Goal: Task Accomplishment & Management: Complete application form

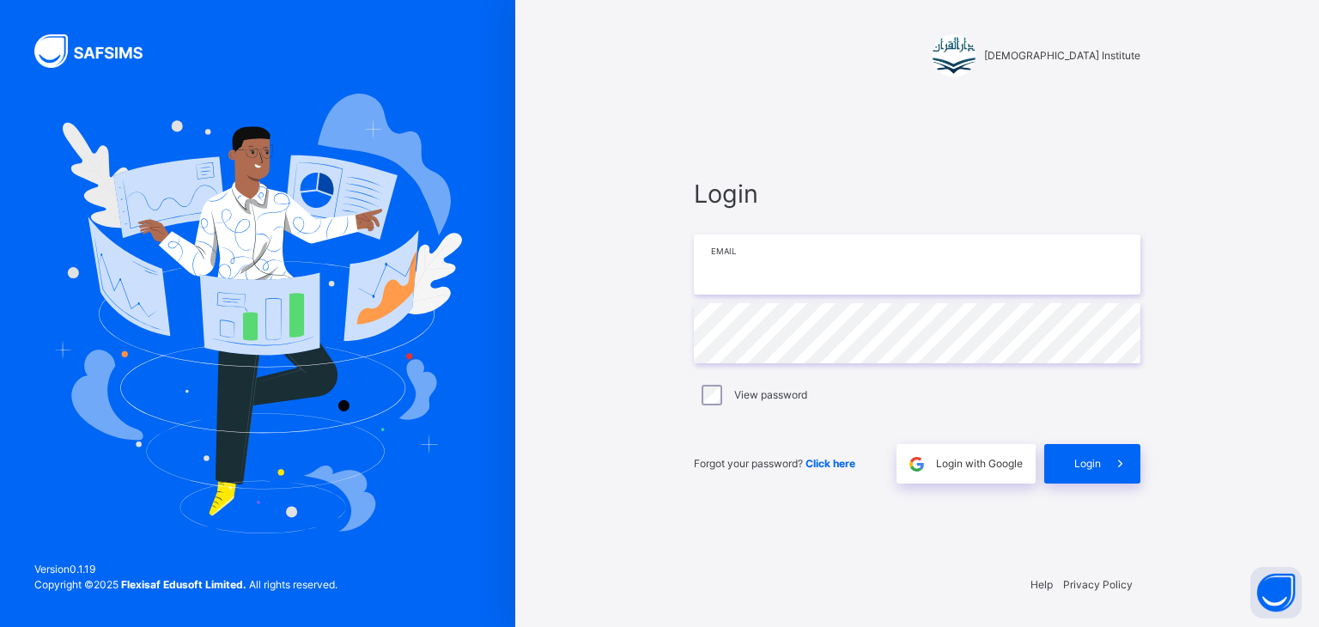
click at [751, 265] on input "email" at bounding box center [917, 264] width 447 height 60
type input "**********"
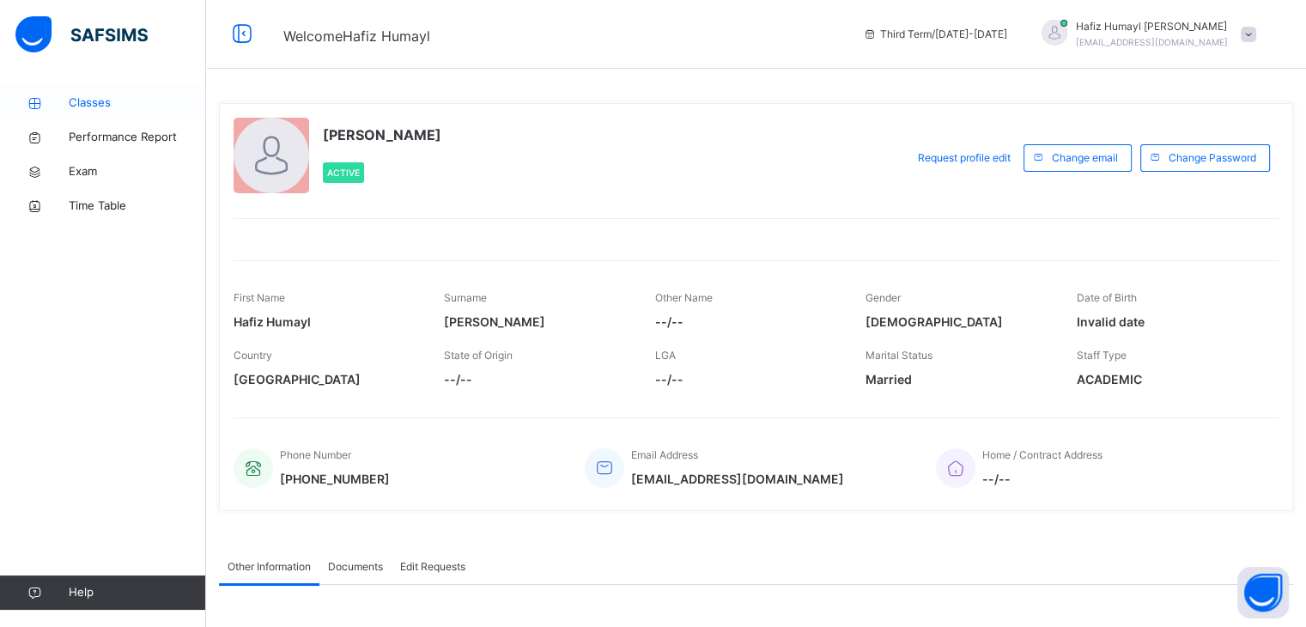
click at [131, 106] on span "Classes" at bounding box center [137, 102] width 137 height 17
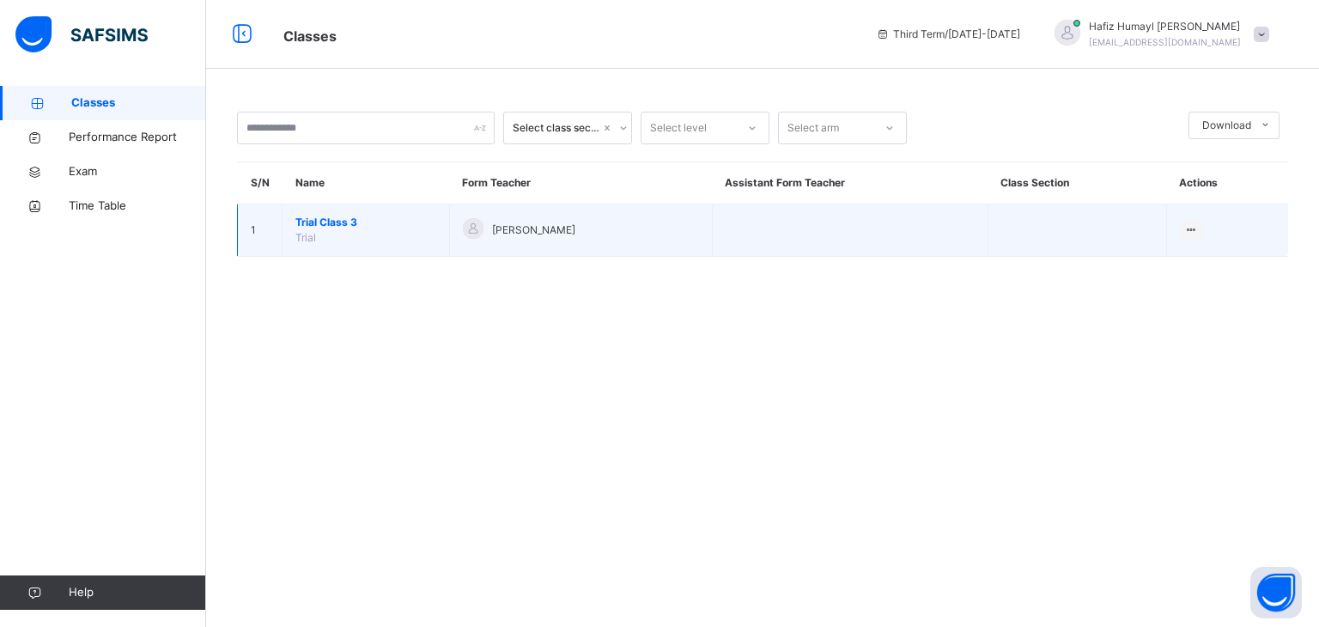
click at [322, 217] on span "Trial Class 3" at bounding box center [365, 222] width 141 height 15
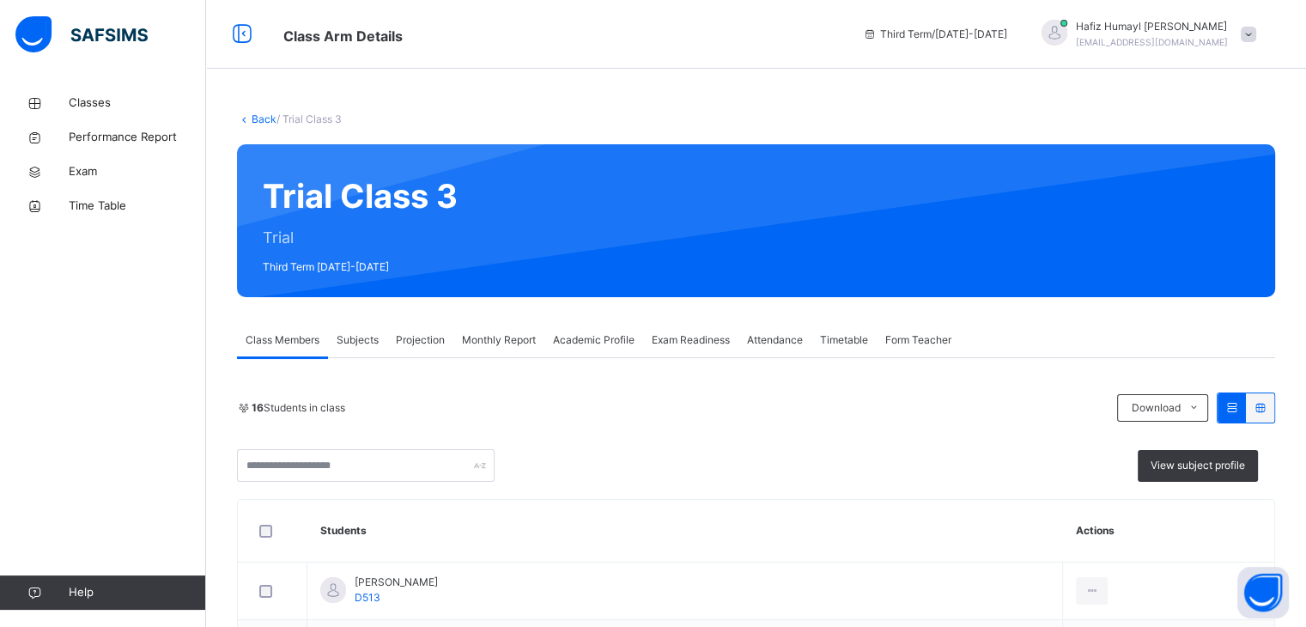
click at [425, 348] on div "Projection" at bounding box center [420, 340] width 66 height 34
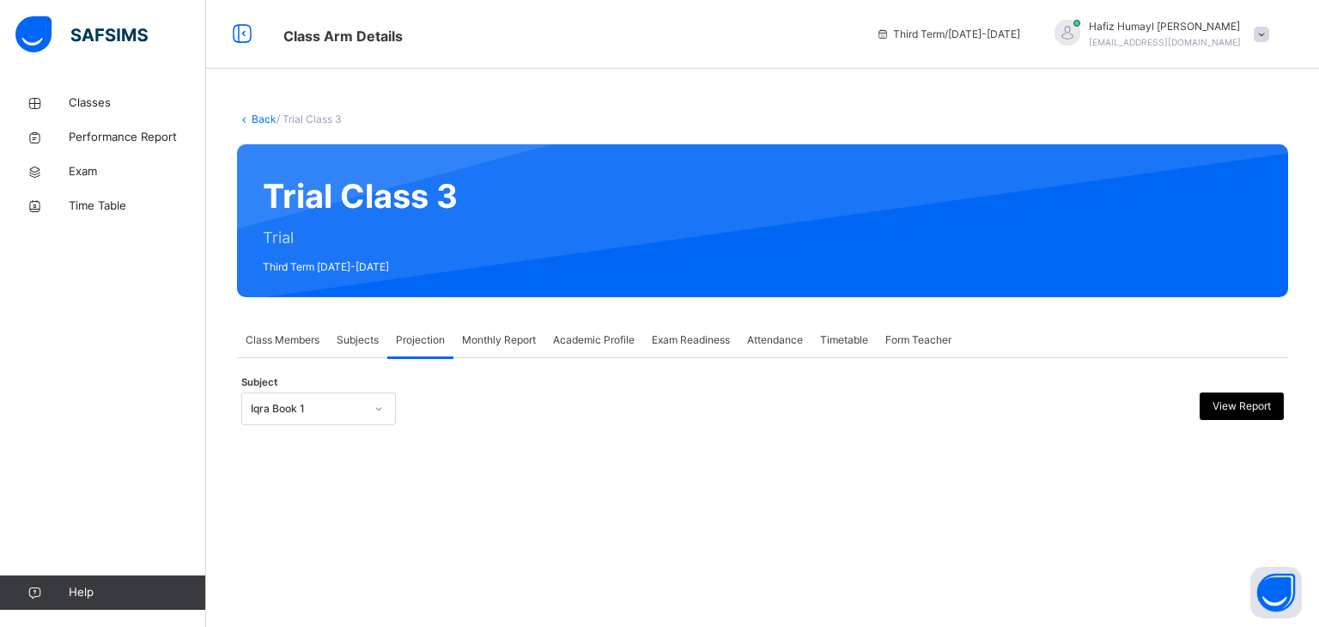
click at [337, 416] on div "Iqra Book 1" at bounding box center [302, 409] width 120 height 27
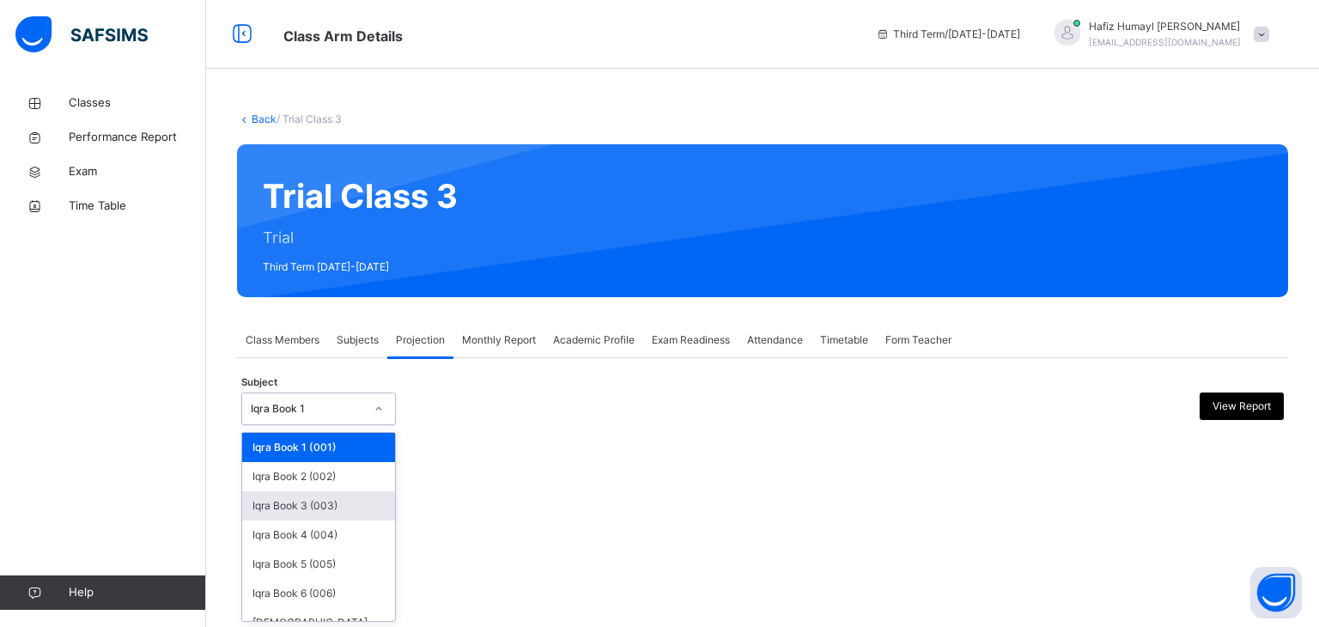
click at [330, 500] on div "Iqra Book 3 (003)" at bounding box center [318, 505] width 153 height 29
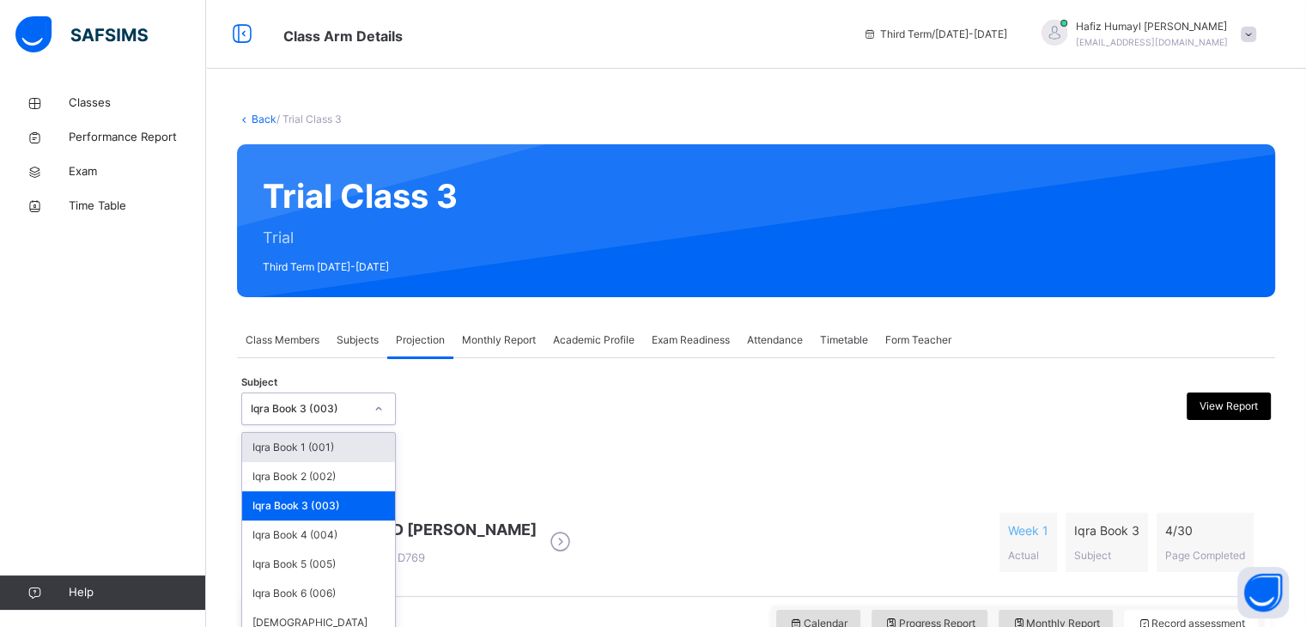
scroll to position [46, 0]
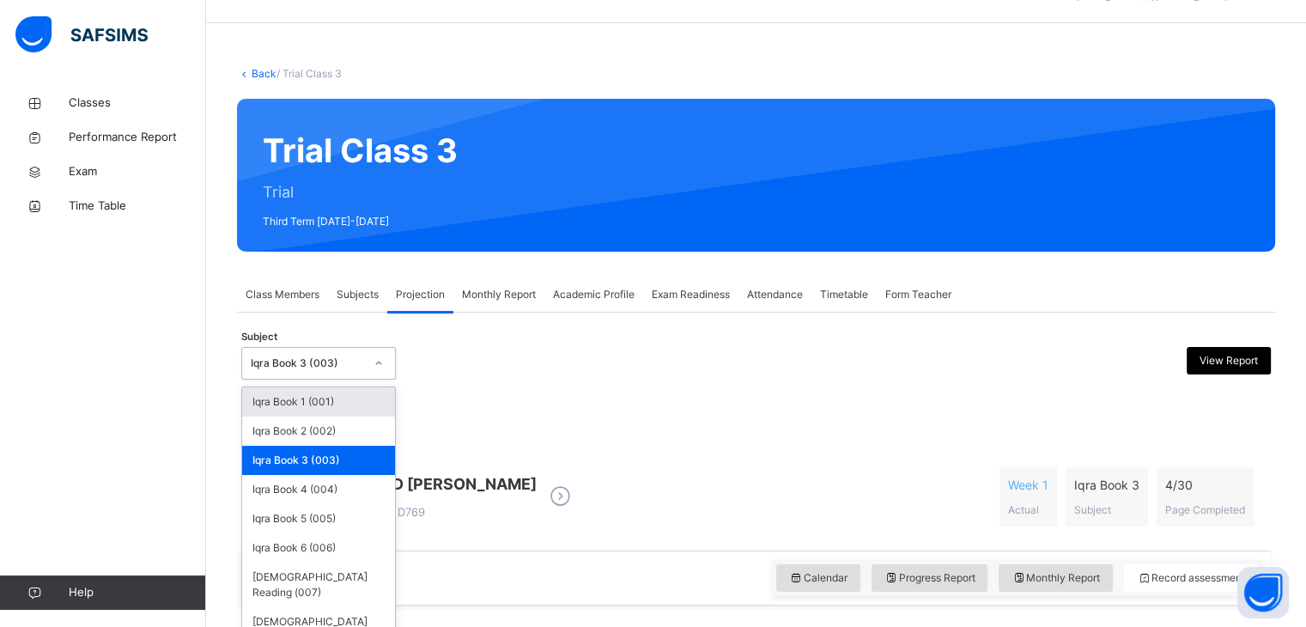
click at [344, 380] on div "option Iqra Book 3 (003), selected. option Iqra Book 1 (001) focused, 1 of 8. 8…" at bounding box center [318, 363] width 155 height 33
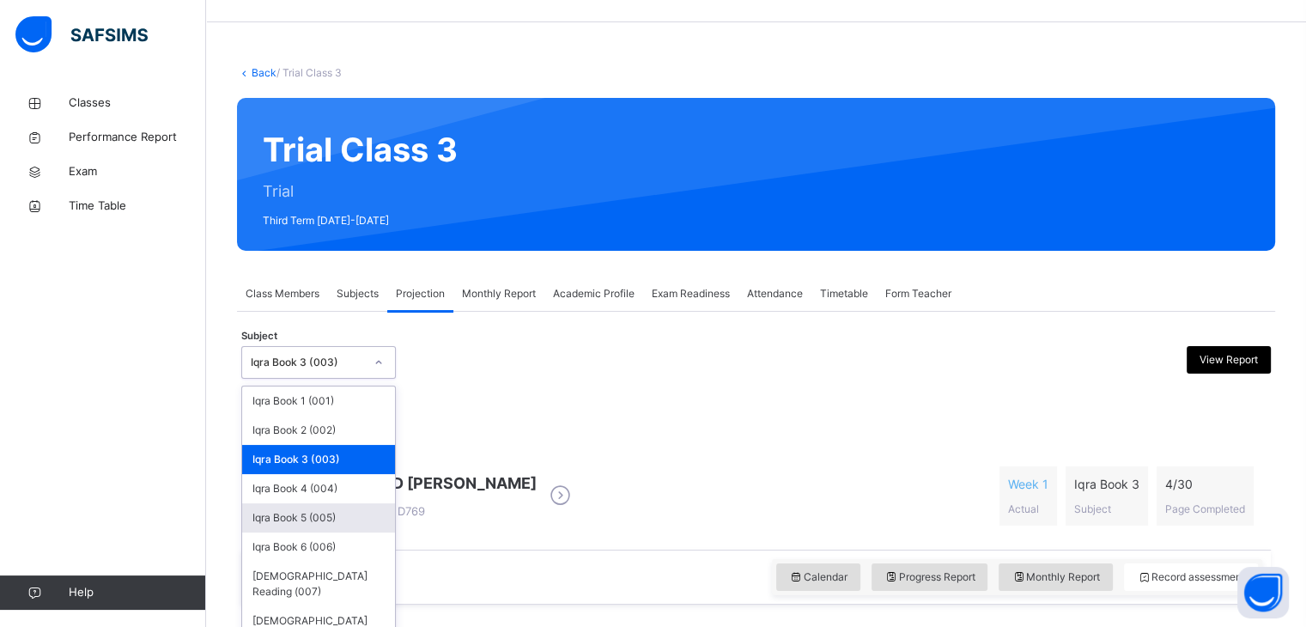
click at [316, 514] on div "Iqra Book 5 (005)" at bounding box center [318, 517] width 153 height 29
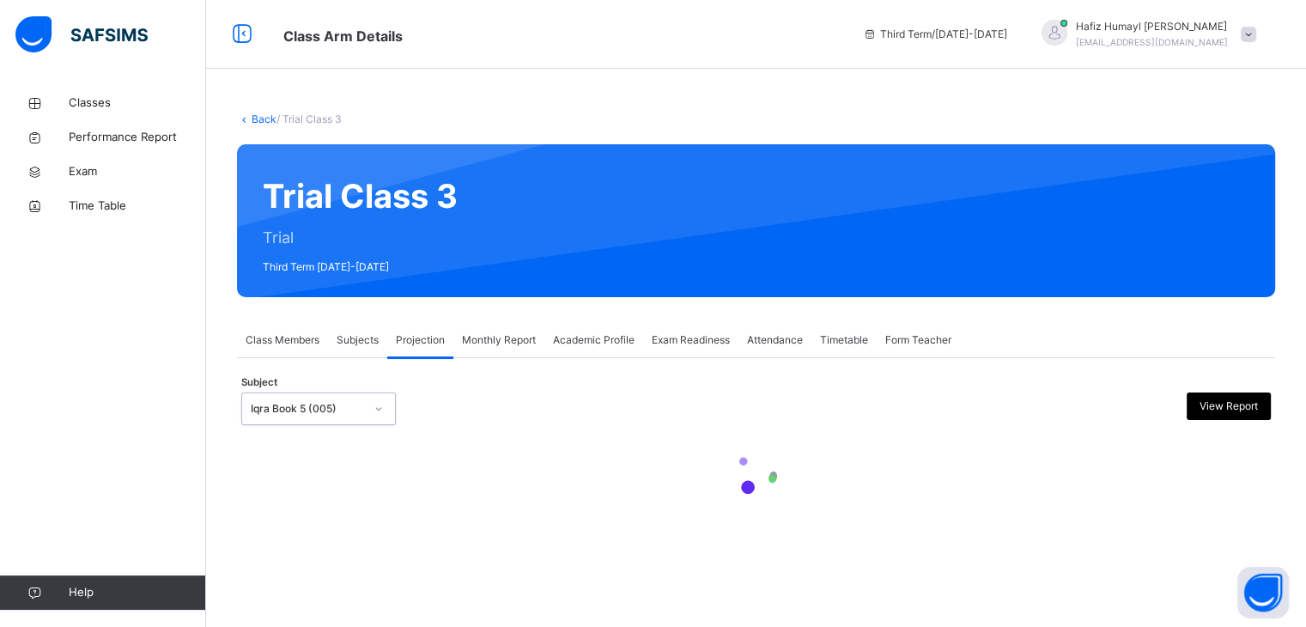
scroll to position [0, 0]
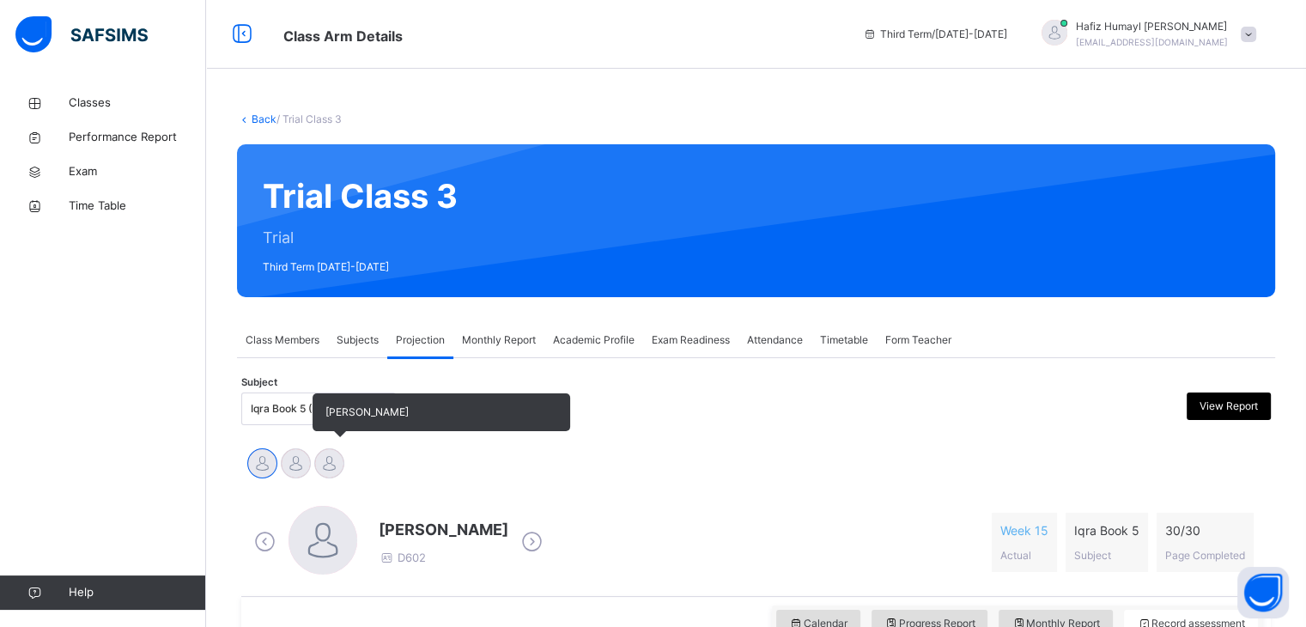
click at [326, 460] on div at bounding box center [329, 463] width 30 height 30
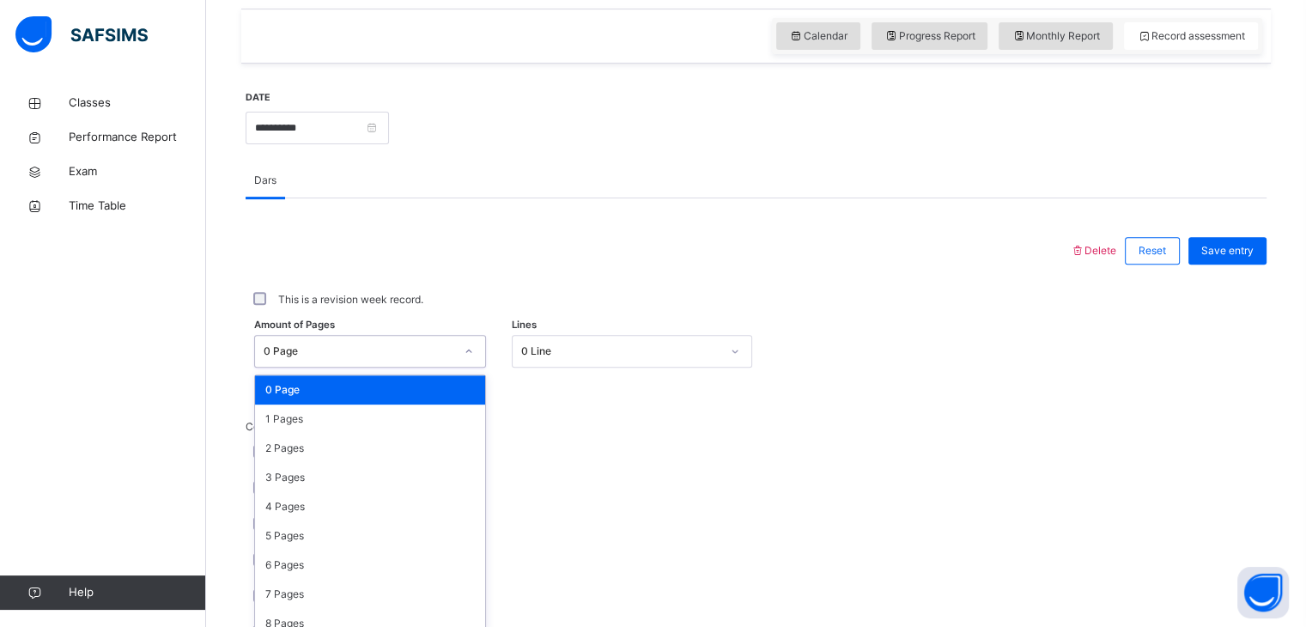
scroll to position [600, 0]
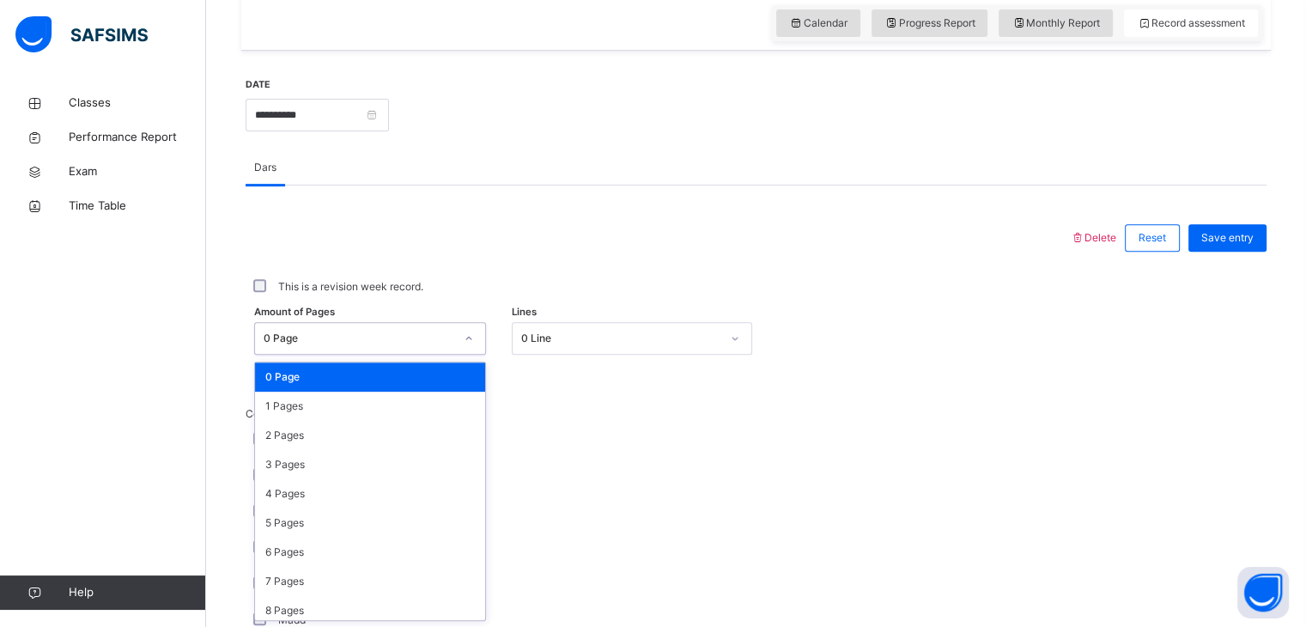
click at [372, 355] on div "option 0 Page focused, 1 of 31. 31 results available. Use Up and Down to choose…" at bounding box center [370, 338] width 232 height 33
click at [355, 394] on div "1 Pages" at bounding box center [370, 406] width 230 height 29
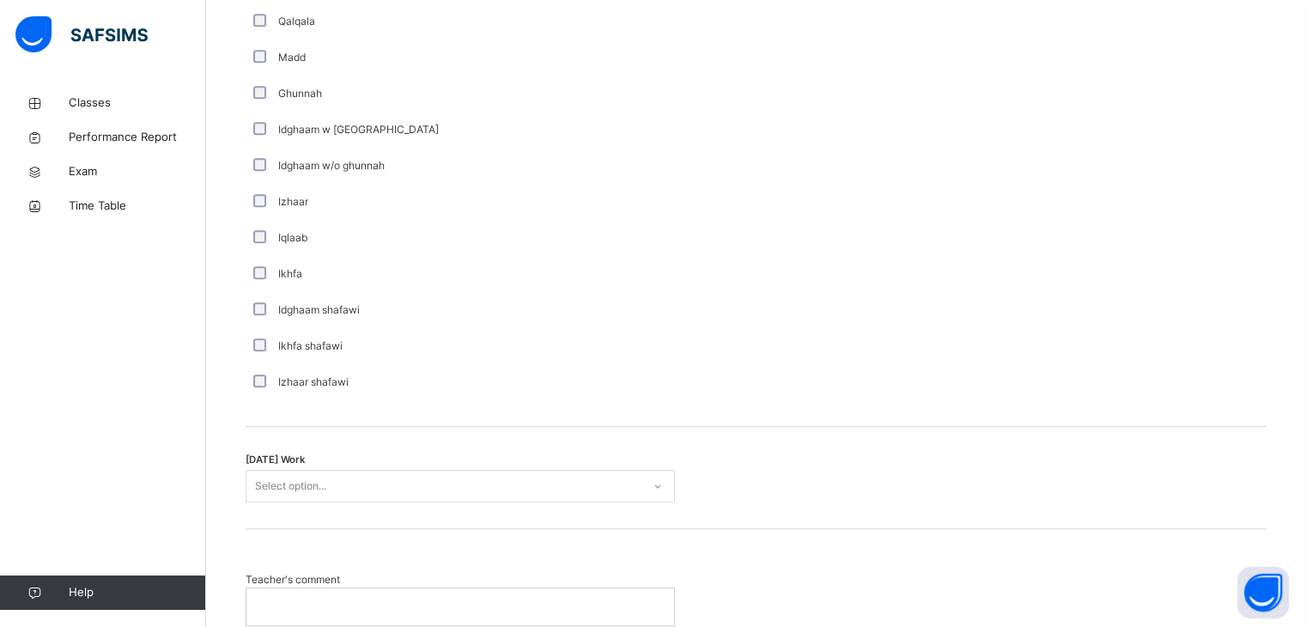
scroll to position [1184, 0]
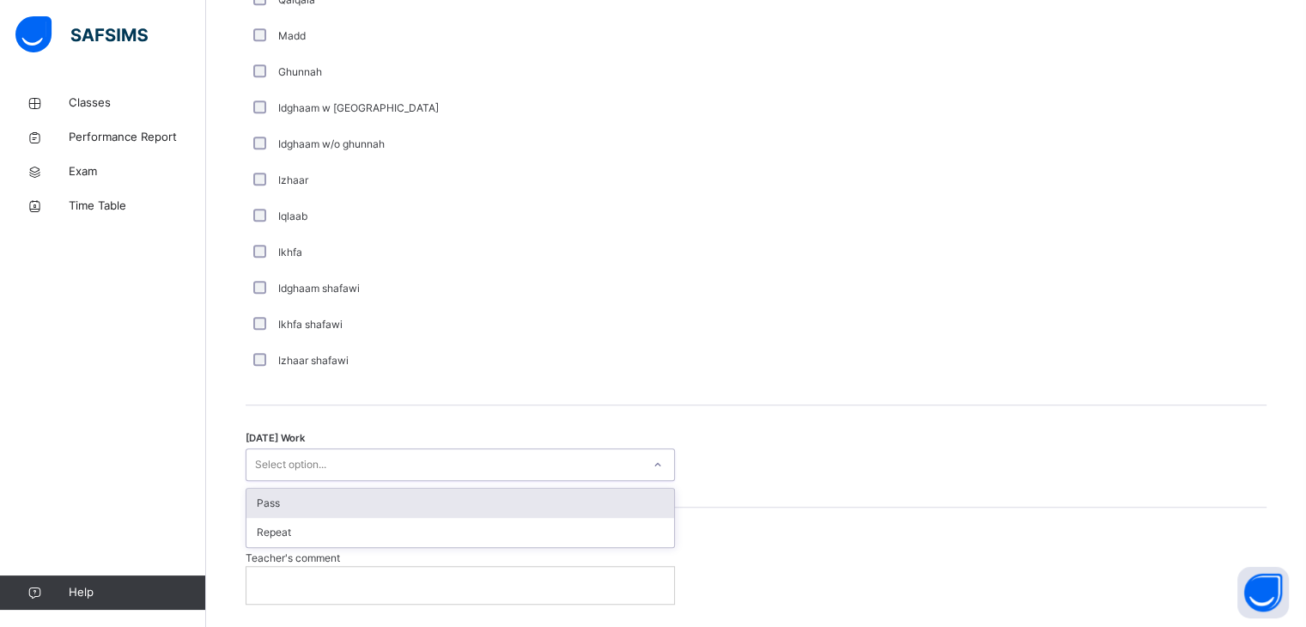
click at [517, 452] on div "Select option..." at bounding box center [443, 465] width 395 height 27
click at [502, 506] on div "Pass" at bounding box center [460, 503] width 428 height 29
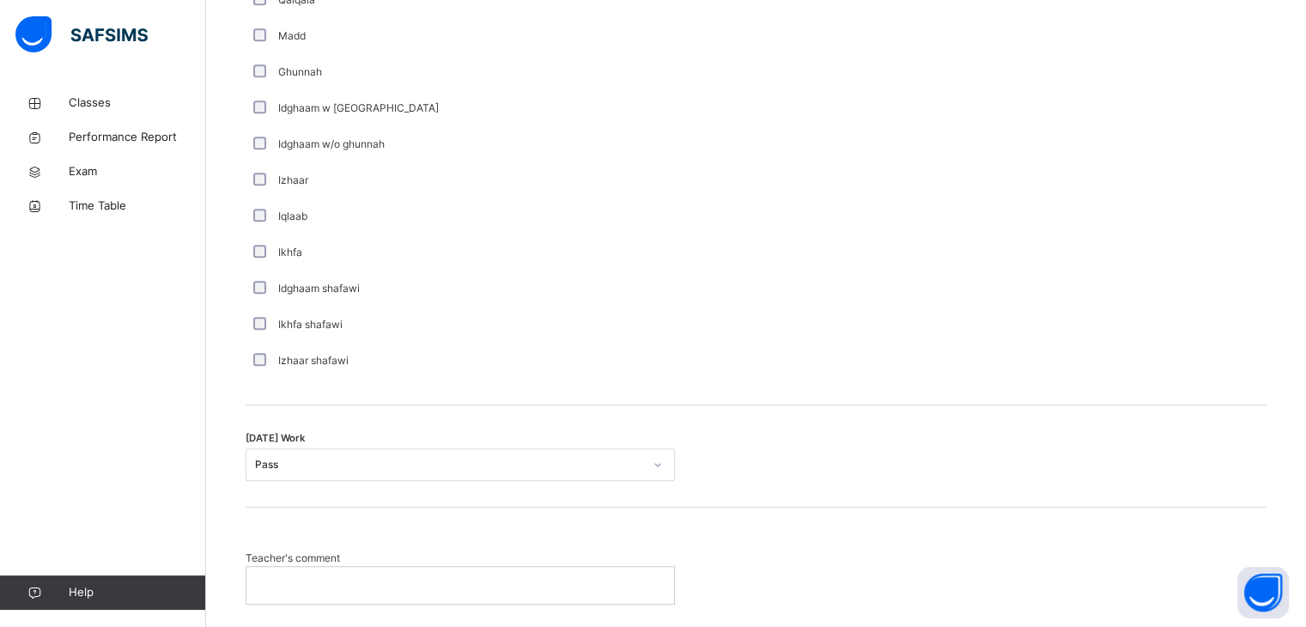
click at [467, 592] on div at bounding box center [460, 585] width 428 height 36
drag, startPoint x: 1213, startPoint y: 324, endPoint x: 1195, endPoint y: 180, distance: 144.5
click at [1195, 180] on div "Comments L/S Vowels Pronunciation Recognition Fluency Qalqala Madd Ghunnah Idgh…" at bounding box center [756, 100] width 1021 height 556
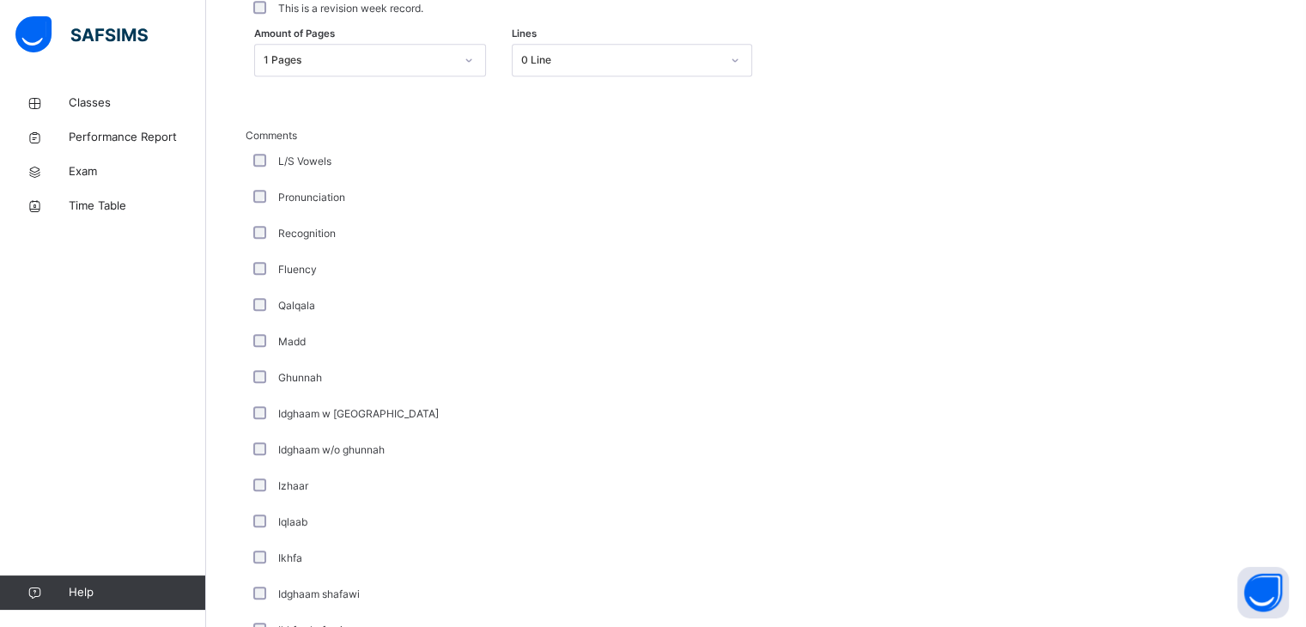
scroll to position [703, 0]
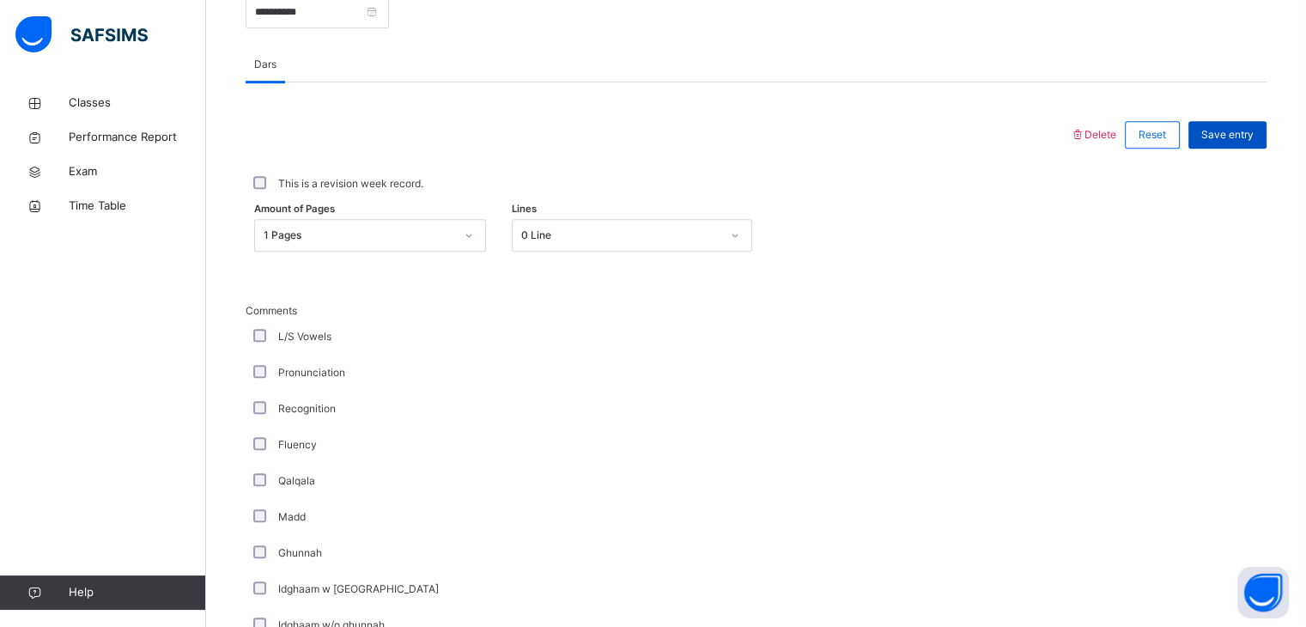
click at [1243, 134] on span "Save entry" at bounding box center [1227, 134] width 52 height 15
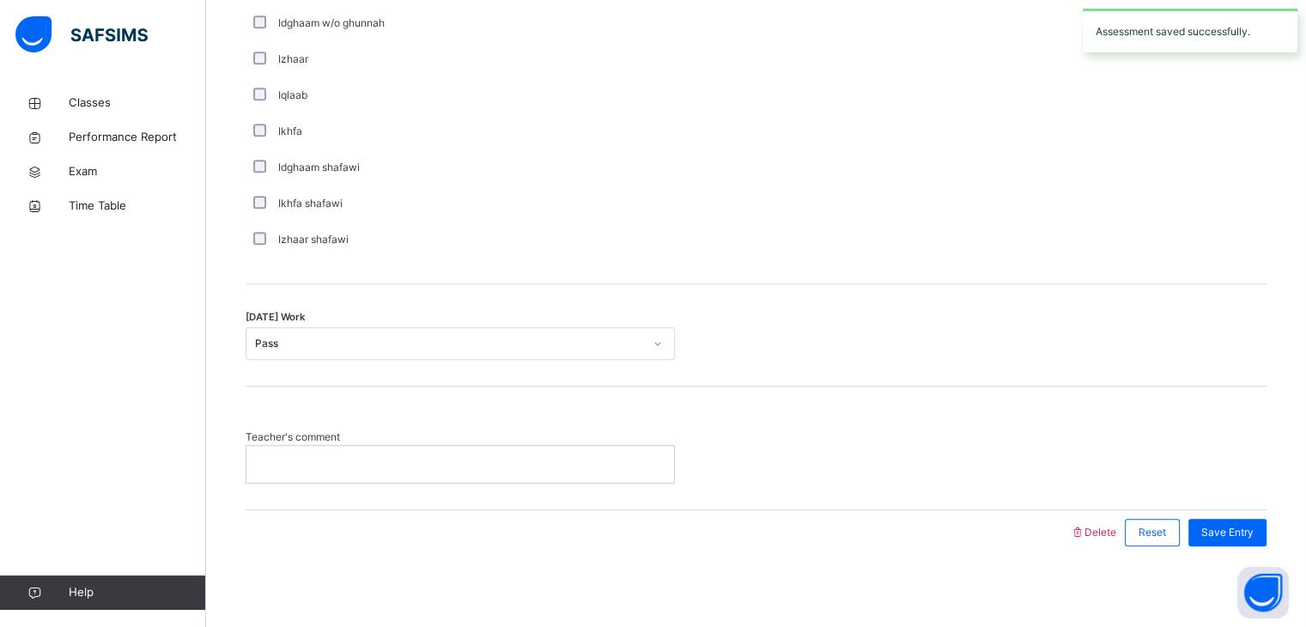
scroll to position [1309, 0]
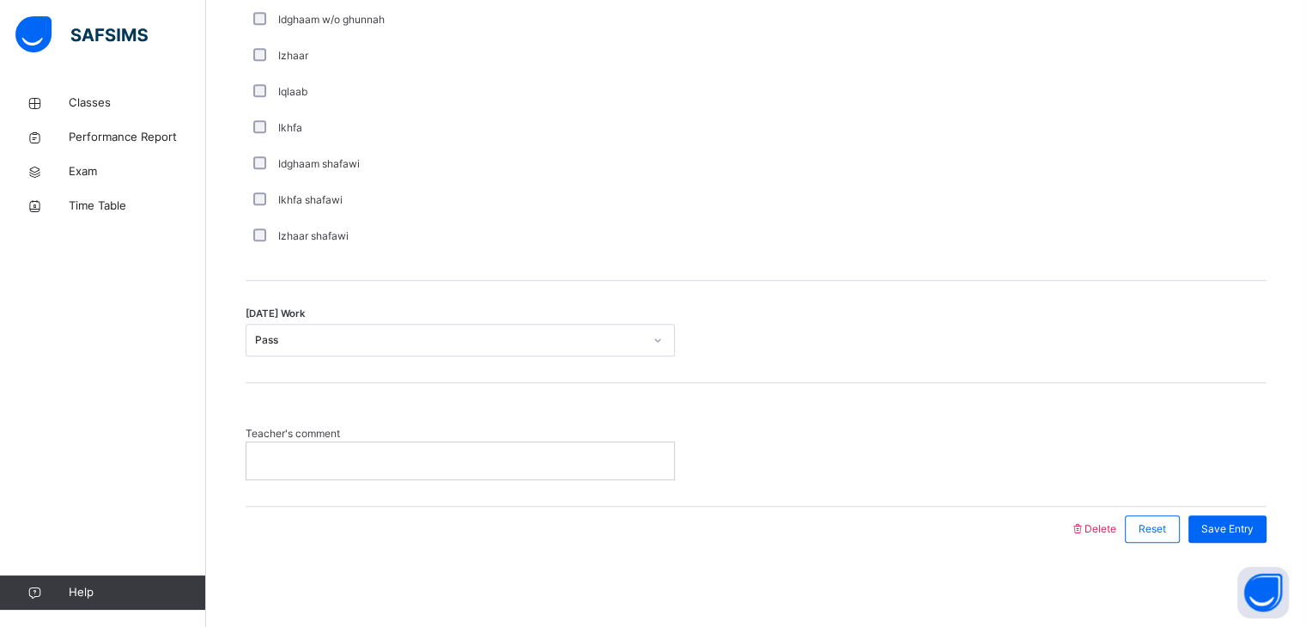
click at [520, 465] on p at bounding box center [460, 460] width 402 height 15
click at [1254, 537] on div "Save Entry" at bounding box center [1228, 528] width 78 height 27
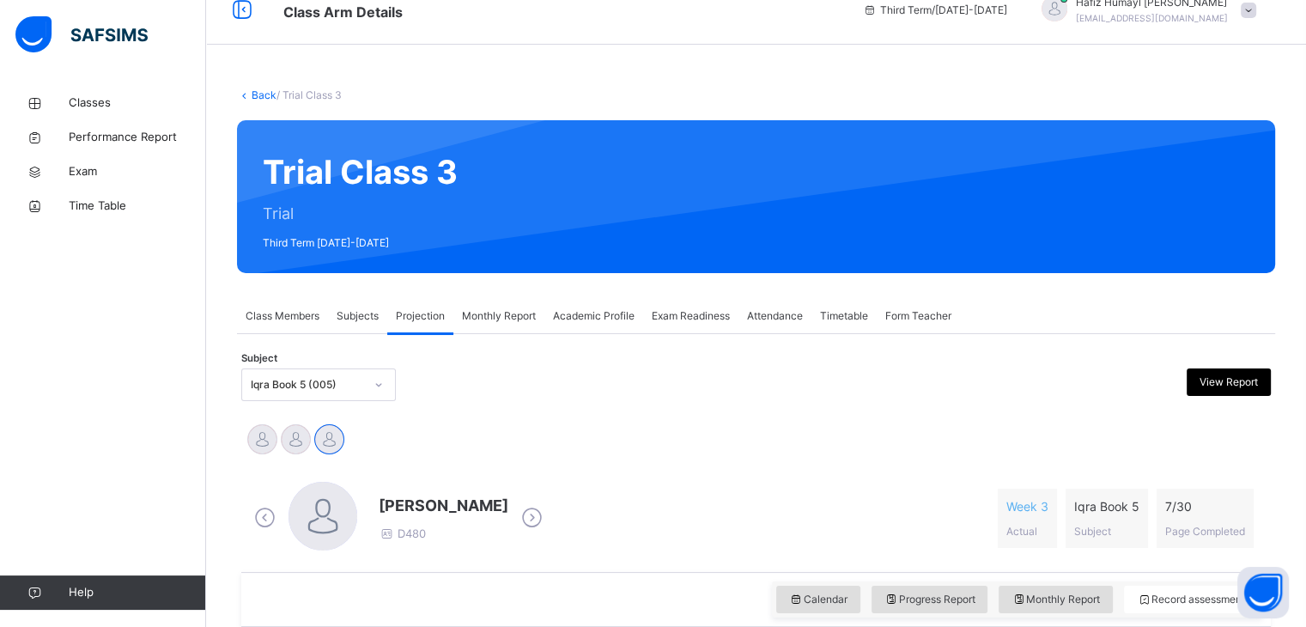
scroll to position [0, 0]
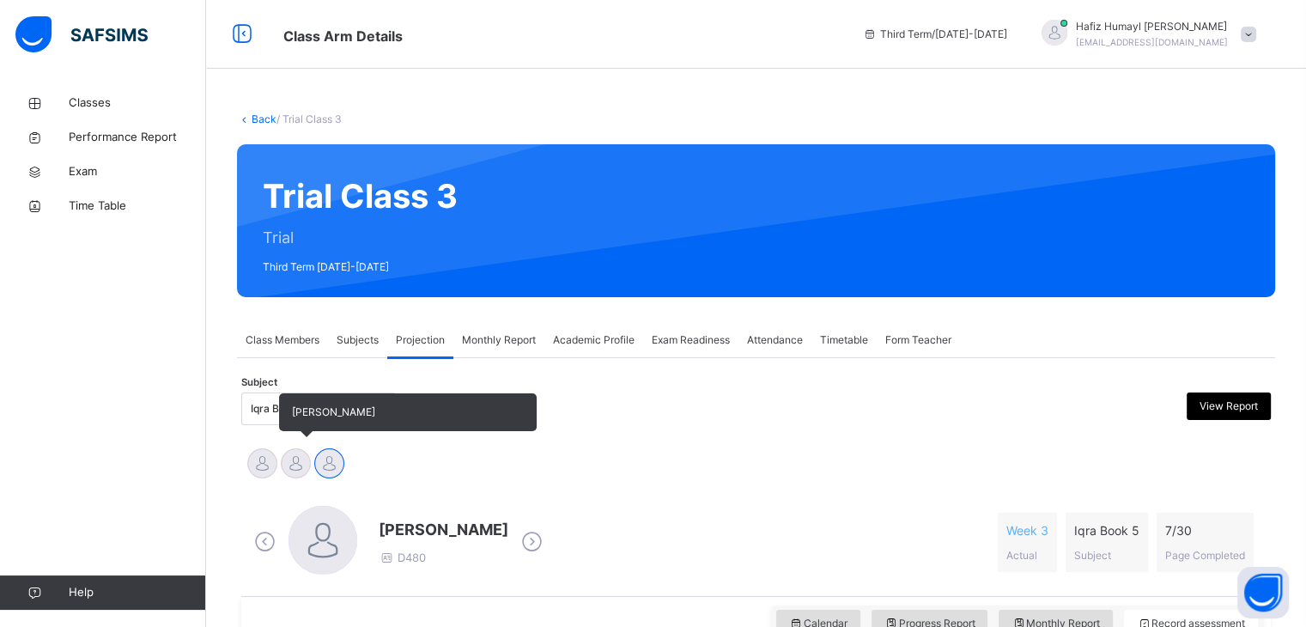
click at [302, 460] on div at bounding box center [296, 463] width 30 height 30
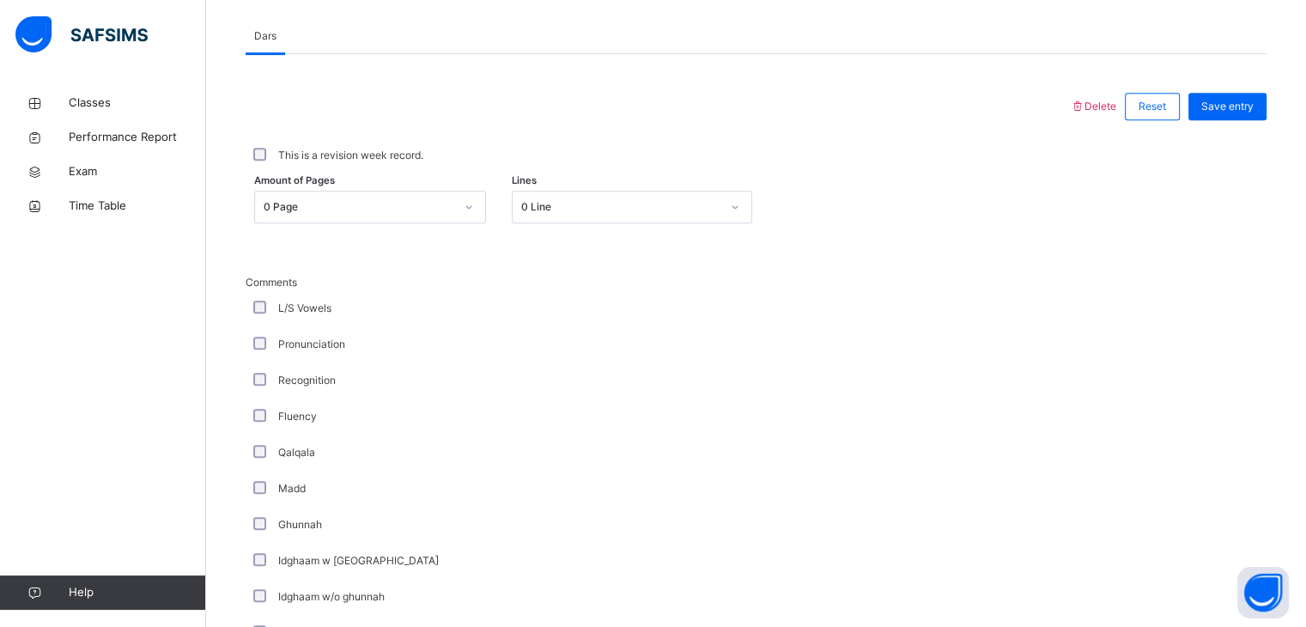
scroll to position [745, 0]
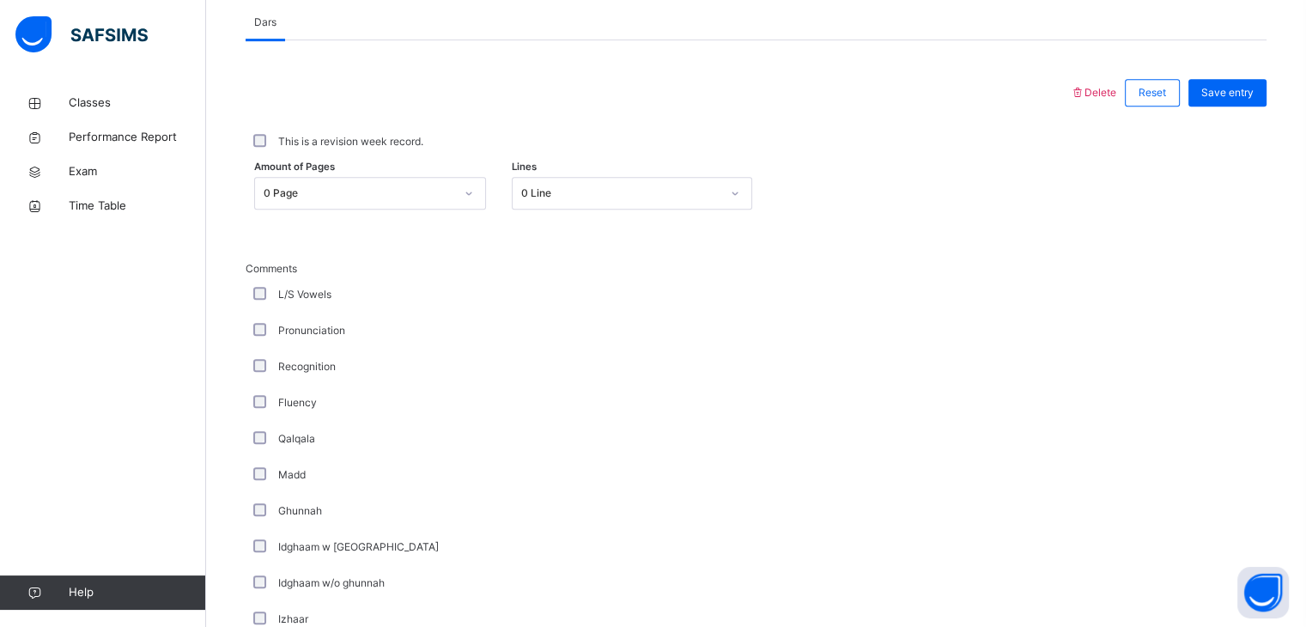
click at [442, 190] on div "0 Page" at bounding box center [359, 192] width 191 height 15
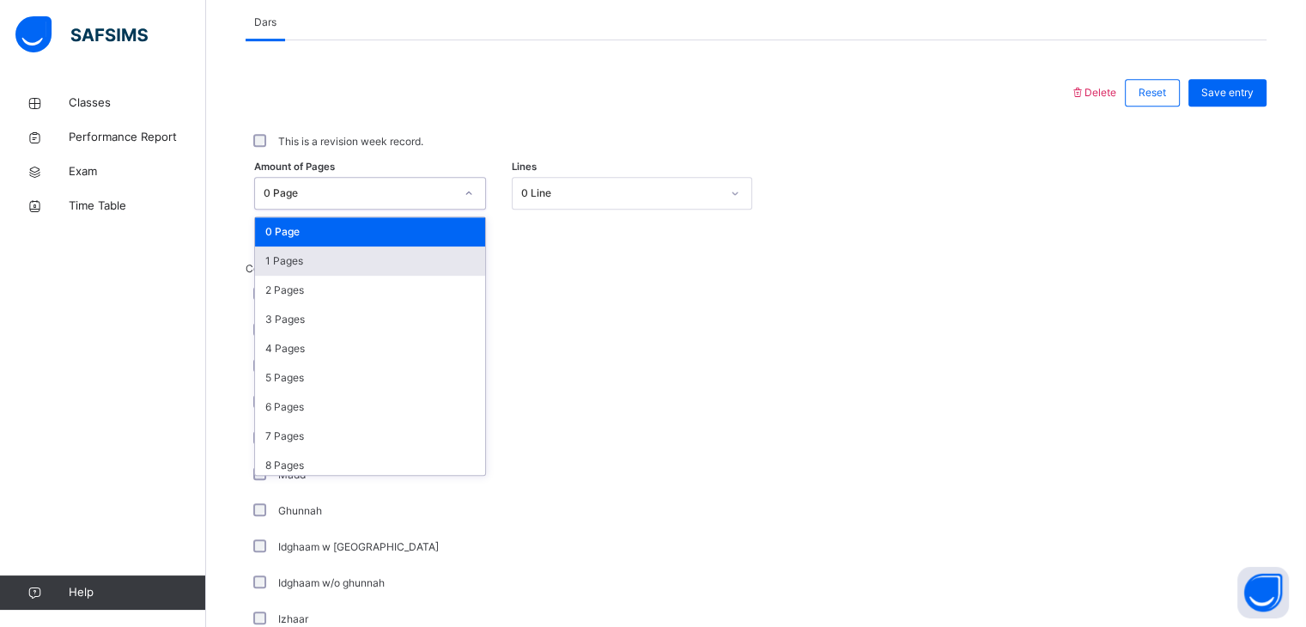
click at [380, 263] on div "1 Pages" at bounding box center [370, 260] width 230 height 29
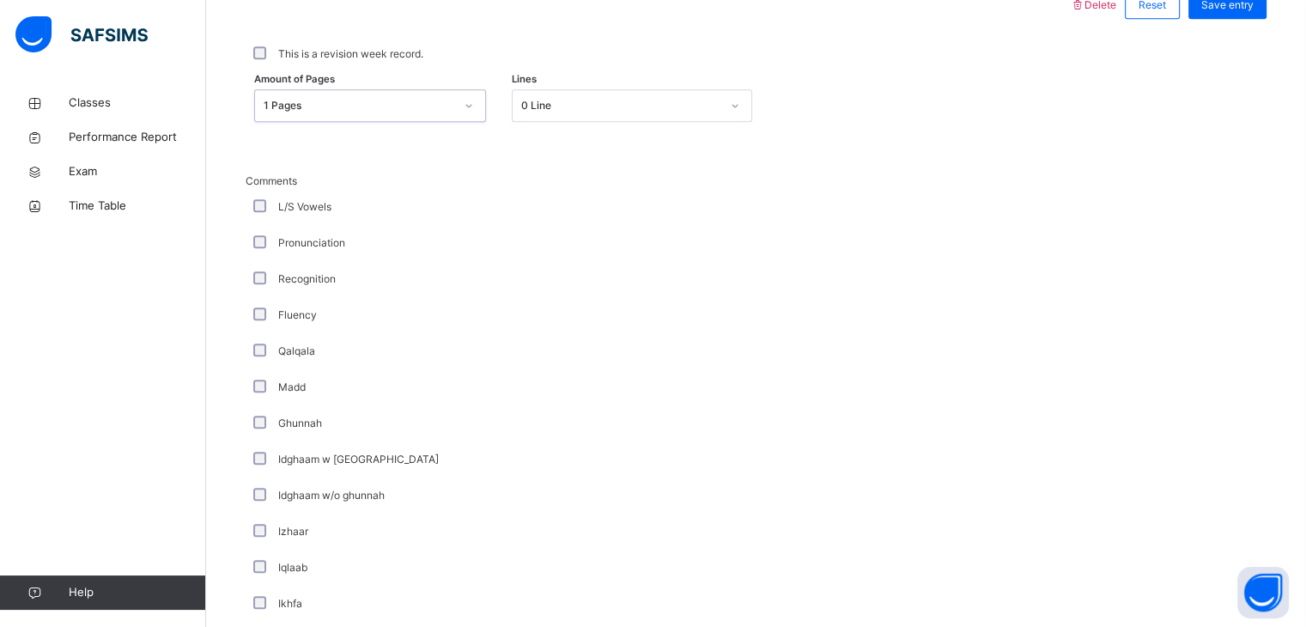
scroll to position [1309, 0]
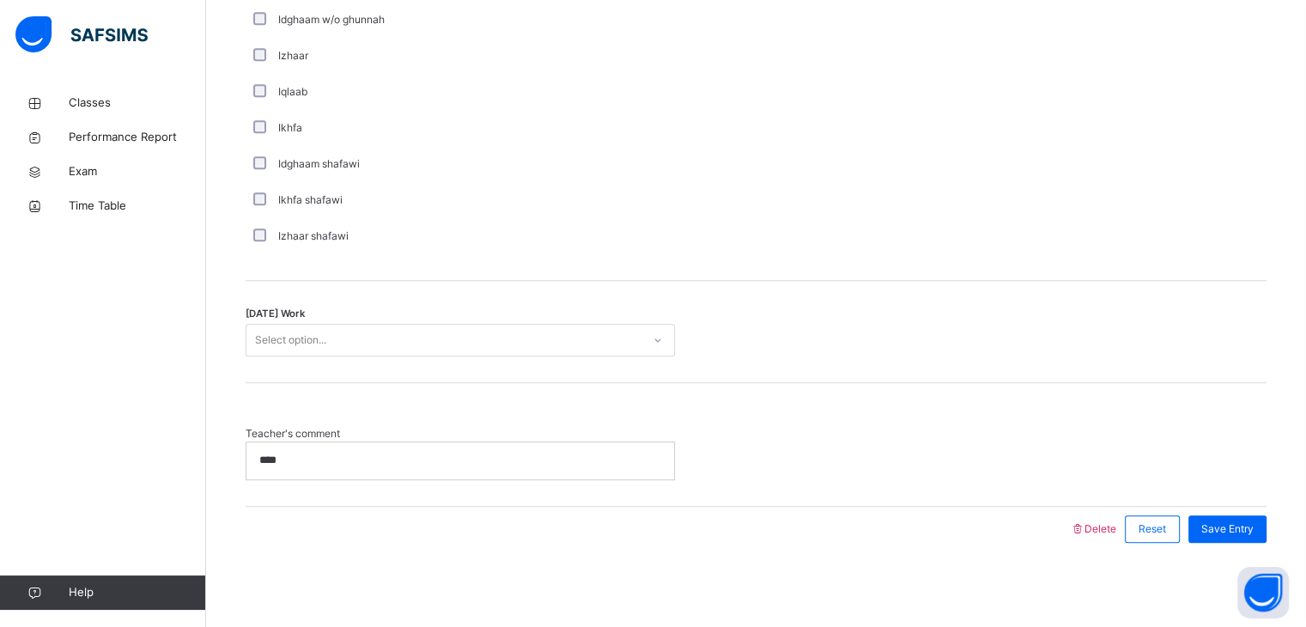
click at [421, 327] on div "Select option..." at bounding box center [443, 340] width 395 height 27
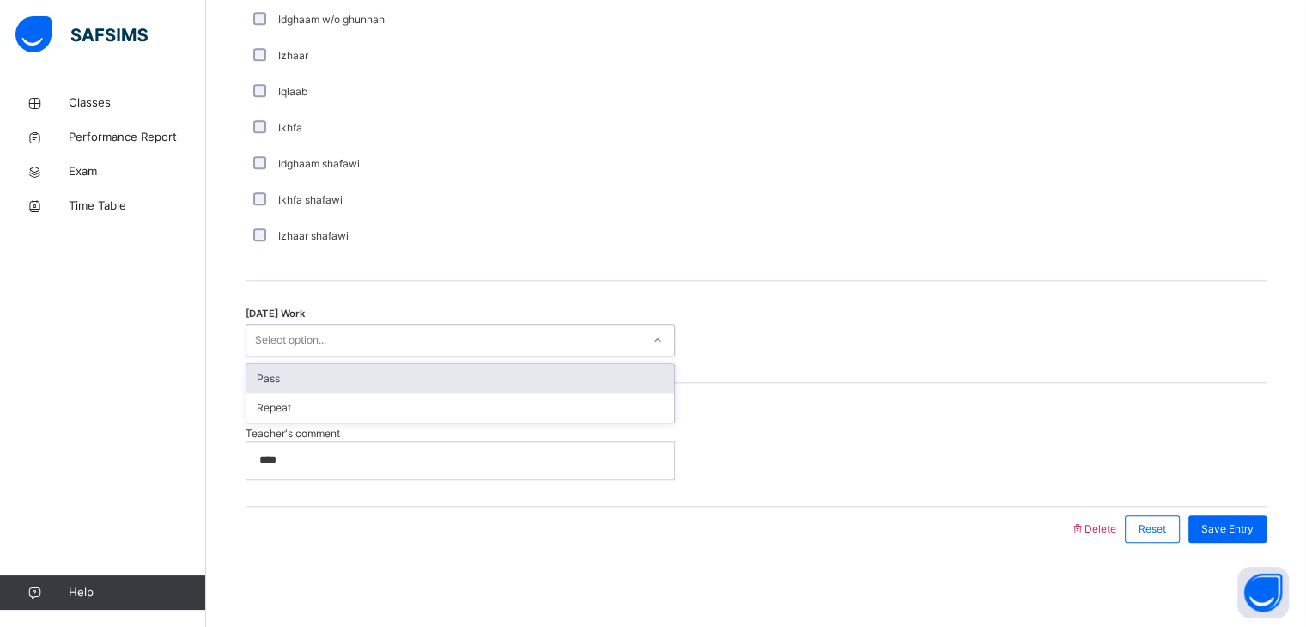
click at [421, 327] on div "Select option..." at bounding box center [443, 340] width 395 height 27
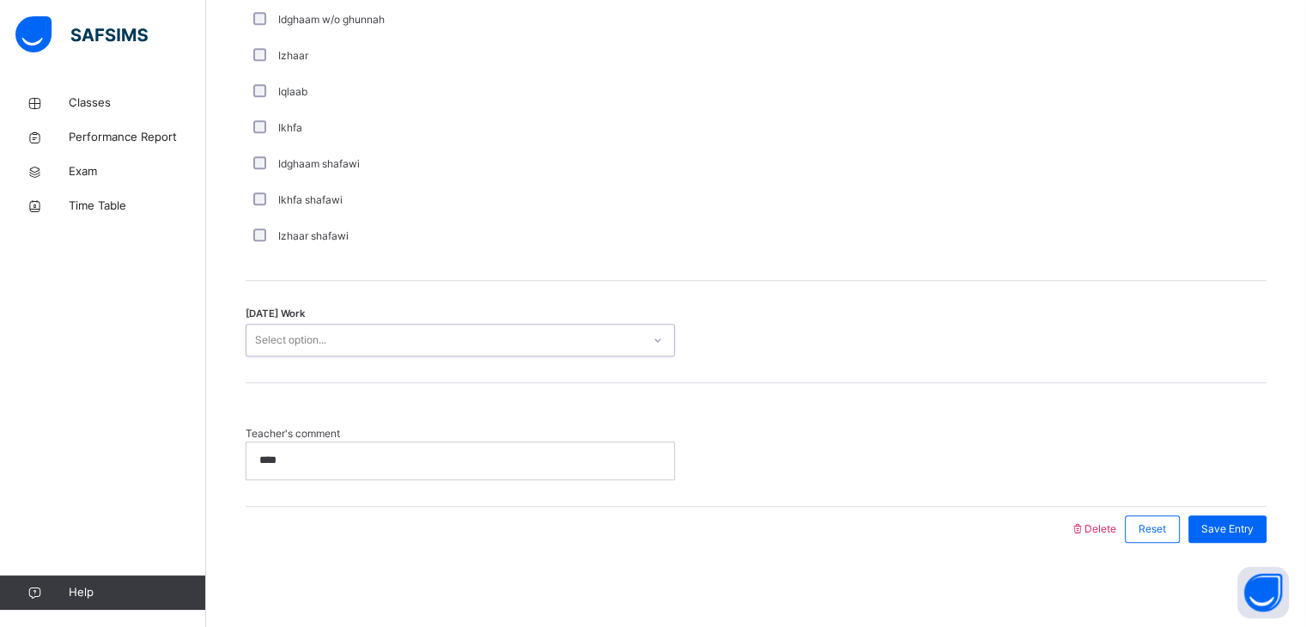
click at [515, 344] on div "Select option..." at bounding box center [443, 340] width 395 height 27
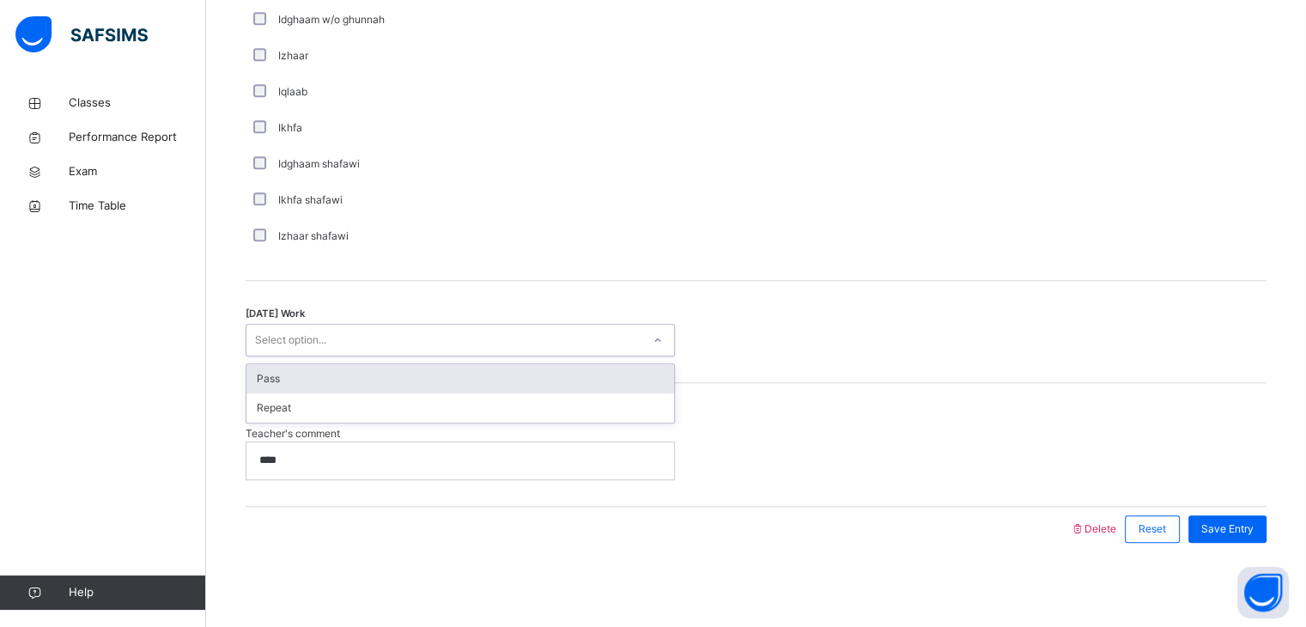
click at [414, 387] on div "Pass" at bounding box center [460, 378] width 428 height 29
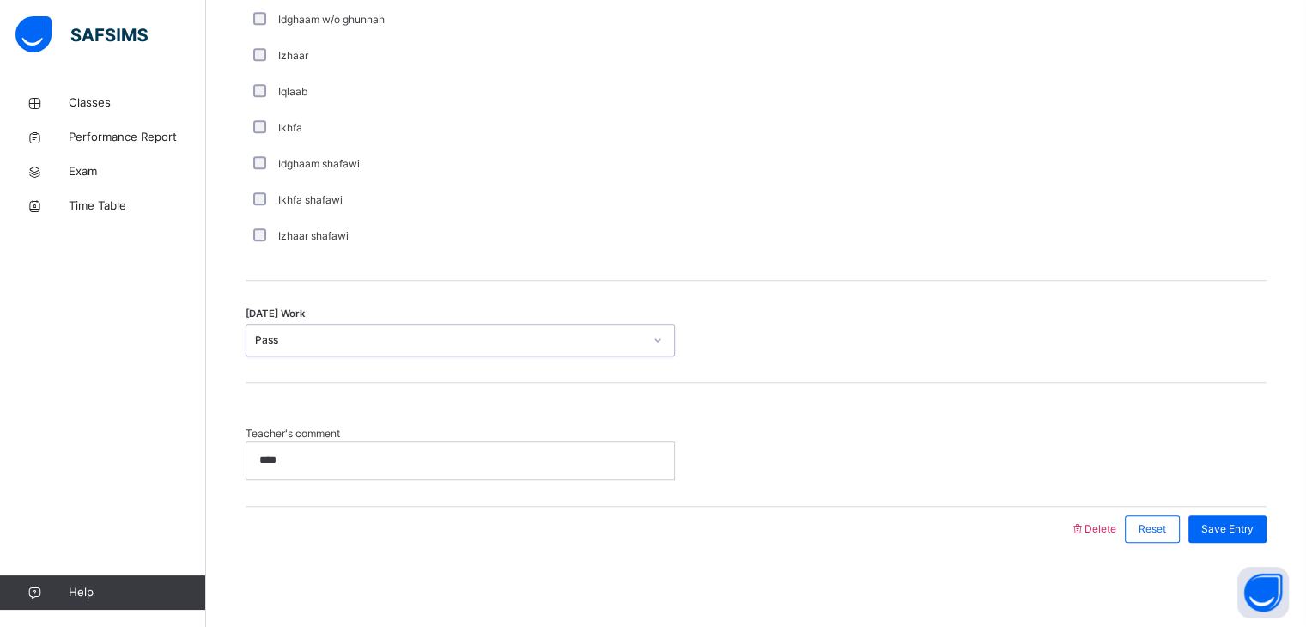
click at [575, 471] on div "****" at bounding box center [460, 460] width 428 height 36
click at [1251, 534] on div "Save Entry" at bounding box center [1228, 528] width 78 height 27
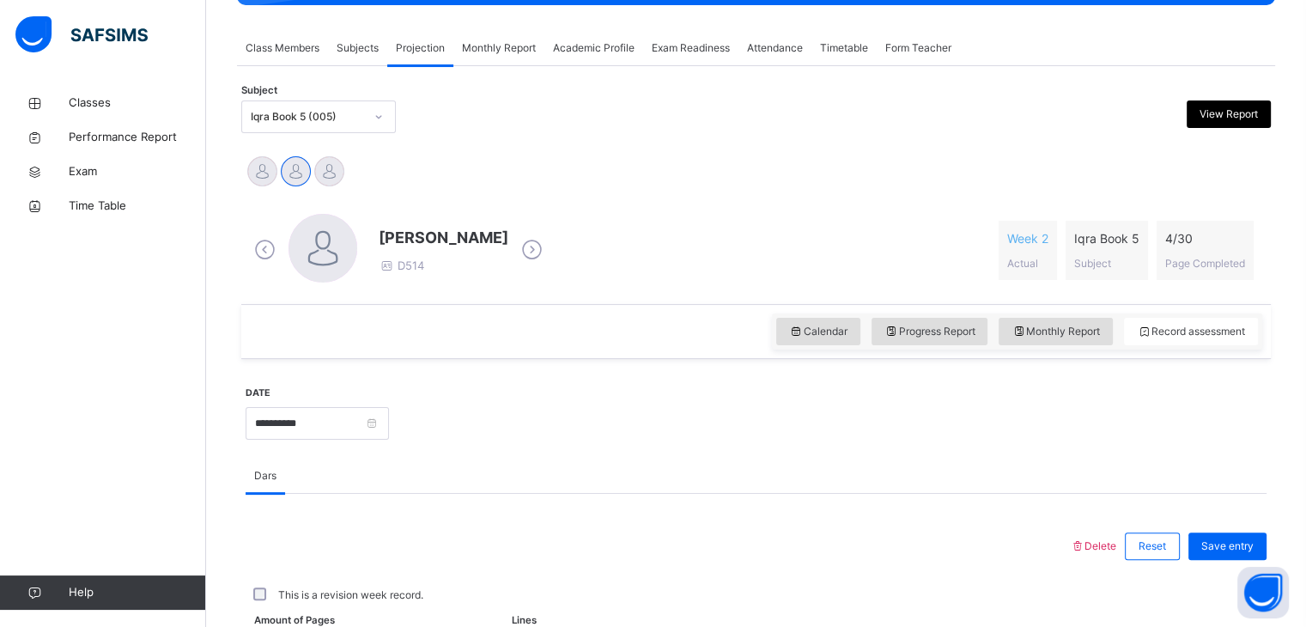
scroll to position [292, 0]
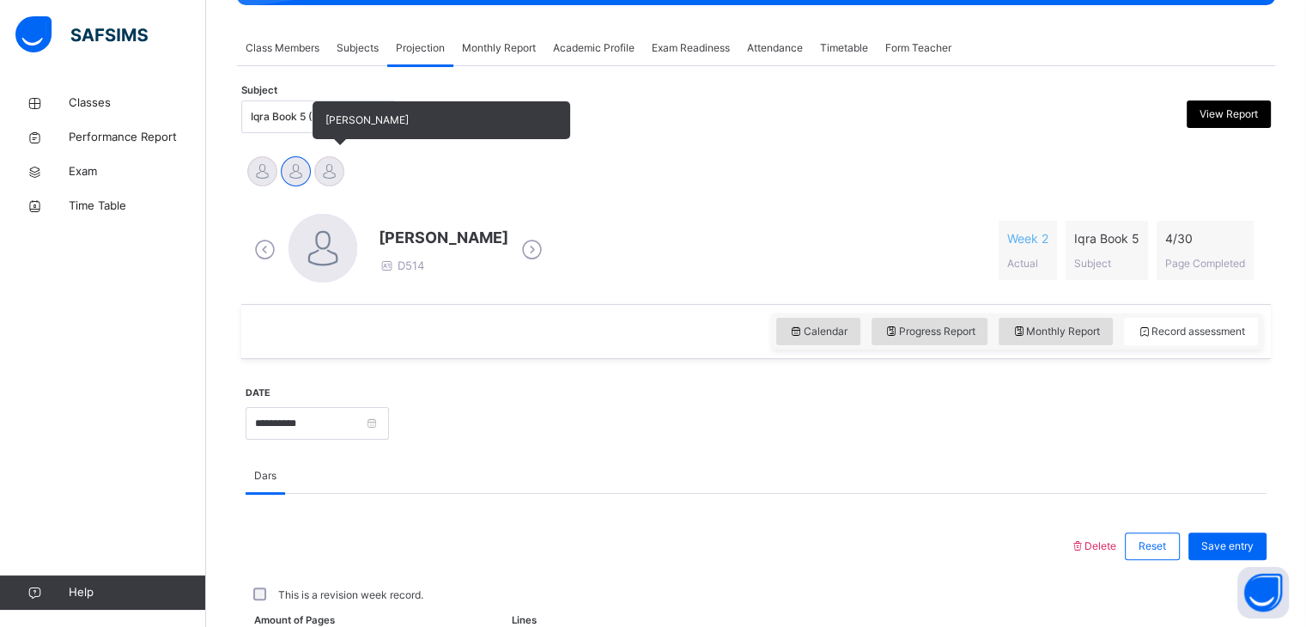
click at [318, 106] on span "[PERSON_NAME]" at bounding box center [442, 120] width 258 height 38
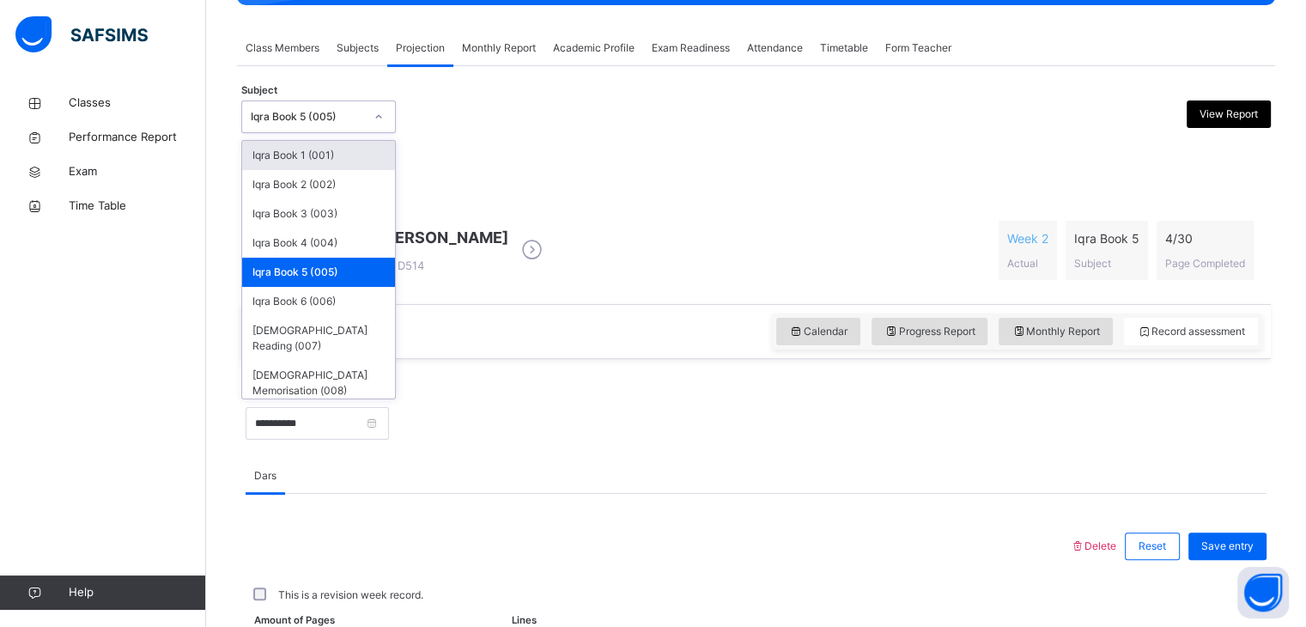
click at [295, 101] on div "Iqra Book 5 (005)" at bounding box center [318, 116] width 155 height 33
click at [364, 184] on div "Iqra Book 2 (002)" at bounding box center [318, 184] width 153 height 29
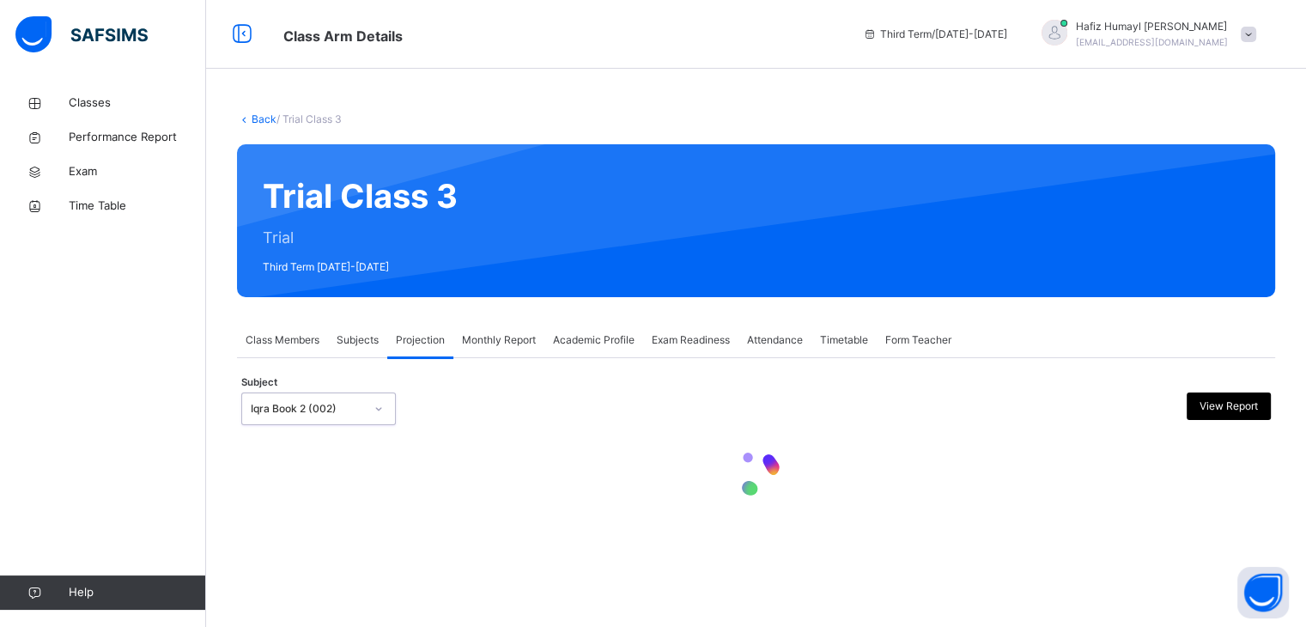
scroll to position [0, 0]
click at [364, 184] on div "Trial Class 3 Trial Third Term [DATE]-[DATE]" at bounding box center [762, 220] width 1051 height 153
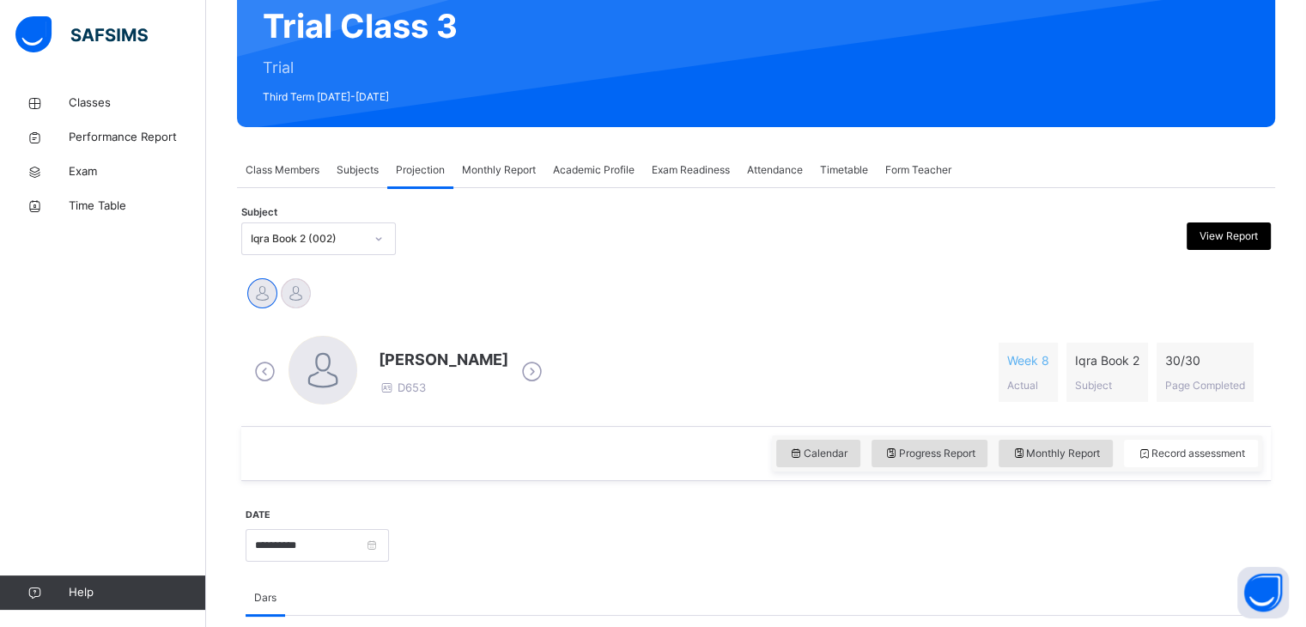
scroll to position [168, 0]
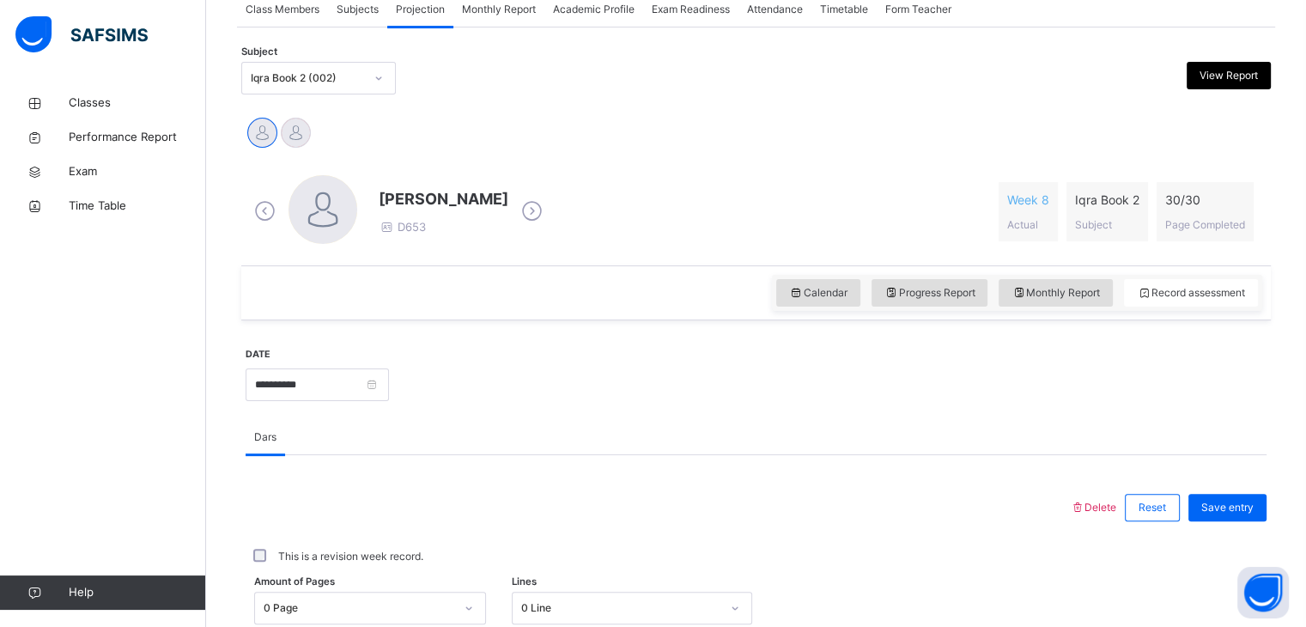
scroll to position [331, 0]
click at [309, 355] on div "**********" at bounding box center [317, 382] width 143 height 74
click at [308, 389] on input "**********" at bounding box center [317, 384] width 143 height 33
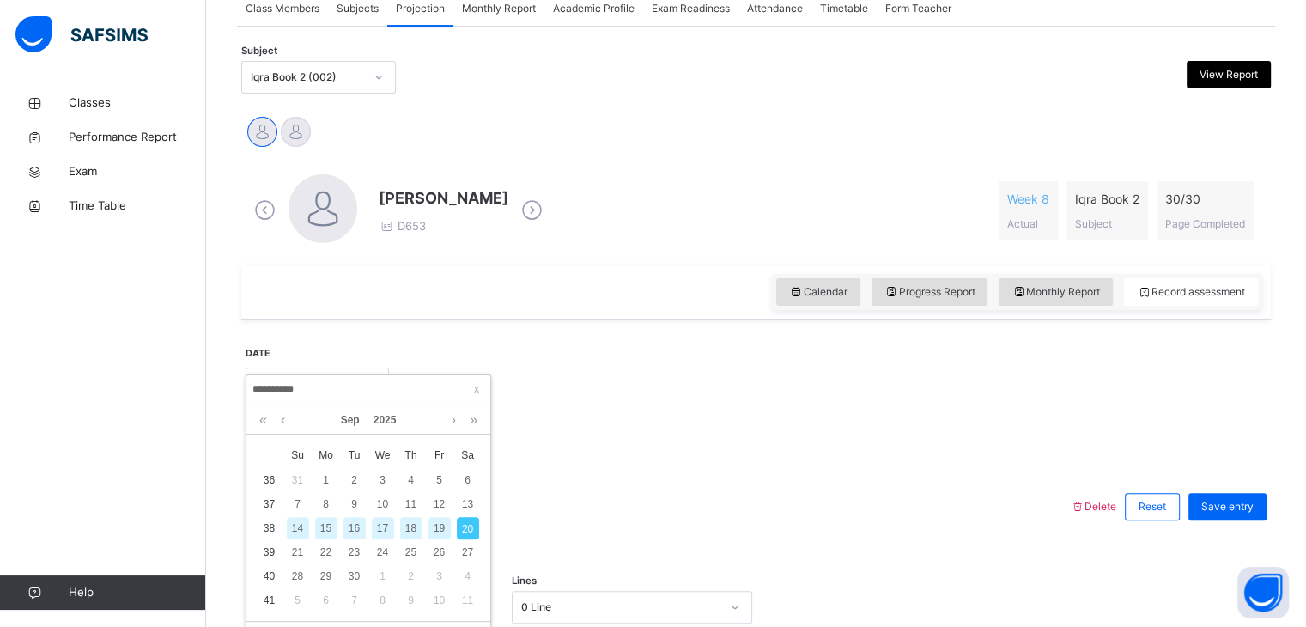
click at [623, 377] on div at bounding box center [828, 382] width 860 height 74
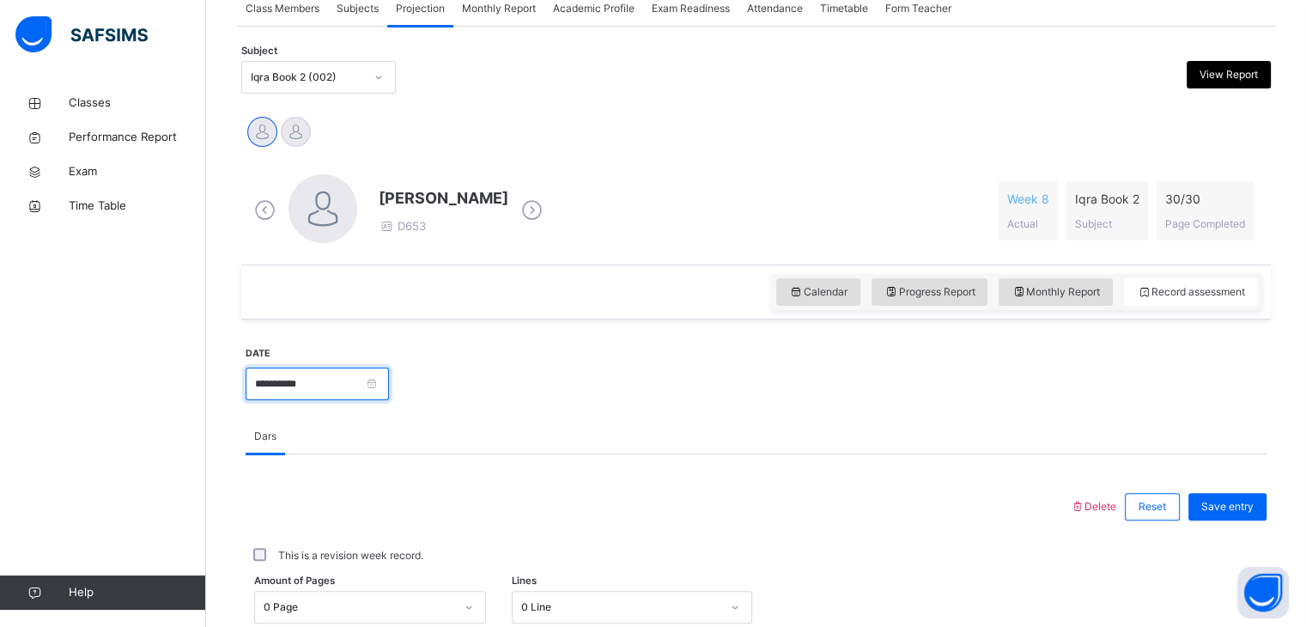
click at [256, 398] on input "**********" at bounding box center [317, 384] width 143 height 33
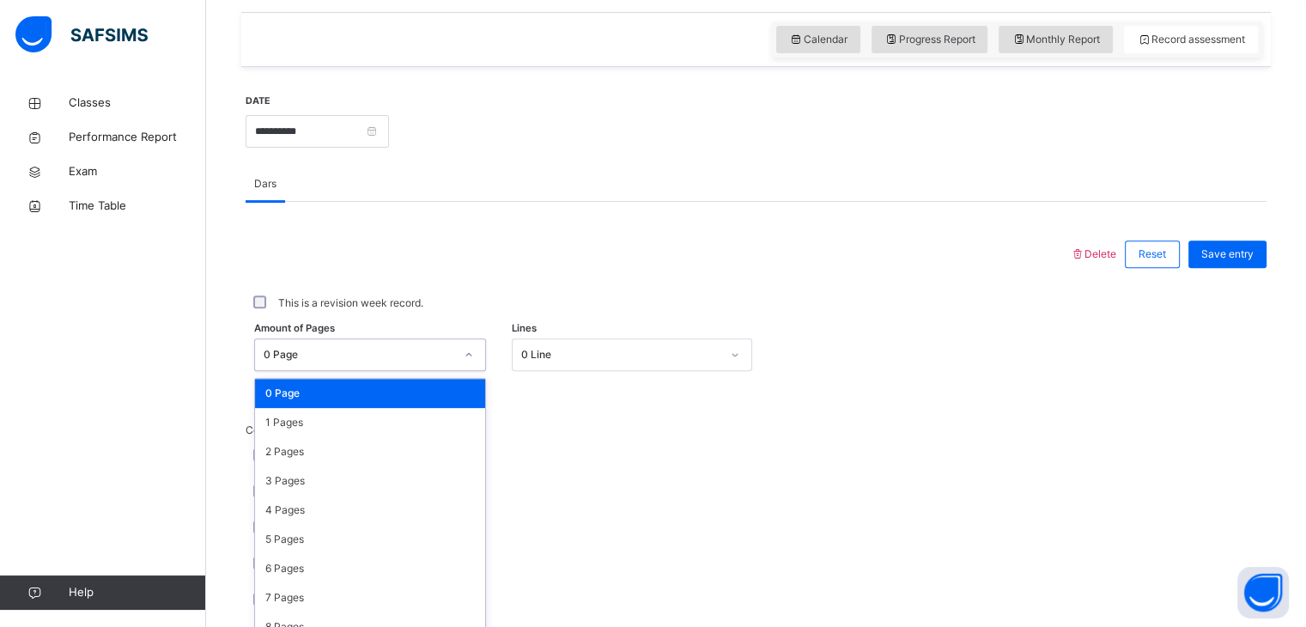
scroll to position [600, 0]
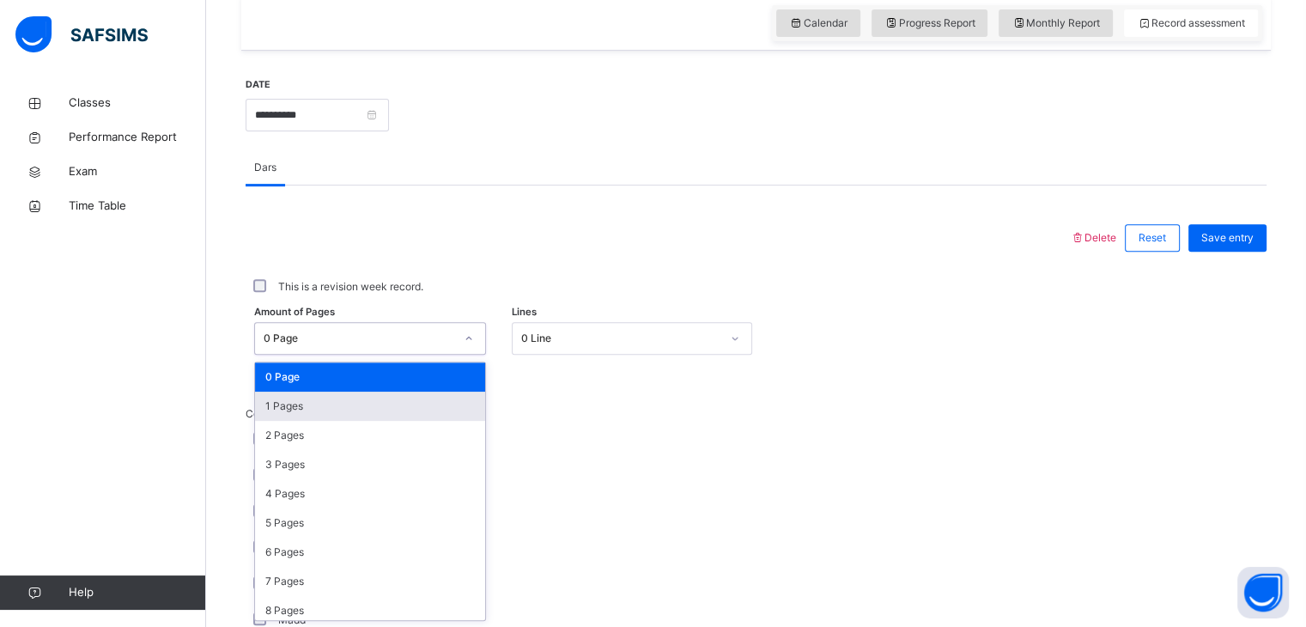
click at [271, 419] on div "1 Pages" at bounding box center [370, 406] width 230 height 29
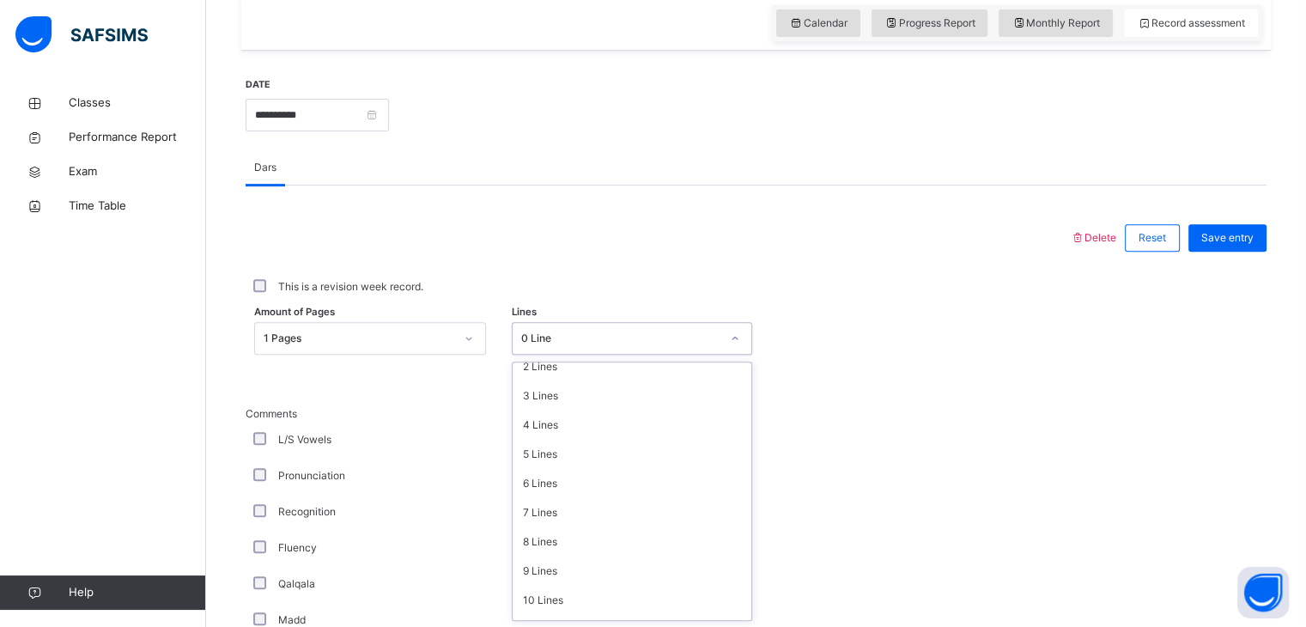
scroll to position [210, 0]
click at [549, 601] on div "15 Lines" at bounding box center [632, 605] width 239 height 29
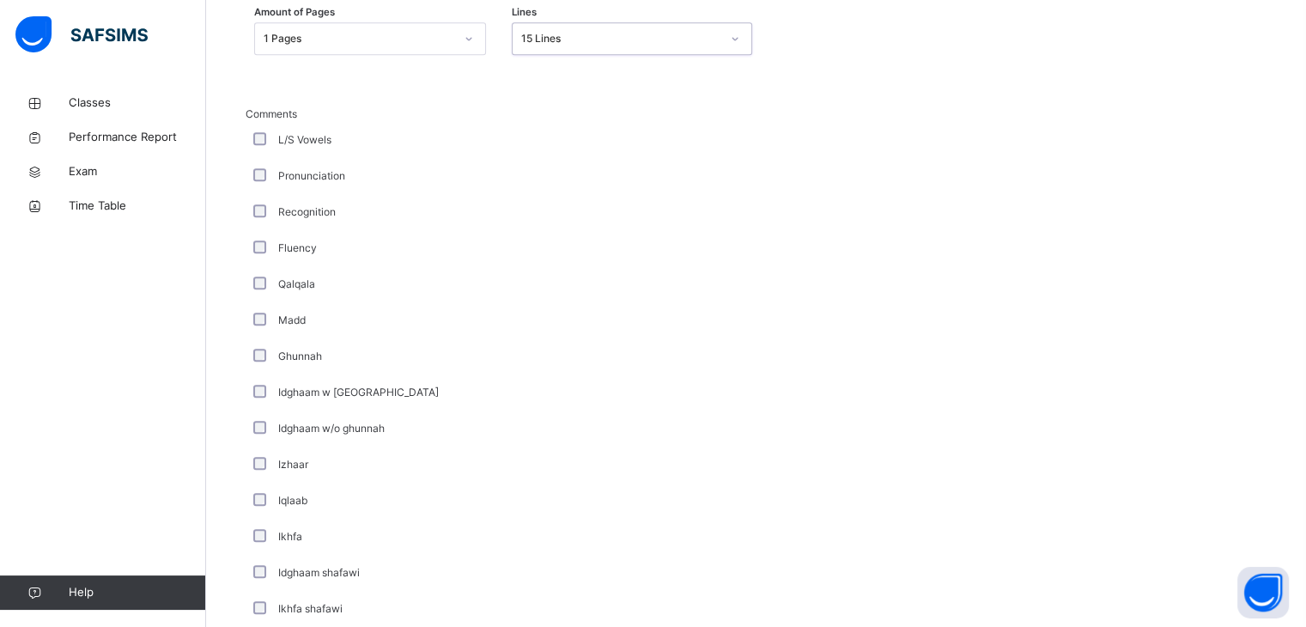
scroll to position [898, 0]
click at [594, 424] on div "Idghaam w/o ghunnah" at bounding box center [460, 430] width 421 height 15
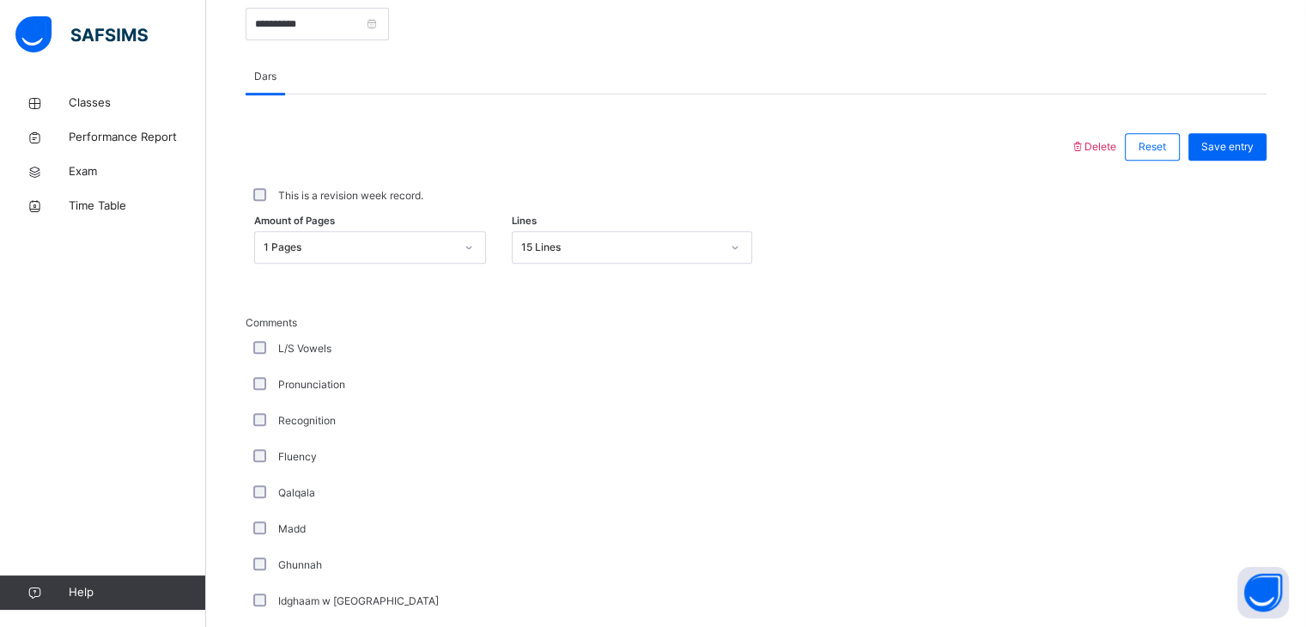
scroll to position [690, 0]
click at [1256, 158] on div "Save entry" at bounding box center [1228, 148] width 78 height 27
click at [1267, 158] on div "Save entry" at bounding box center [1228, 148] width 78 height 27
click at [1254, 179] on div "This is a revision week record." at bounding box center [756, 197] width 1021 height 36
click at [1256, 155] on div "Save entry" at bounding box center [1228, 148] width 78 height 27
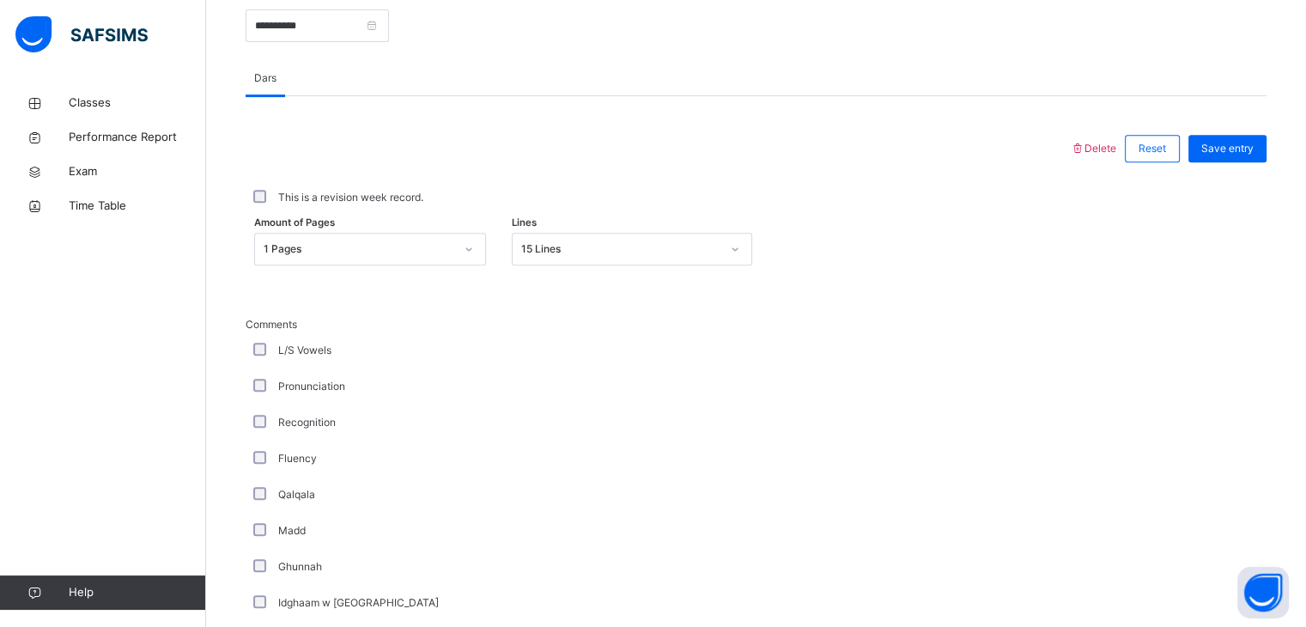
click at [1224, 284] on div "Comments L/S Vowels Pronunciation Recognition Fluency Qalqala Madd Ghunnah Idgh…" at bounding box center [756, 587] width 1021 height 626
click at [1238, 141] on span "Save entry" at bounding box center [1227, 148] width 52 height 15
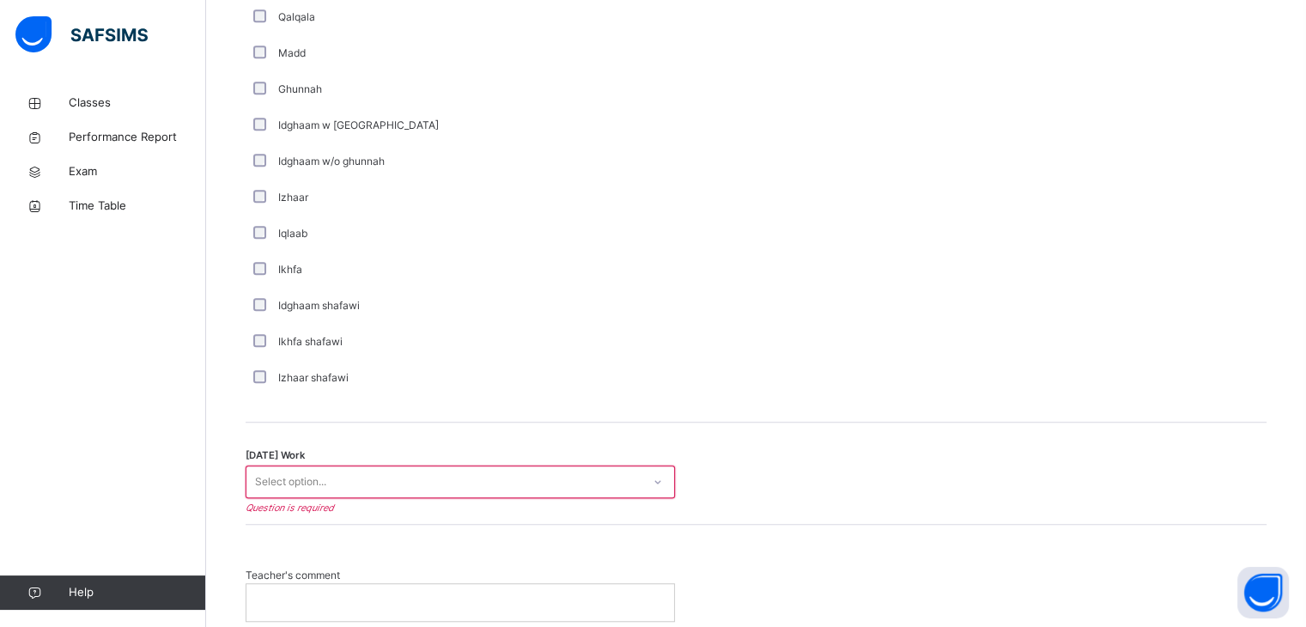
scroll to position [1164, 0]
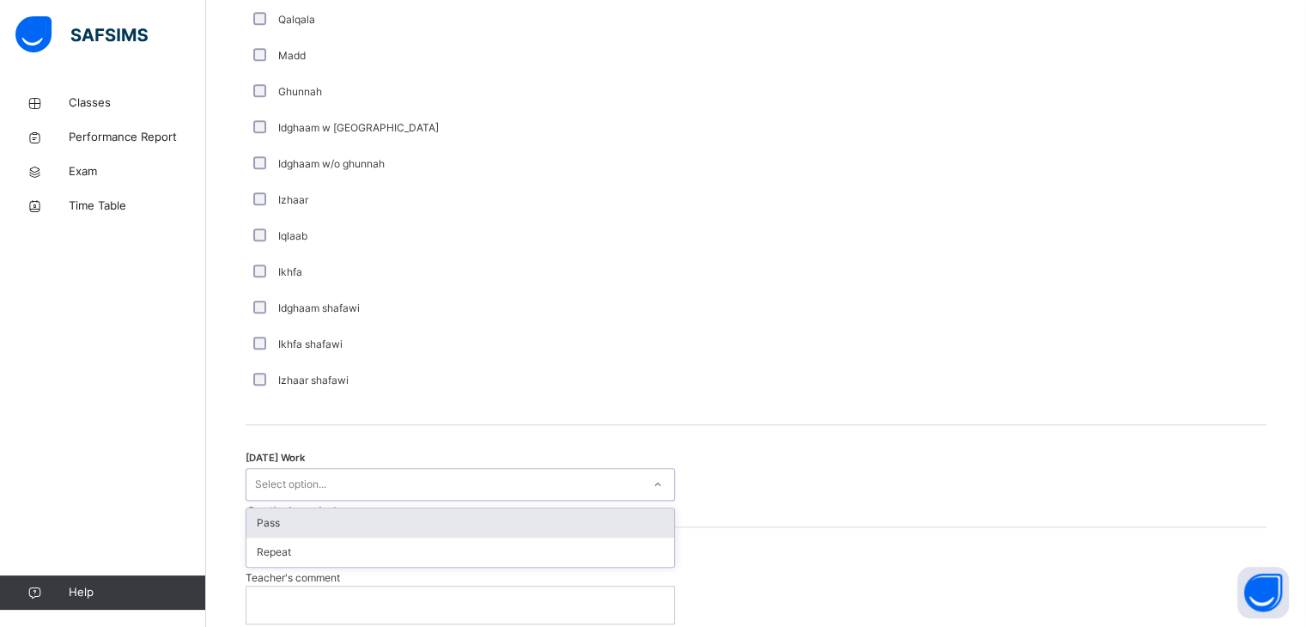
click at [299, 530] on div "Pass" at bounding box center [460, 522] width 428 height 29
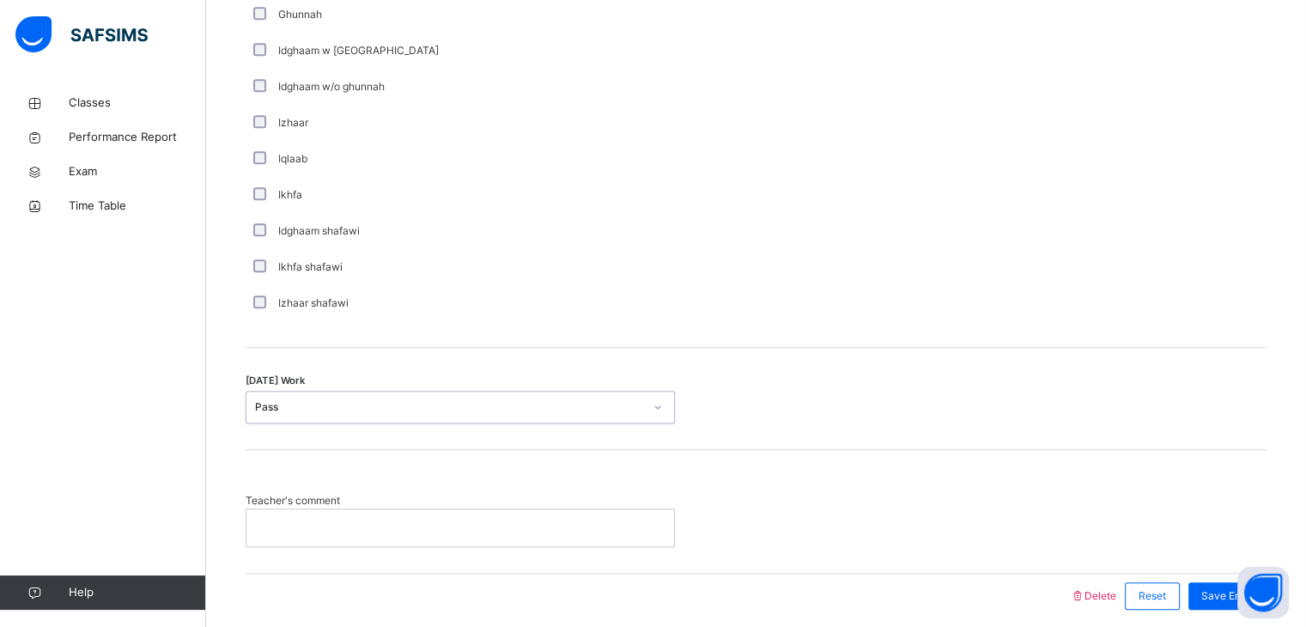
scroll to position [1309, 0]
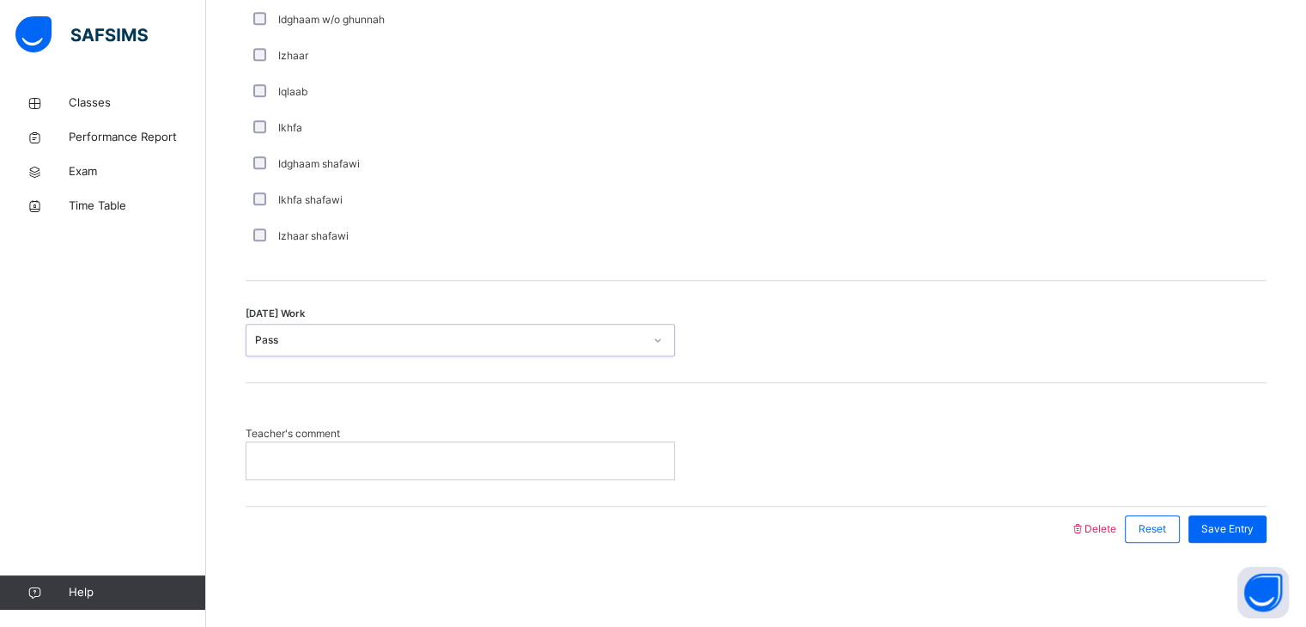
click at [447, 487] on div "Teacher's comment" at bounding box center [756, 444] width 1021 height 123
click at [392, 458] on p at bounding box center [460, 460] width 402 height 15
click at [1265, 536] on div "Save Entry" at bounding box center [1228, 528] width 78 height 27
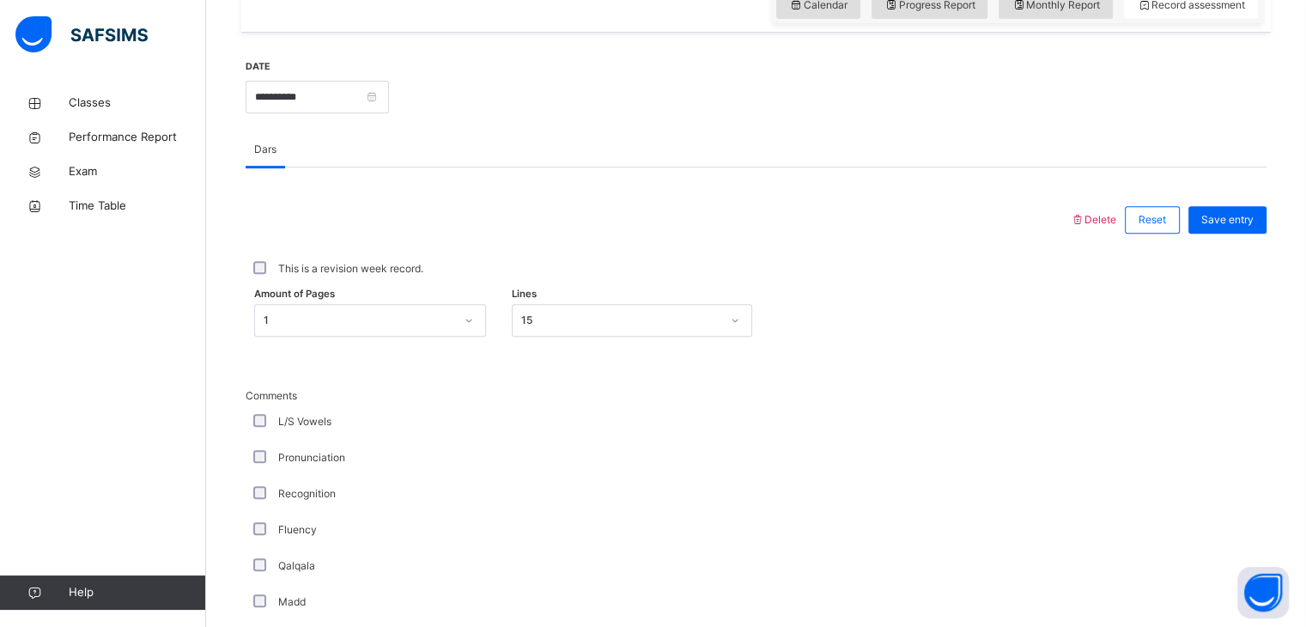
scroll to position [649, 0]
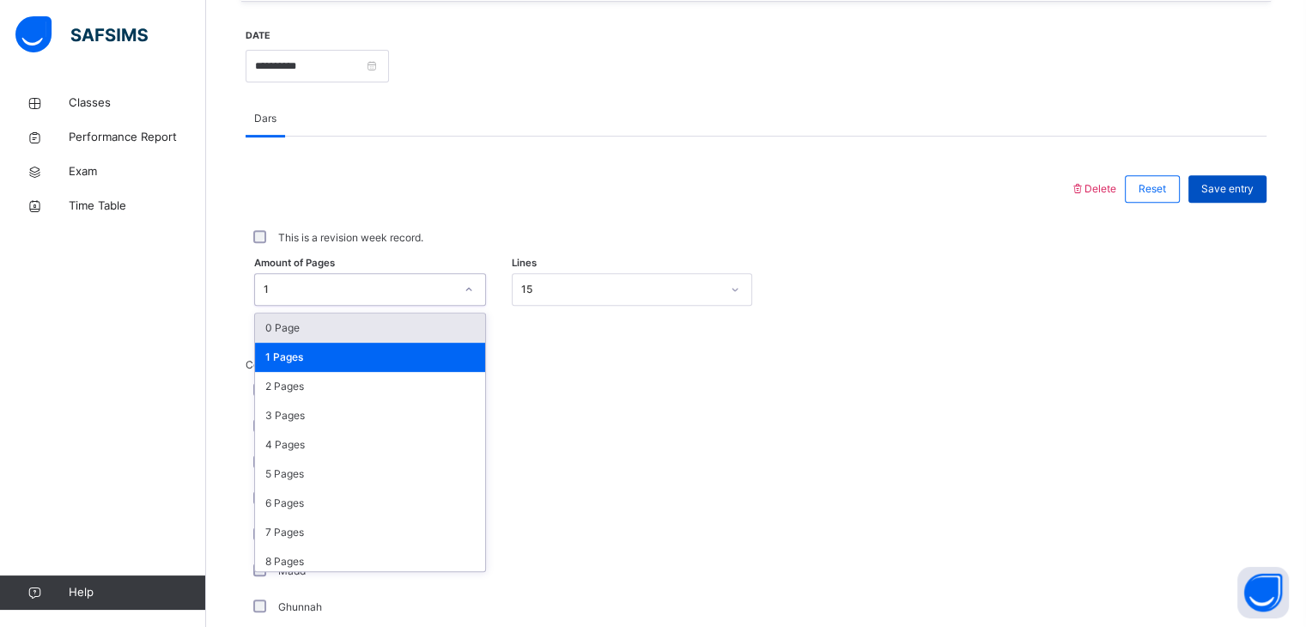
click at [1262, 198] on div "Save entry" at bounding box center [1228, 188] width 78 height 27
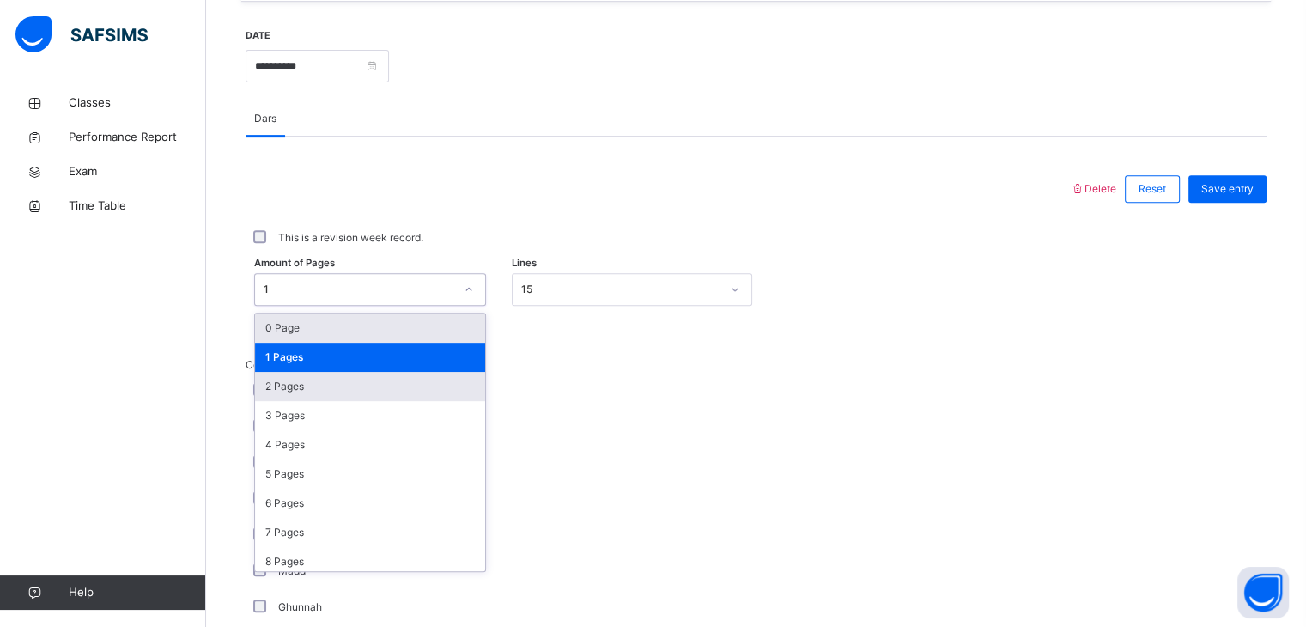
click at [283, 398] on div "2 Pages" at bounding box center [370, 386] width 230 height 29
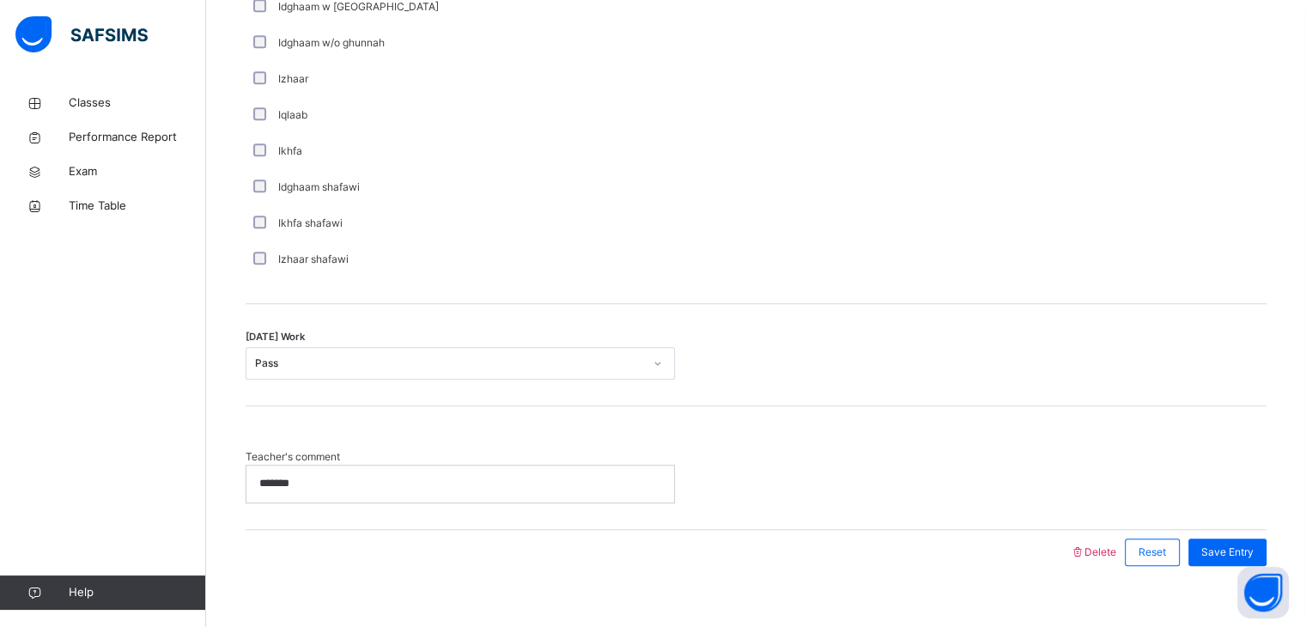
scroll to position [1309, 0]
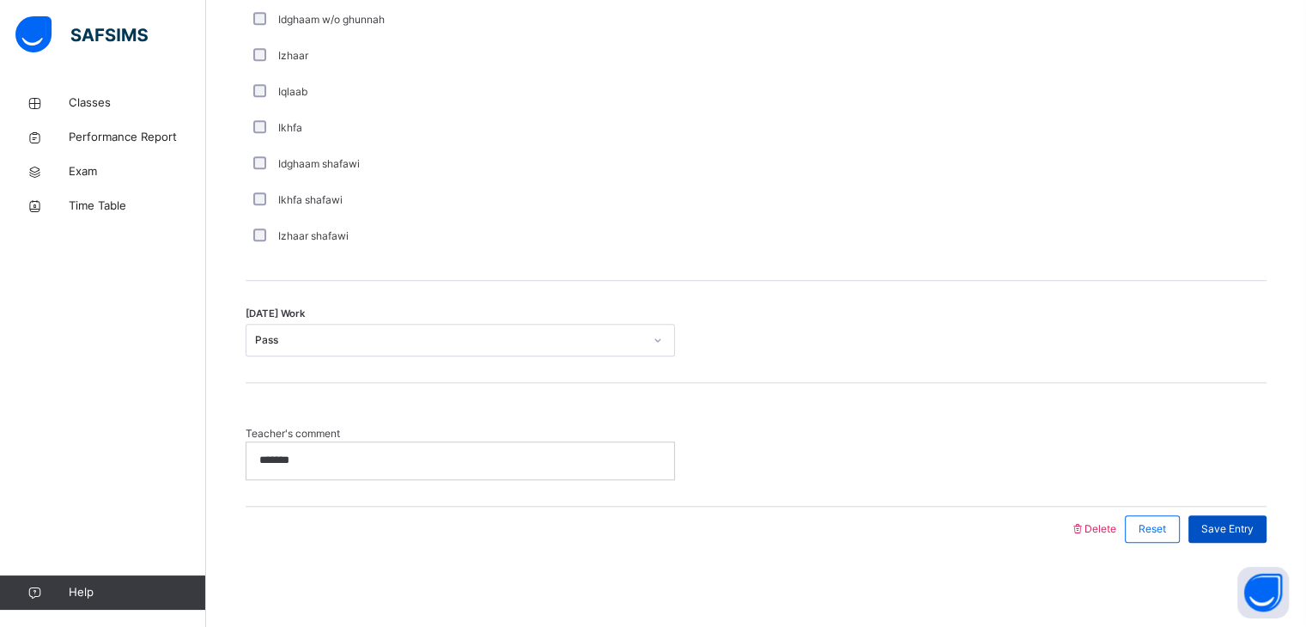
click at [1255, 534] on div "Save Entry" at bounding box center [1228, 528] width 78 height 27
click at [1250, 534] on div "Save Entry" at bounding box center [1228, 528] width 78 height 27
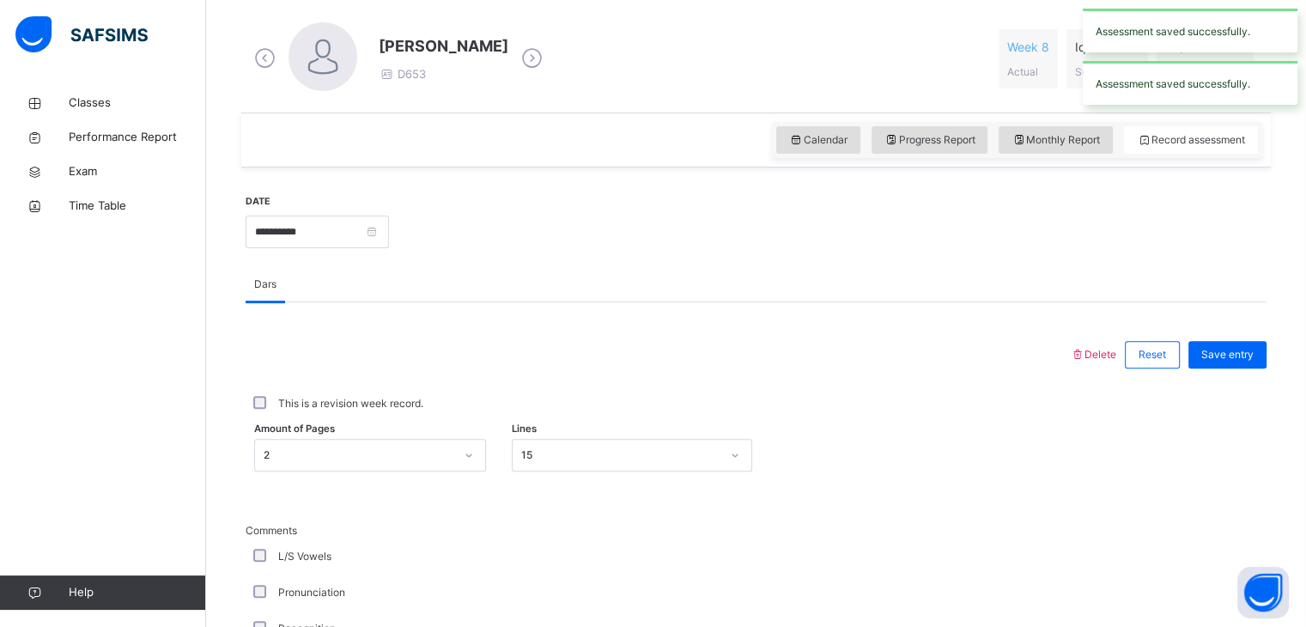
scroll to position [471, 0]
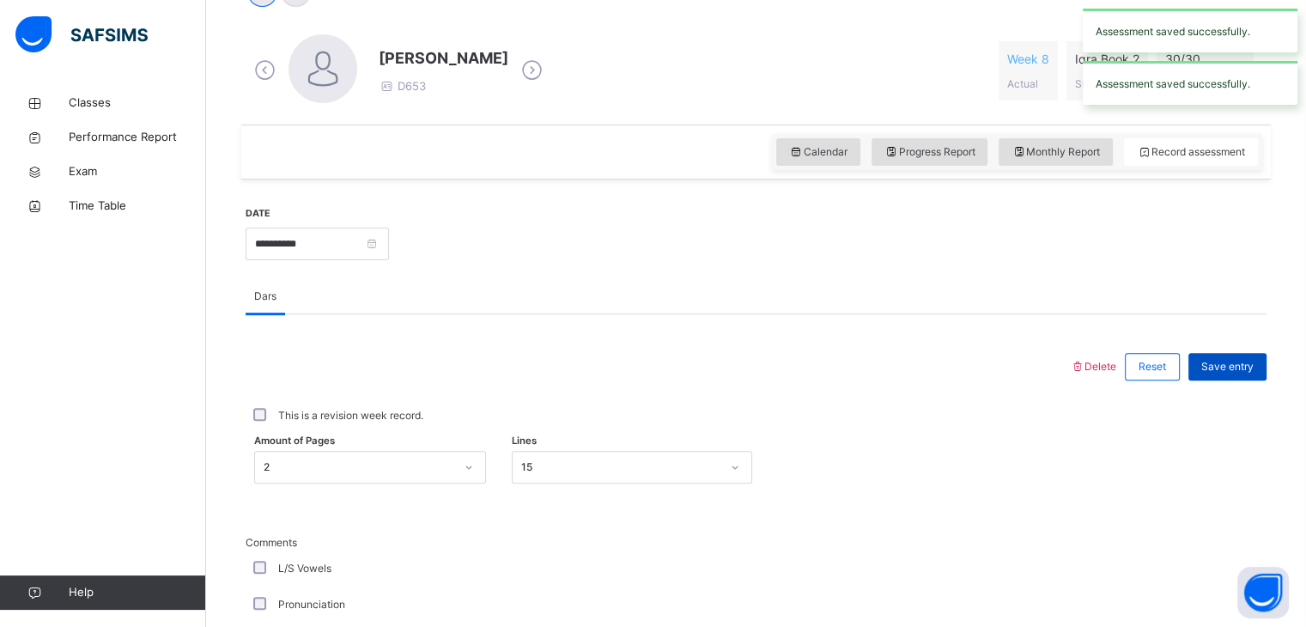
click at [1251, 368] on span "Save entry" at bounding box center [1227, 366] width 52 height 15
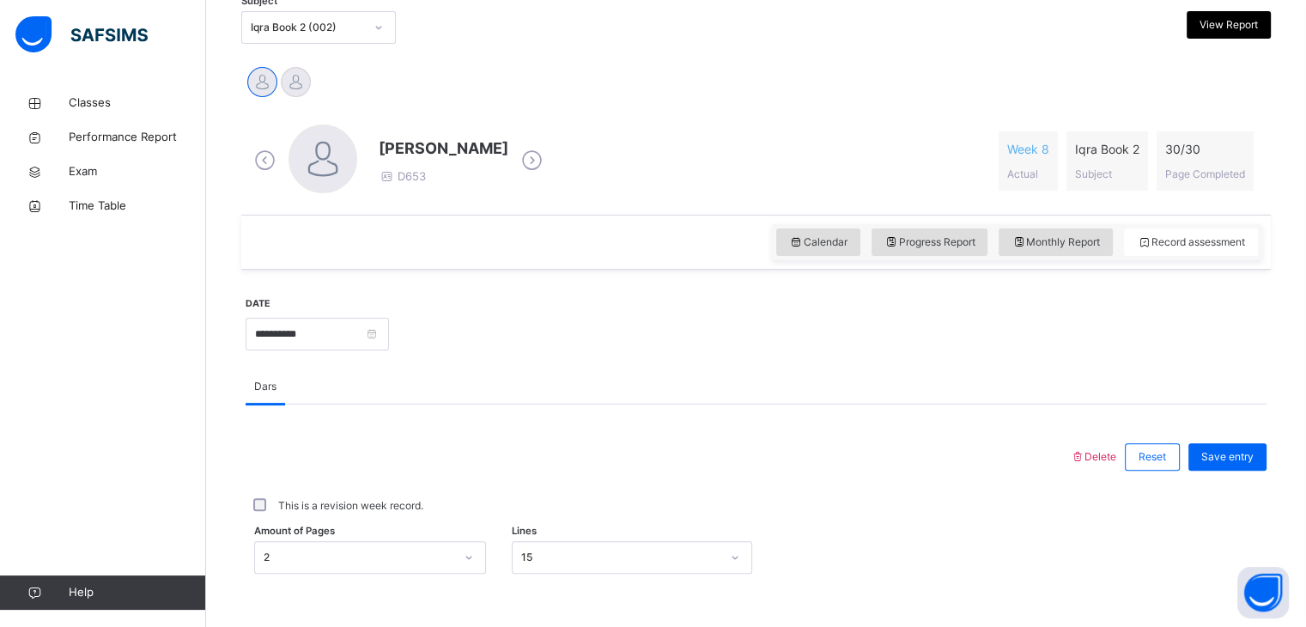
scroll to position [381, 0]
click at [1236, 453] on span "Save entry" at bounding box center [1227, 456] width 52 height 15
click at [1113, 163] on span at bounding box center [1107, 162] width 64 height 9
click at [547, 151] on icon at bounding box center [532, 161] width 30 height 26
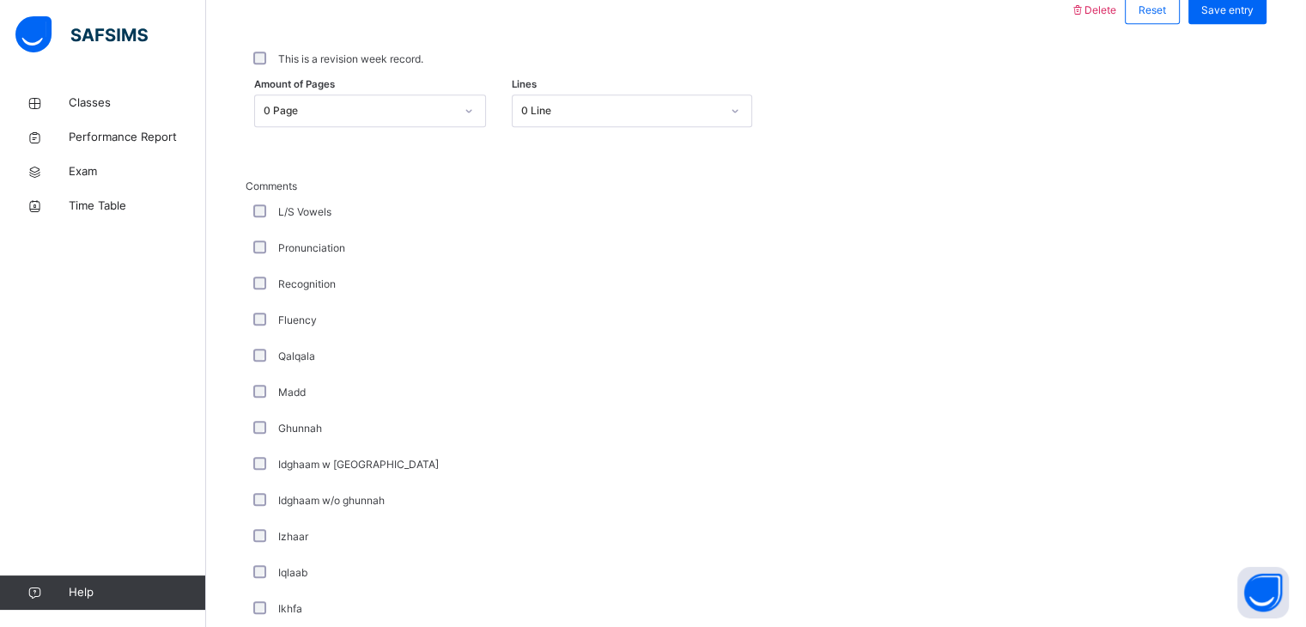
scroll to position [827, 0]
click at [275, 189] on span "Comments" at bounding box center [460, 186] width 429 height 15
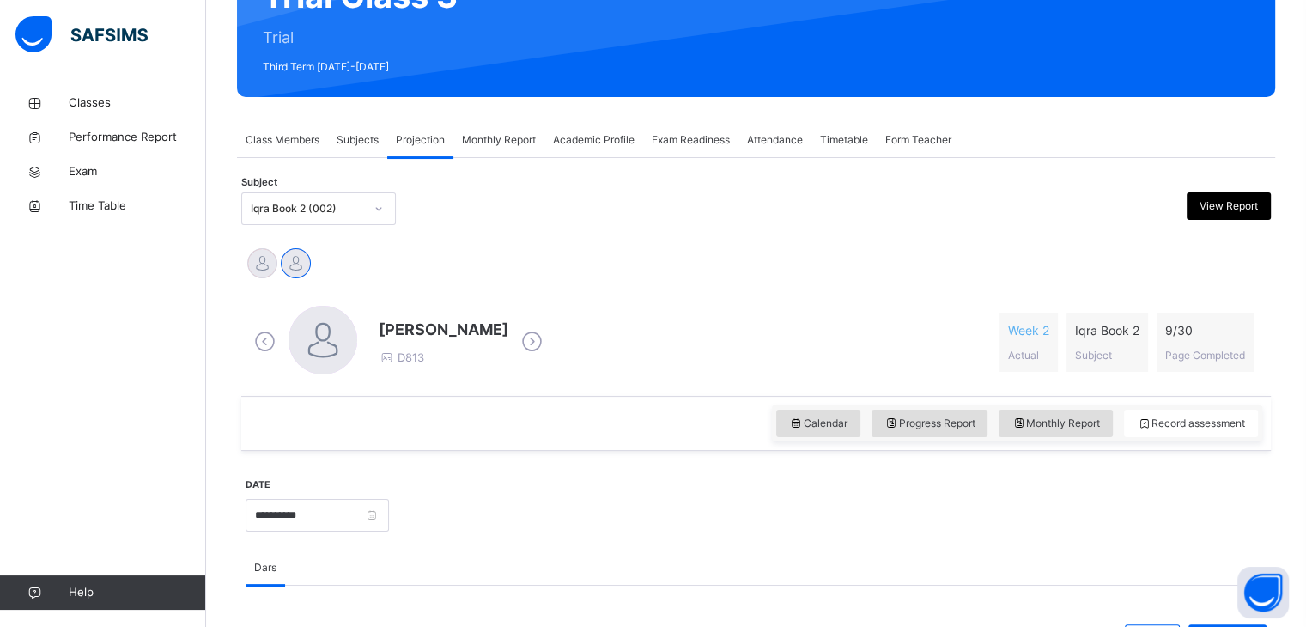
scroll to position [210, 0]
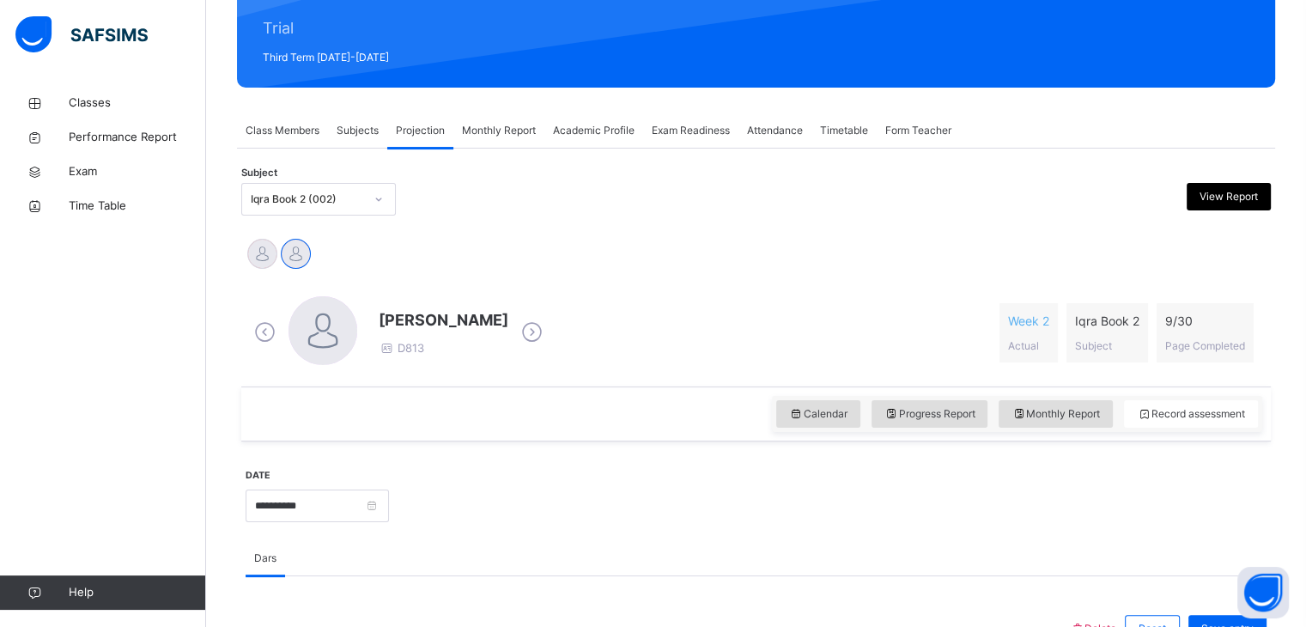
click at [547, 330] on icon at bounding box center [532, 332] width 30 height 26
click at [547, 344] on span at bounding box center [532, 333] width 30 height 33
click at [547, 341] on icon at bounding box center [532, 332] width 30 height 26
click at [547, 337] on icon at bounding box center [532, 332] width 30 height 26
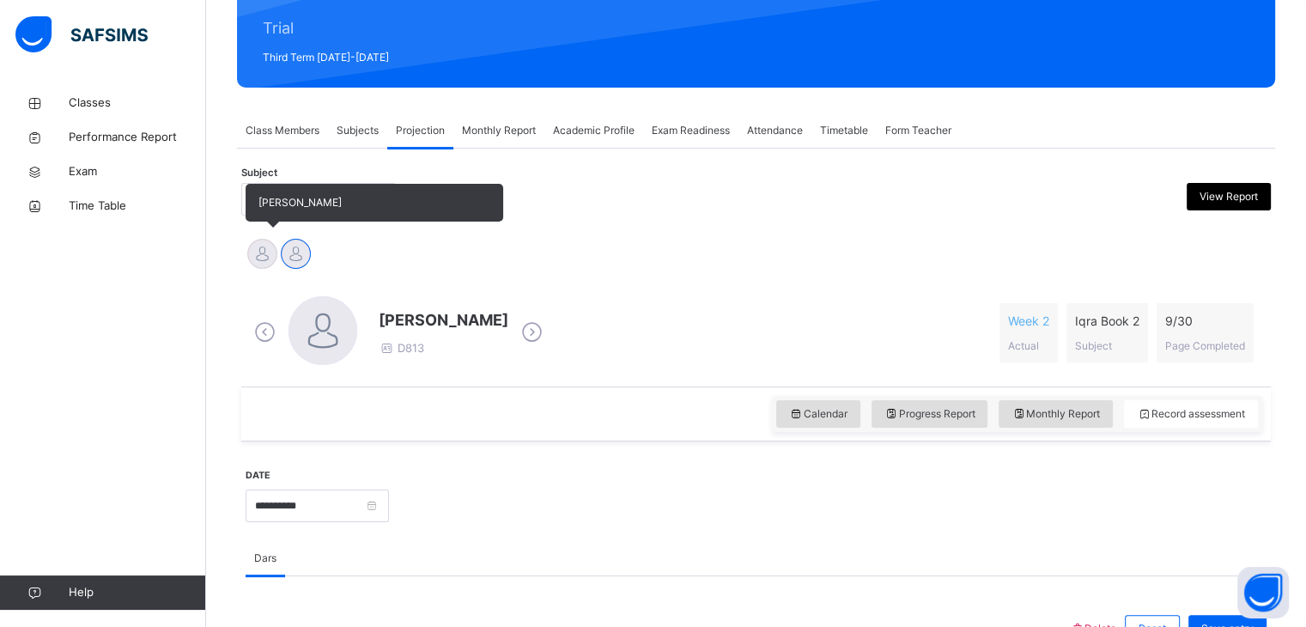
click at [259, 258] on div at bounding box center [262, 254] width 30 height 30
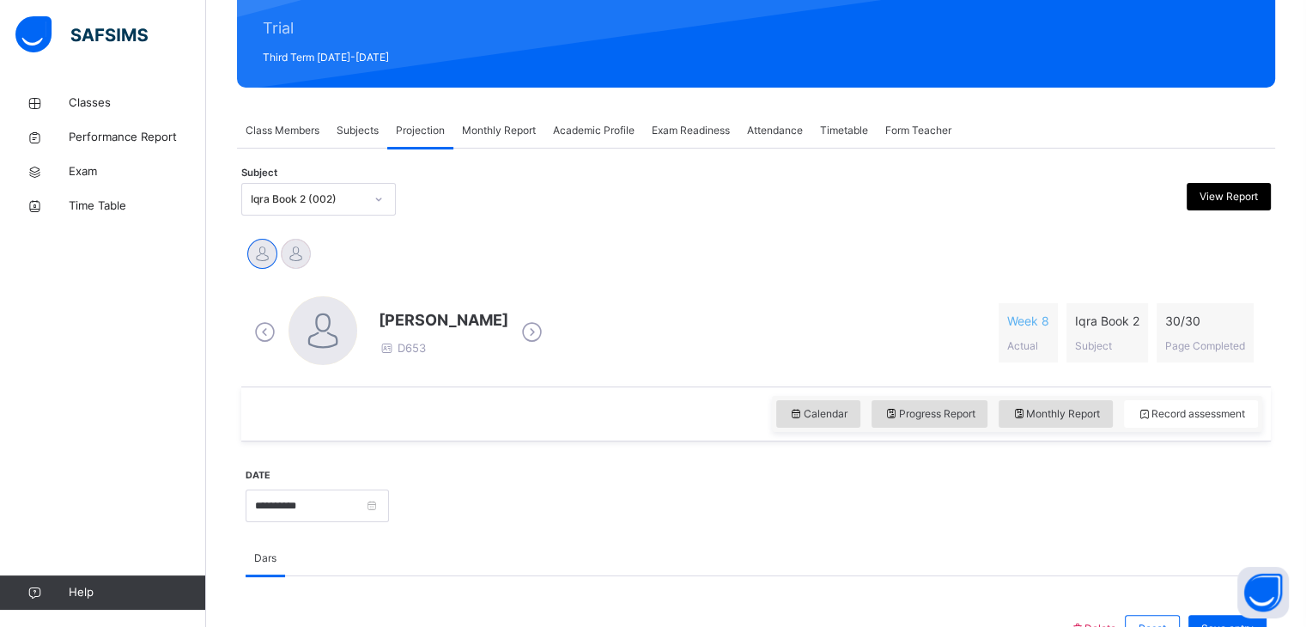
click at [547, 340] on icon at bounding box center [532, 332] width 30 height 26
click at [547, 341] on icon at bounding box center [532, 332] width 30 height 26
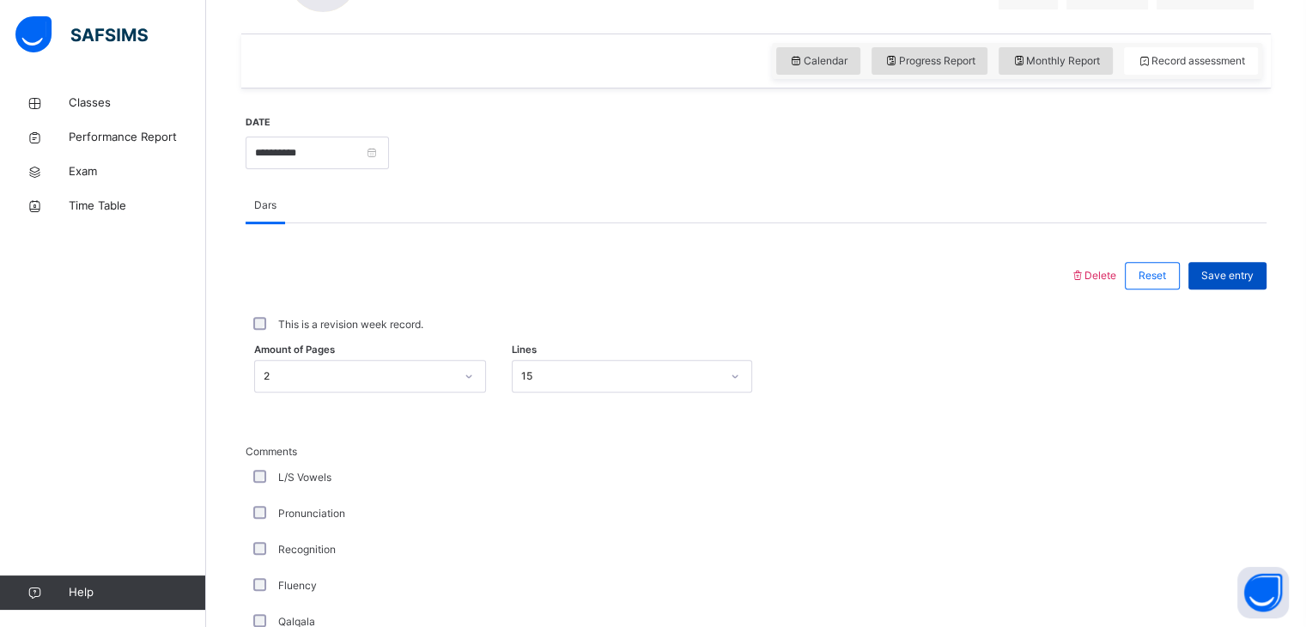
click at [1254, 282] on span "Save entry" at bounding box center [1227, 275] width 52 height 15
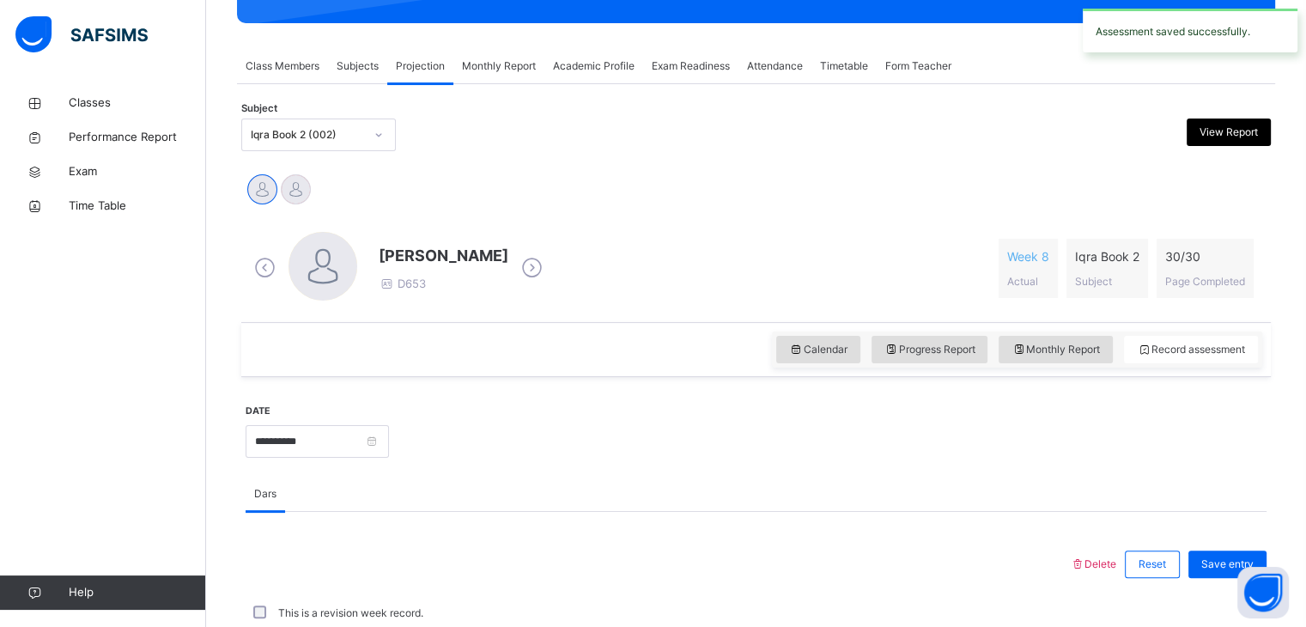
scroll to position [562, 0]
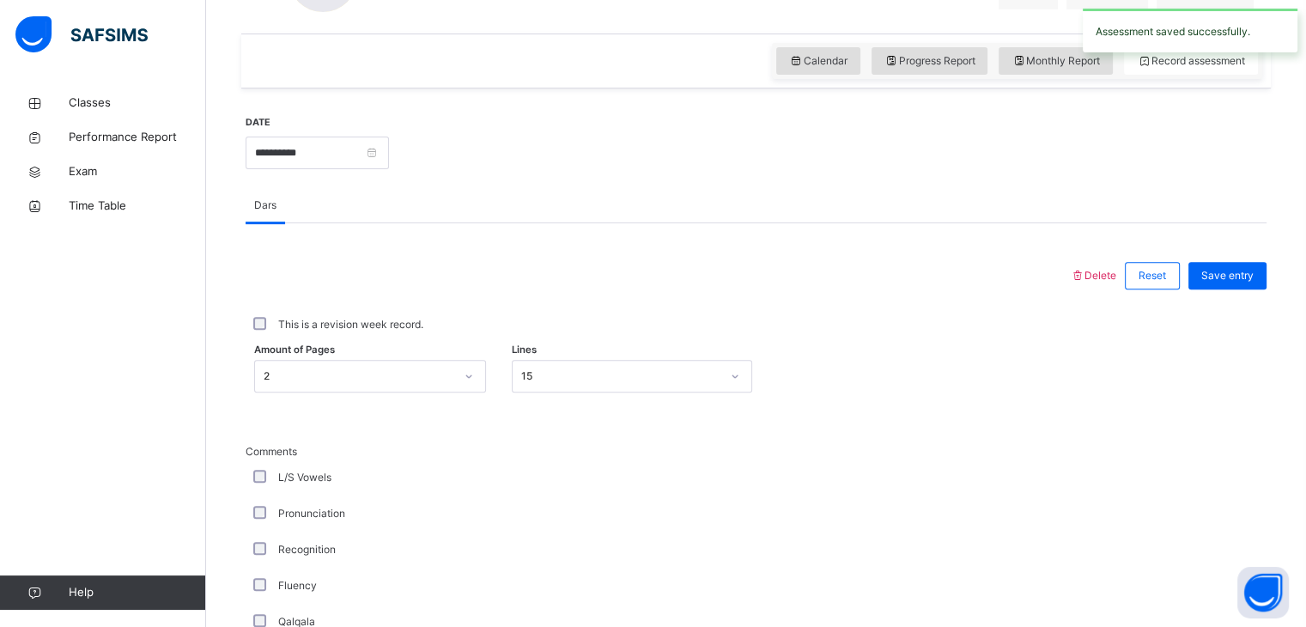
click at [1237, 309] on div "This is a revision week record." at bounding box center [756, 325] width 1021 height 36
click at [1253, 277] on span "Save entry" at bounding box center [1227, 275] width 52 height 15
click at [1250, 283] on div "Save entry" at bounding box center [1228, 275] width 78 height 27
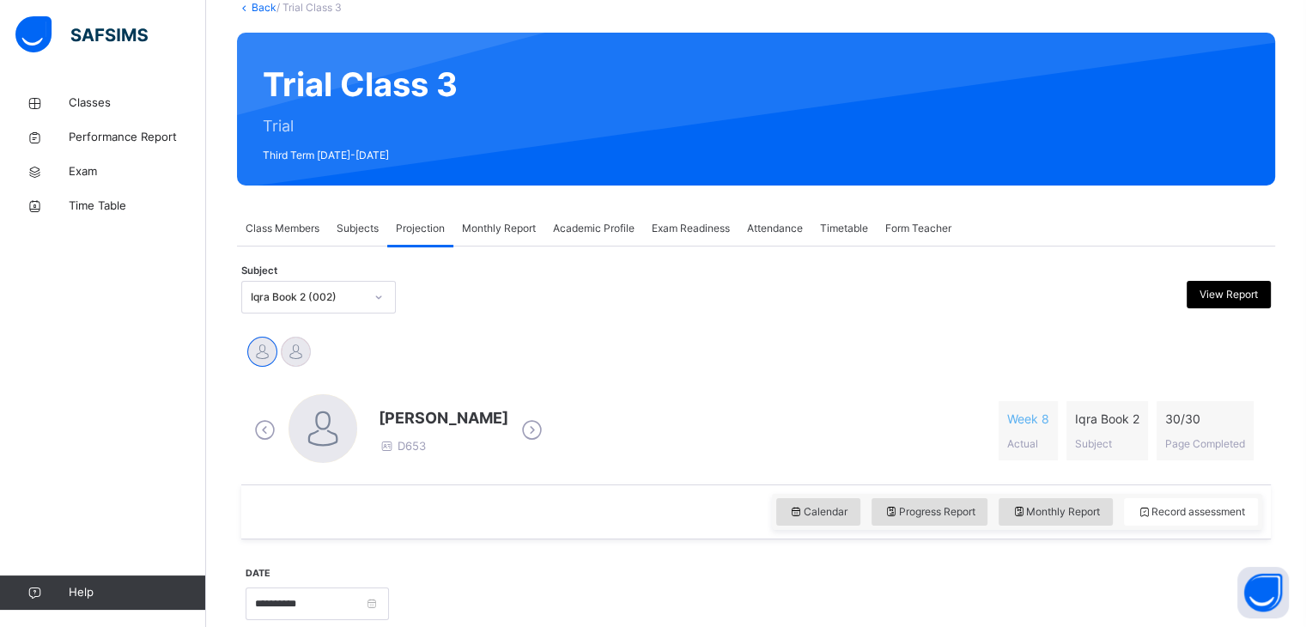
scroll to position [110, 0]
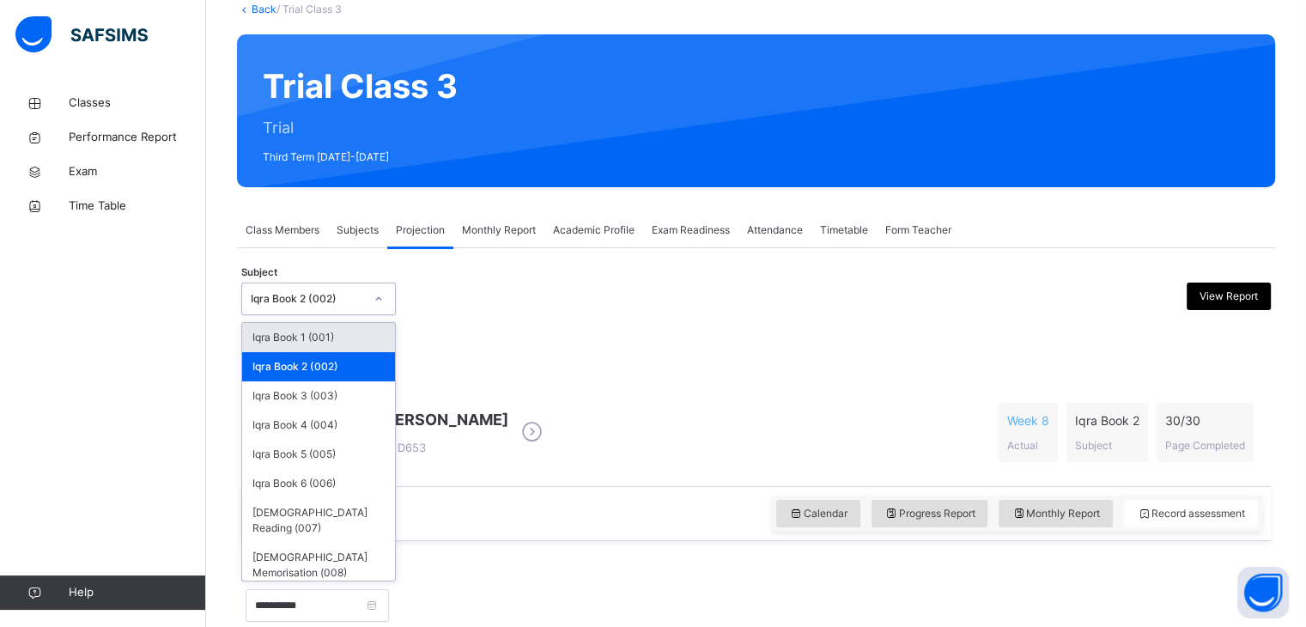
click at [361, 307] on div "Iqra Book 2 (002)" at bounding box center [302, 299] width 120 height 27
click at [309, 550] on div "[DEMOGRAPHIC_DATA] Memorisation (008)" at bounding box center [318, 565] width 153 height 45
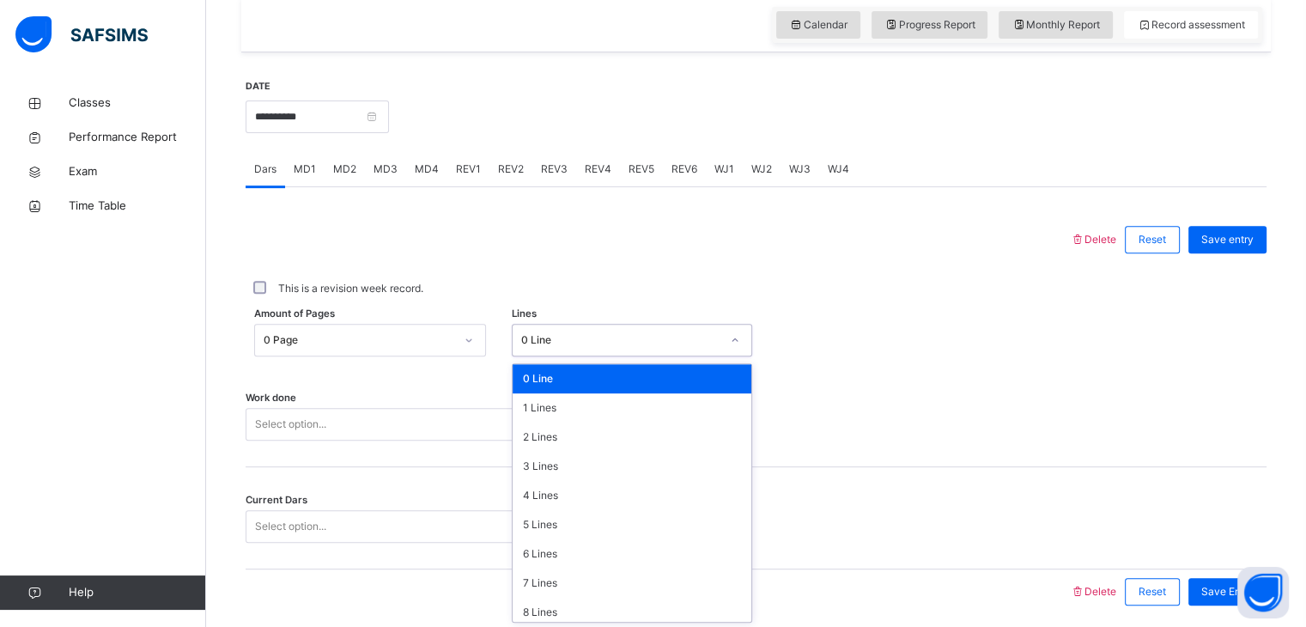
scroll to position [600, 0]
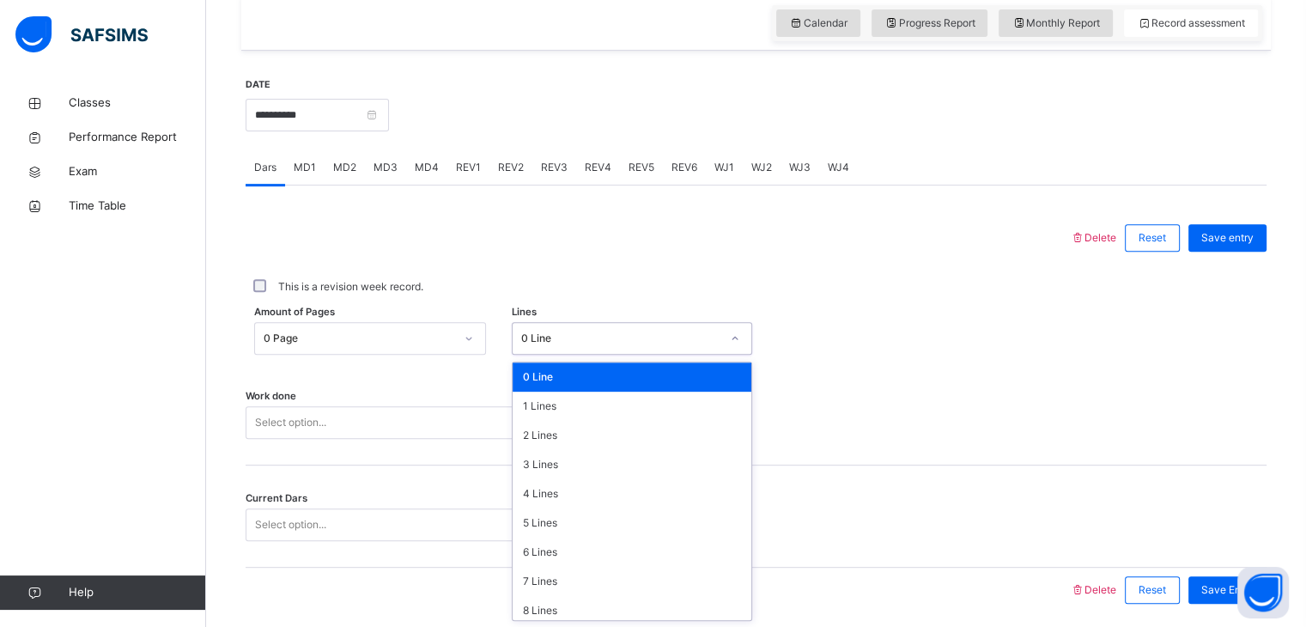
click at [675, 341] on div "0 Line" at bounding box center [620, 338] width 199 height 15
click at [553, 526] on div "5 Lines" at bounding box center [632, 522] width 239 height 29
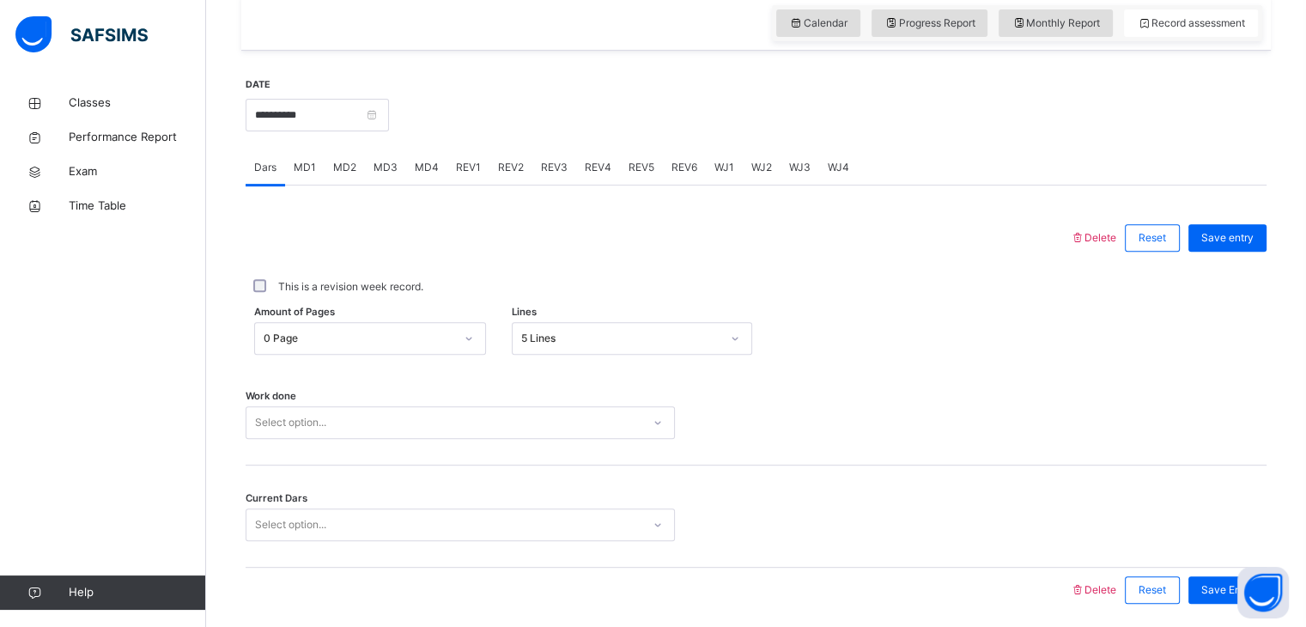
drag, startPoint x: 870, startPoint y: 452, endPoint x: 743, endPoint y: 389, distance: 141.7
click at [743, 389] on div "Work done Select option..." at bounding box center [756, 414] width 1021 height 102
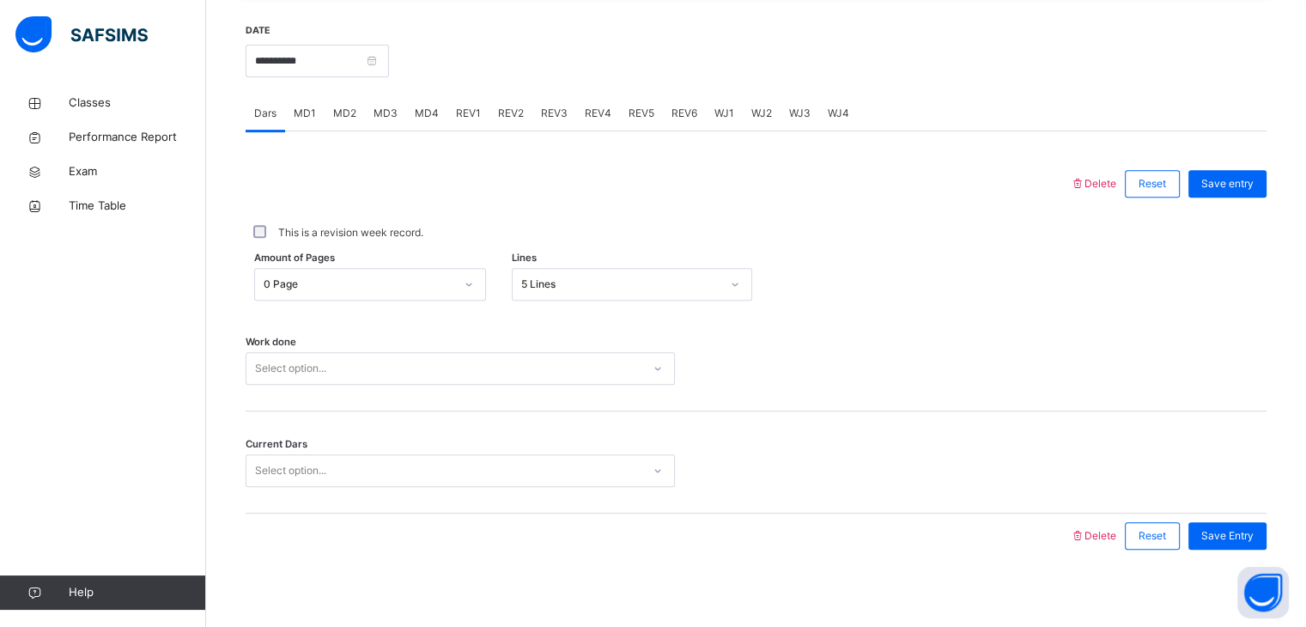
scroll to position [663, 0]
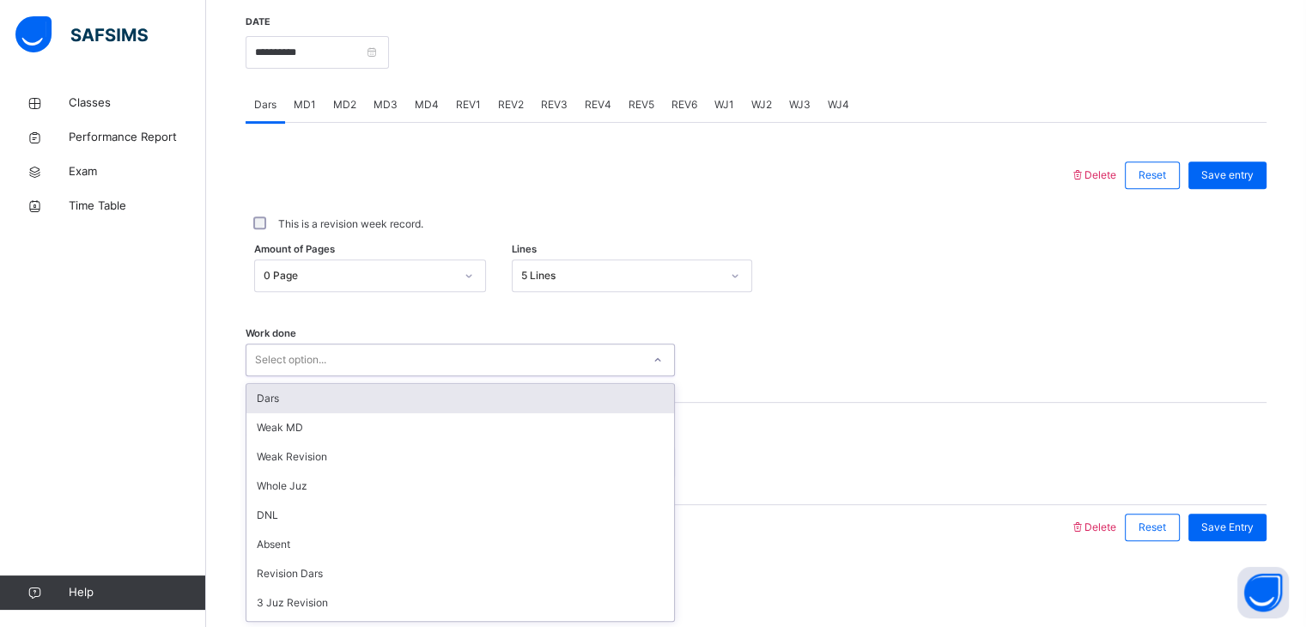
click at [577, 368] on div "Select option..." at bounding box center [443, 360] width 395 height 27
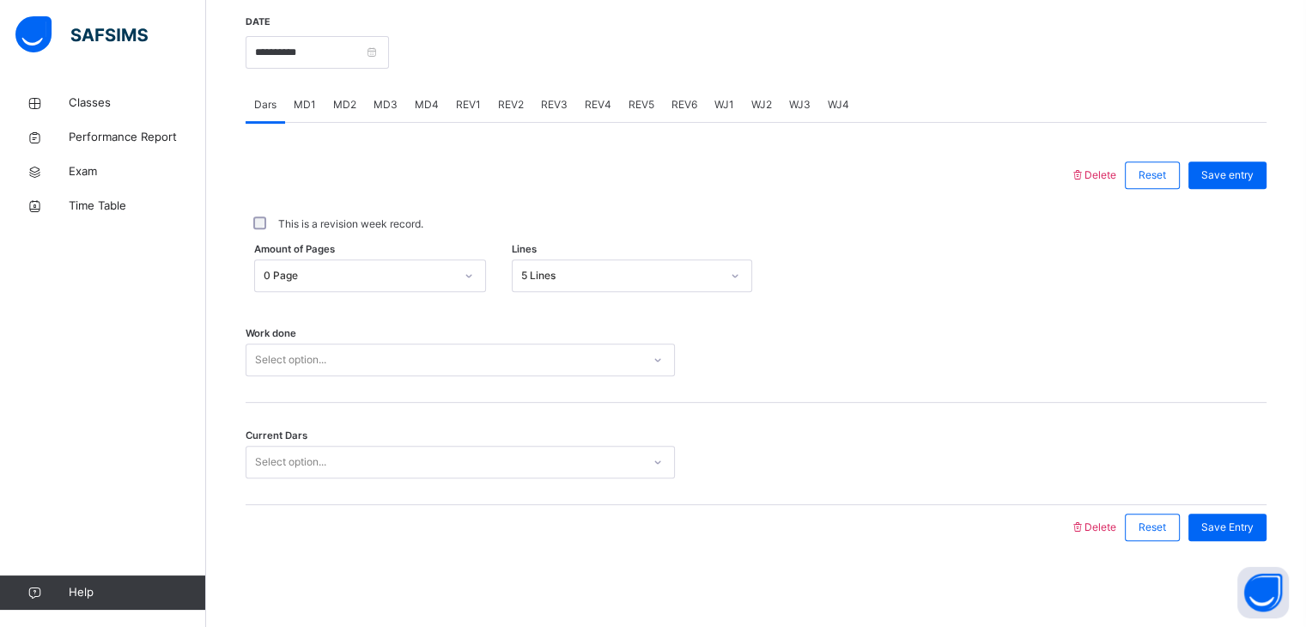
click at [370, 380] on div "Work done Select option..." at bounding box center [756, 352] width 1021 height 102
click at [350, 334] on div "Work done Select option..." at bounding box center [756, 352] width 1021 height 102
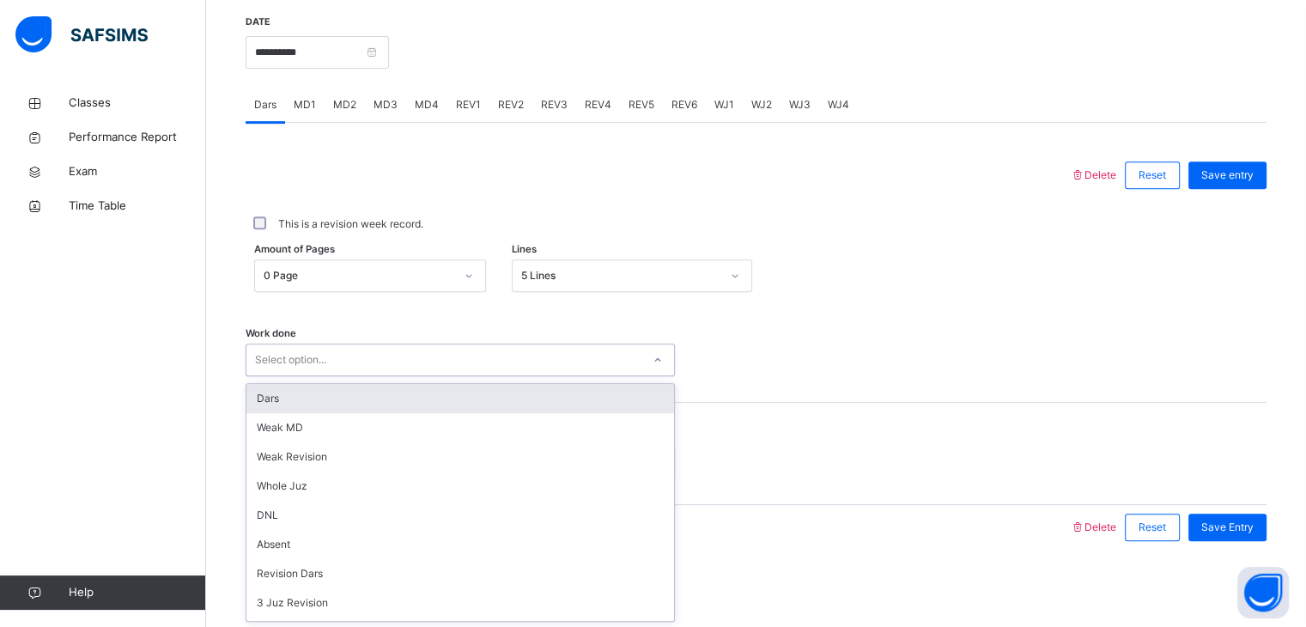
click at [382, 362] on div "Select option..." at bounding box center [443, 360] width 395 height 27
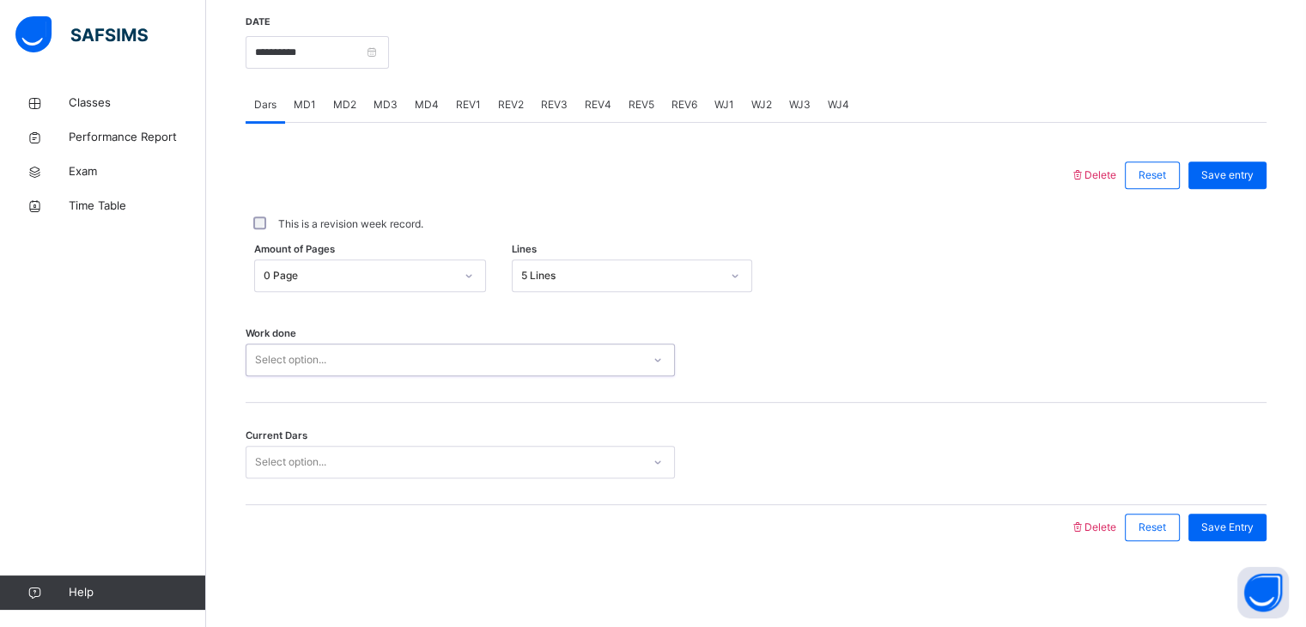
click at [334, 374] on div "Select option..." at bounding box center [460, 360] width 429 height 33
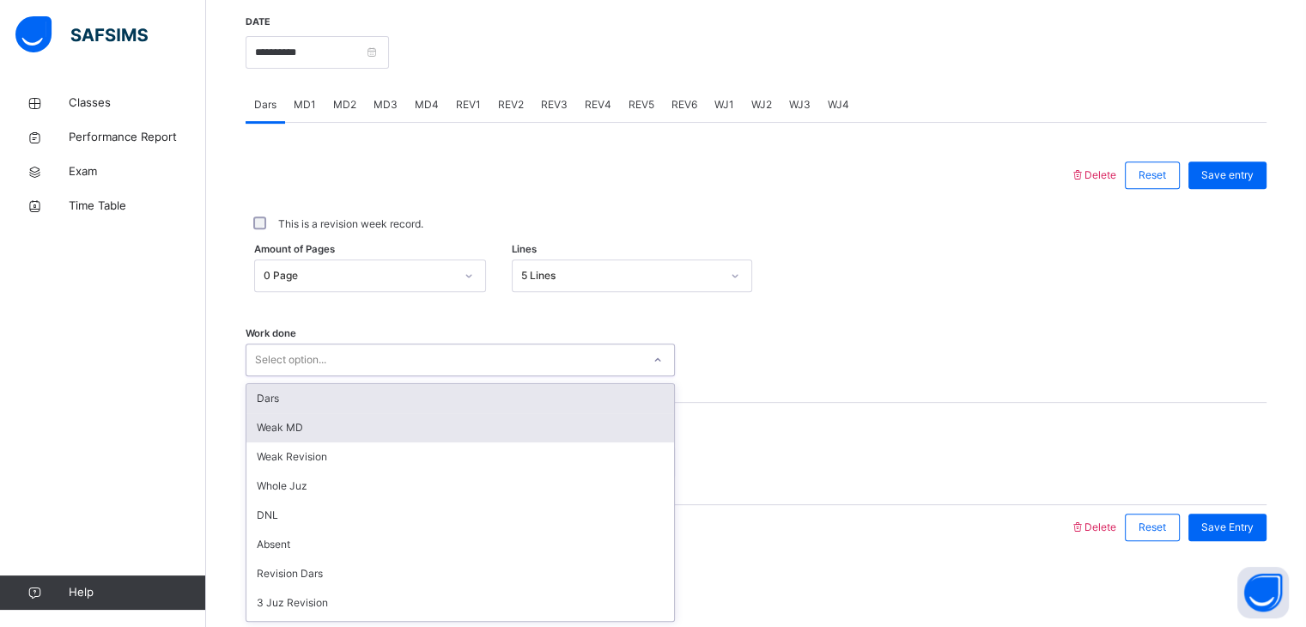
drag, startPoint x: 340, startPoint y: 346, endPoint x: 340, endPoint y: 420, distance: 73.9
click at [340, 376] on div "option Dars focused, 1 of 14. 14 results available. Use Up and Down to choose o…" at bounding box center [460, 360] width 429 height 33
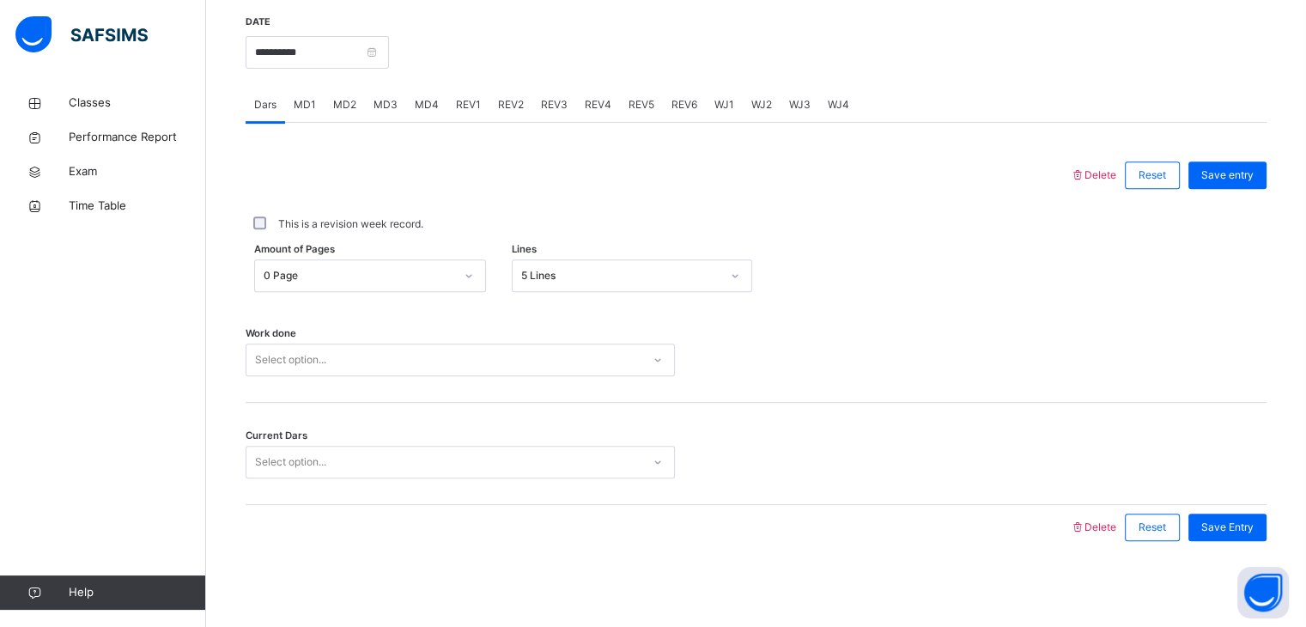
drag, startPoint x: 343, startPoint y: 391, endPoint x: 707, endPoint y: 334, distance: 368.5
click at [707, 334] on div "Work done Select option..." at bounding box center [756, 352] width 1021 height 102
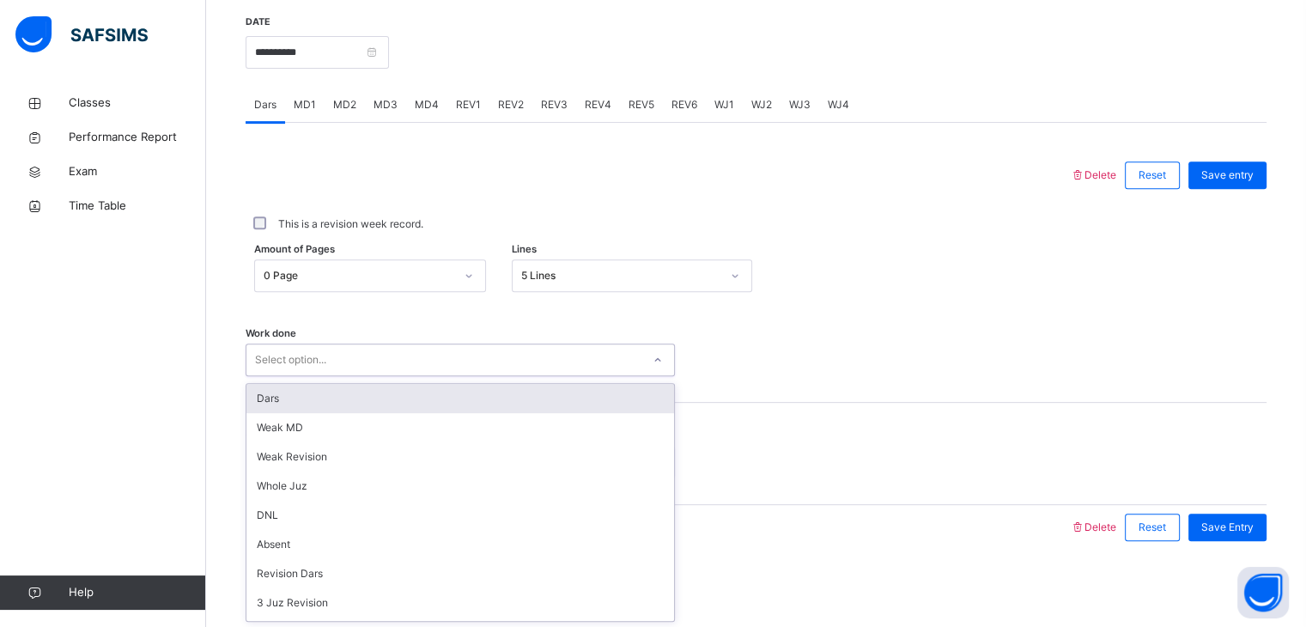
click at [600, 358] on div "Select option..." at bounding box center [443, 360] width 395 height 27
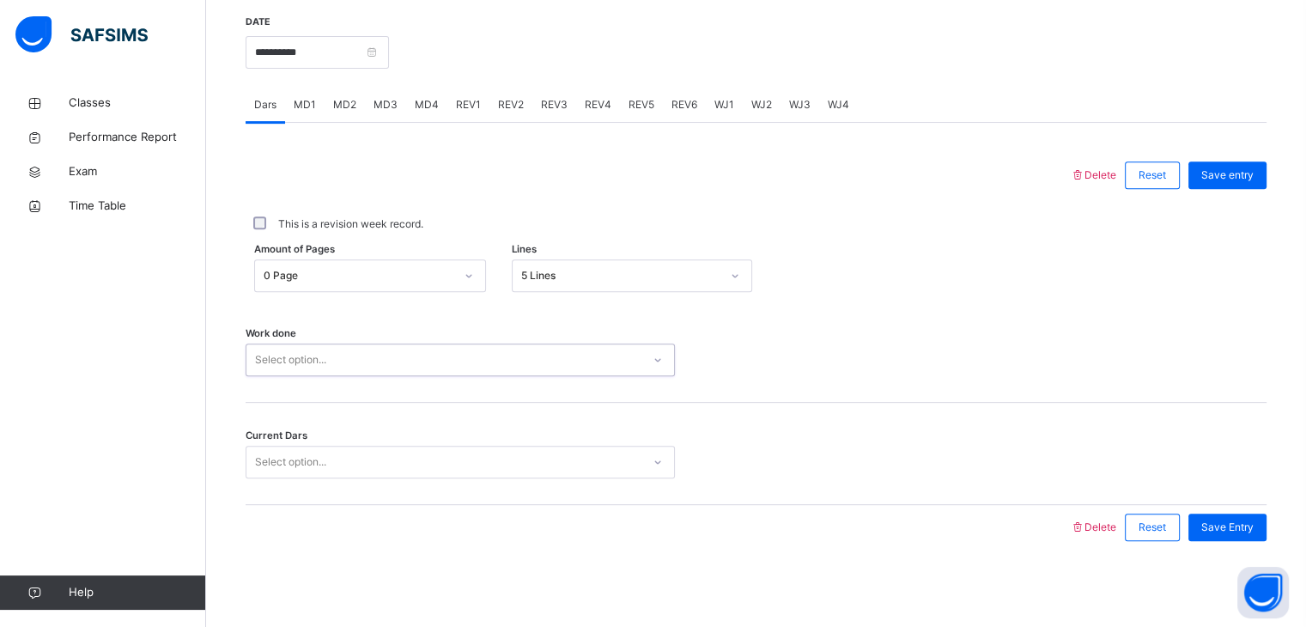
click at [600, 358] on div "Select option..." at bounding box center [443, 360] width 395 height 27
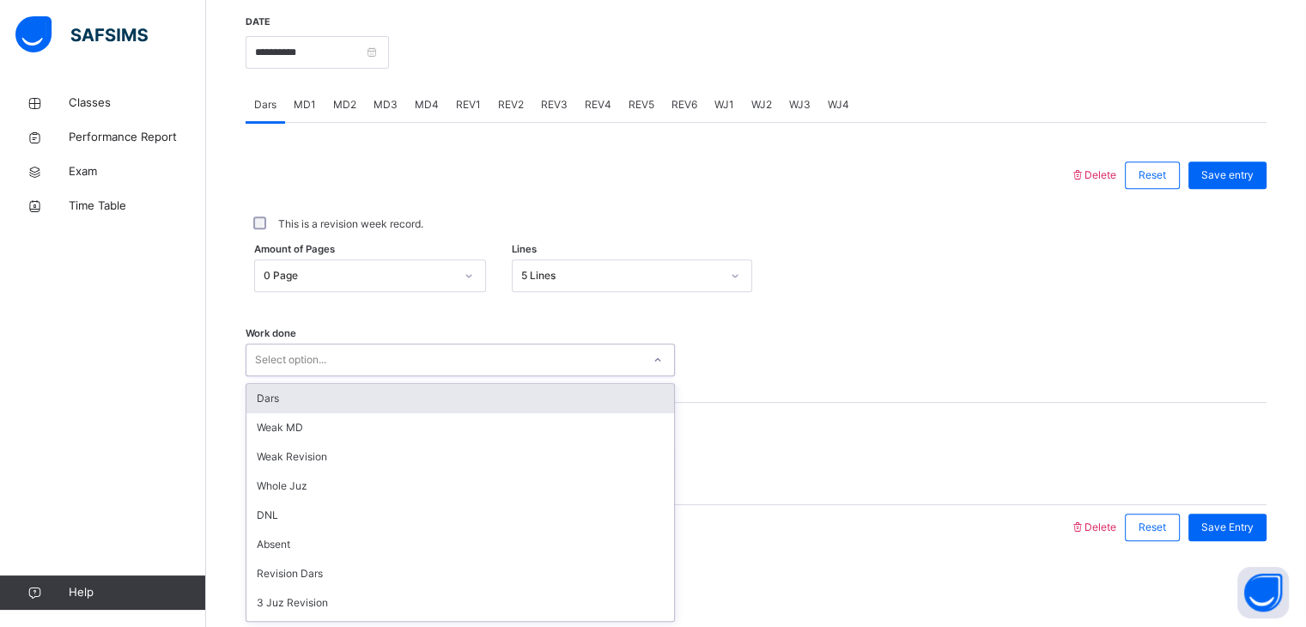
click at [600, 358] on div "Select option..." at bounding box center [443, 360] width 395 height 27
click at [585, 394] on div "Dars" at bounding box center [460, 398] width 428 height 29
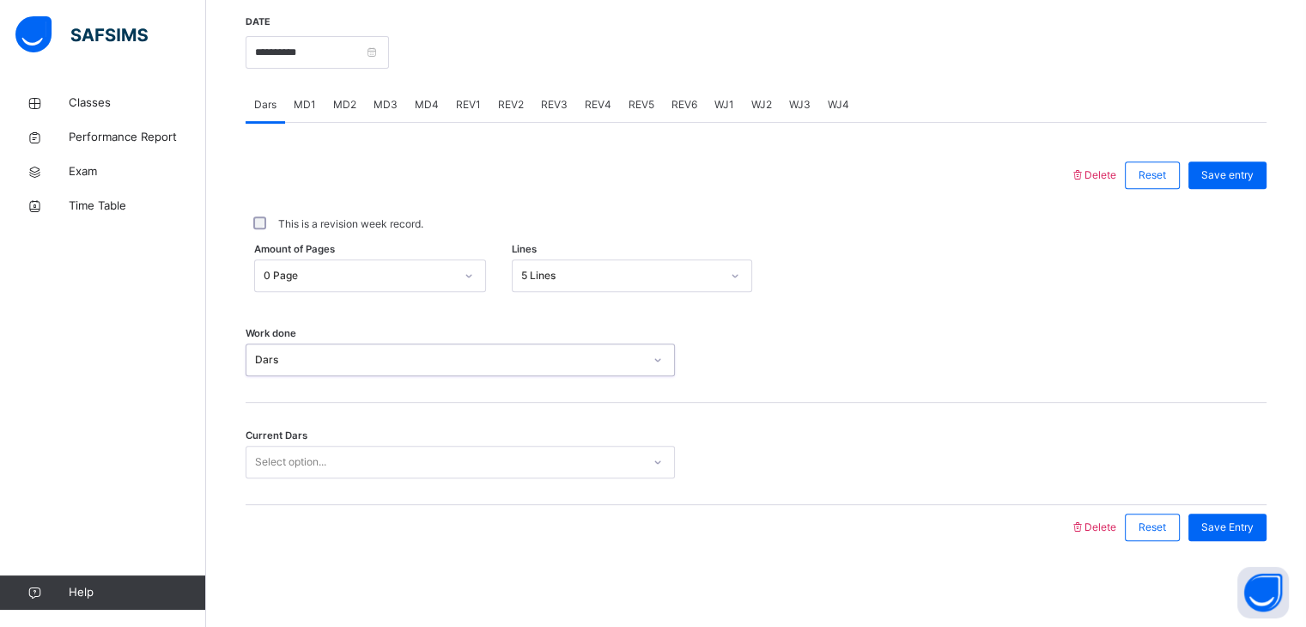
click at [585, 394] on div "Work done option Dars, selected. 0 results available. Select is focused ,type t…" at bounding box center [756, 352] width 1021 height 102
drag, startPoint x: 551, startPoint y: 483, endPoint x: 548, endPoint y: 464, distance: 20.0
click at [548, 464] on div "Current Dars Select option..." at bounding box center [756, 454] width 1021 height 102
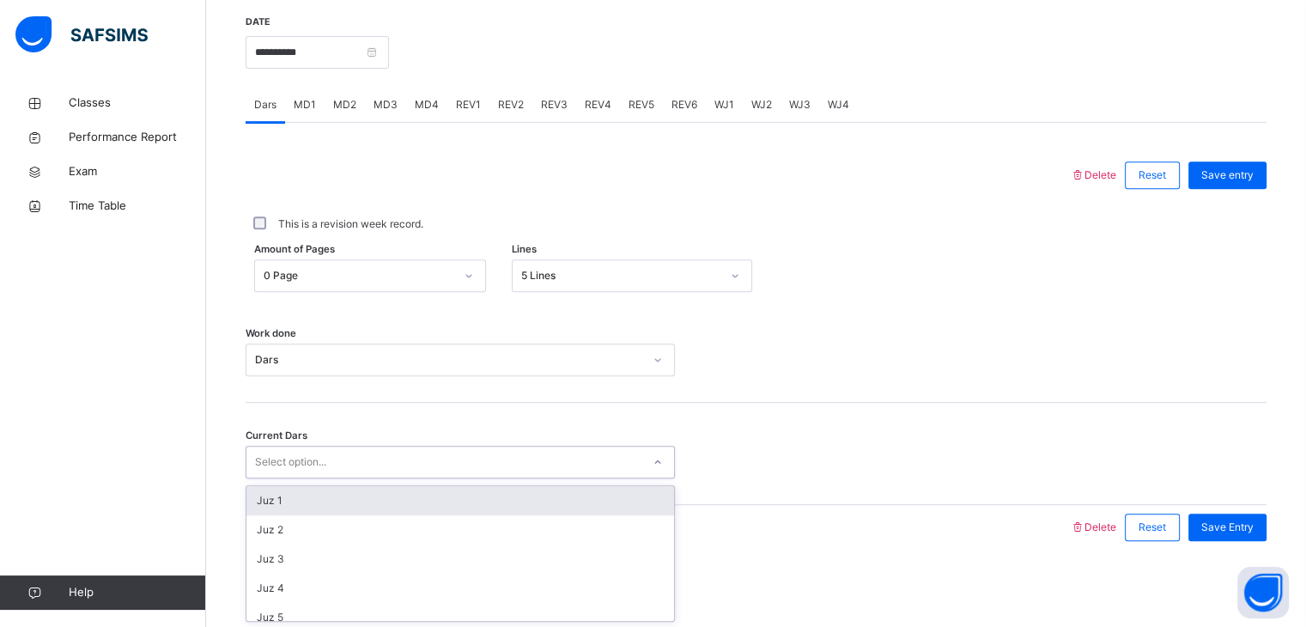
click at [548, 464] on div "Select option..." at bounding box center [443, 462] width 395 height 27
click at [629, 488] on div "Juz 1" at bounding box center [460, 500] width 428 height 29
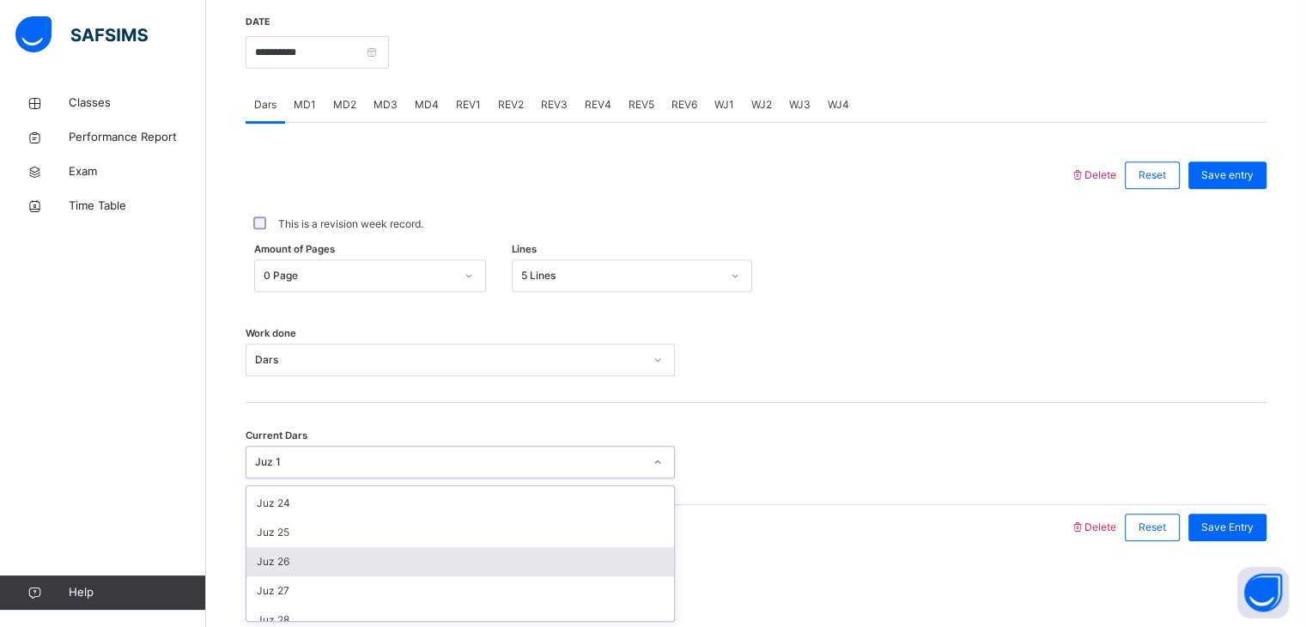
click at [519, 564] on div "Juz 26" at bounding box center [460, 561] width 428 height 29
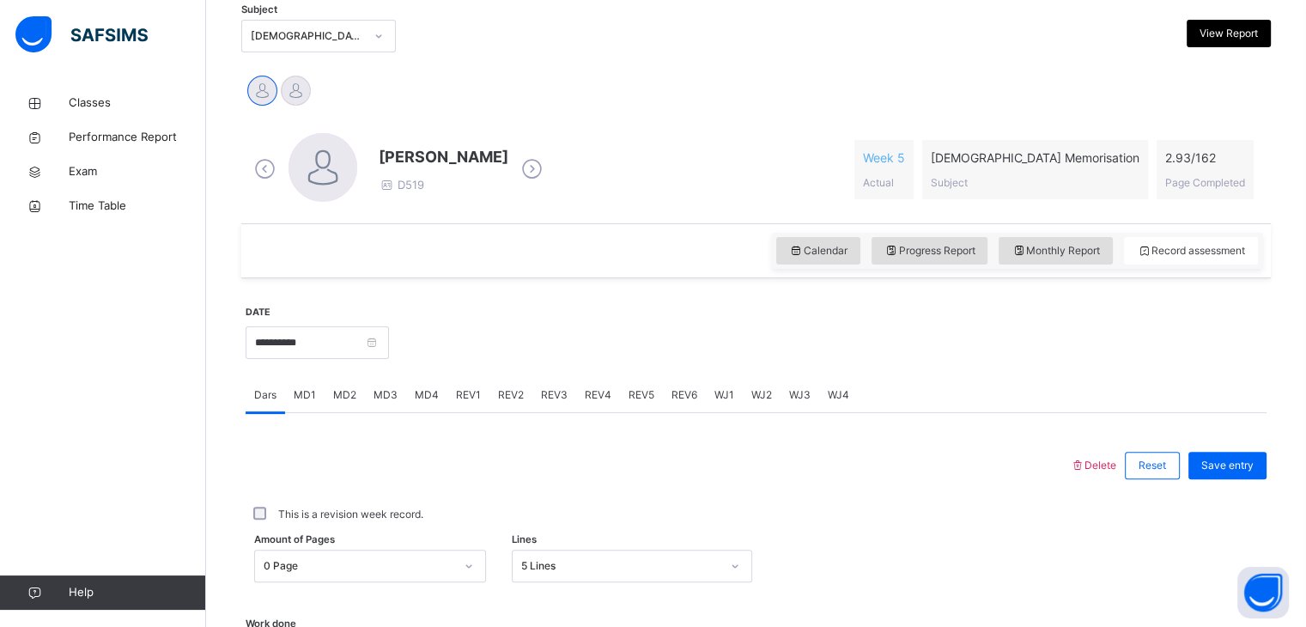
scroll to position [388, 0]
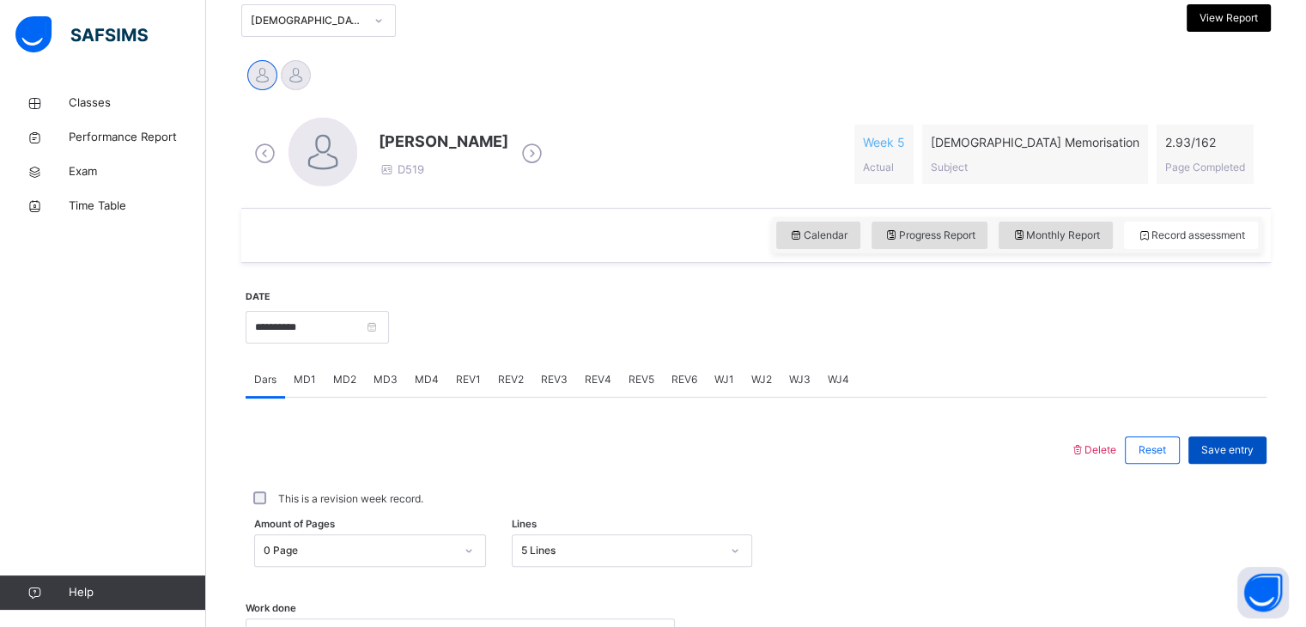
click at [1243, 459] on div "Save entry" at bounding box center [1228, 449] width 78 height 27
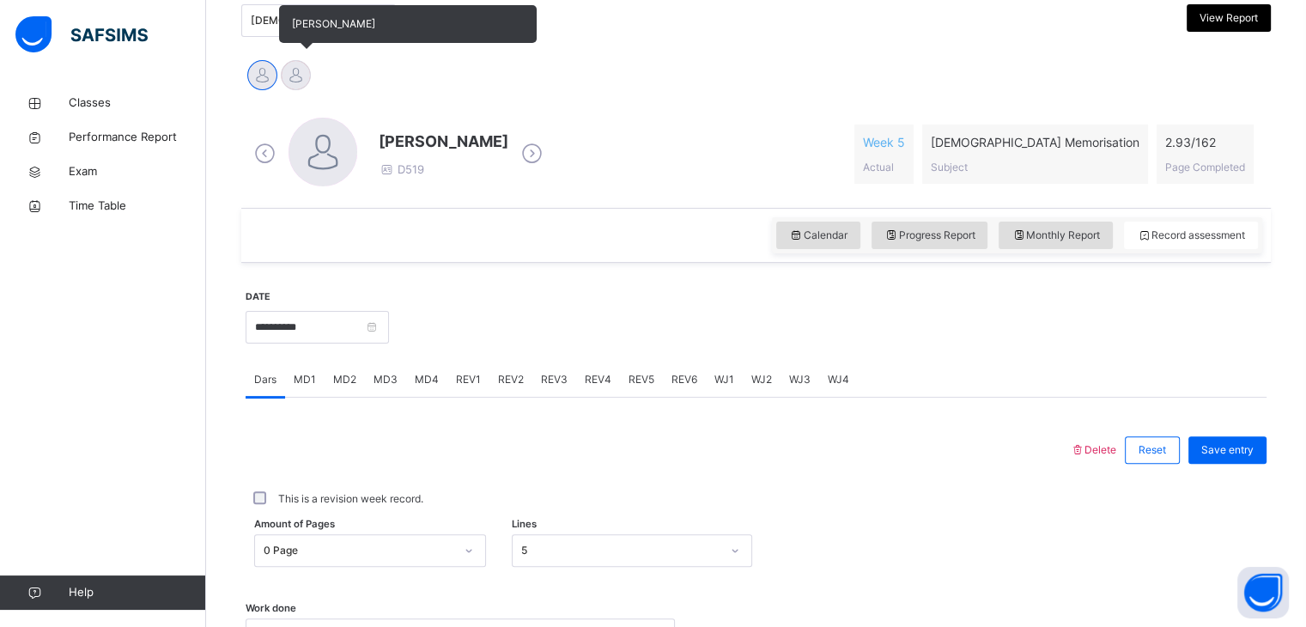
click at [302, 66] on div at bounding box center [296, 75] width 30 height 30
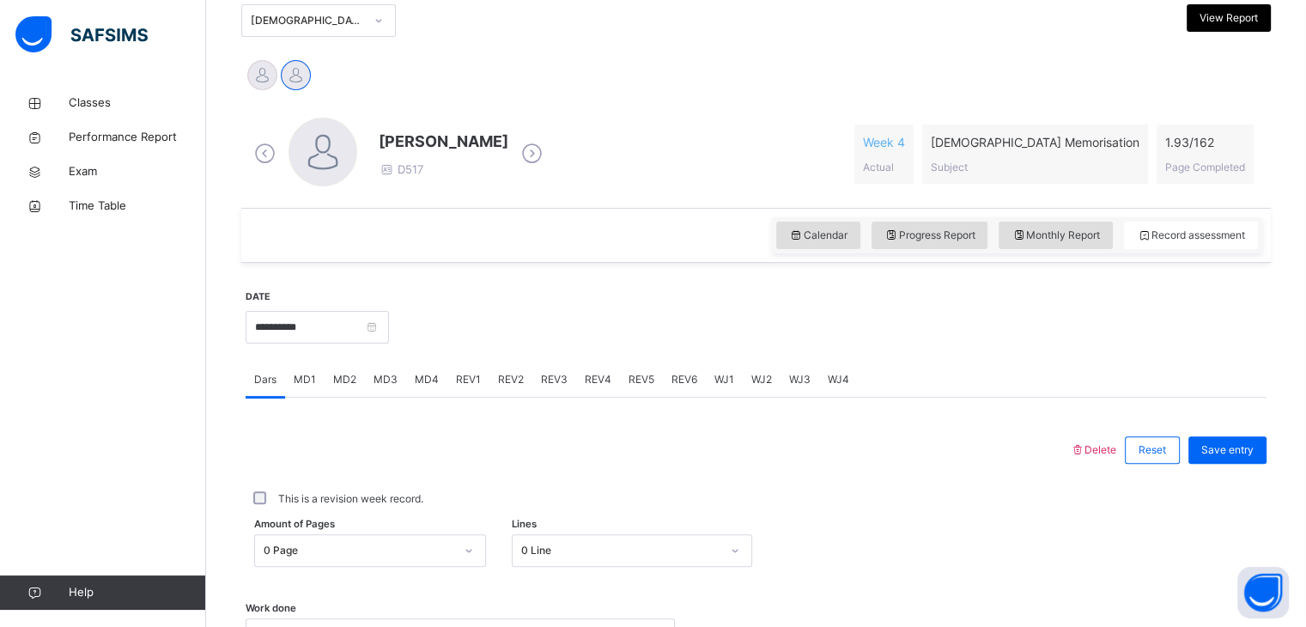
click at [429, 386] on span "MD4" at bounding box center [427, 379] width 24 height 15
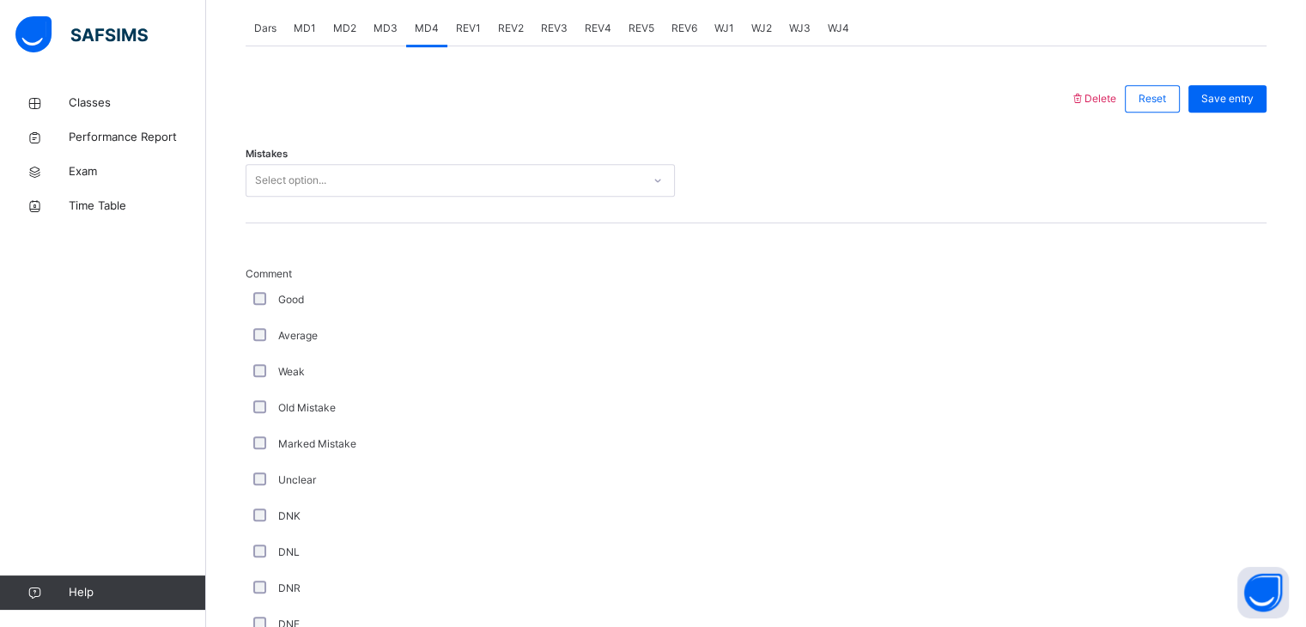
scroll to position [749, 0]
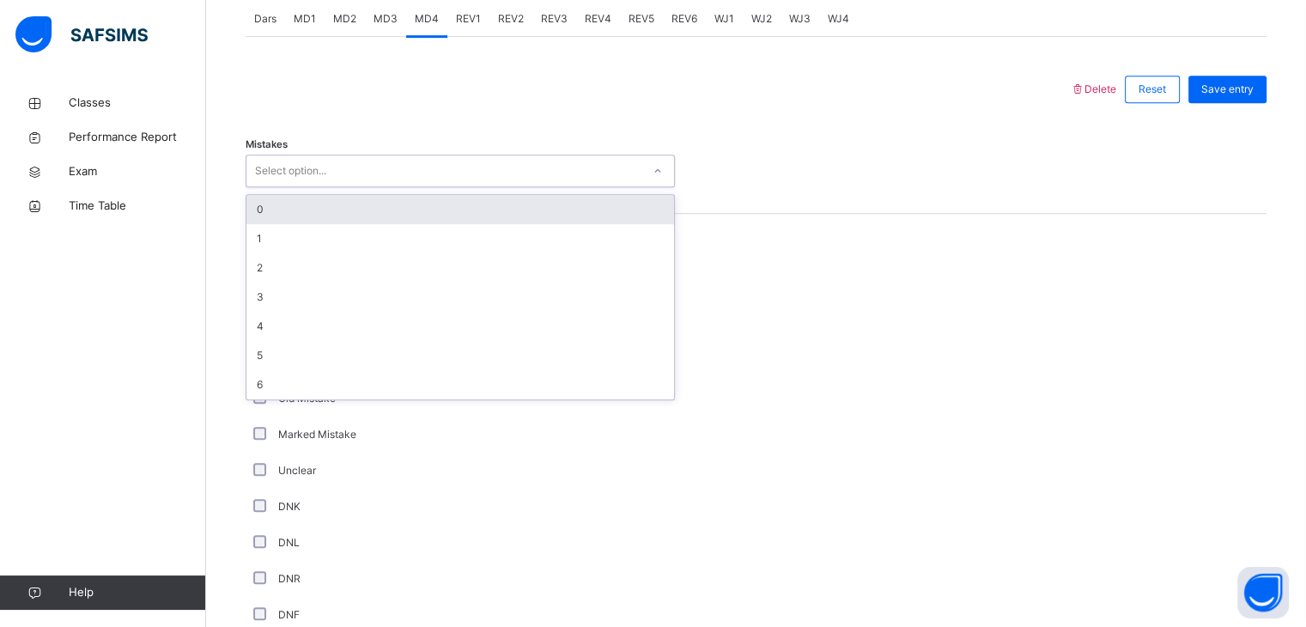
click at [312, 166] on div "Select option..." at bounding box center [290, 171] width 71 height 33
click at [303, 211] on div "0" at bounding box center [460, 209] width 428 height 29
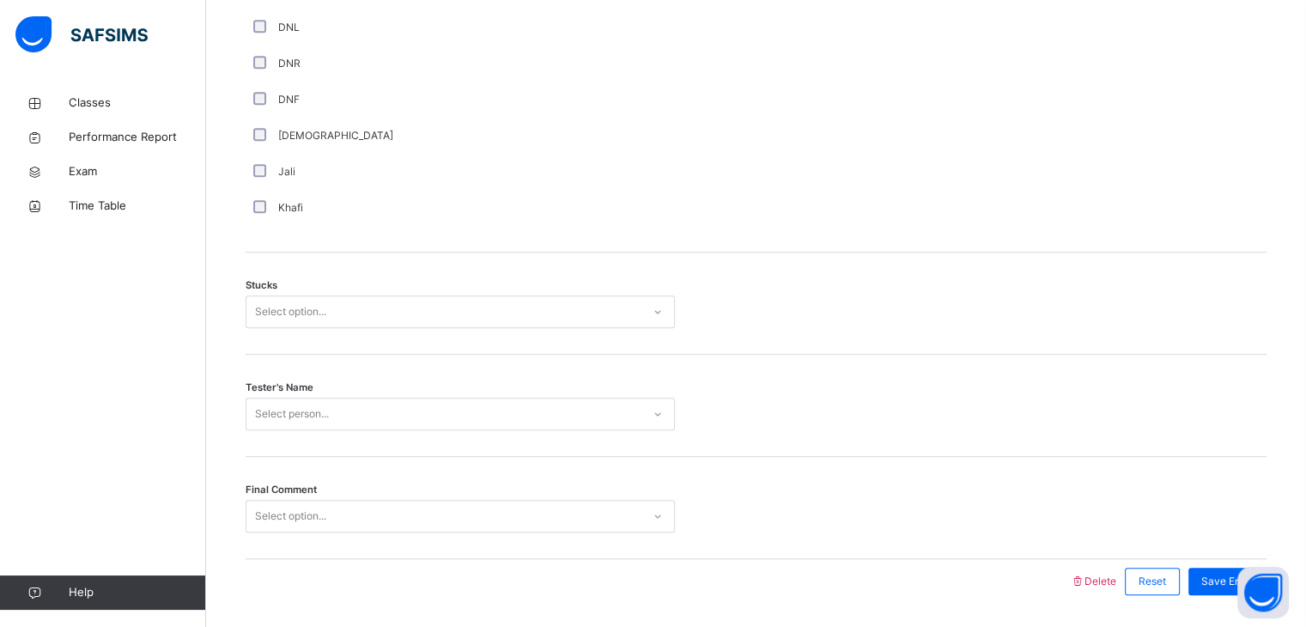
scroll to position [1257, 0]
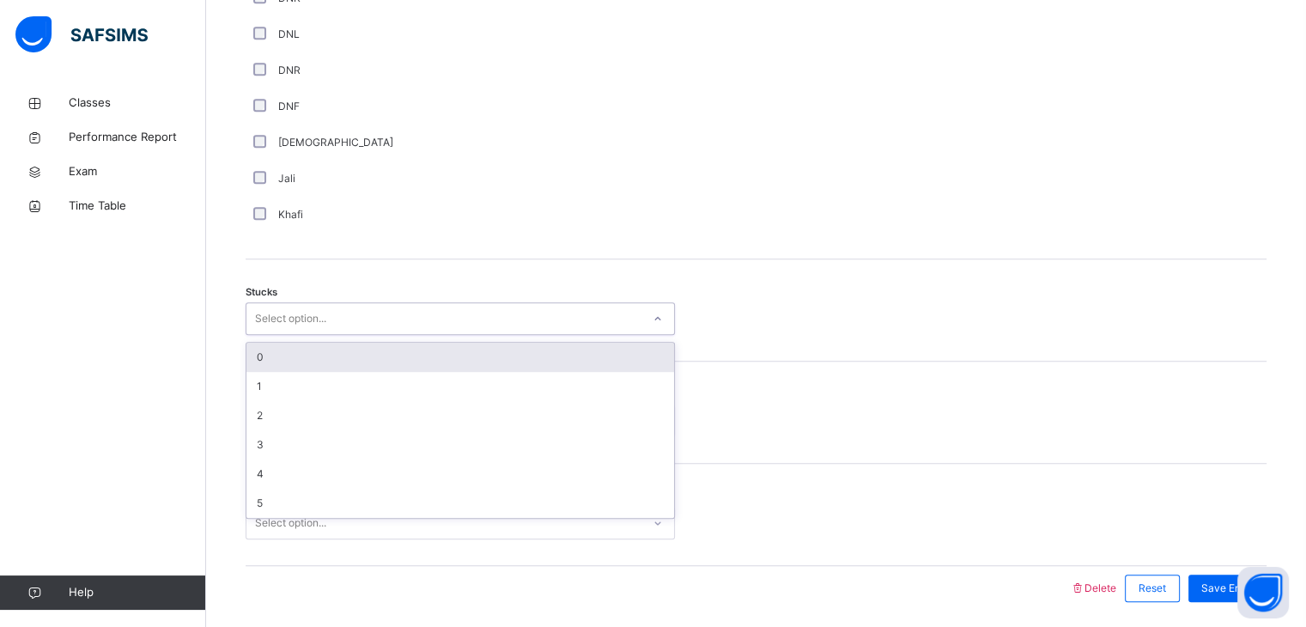
click at [625, 316] on div "Select option..." at bounding box center [443, 319] width 395 height 27
click at [484, 355] on div "0" at bounding box center [460, 357] width 428 height 29
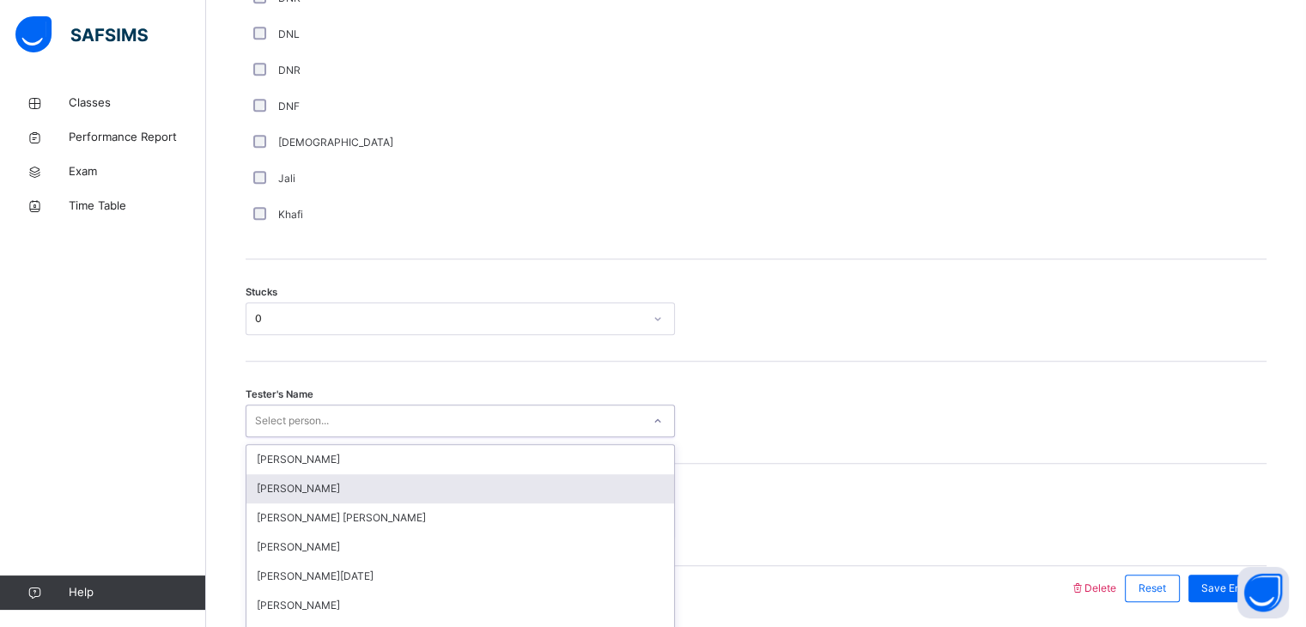
scroll to position [1317, 0]
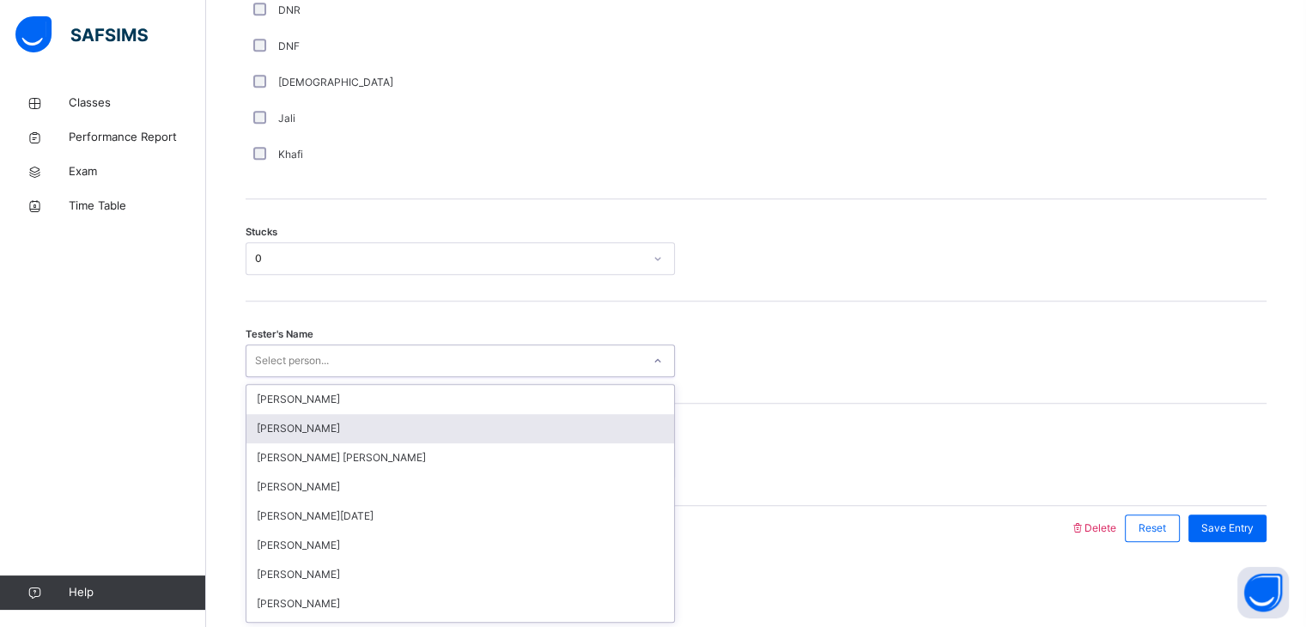
click at [438, 377] on div "option [PERSON_NAME] focused, 2 of 92. 92 results available. Use Up and Down to…" at bounding box center [460, 360] width 429 height 33
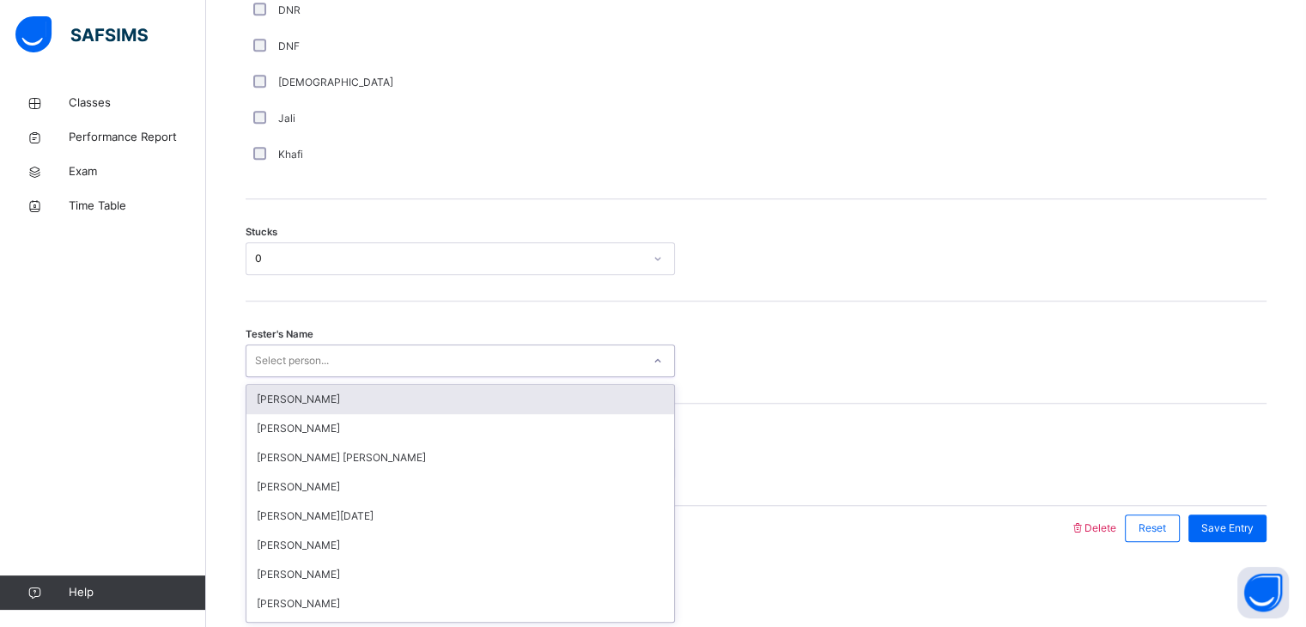
click at [921, 340] on div "Tester's Name option [PERSON_NAME] focused, 1 of 92. 92 results available. Use …" at bounding box center [756, 352] width 1021 height 102
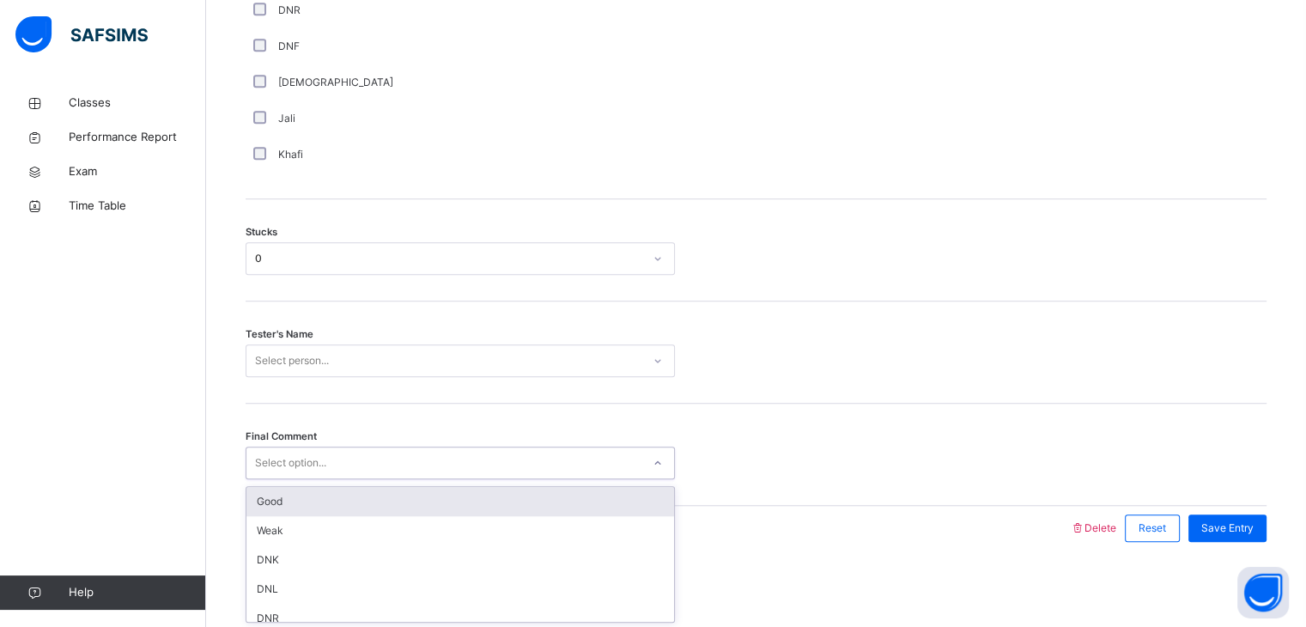
click at [628, 469] on div "Select option..." at bounding box center [443, 463] width 395 height 27
click at [634, 497] on div "Good" at bounding box center [460, 501] width 428 height 29
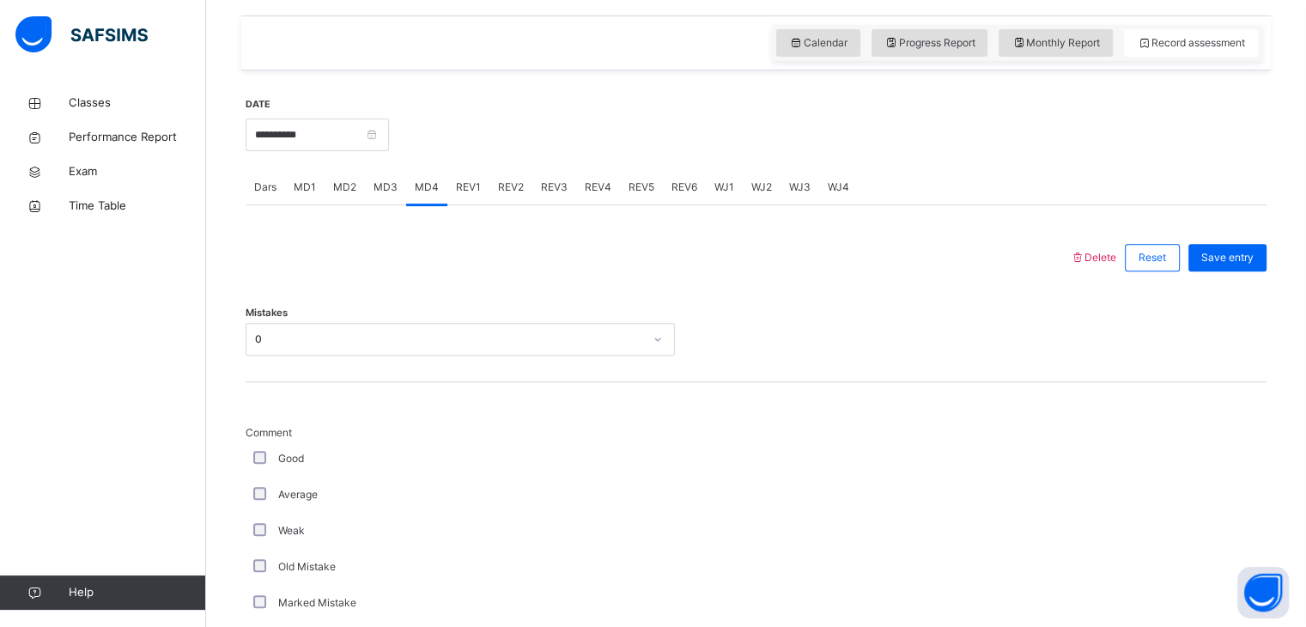
scroll to position [550, 0]
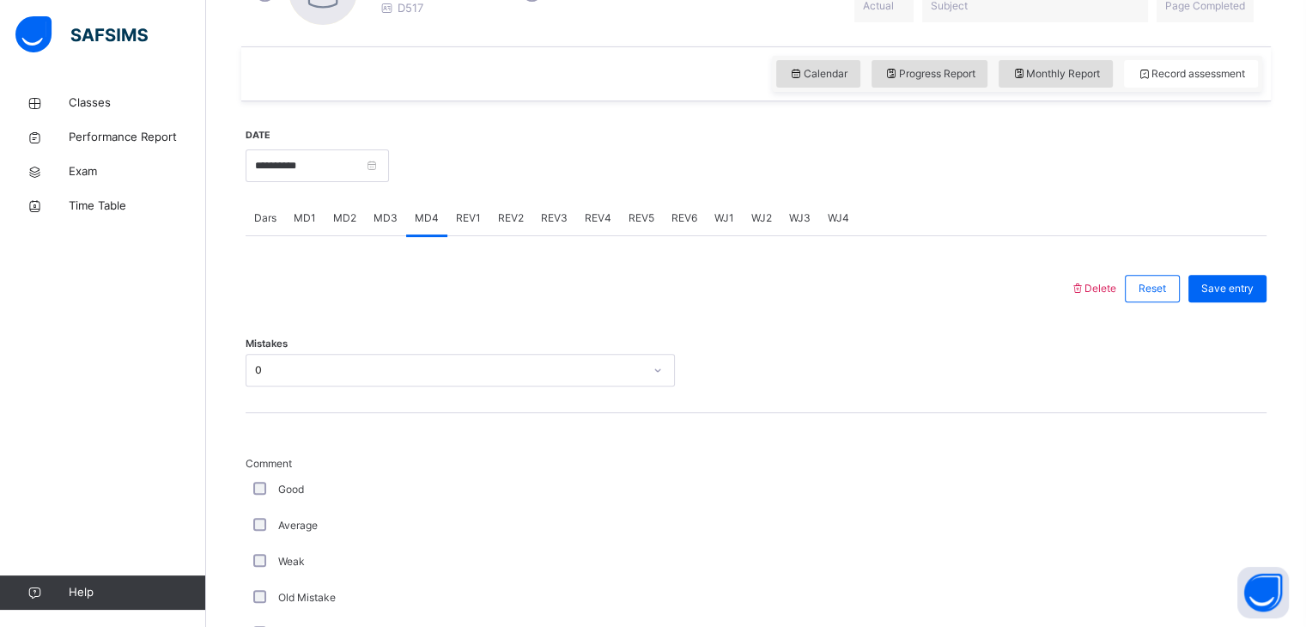
click at [261, 222] on span "Dars" at bounding box center [265, 217] width 22 height 15
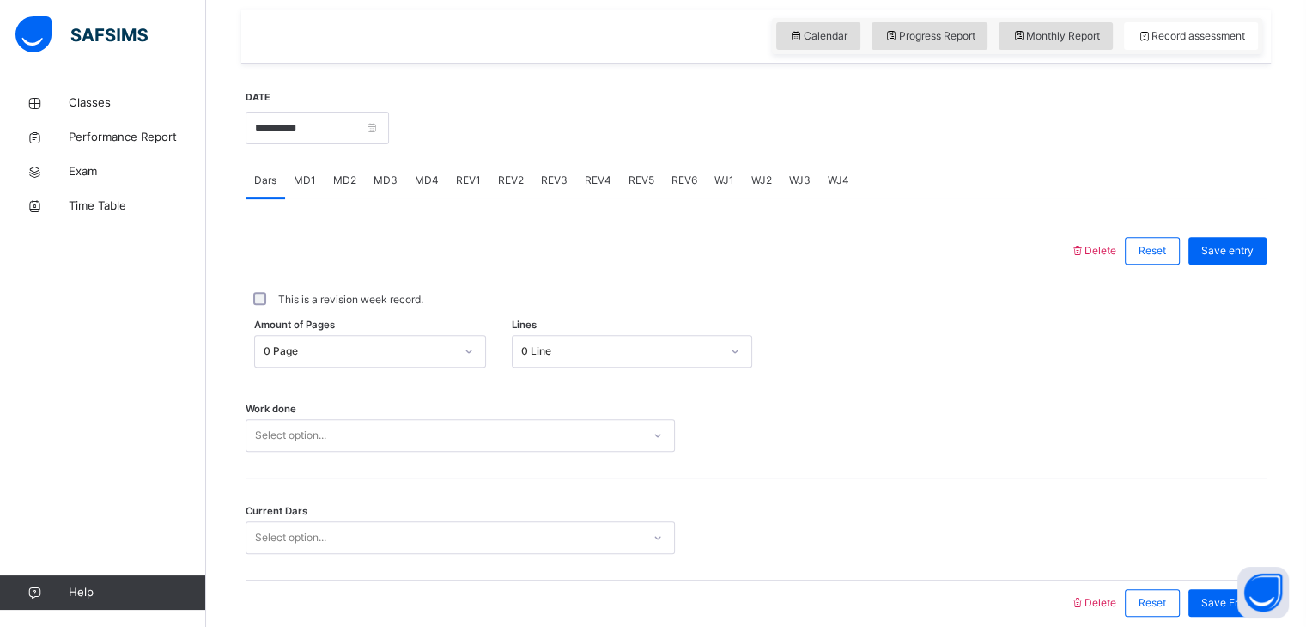
click at [556, 368] on div "0 Line" at bounding box center [632, 351] width 240 height 33
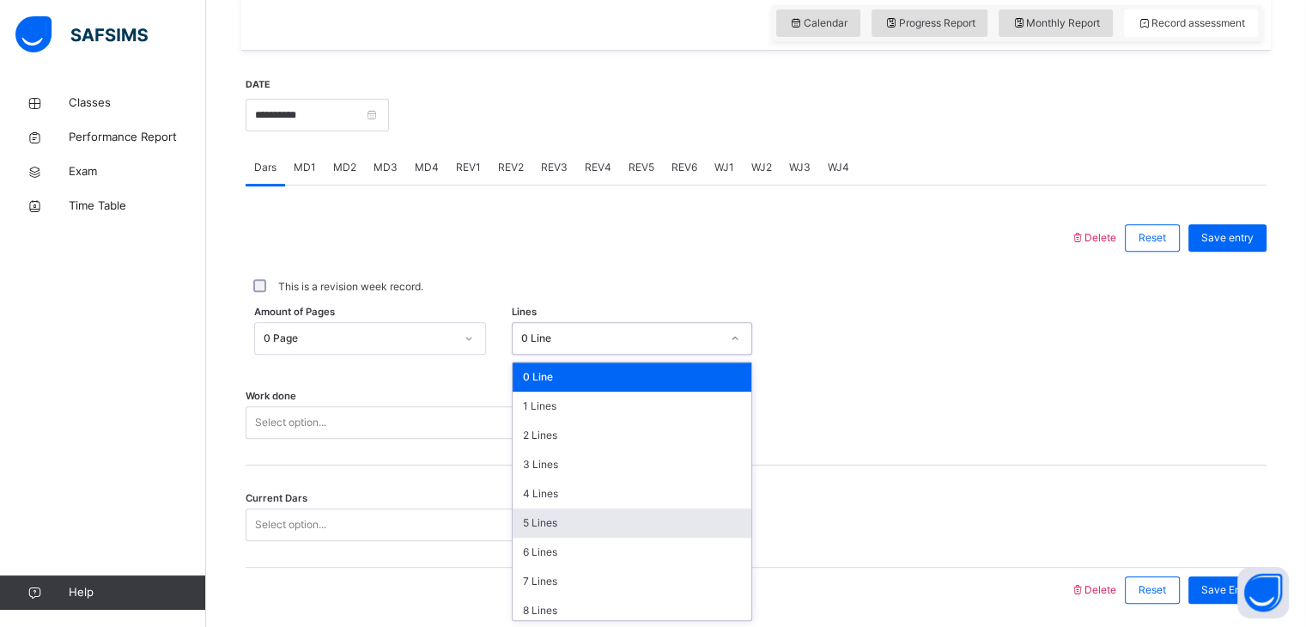
click at [578, 518] on div "5 Lines" at bounding box center [632, 522] width 239 height 29
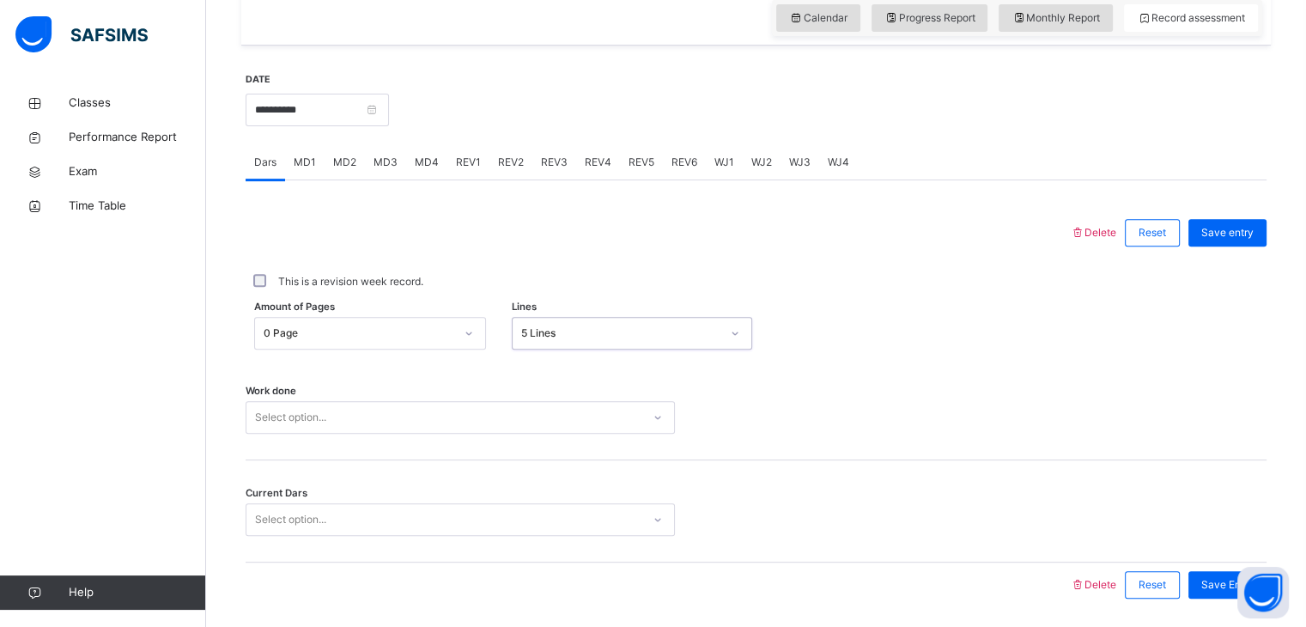
scroll to position [663, 0]
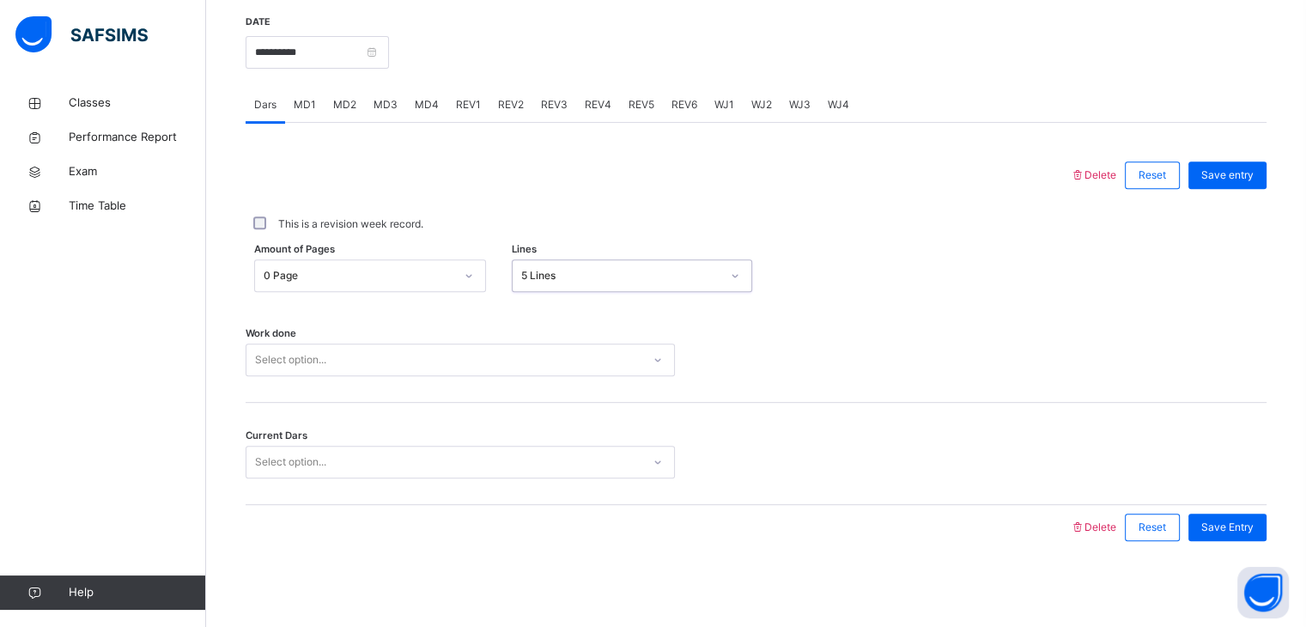
click at [474, 362] on div "Select option..." at bounding box center [443, 360] width 395 height 27
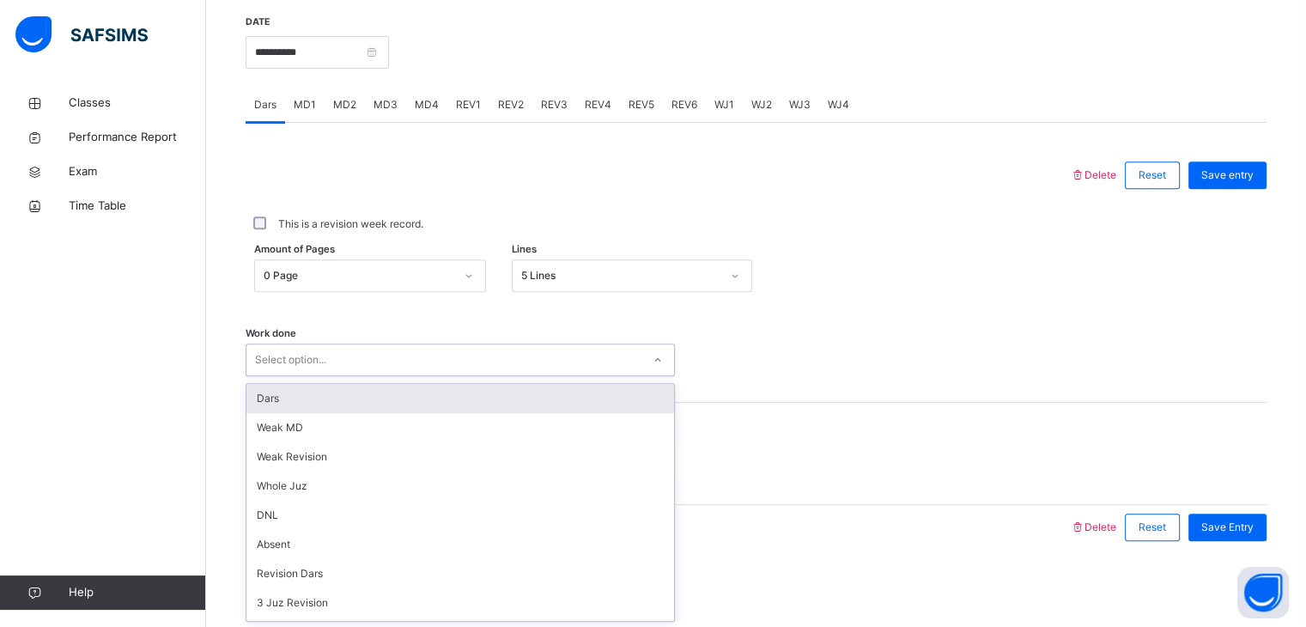
click at [436, 399] on div "Dars" at bounding box center [460, 398] width 428 height 29
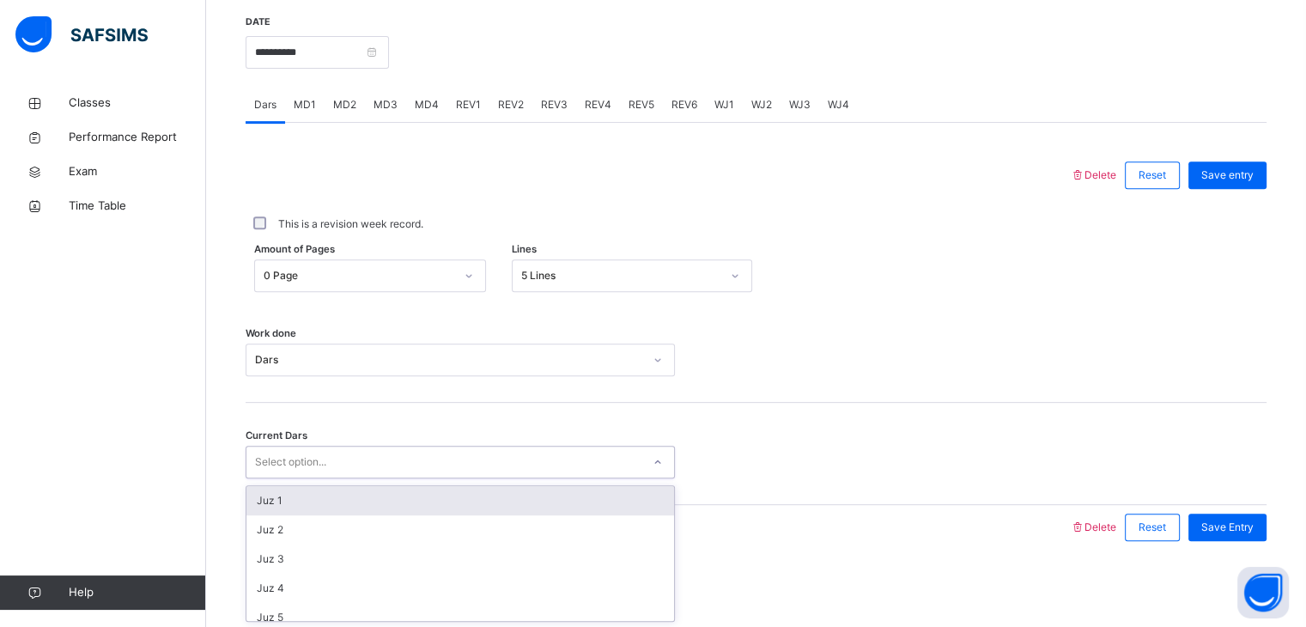
click at [467, 460] on div "Select option..." at bounding box center [443, 462] width 395 height 27
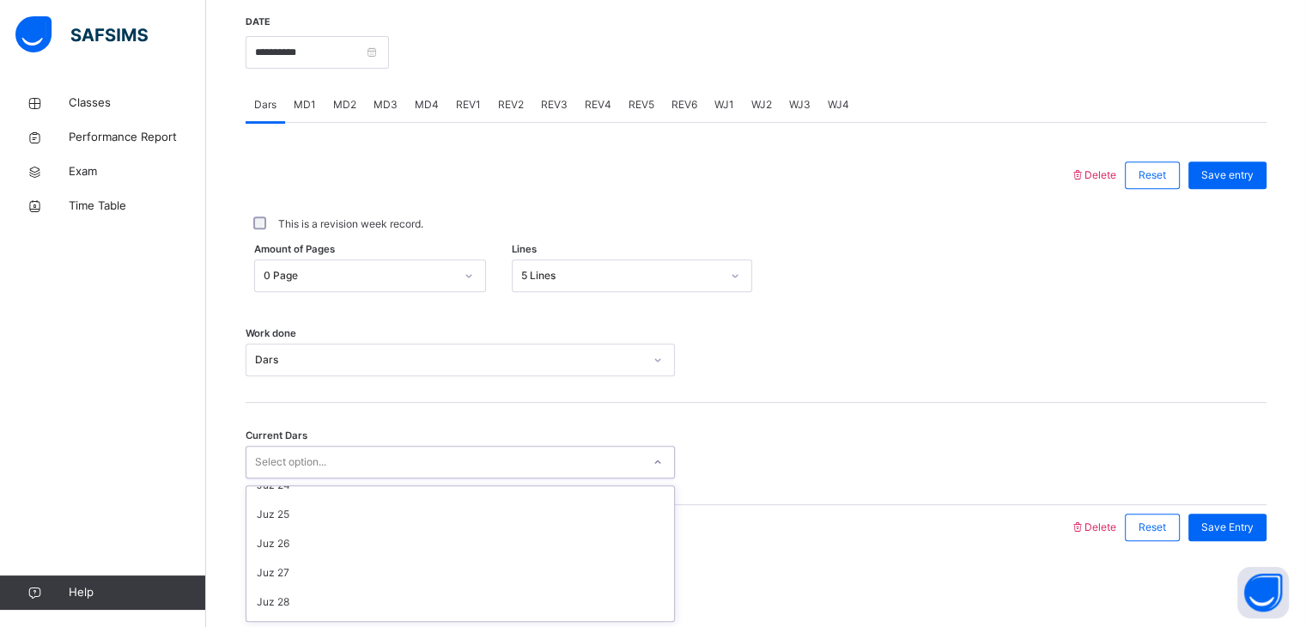
scroll to position [741, 0]
click at [506, 482] on div "Current Dars Select option..." at bounding box center [756, 454] width 1021 height 102
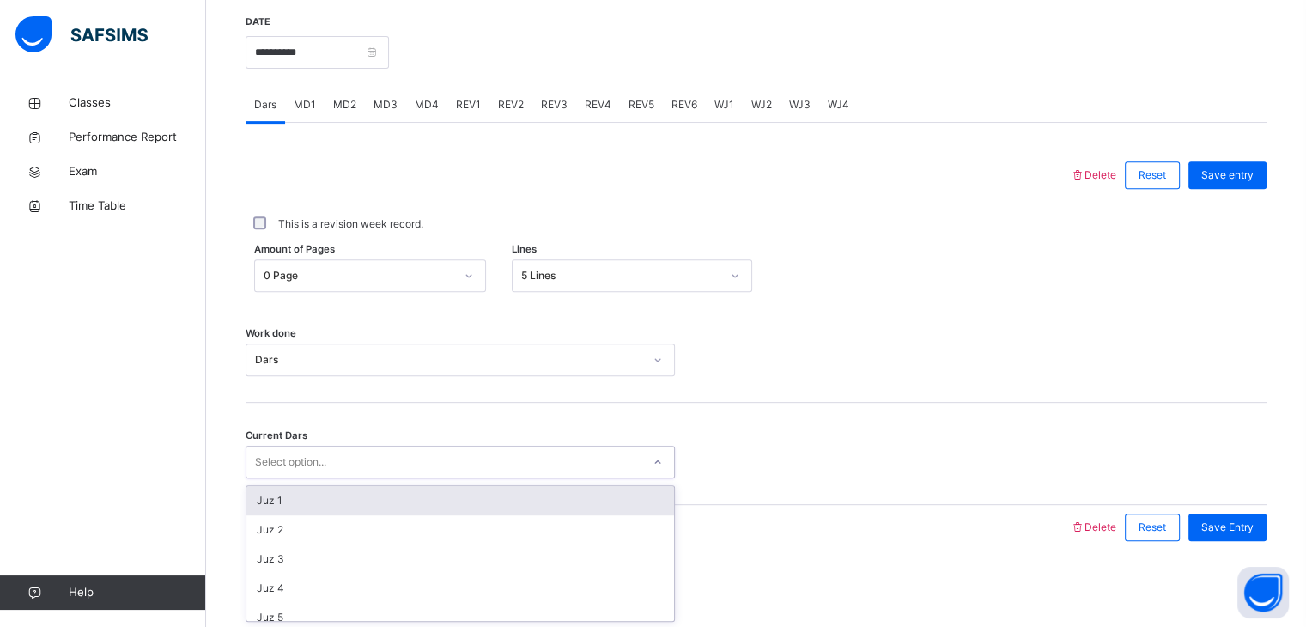
click at [513, 465] on div "Select option..." at bounding box center [443, 462] width 395 height 27
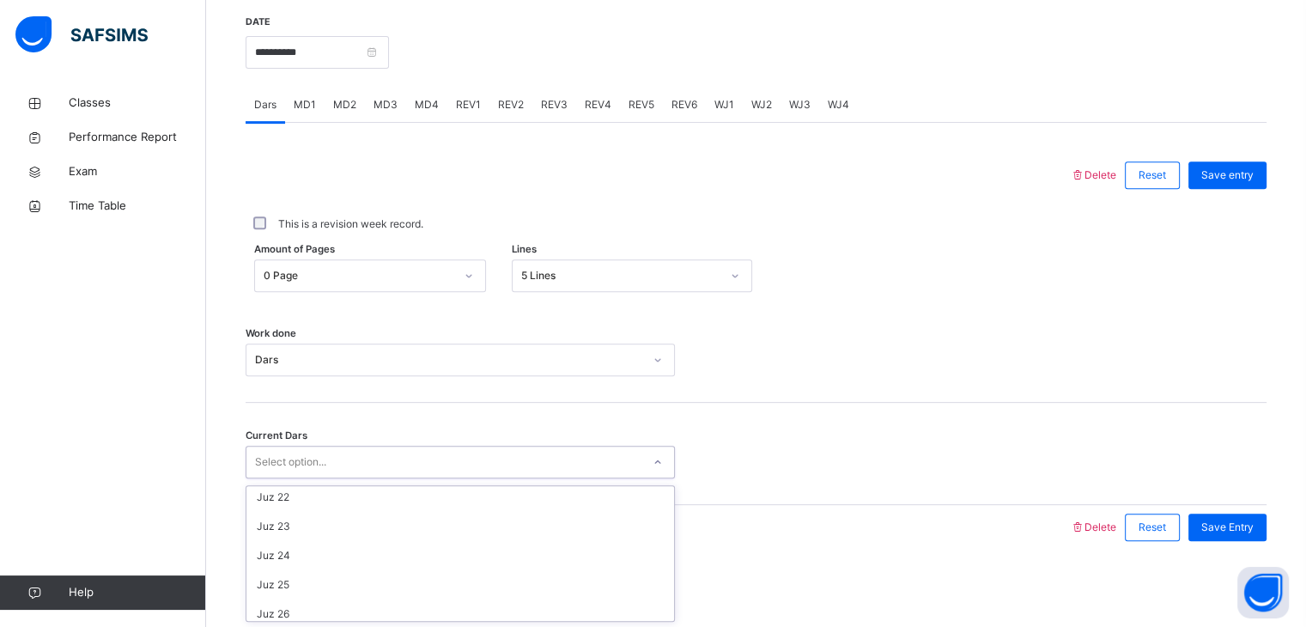
scroll to position [704, 0]
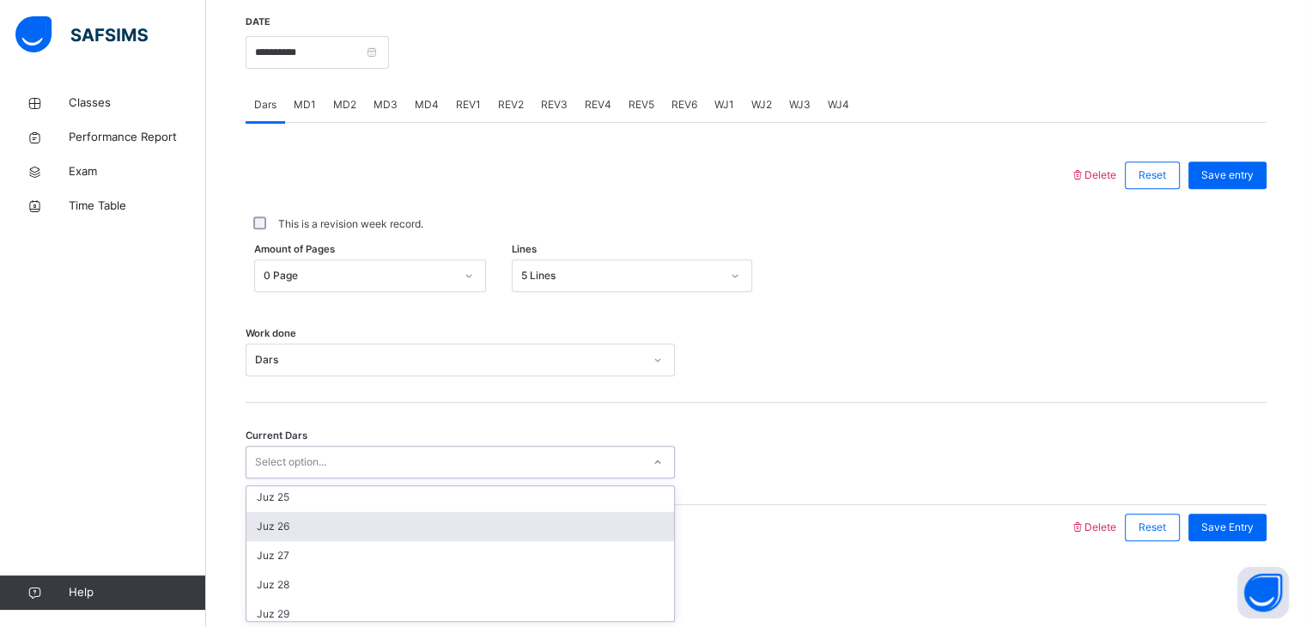
click at [514, 530] on div "Juz 26" at bounding box center [460, 526] width 428 height 29
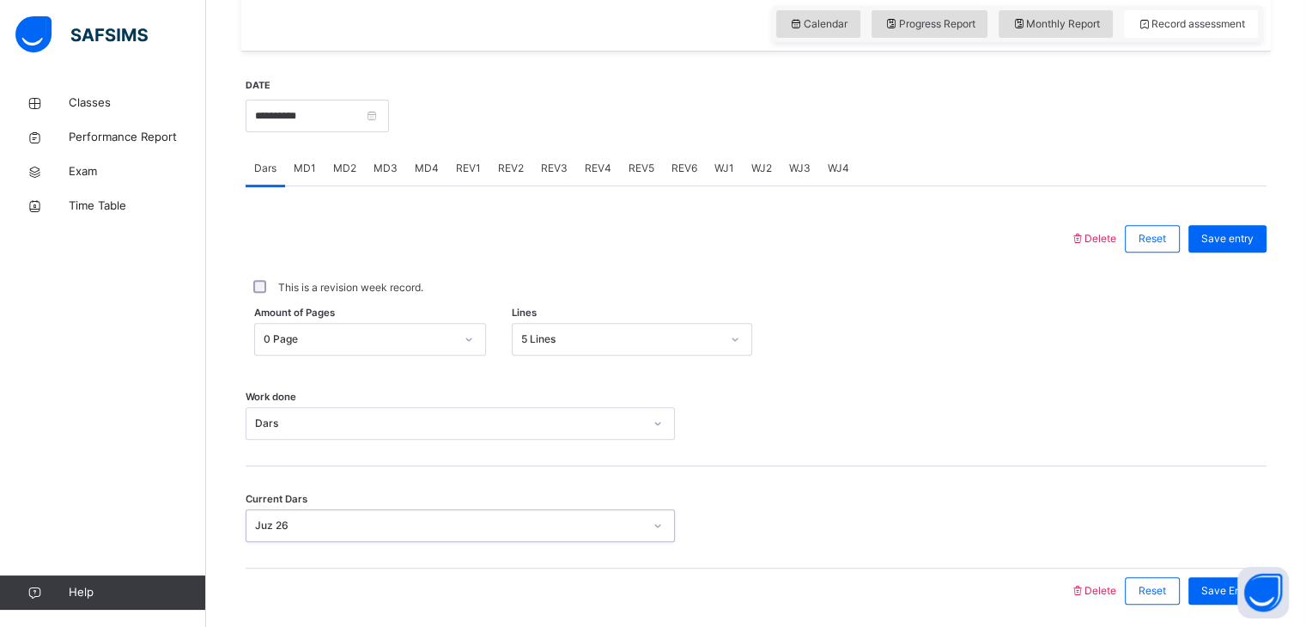
scroll to position [663, 0]
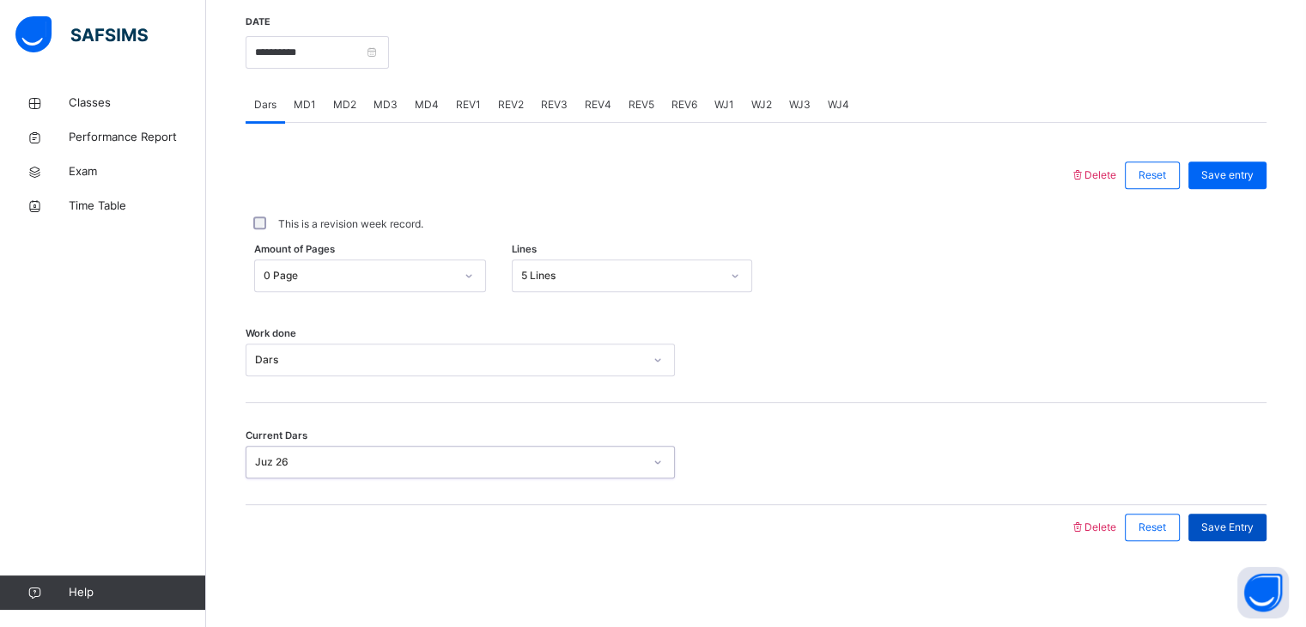
click at [1226, 527] on span "Save Entry" at bounding box center [1227, 527] width 52 height 15
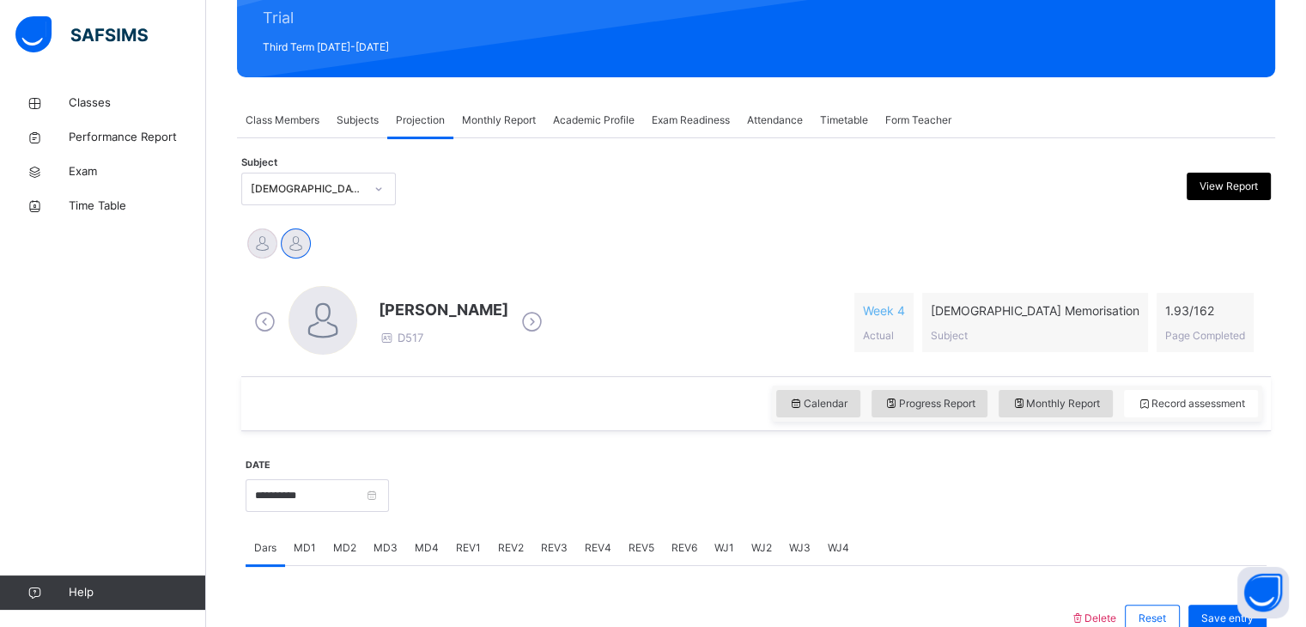
scroll to position [216, 0]
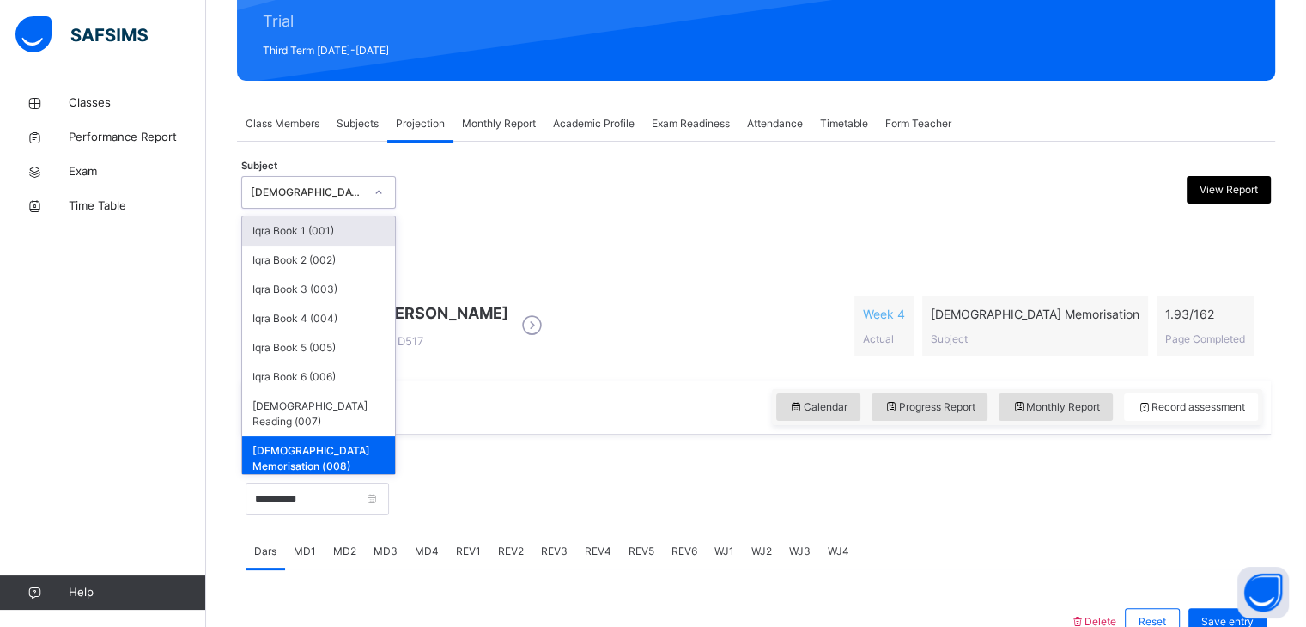
click at [248, 188] on div "[DEMOGRAPHIC_DATA] Memorisation (008)" at bounding box center [302, 192] width 120 height 27
click at [290, 333] on div "Iqra Book 5 (005)" at bounding box center [318, 347] width 153 height 29
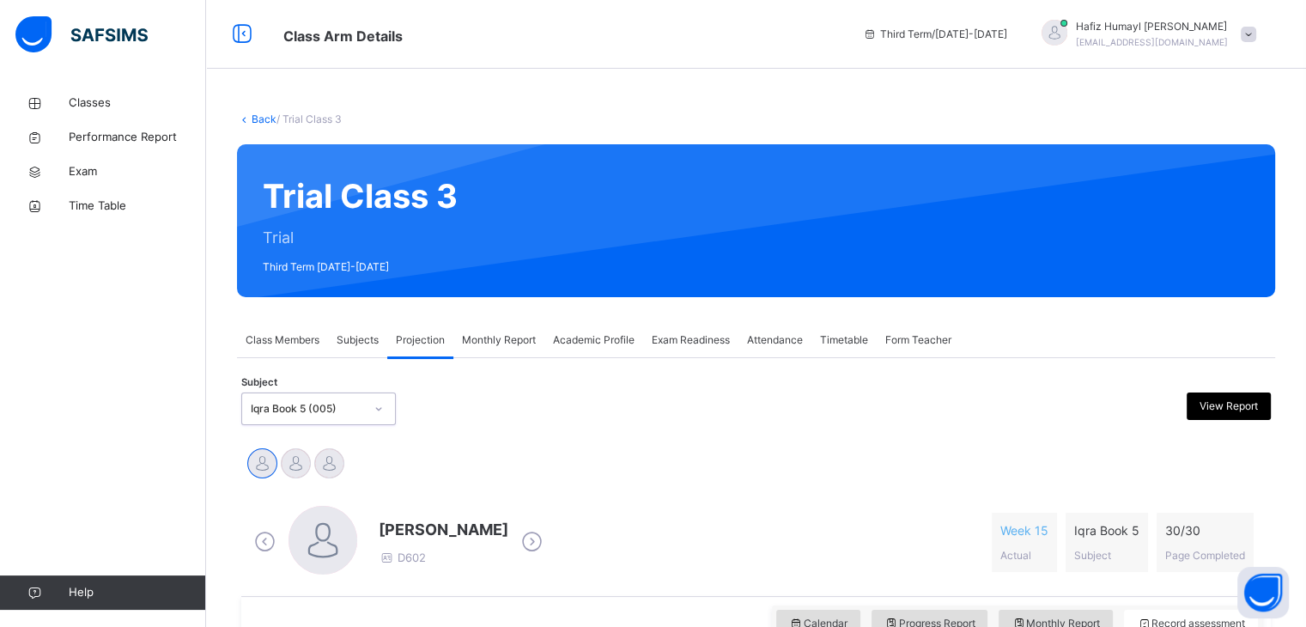
scroll to position [10, 0]
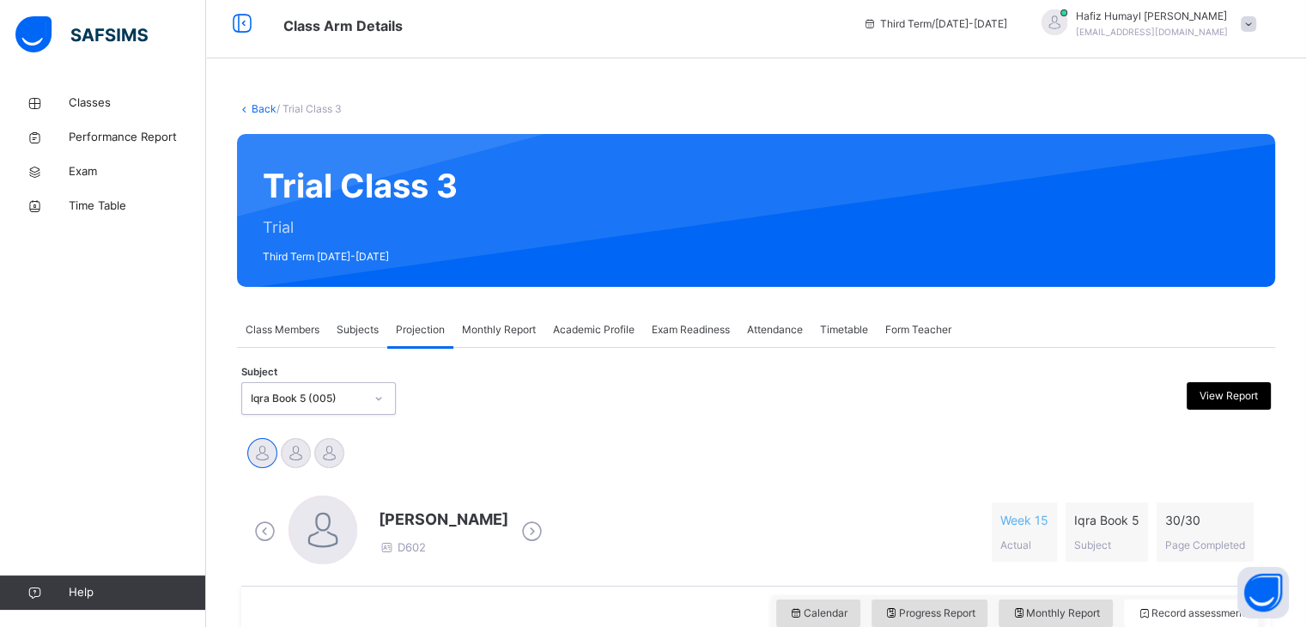
click at [318, 500] on div at bounding box center [323, 529] width 69 height 69
click at [307, 502] on div at bounding box center [323, 529] width 69 height 69
click at [324, 488] on div "[PERSON_NAME] D602 Week 15 Actual Iqra Book 5 Subject 30 / 30 Page Completed" at bounding box center [756, 532] width 1021 height 99
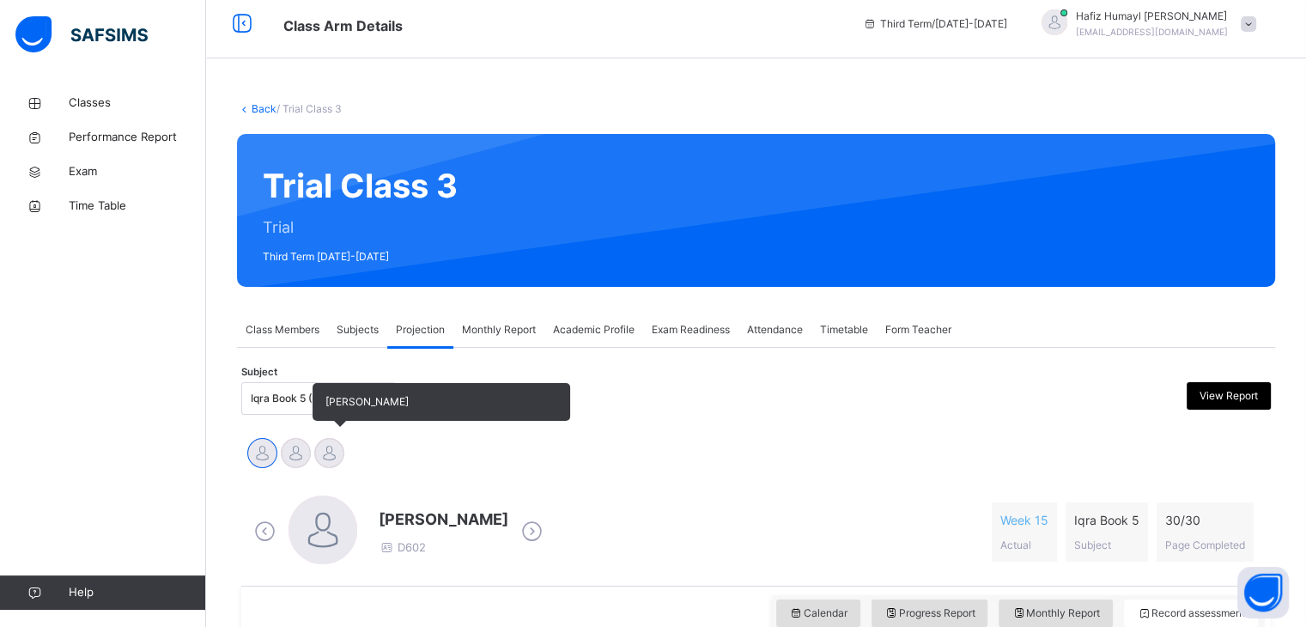
click at [325, 465] on div at bounding box center [329, 453] width 30 height 30
click at [289, 462] on div at bounding box center [296, 453] width 30 height 30
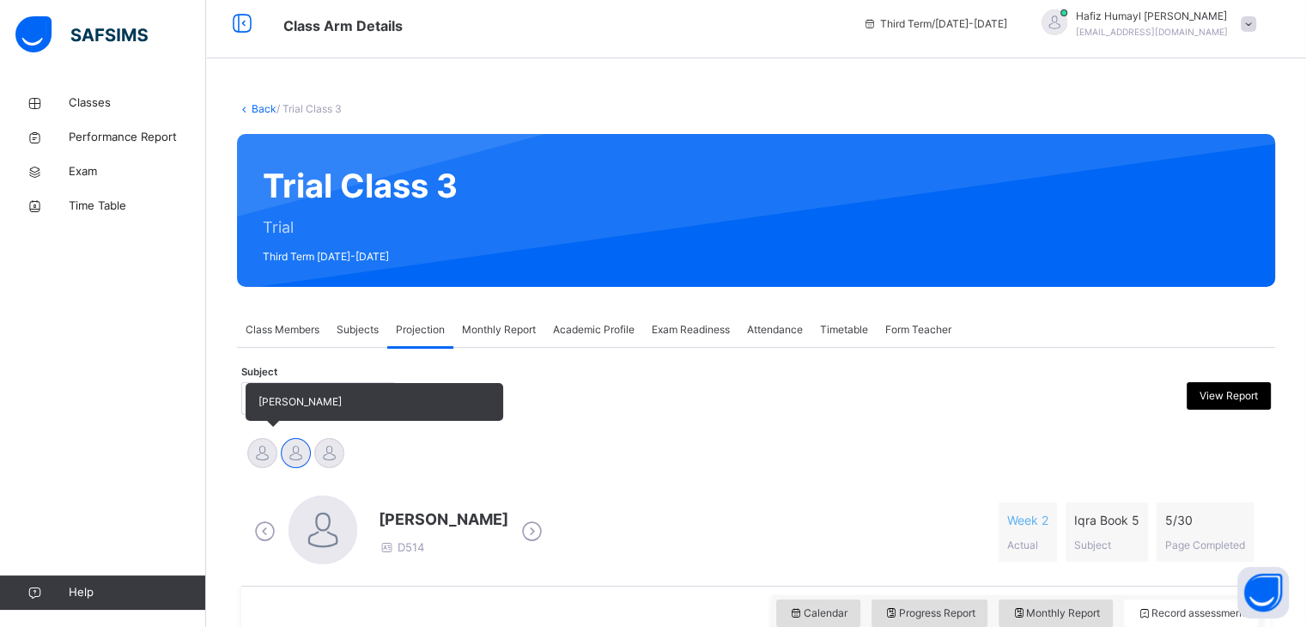
click at [264, 447] on div at bounding box center [262, 453] width 30 height 30
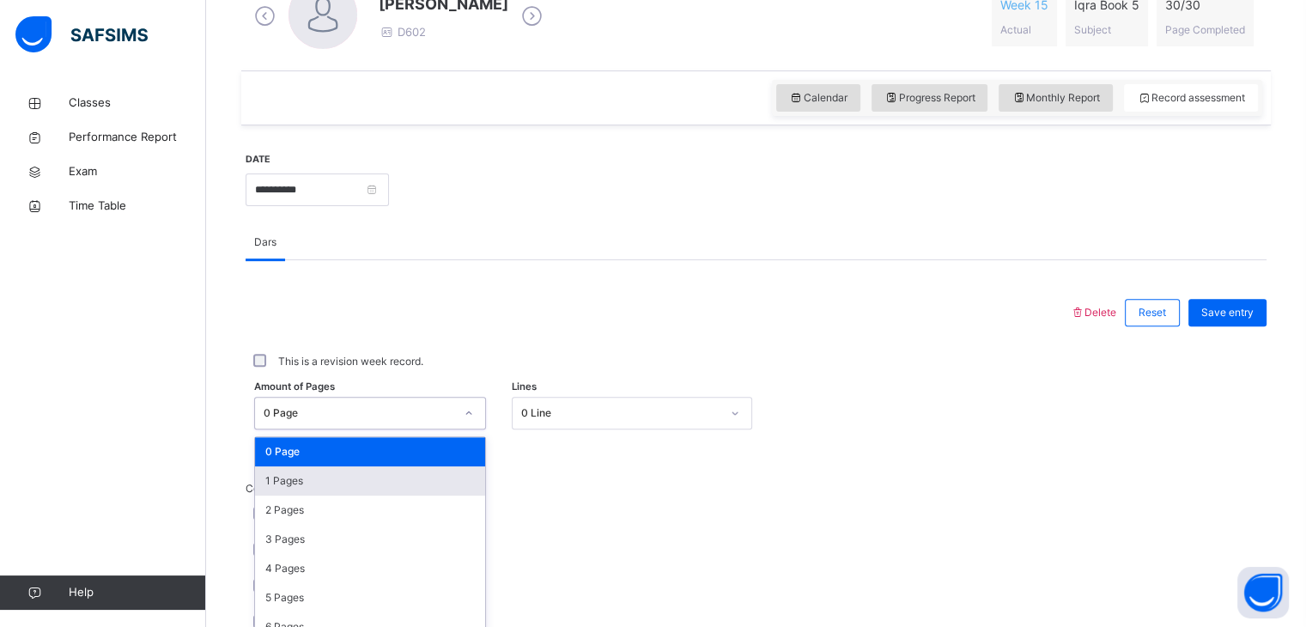
scroll to position [600, 0]
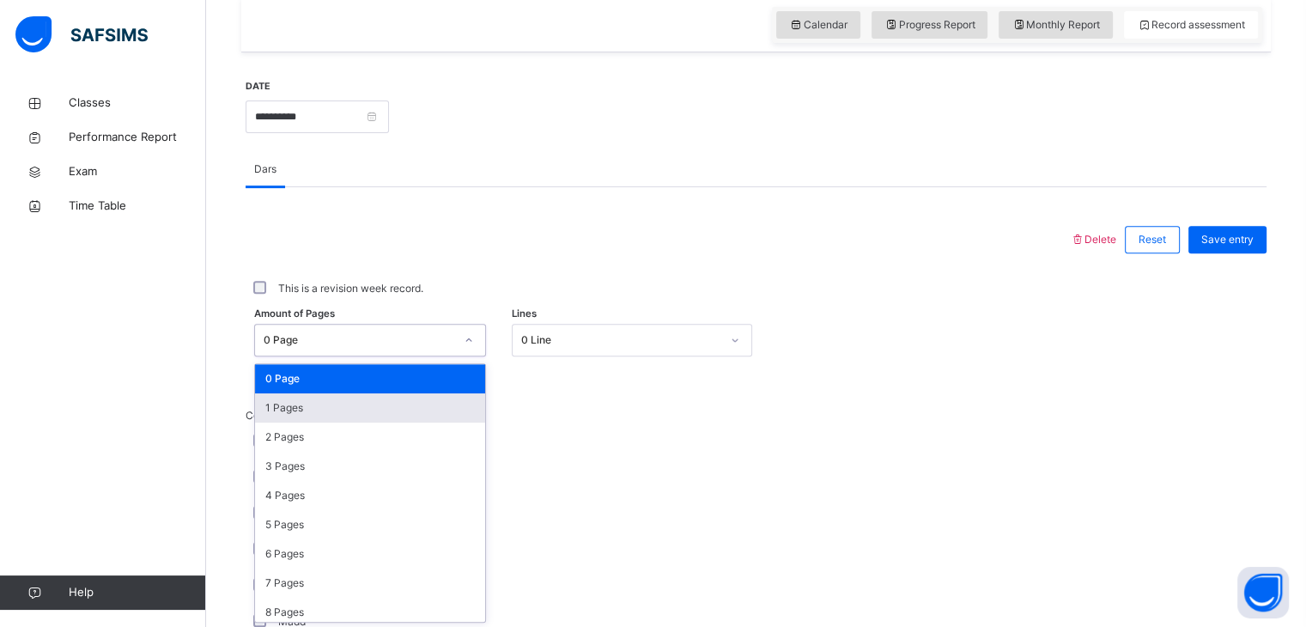
click at [401, 356] on div "option 1 Pages focused, 2 of 31. 31 results available. Use Up and Down to choos…" at bounding box center [370, 340] width 232 height 33
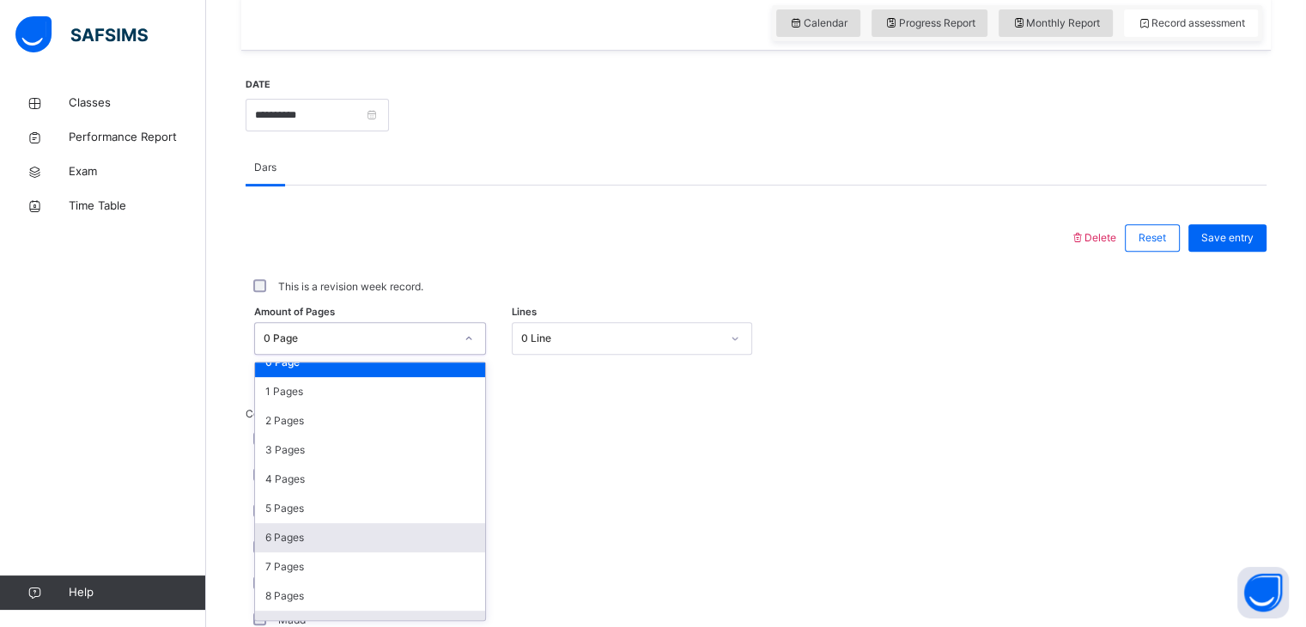
scroll to position [44, 0]
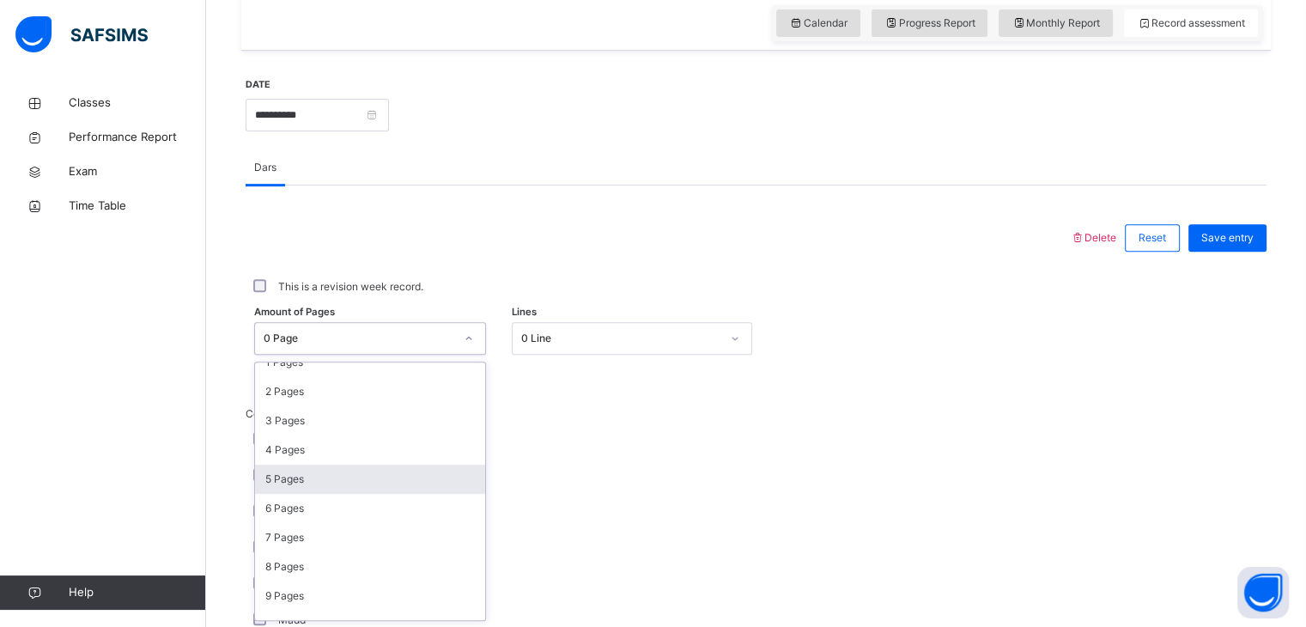
click at [386, 469] on div "5 Pages" at bounding box center [370, 479] width 230 height 29
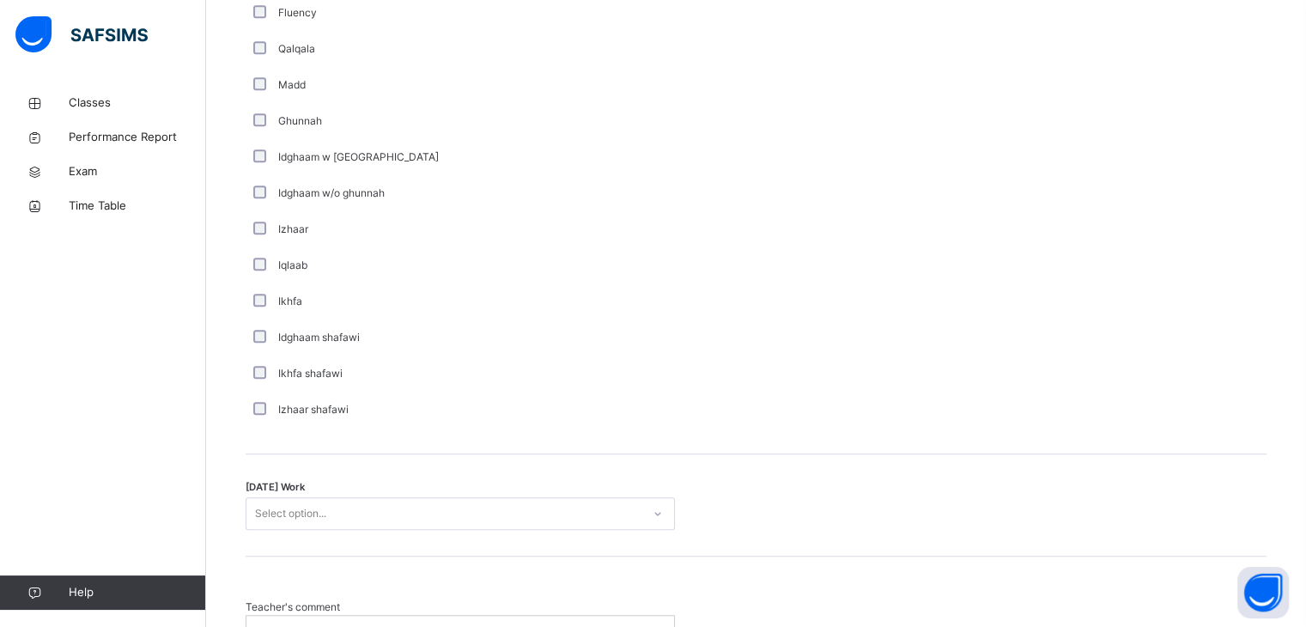
scroll to position [1136, 0]
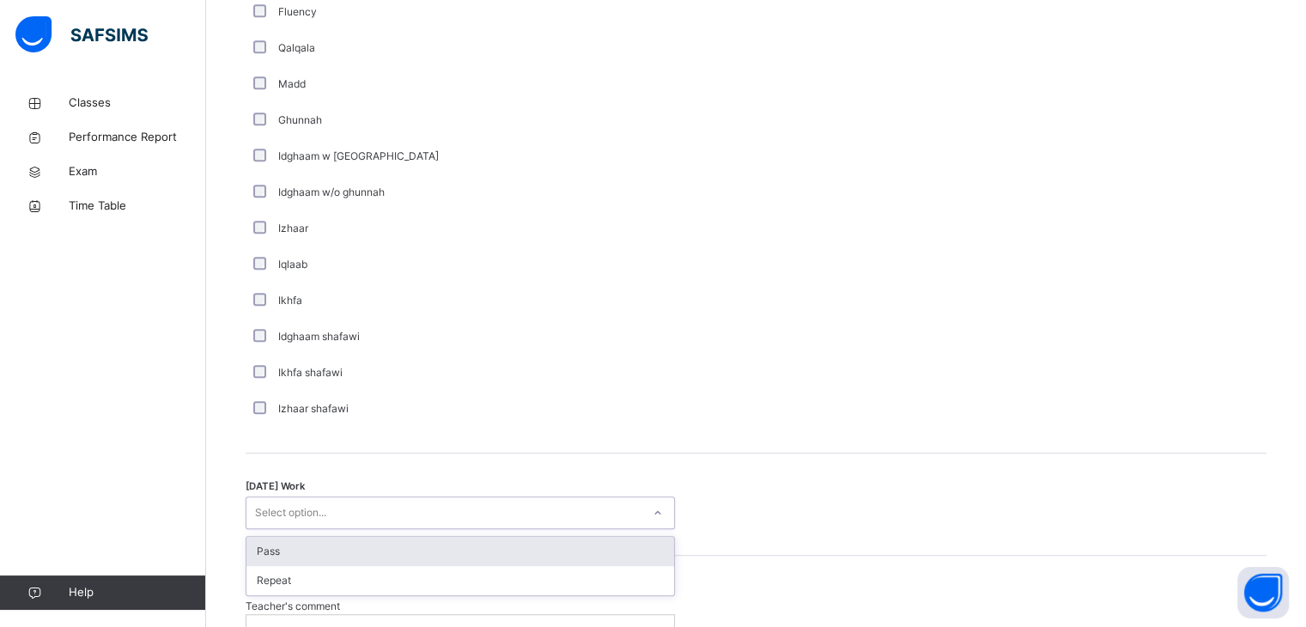
click at [419, 508] on div "Select option..." at bounding box center [443, 513] width 395 height 27
click at [410, 540] on div "Pass" at bounding box center [460, 551] width 428 height 29
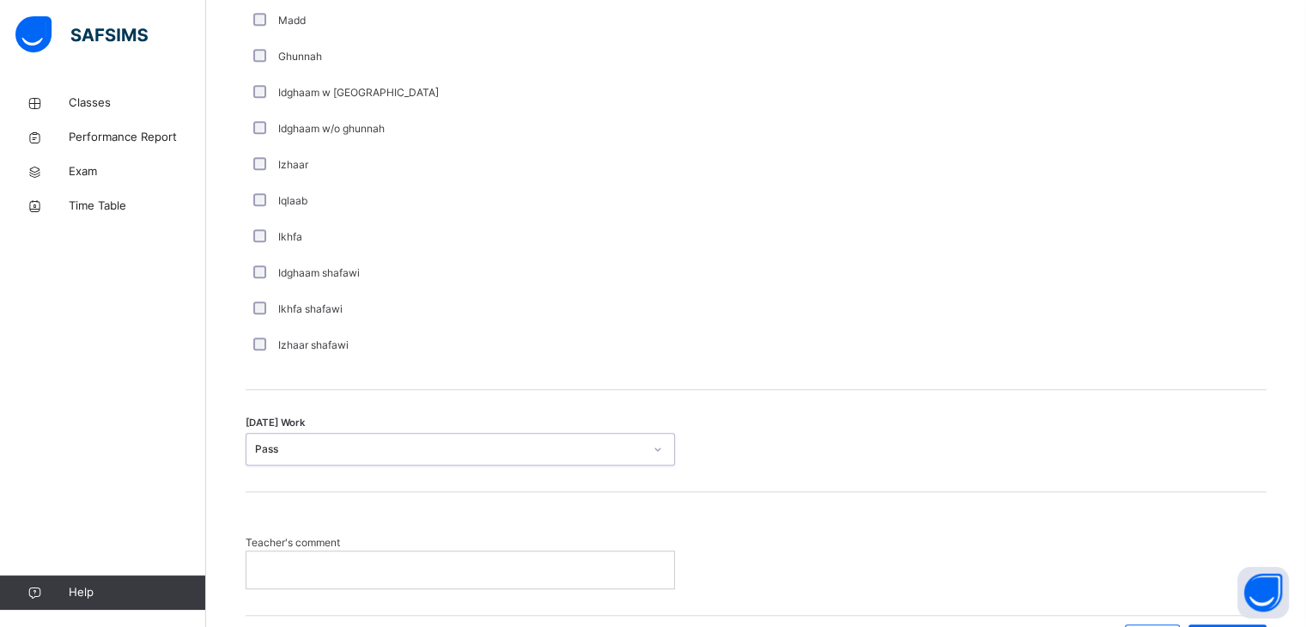
scroll to position [1226, 0]
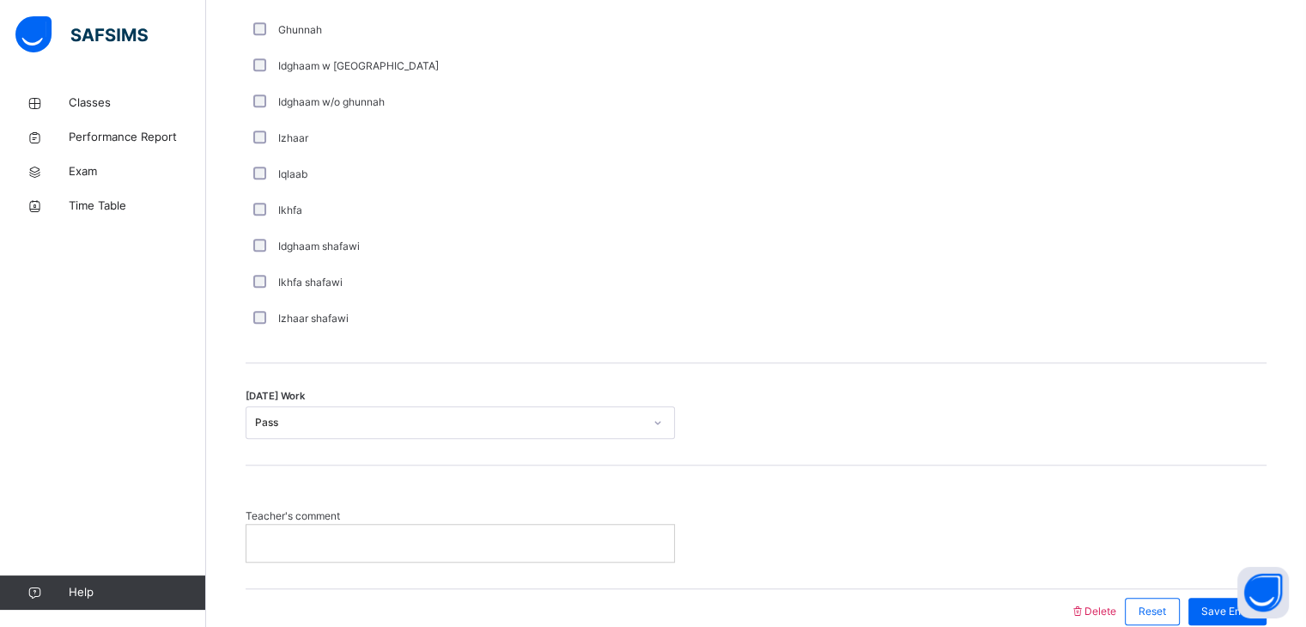
click at [451, 556] on div at bounding box center [460, 543] width 428 height 36
click at [1225, 606] on span "Save Entry" at bounding box center [1227, 611] width 52 height 15
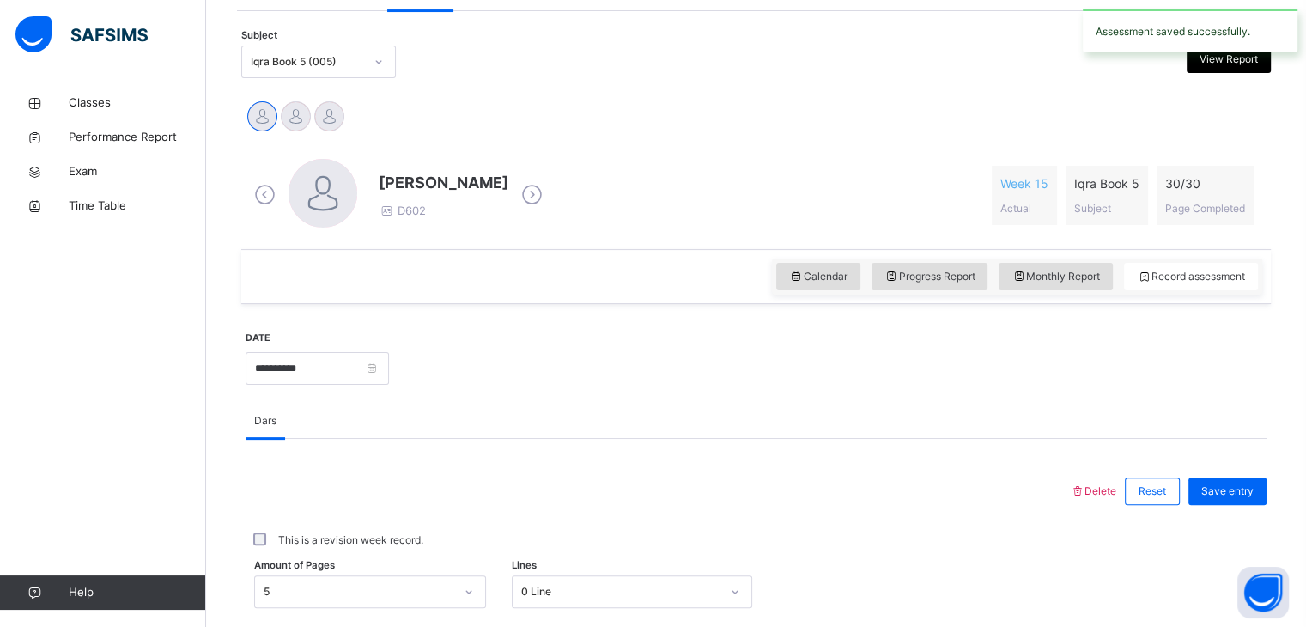
scroll to position [347, 0]
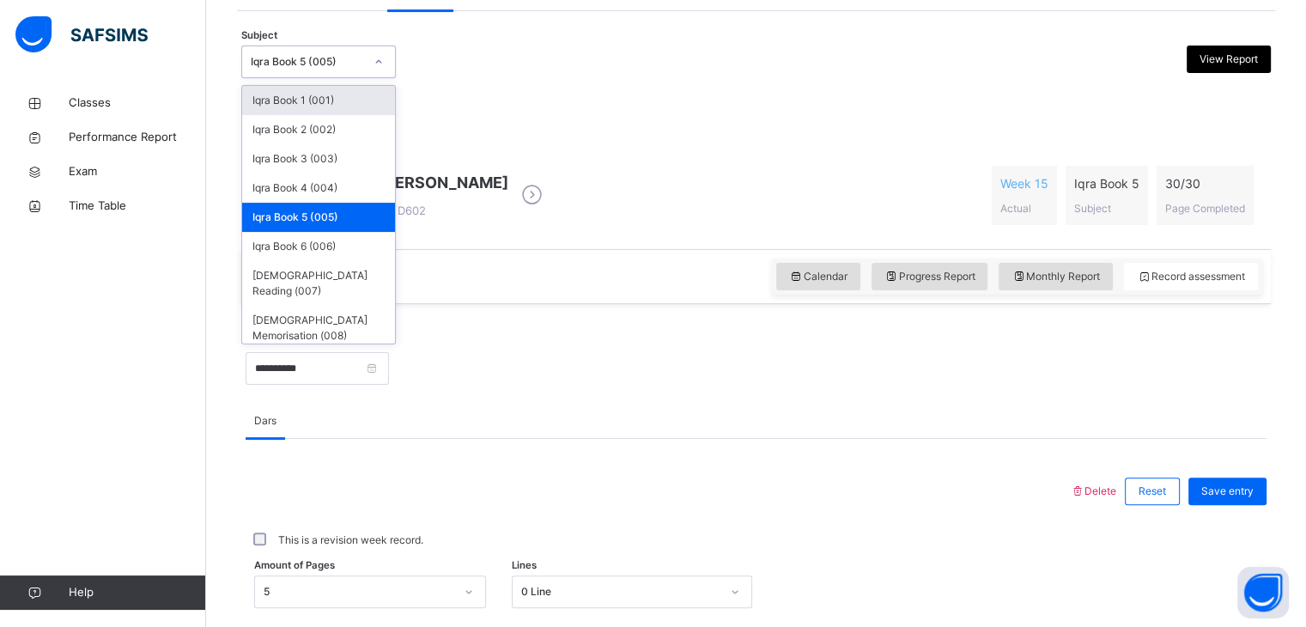
click at [315, 56] on div "Iqra Book 5 (005)" at bounding box center [307, 61] width 113 height 15
click at [325, 100] on div "Iqra Book 1 (001)" at bounding box center [318, 100] width 153 height 29
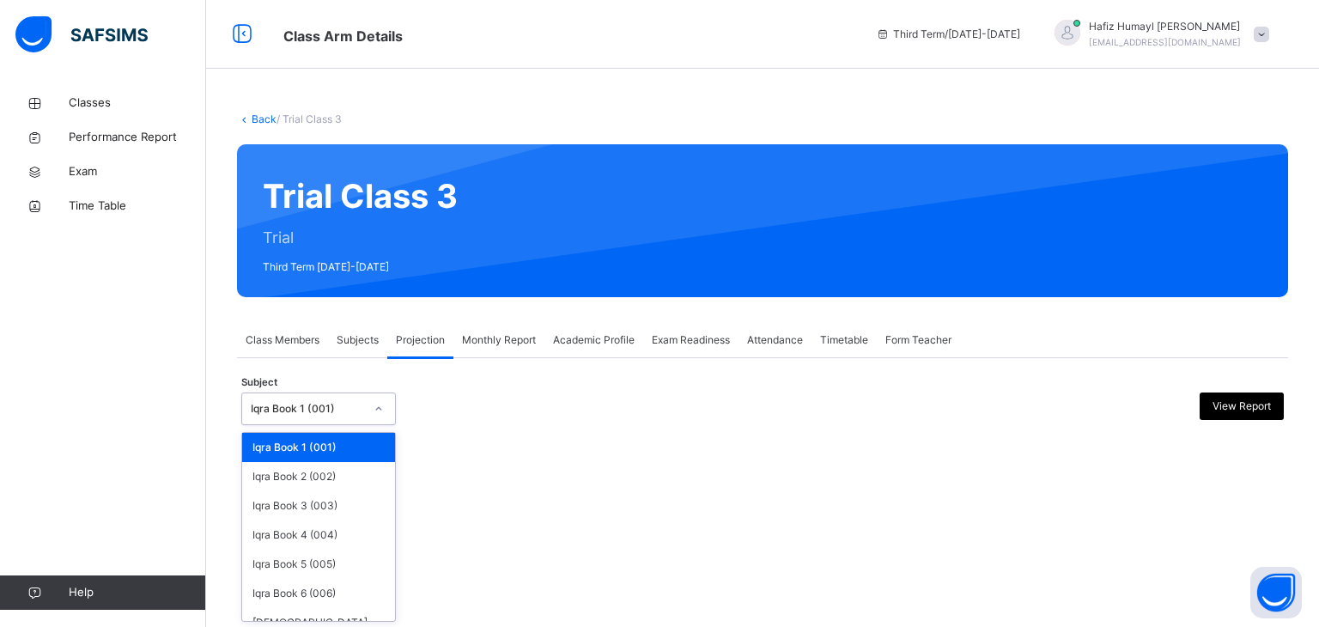
click at [286, 420] on div "Iqra Book 1 (001)" at bounding box center [302, 409] width 120 height 27
click at [287, 560] on div "Iqra Book 5 (005)" at bounding box center [318, 564] width 153 height 29
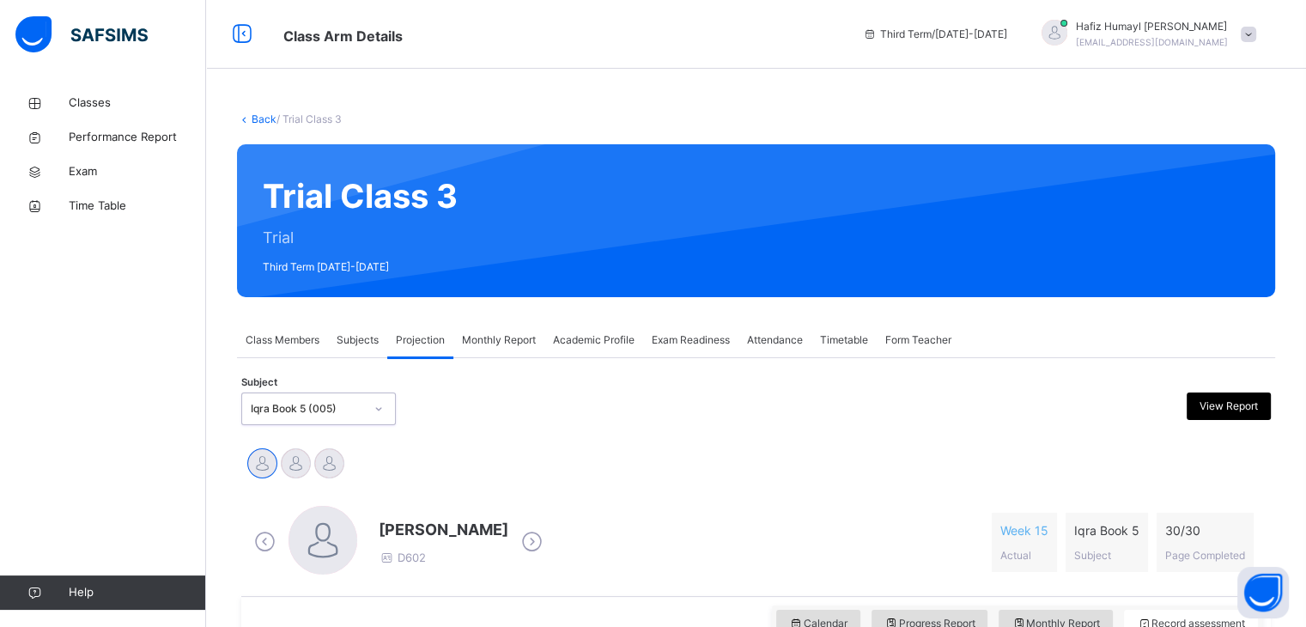
click at [335, 407] on div "option Iqra Book 5 (005), selected. 0 results available. Select is focused ,typ…" at bounding box center [318, 408] width 155 height 33
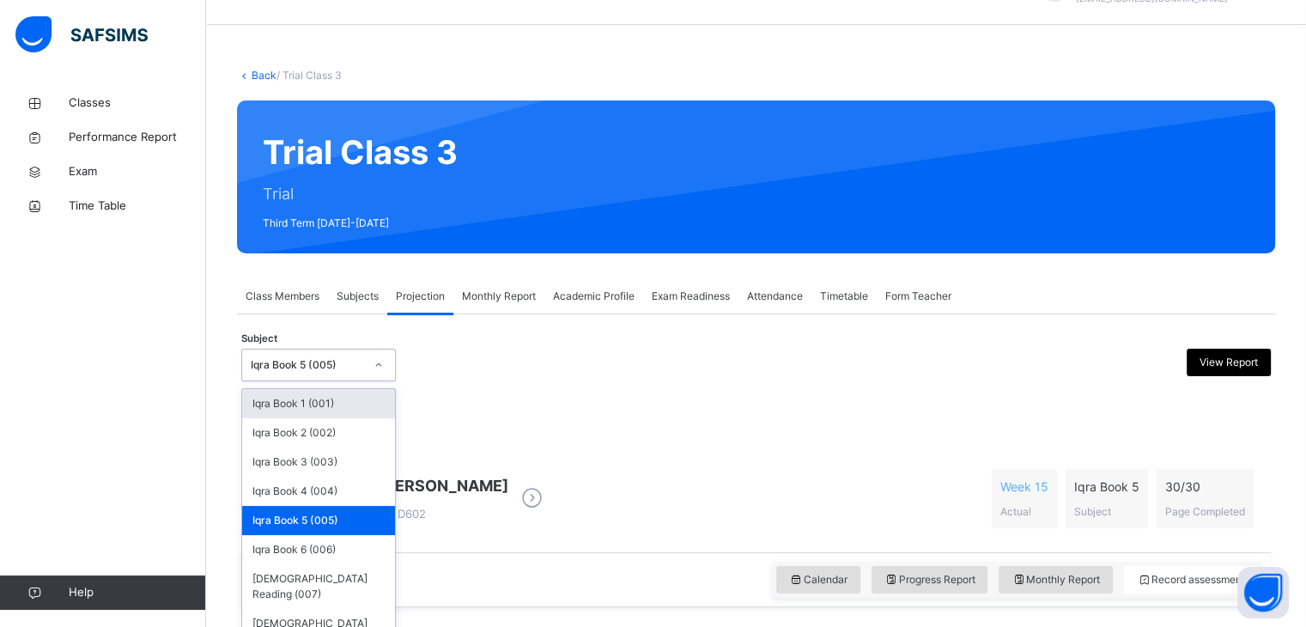
scroll to position [46, 0]
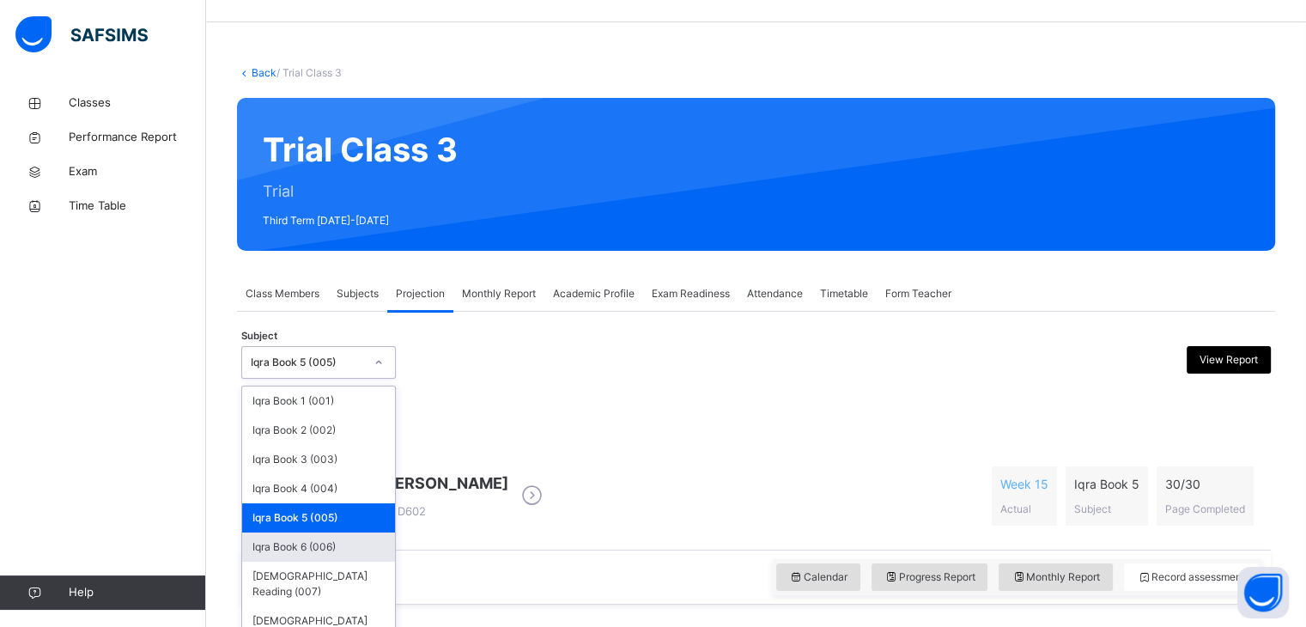
click at [330, 544] on div "Iqra Book 6 (006)" at bounding box center [318, 546] width 153 height 29
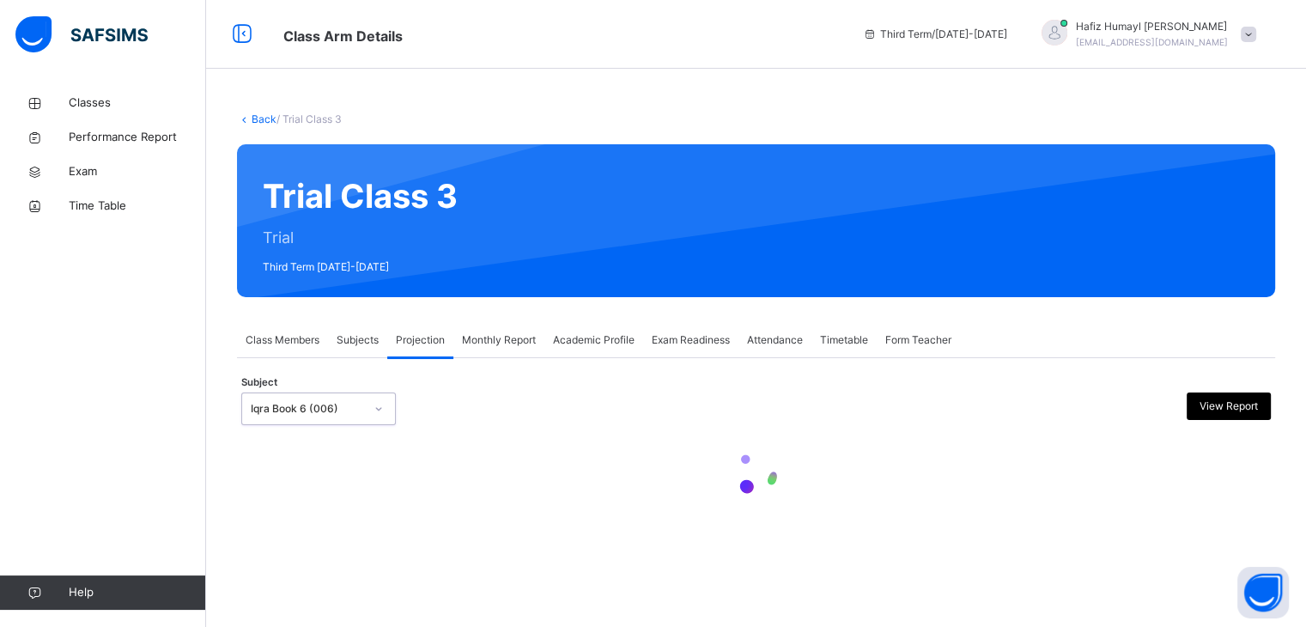
scroll to position [0, 0]
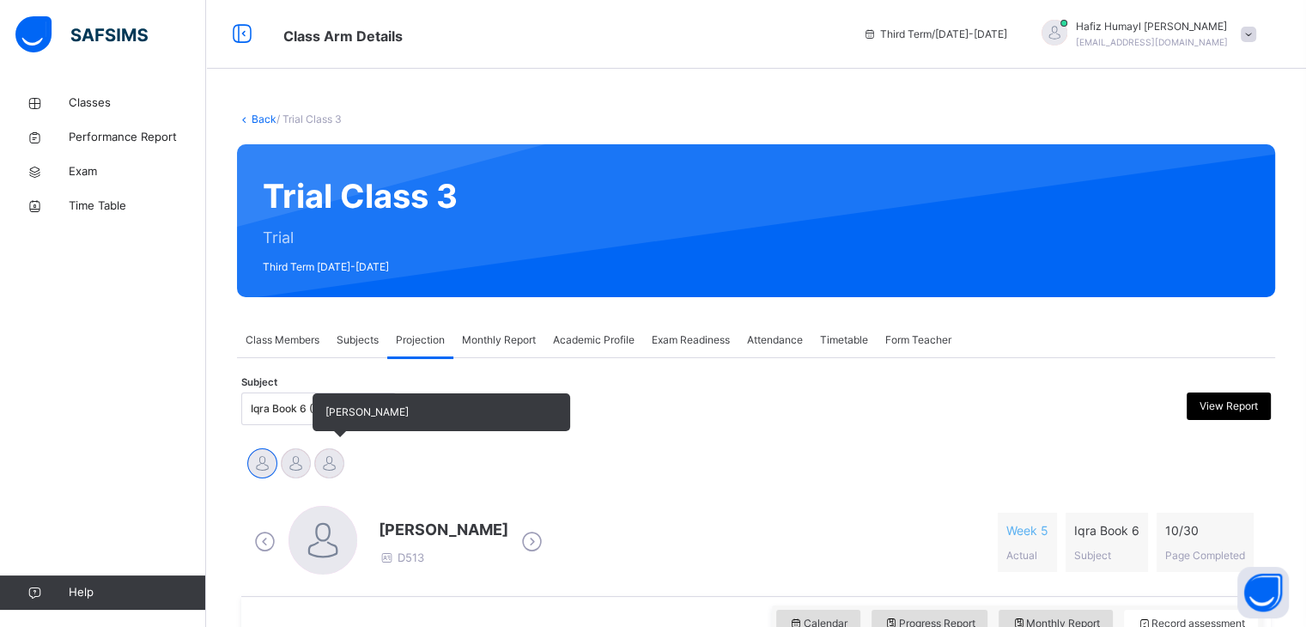
click at [337, 461] on div at bounding box center [329, 463] width 30 height 30
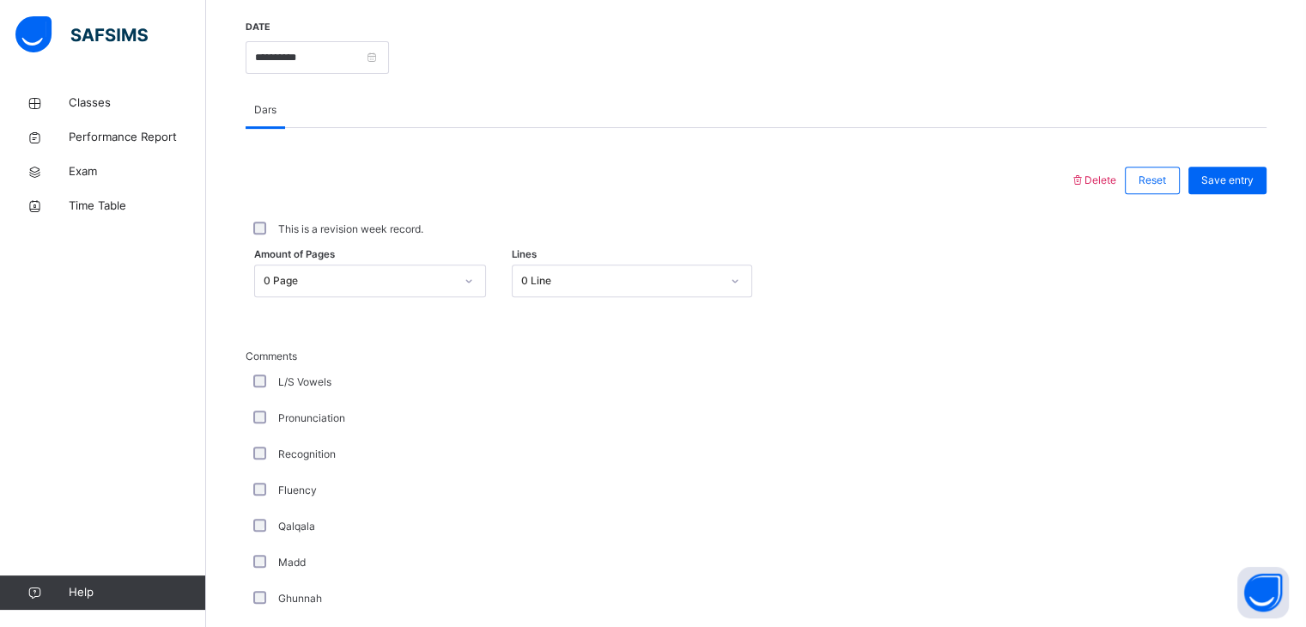
scroll to position [666, 0]
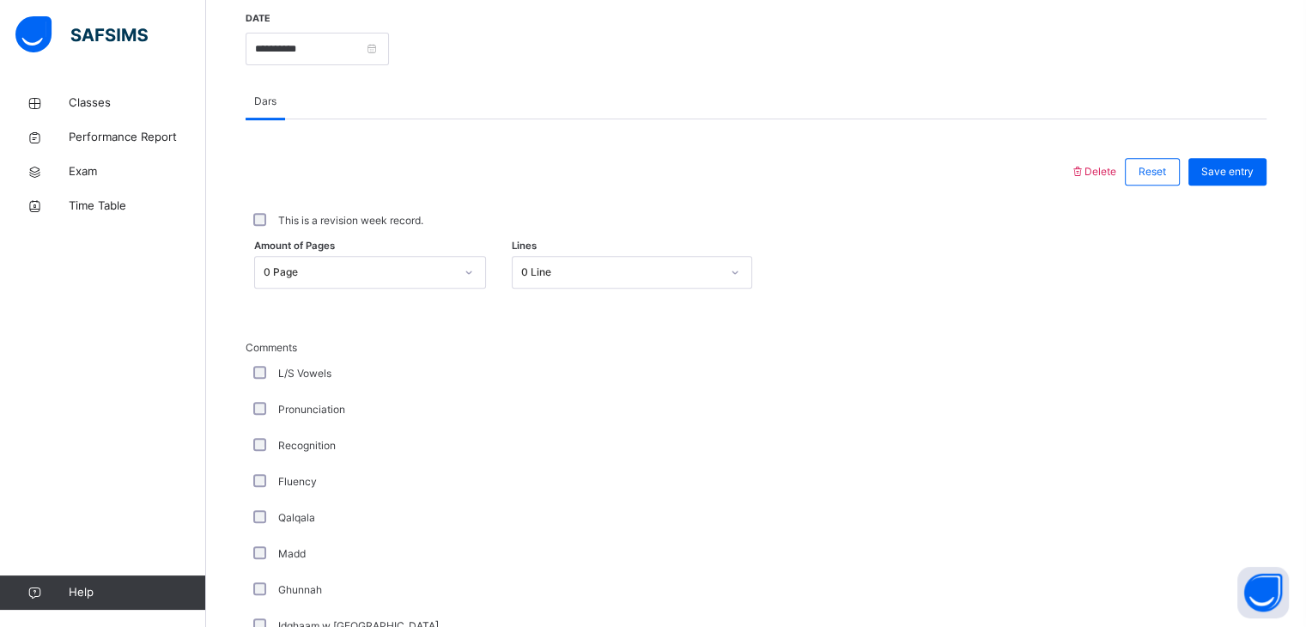
click at [409, 275] on div "0 Page" at bounding box center [359, 271] width 191 height 15
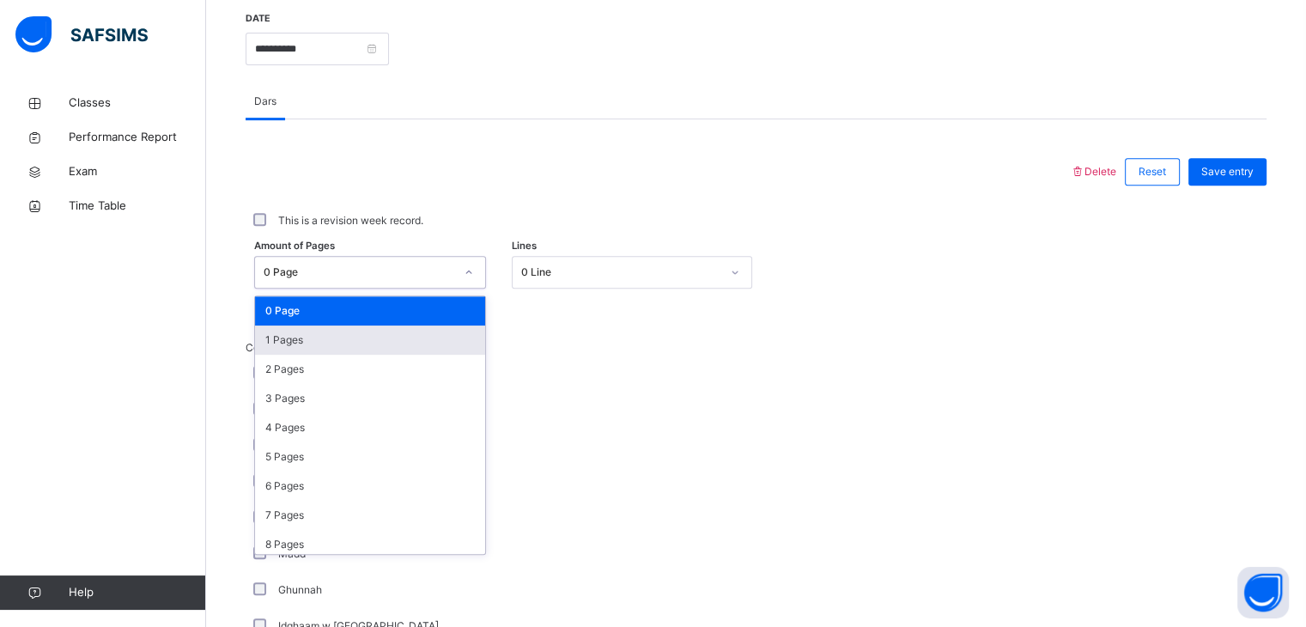
click at [390, 334] on div "1 Pages" at bounding box center [370, 339] width 230 height 29
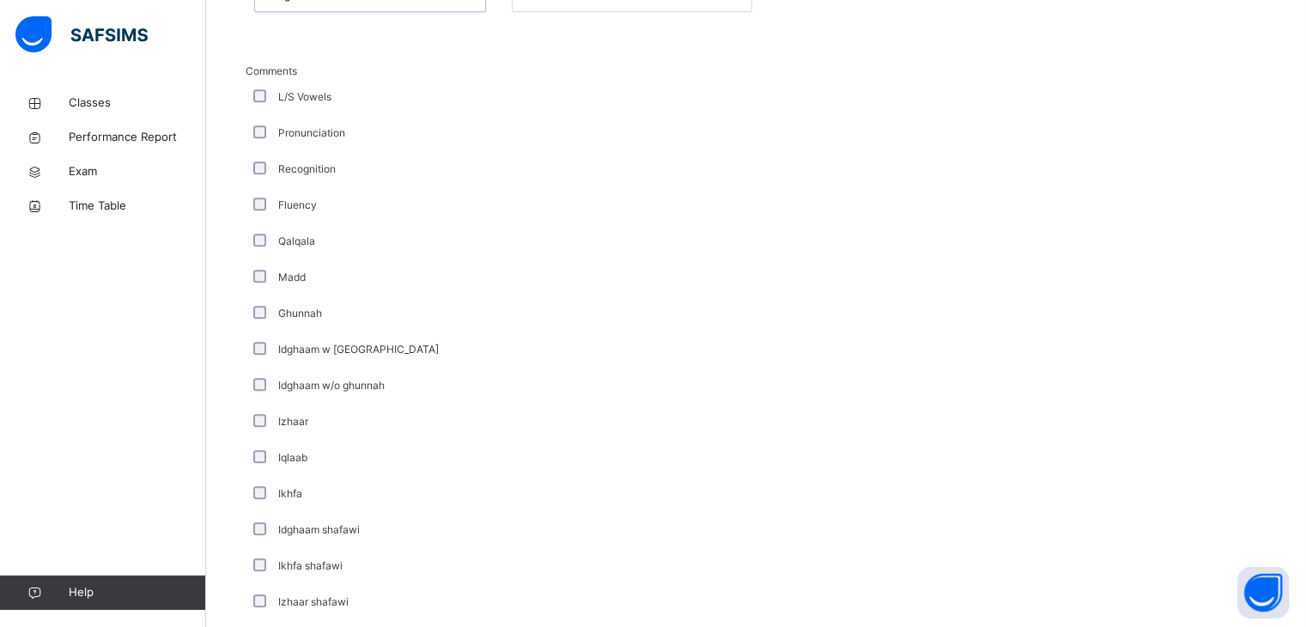
scroll to position [927, 0]
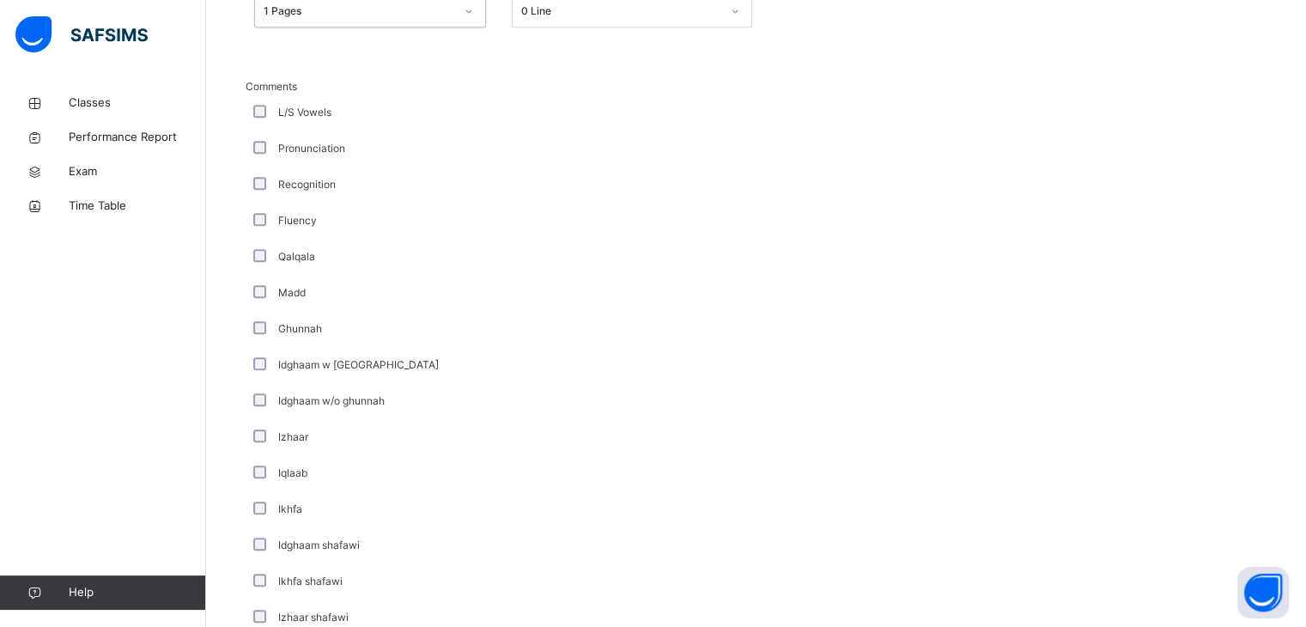
click at [275, 142] on div "Pronunciation" at bounding box center [460, 148] width 421 height 15
click at [252, 155] on div "Pronunciation" at bounding box center [460, 149] width 429 height 36
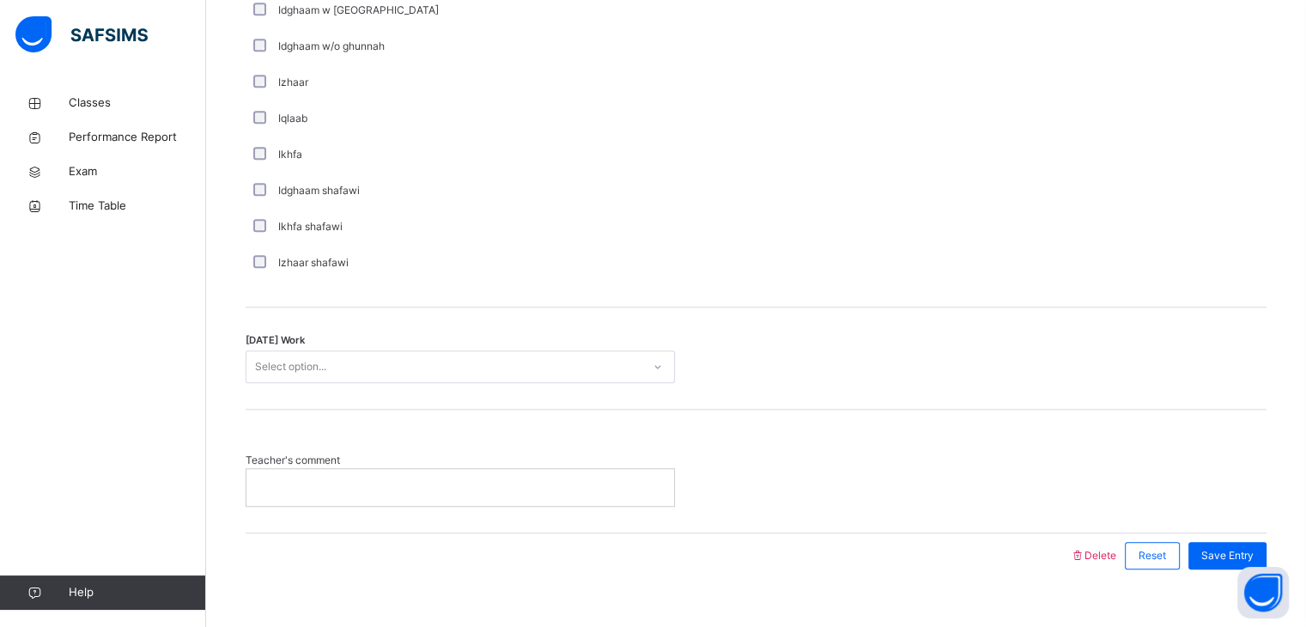
scroll to position [1300, 0]
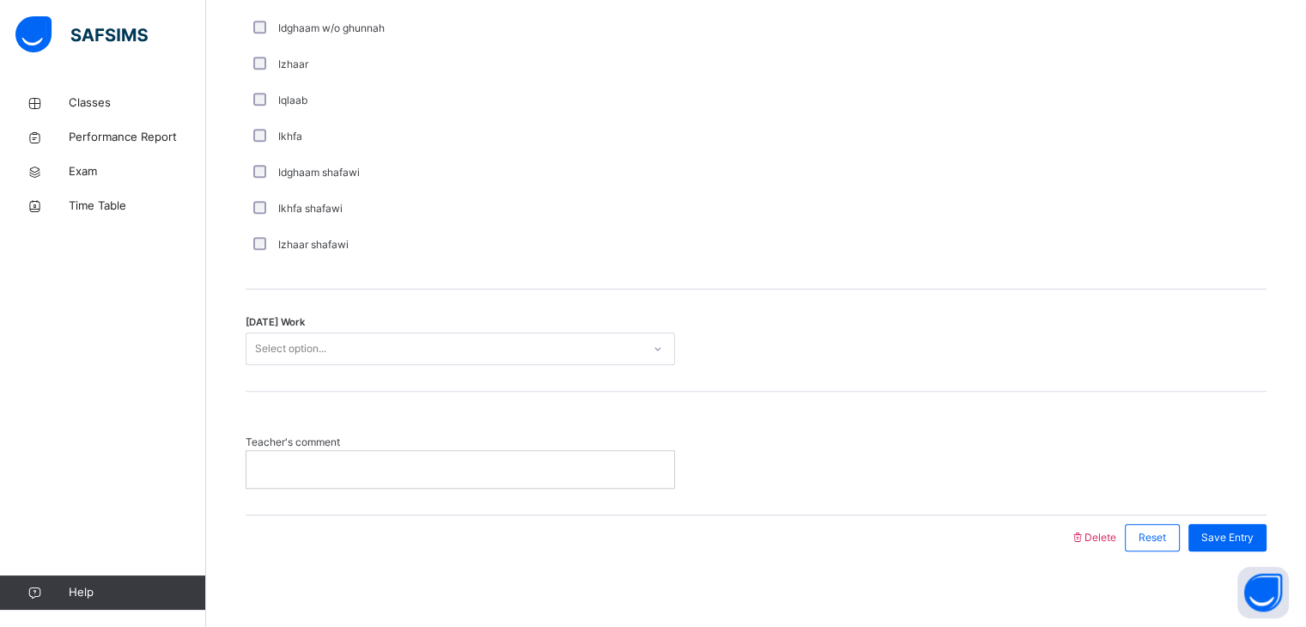
click at [634, 337] on div "Select option..." at bounding box center [443, 349] width 395 height 27
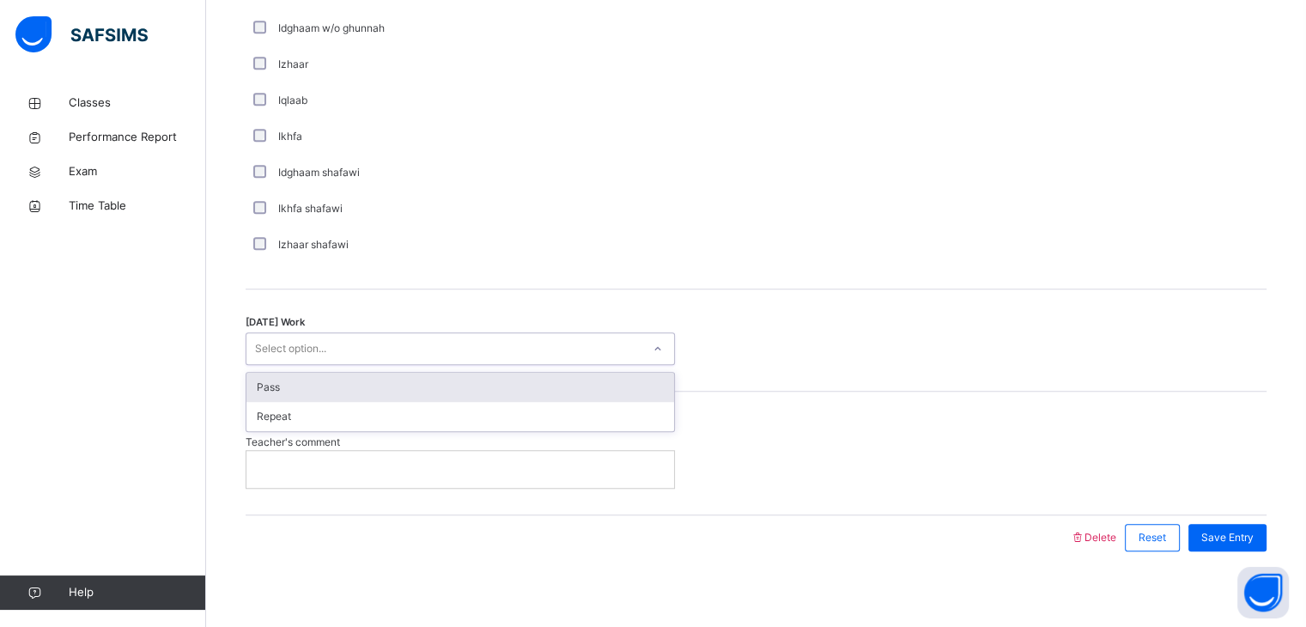
click at [497, 390] on div "Pass" at bounding box center [460, 387] width 428 height 29
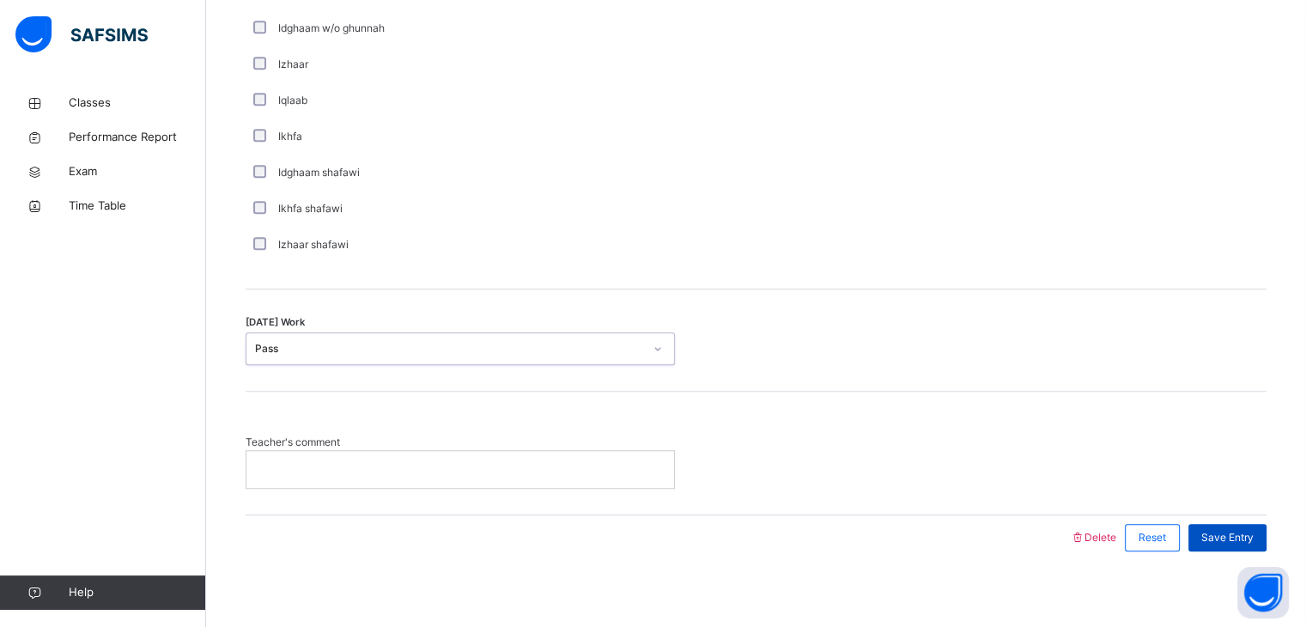
click at [1236, 530] on span "Save Entry" at bounding box center [1227, 537] width 52 height 15
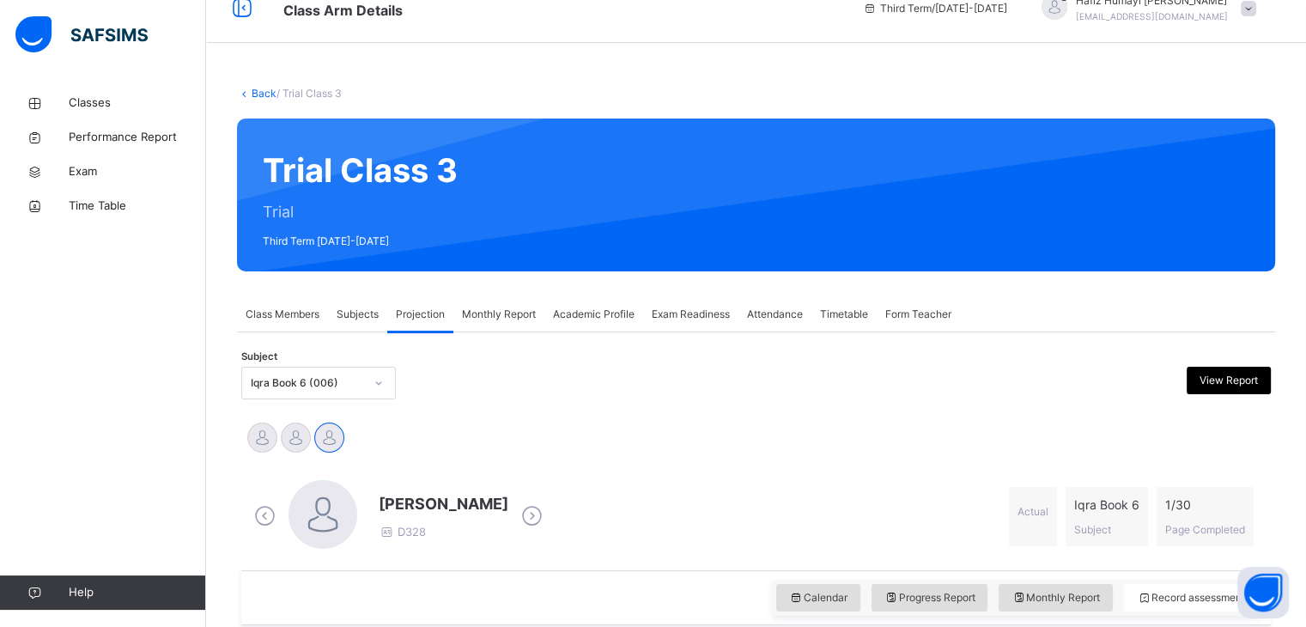
scroll to position [41, 0]
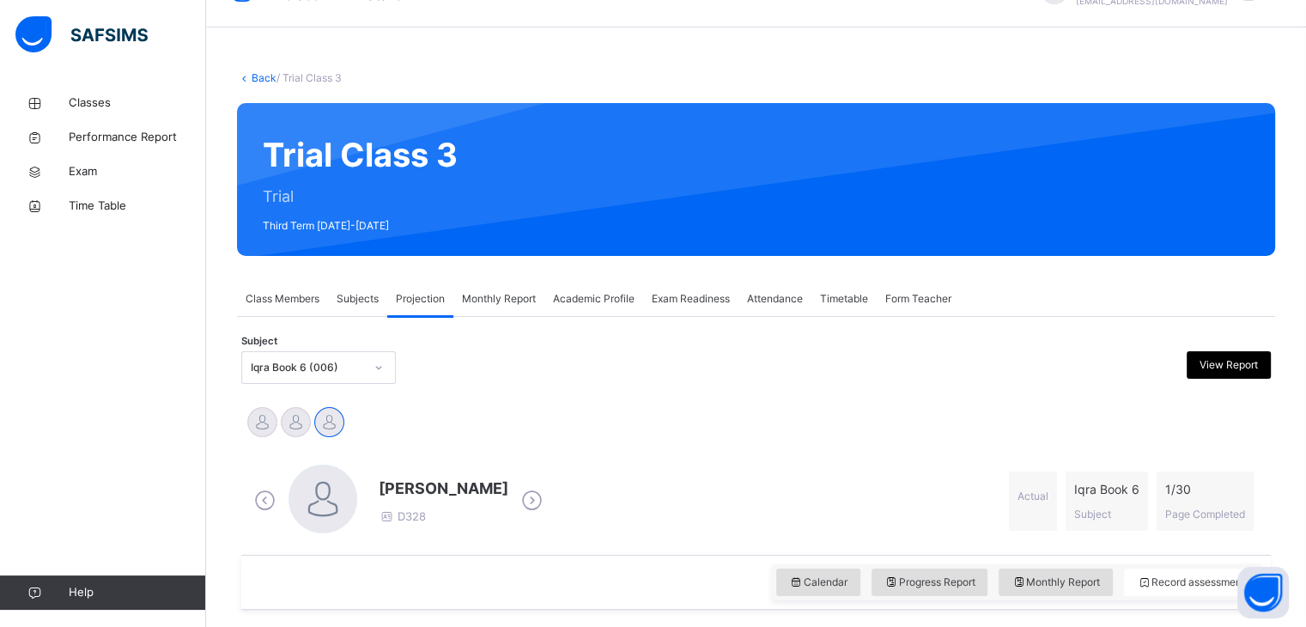
click at [264, 497] on icon at bounding box center [265, 501] width 30 height 26
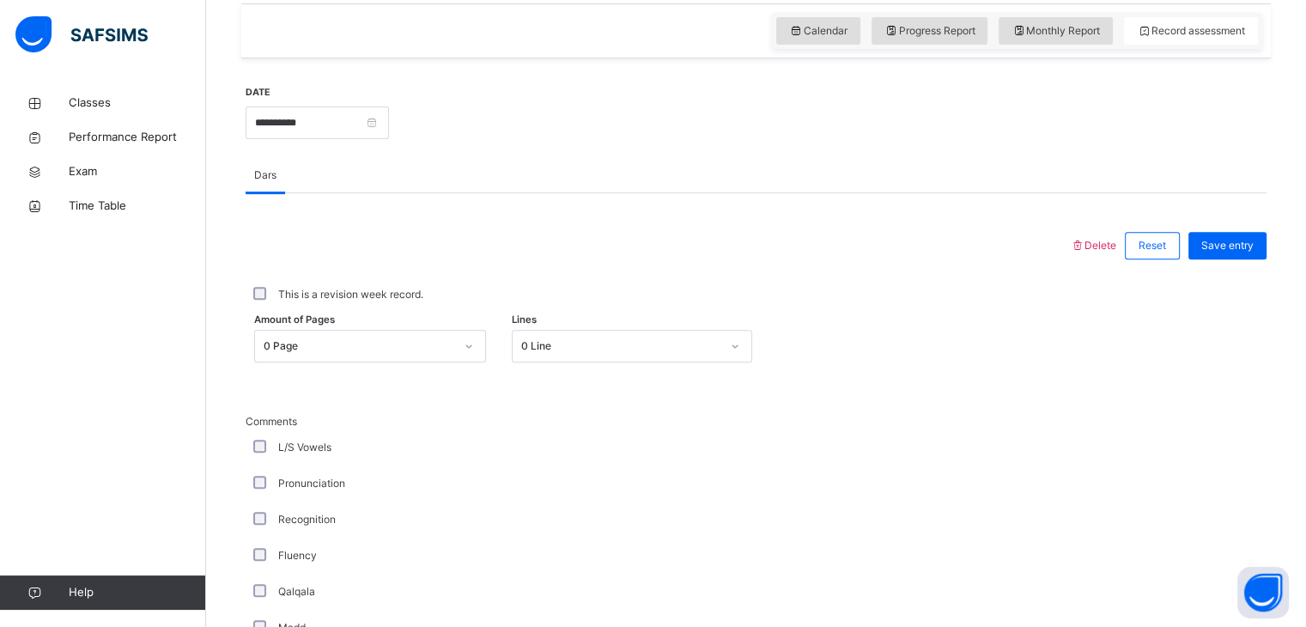
click at [343, 362] on div "0 Page" at bounding box center [370, 346] width 232 height 33
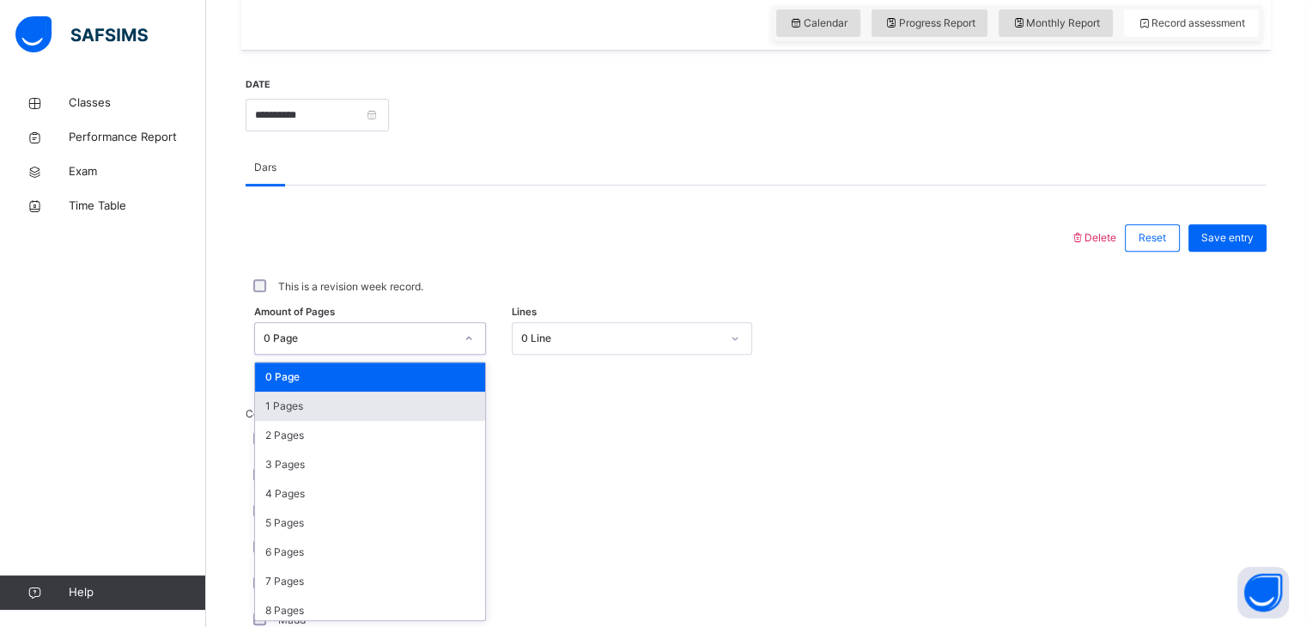
click at [333, 398] on div "1 Pages" at bounding box center [370, 406] width 230 height 29
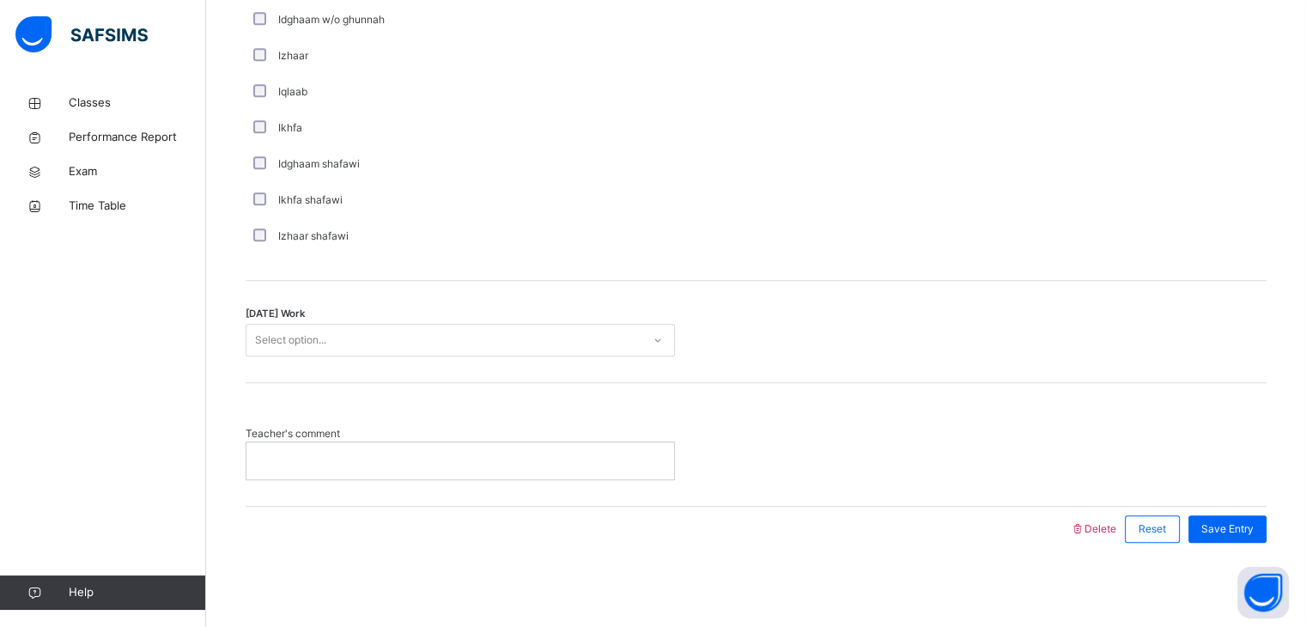
scroll to position [1309, 0]
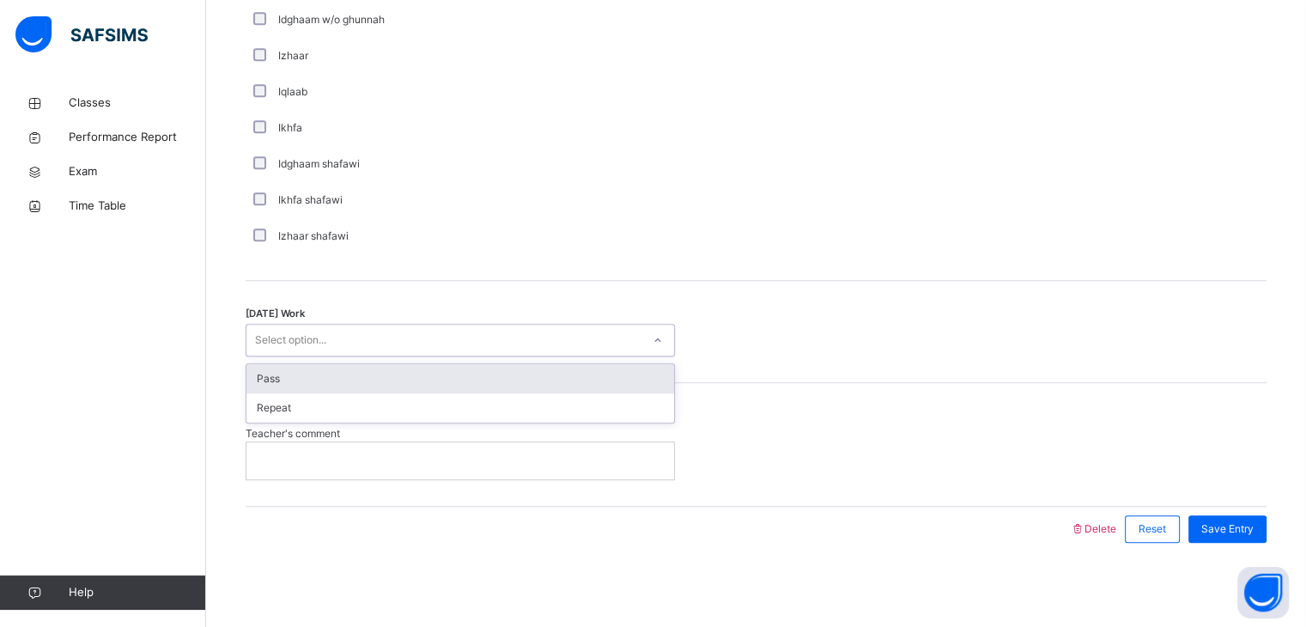
click at [452, 337] on div "Select option..." at bounding box center [443, 340] width 395 height 27
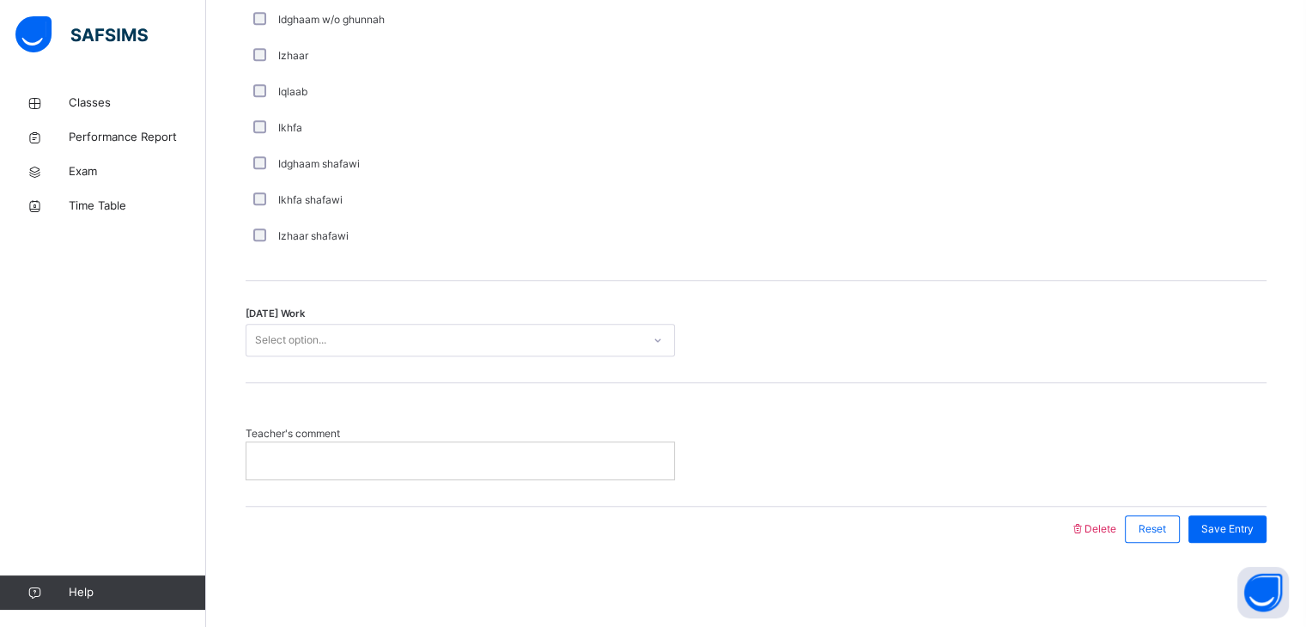
click at [416, 447] on div at bounding box center [460, 460] width 428 height 36
click at [1219, 519] on div "Save Entry" at bounding box center [1228, 528] width 78 height 27
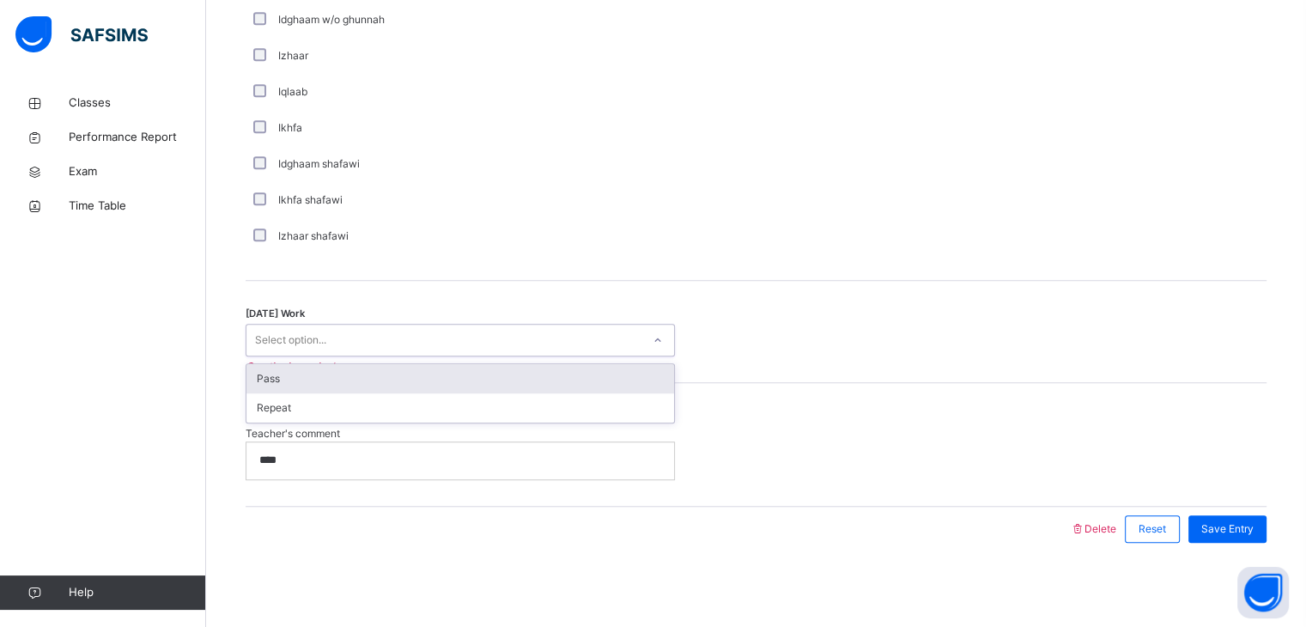
click at [545, 343] on div "Select option..." at bounding box center [443, 340] width 395 height 27
click at [446, 368] on div "Pass" at bounding box center [460, 378] width 428 height 29
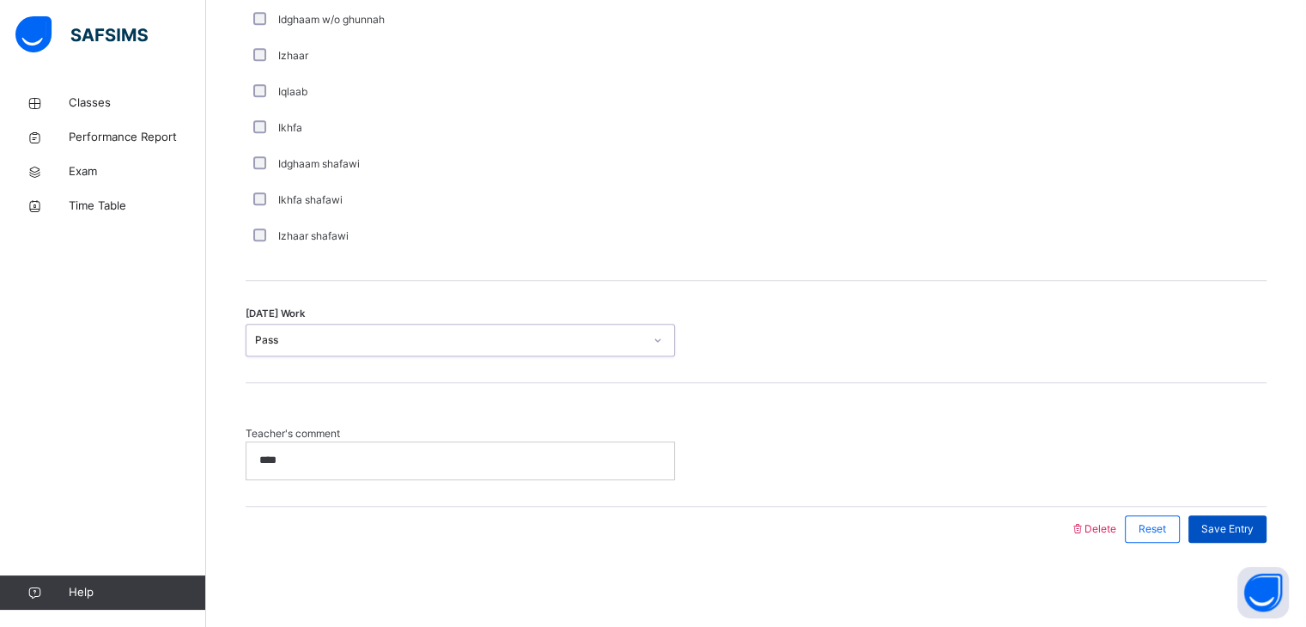
click at [1229, 525] on span "Save Entry" at bounding box center [1227, 528] width 52 height 15
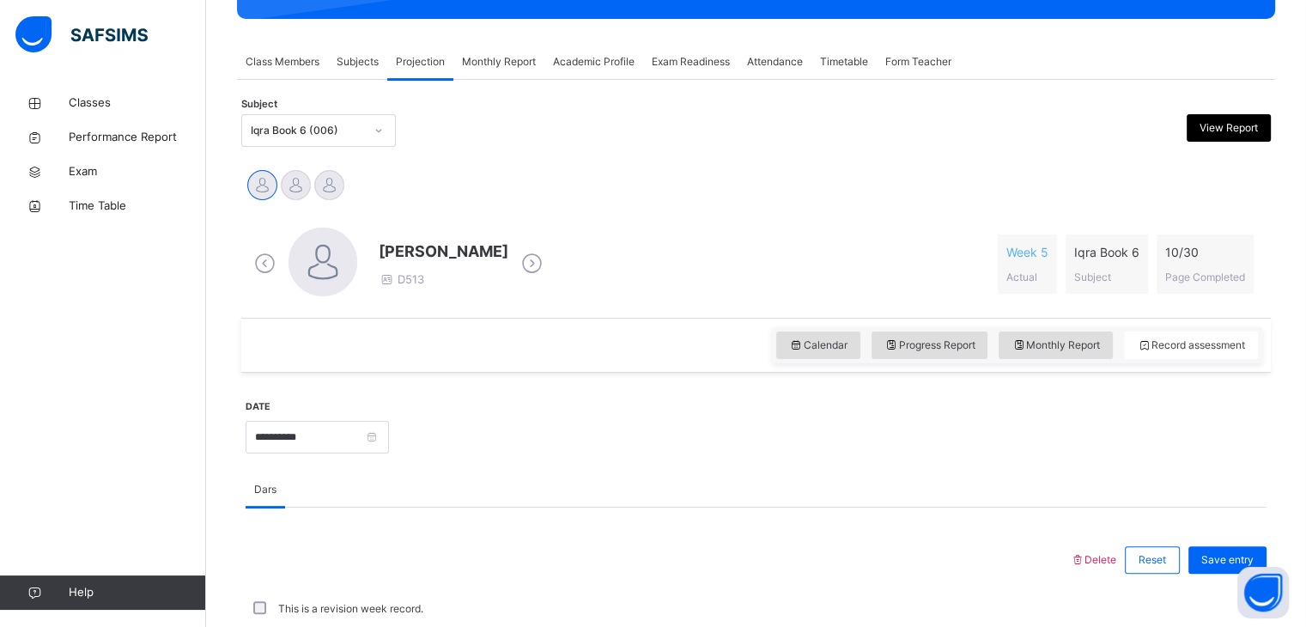
scroll to position [281, 0]
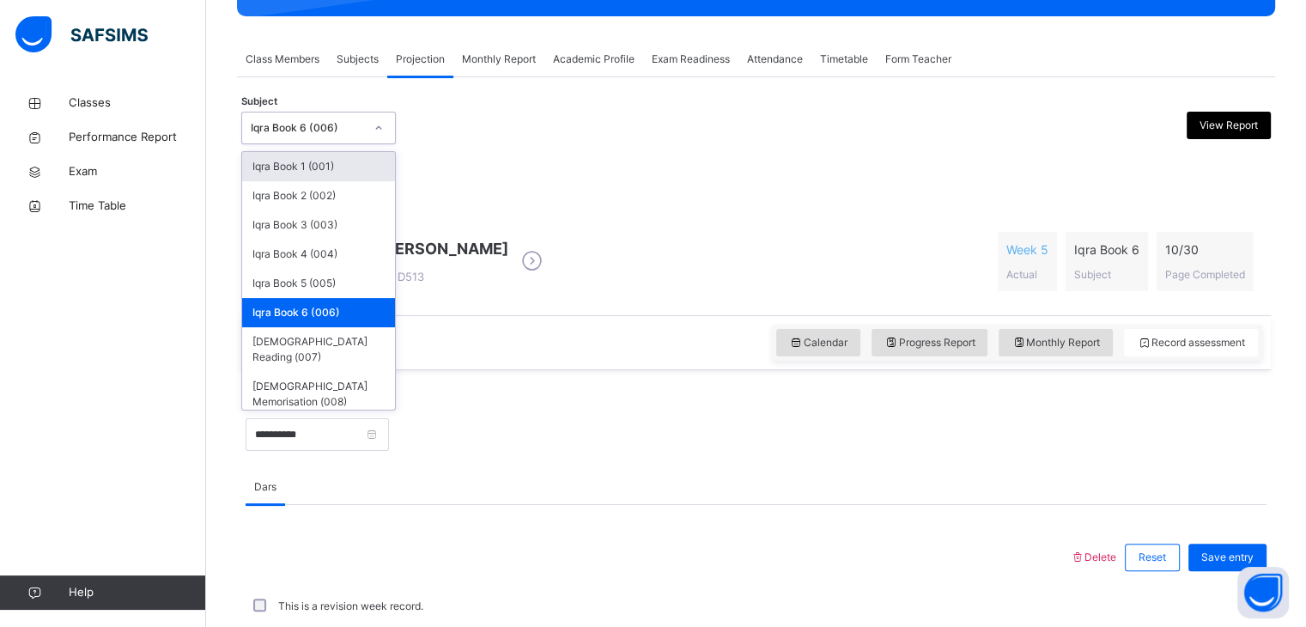
click at [266, 121] on div "Iqra Book 6 (006)" at bounding box center [307, 127] width 113 height 15
click at [292, 252] on div "Iqra Book 4 (004)" at bounding box center [318, 254] width 153 height 29
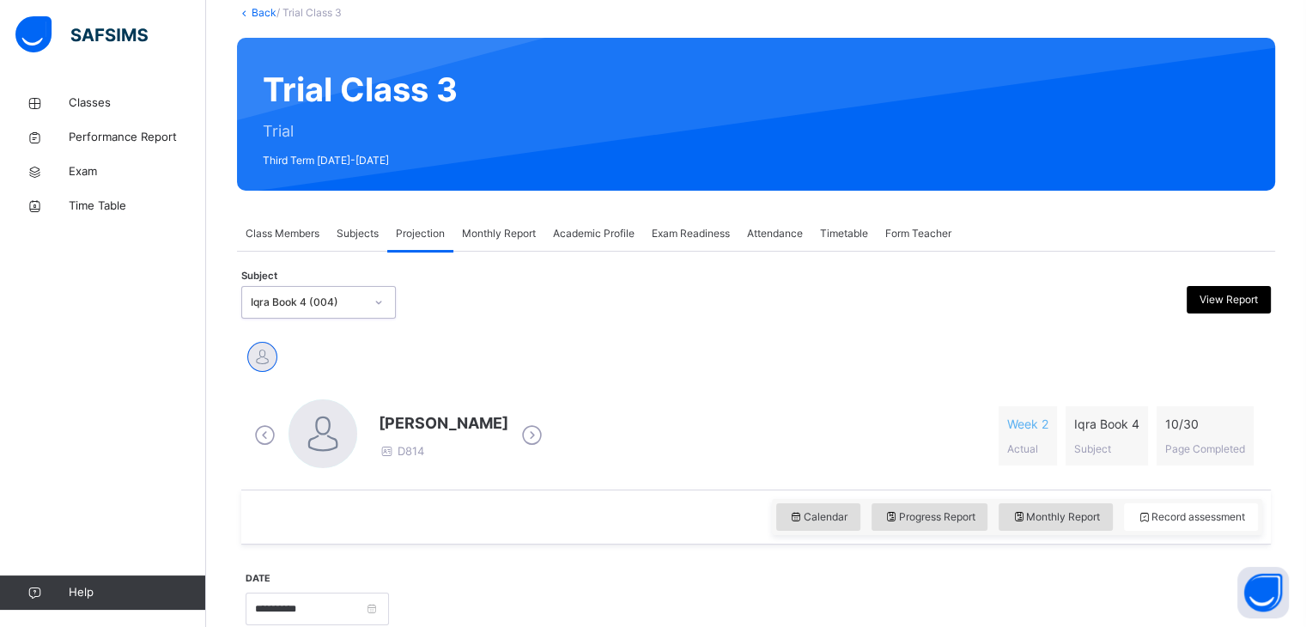
scroll to position [113, 0]
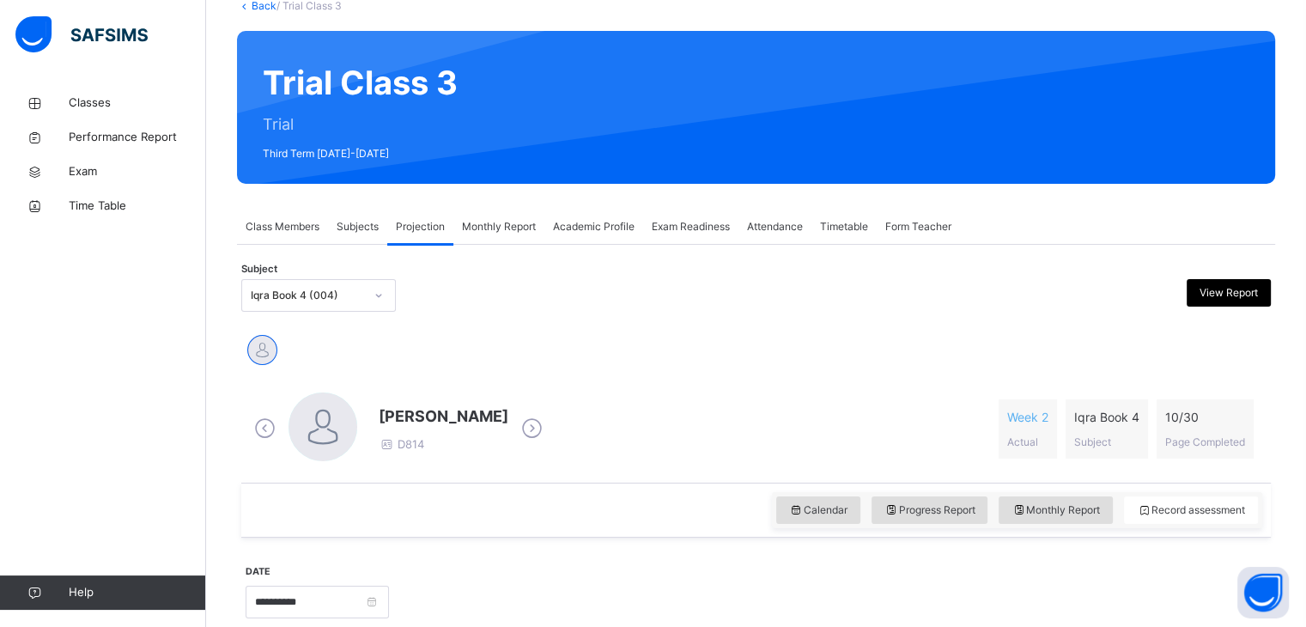
click at [854, 347] on div "[PERSON_NAME]" at bounding box center [756, 352] width 1021 height 38
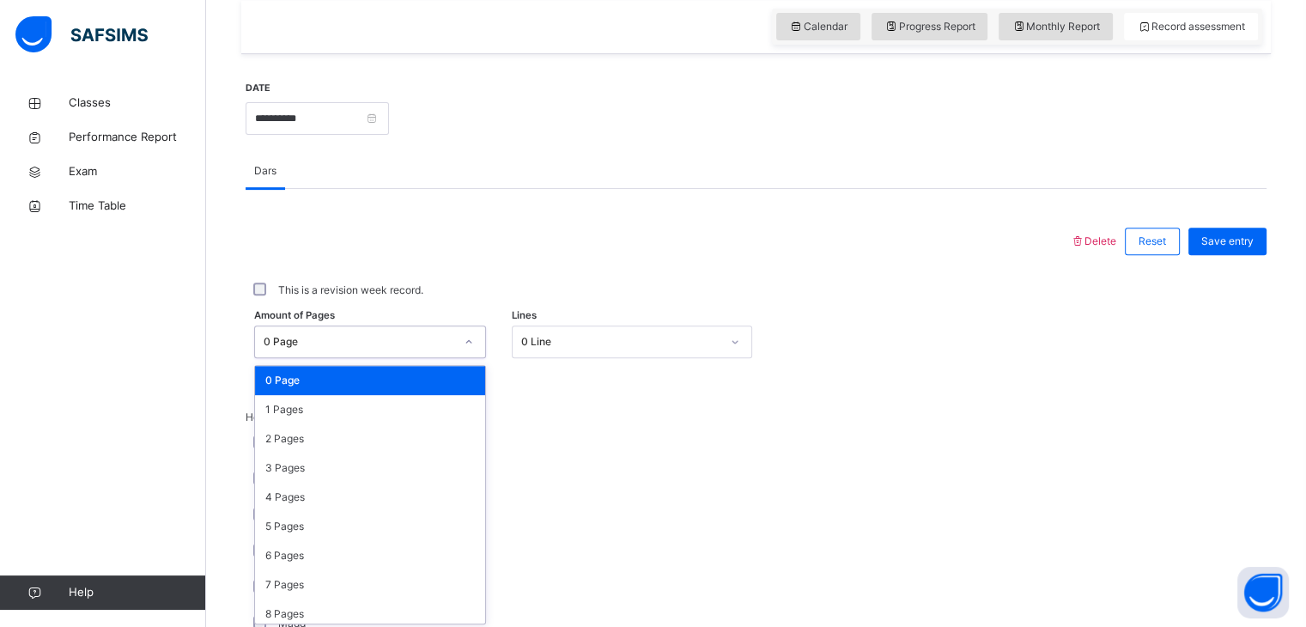
scroll to position [600, 0]
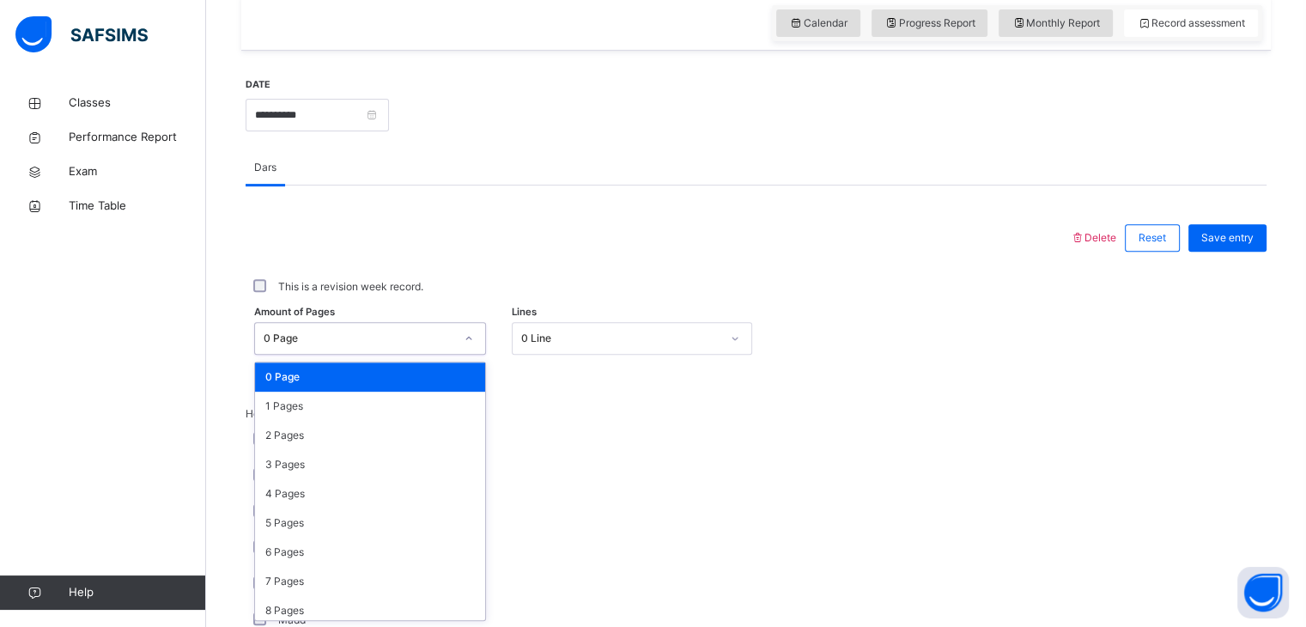
click at [367, 355] on div "option 0 Page focused, 1 of 31. 31 results available. Use Up and Down to choose…" at bounding box center [370, 338] width 232 height 33
click at [366, 416] on div "1 Pages" at bounding box center [370, 406] width 230 height 29
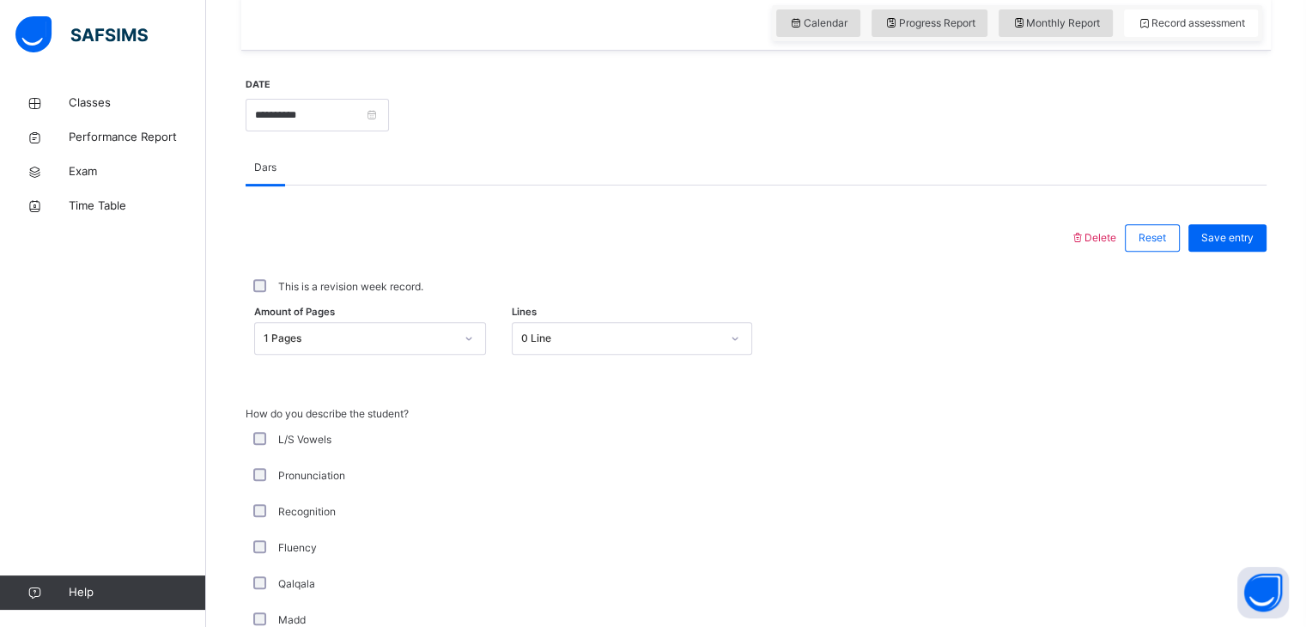
click at [251, 432] on div "L/S Vowels" at bounding box center [460, 439] width 421 height 15
click at [254, 429] on div "L/S Vowels" at bounding box center [460, 440] width 429 height 36
click at [254, 431] on div "L/S Vowels" at bounding box center [460, 440] width 429 height 36
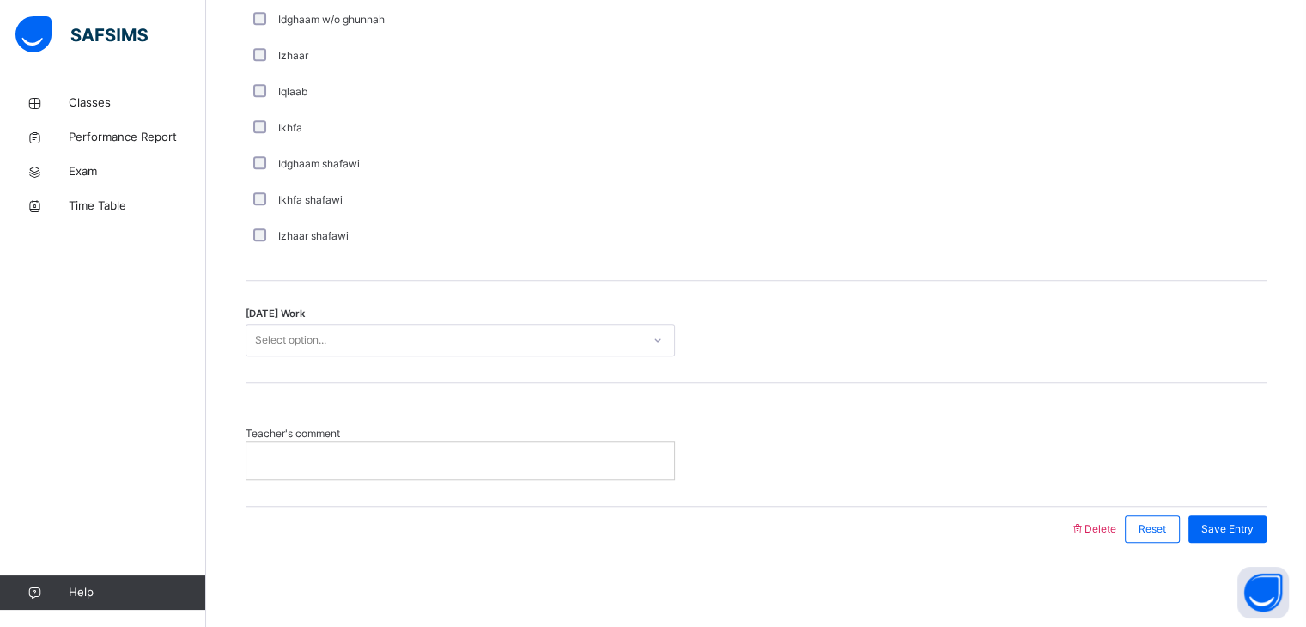
scroll to position [1309, 0]
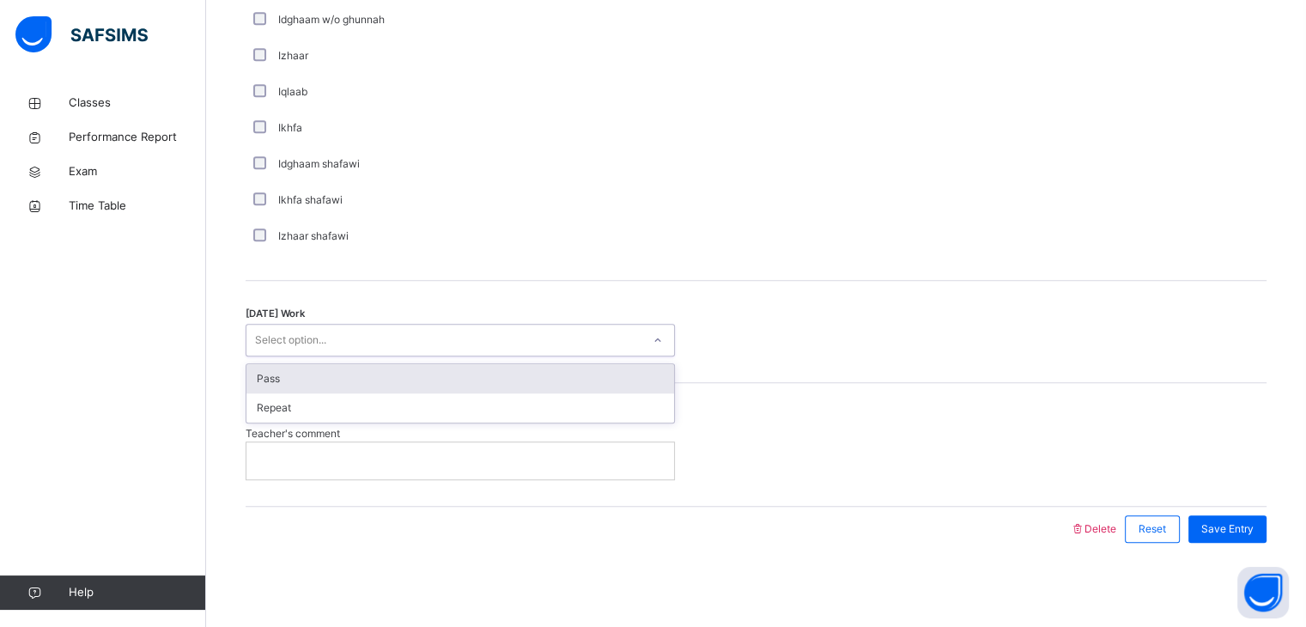
click at [438, 337] on div "Select option..." at bounding box center [443, 340] width 395 height 27
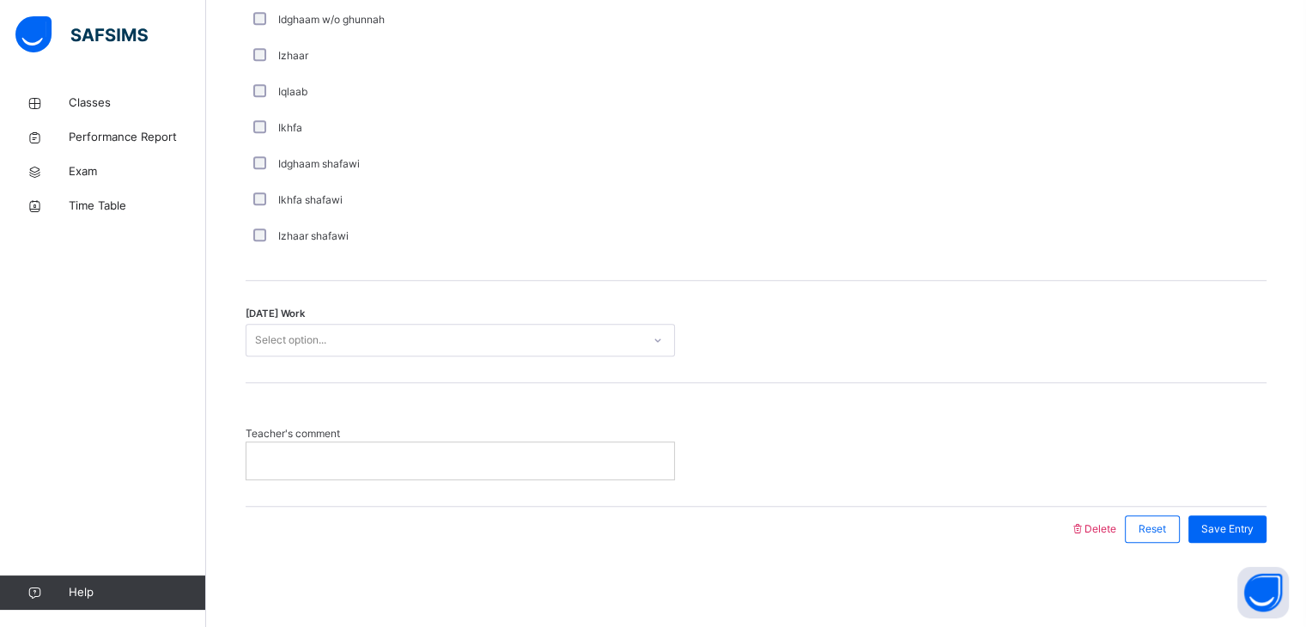
click at [577, 160] on div "Idghaam shafawi" at bounding box center [460, 163] width 421 height 15
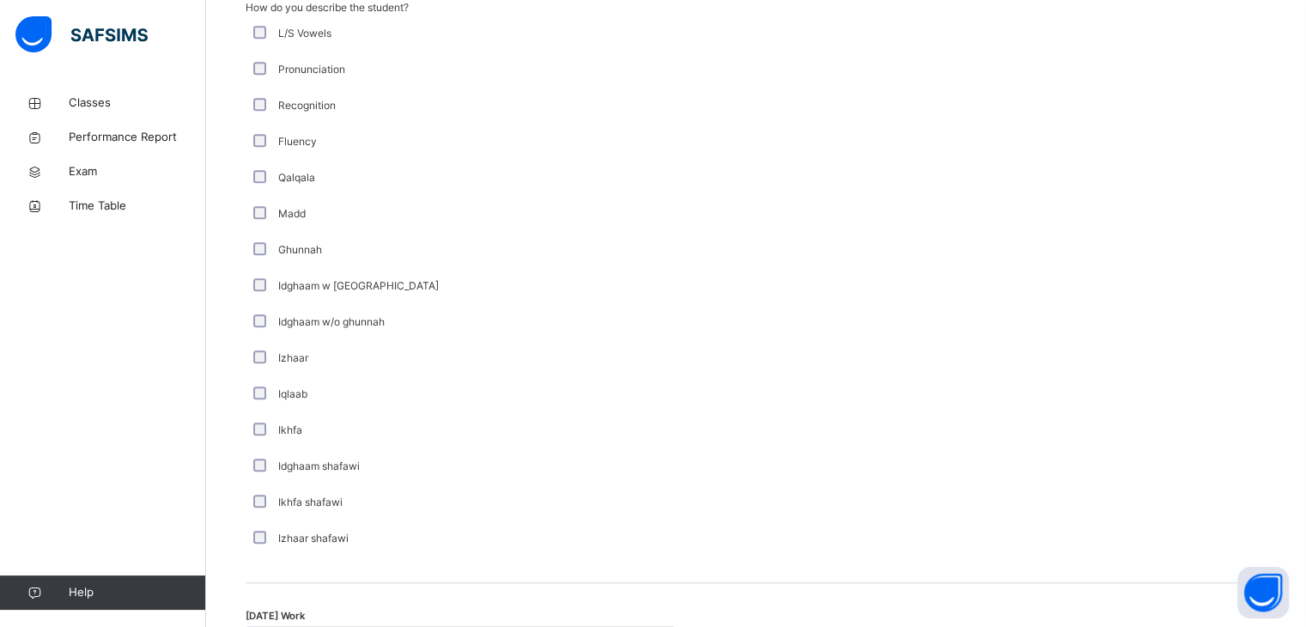
scroll to position [997, 0]
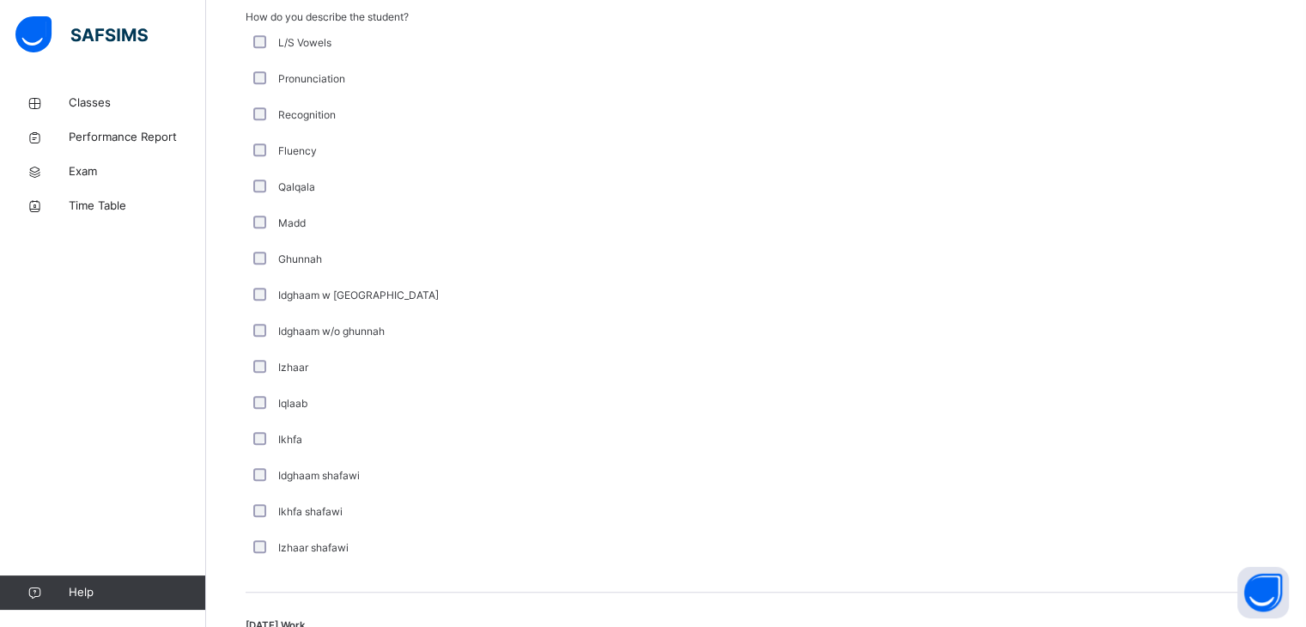
click at [250, 70] on div "Pronunciation" at bounding box center [460, 79] width 429 height 36
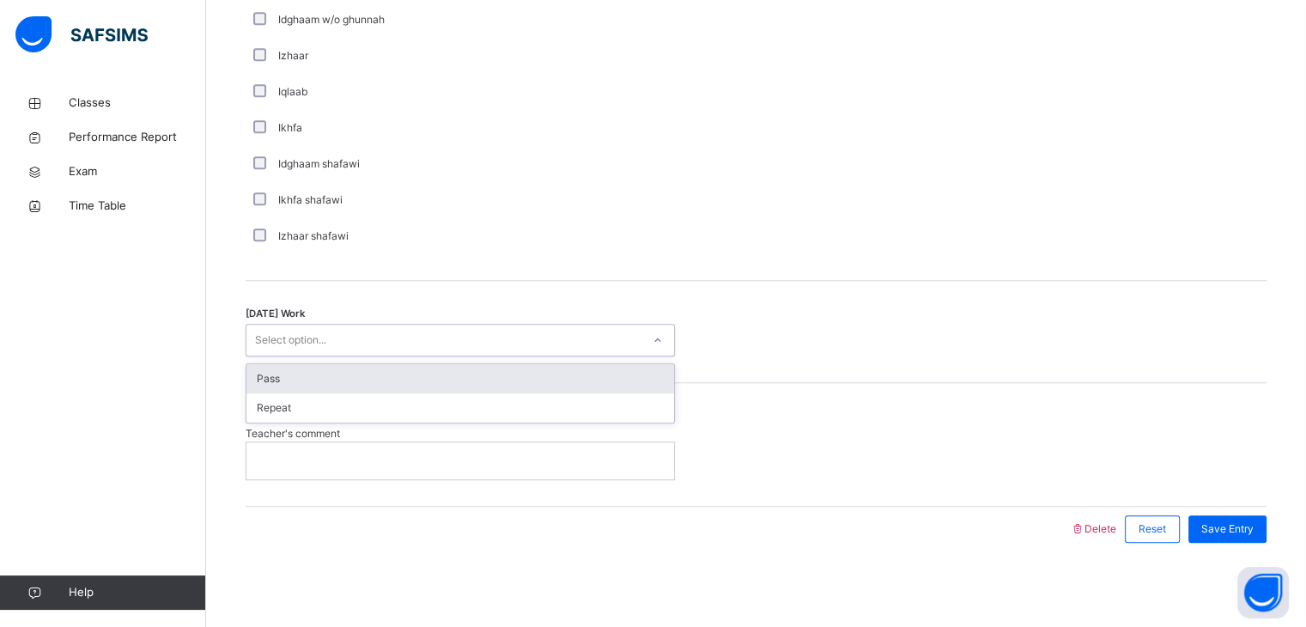
click at [362, 340] on div "Select option..." at bounding box center [443, 340] width 395 height 27
click at [343, 373] on div "Pass" at bounding box center [460, 378] width 428 height 29
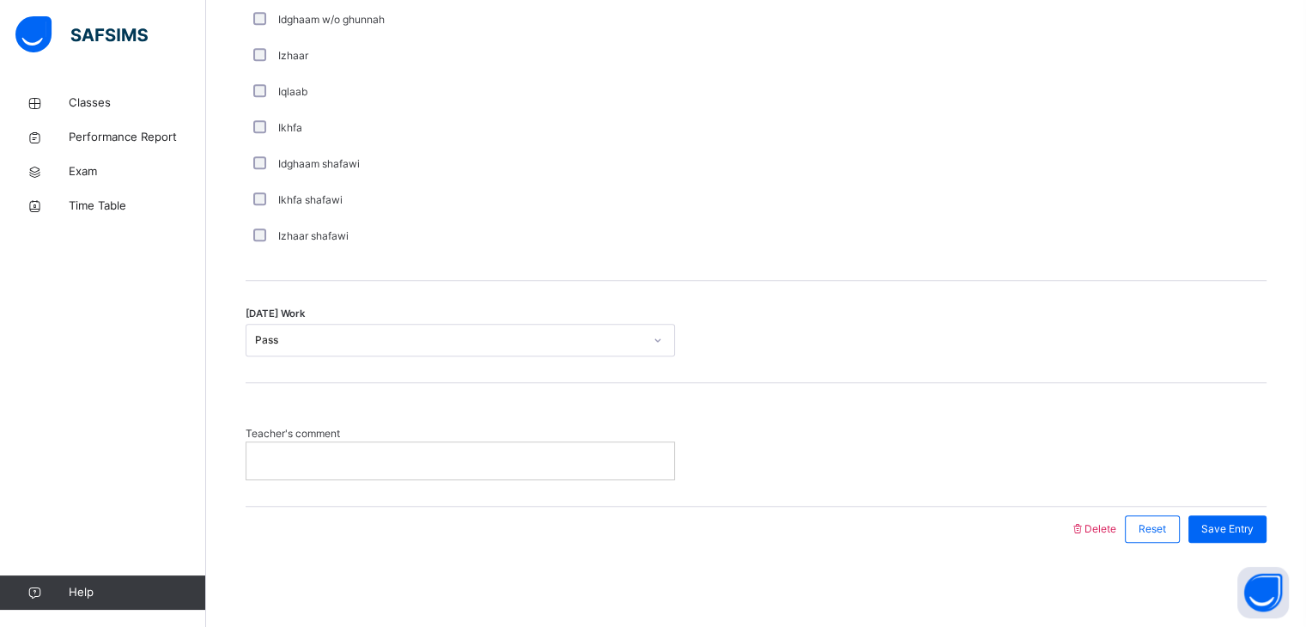
click at [334, 454] on p at bounding box center [460, 460] width 402 height 15
click at [1241, 536] on div "Save Entry" at bounding box center [1228, 528] width 78 height 27
click at [426, 457] on p at bounding box center [460, 460] width 402 height 15
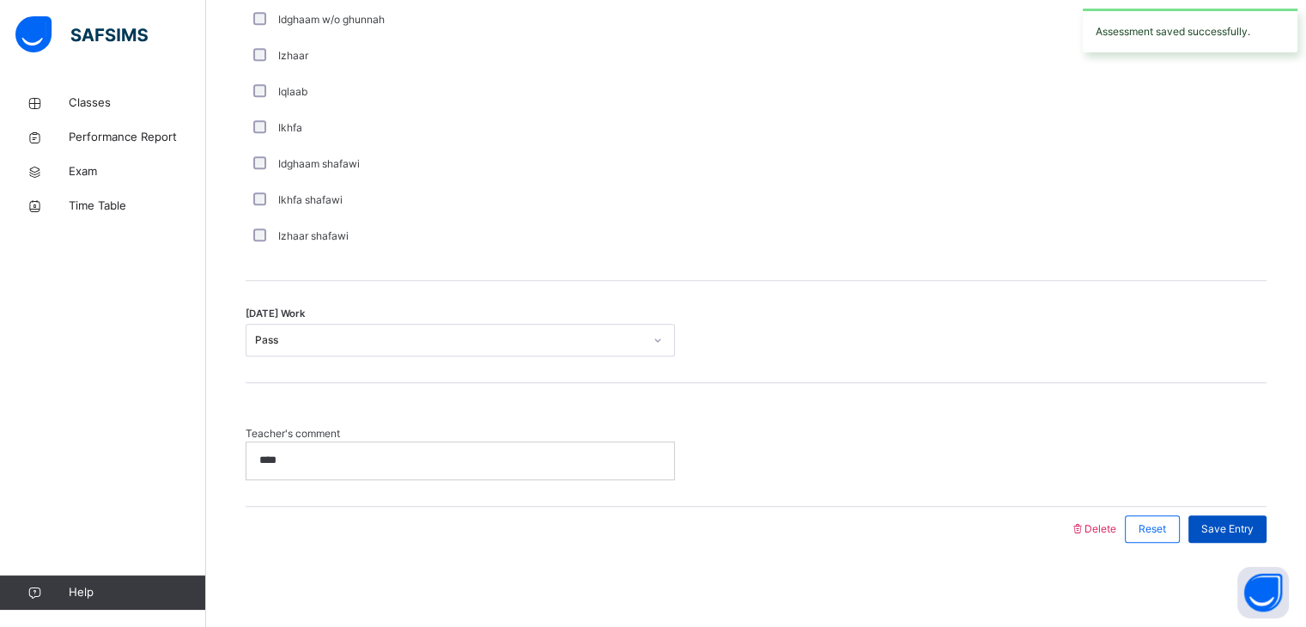
click at [1243, 538] on div "Save Entry" at bounding box center [1228, 528] width 78 height 27
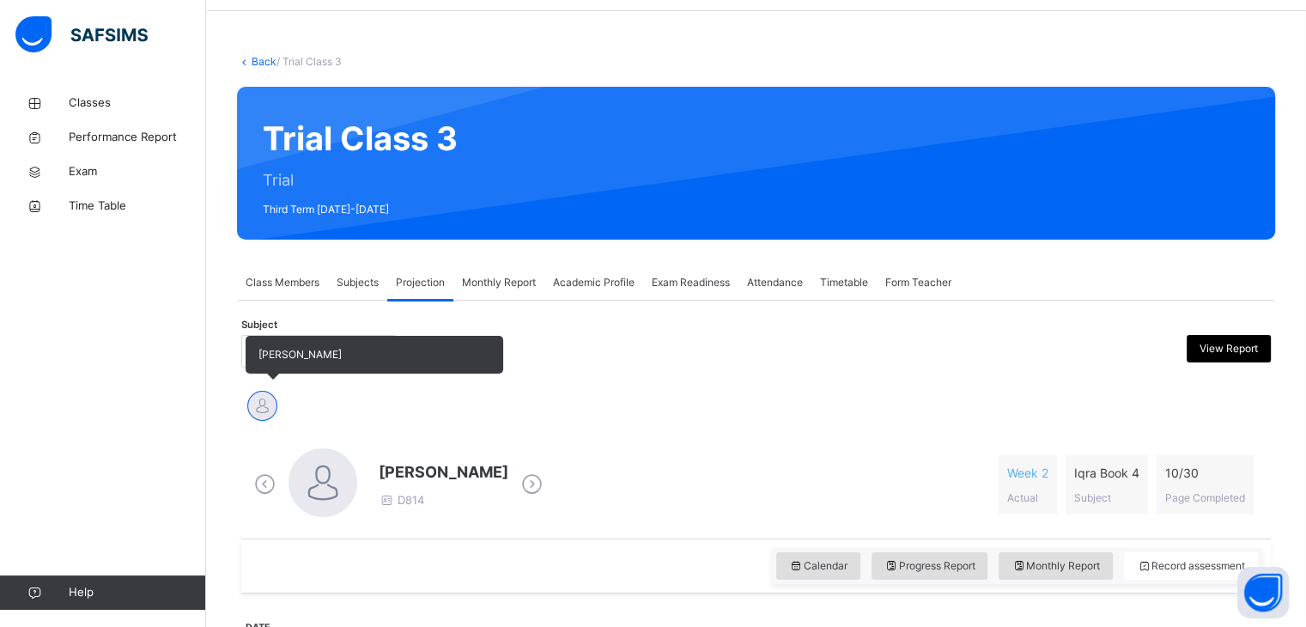
scroll to position [58, 0]
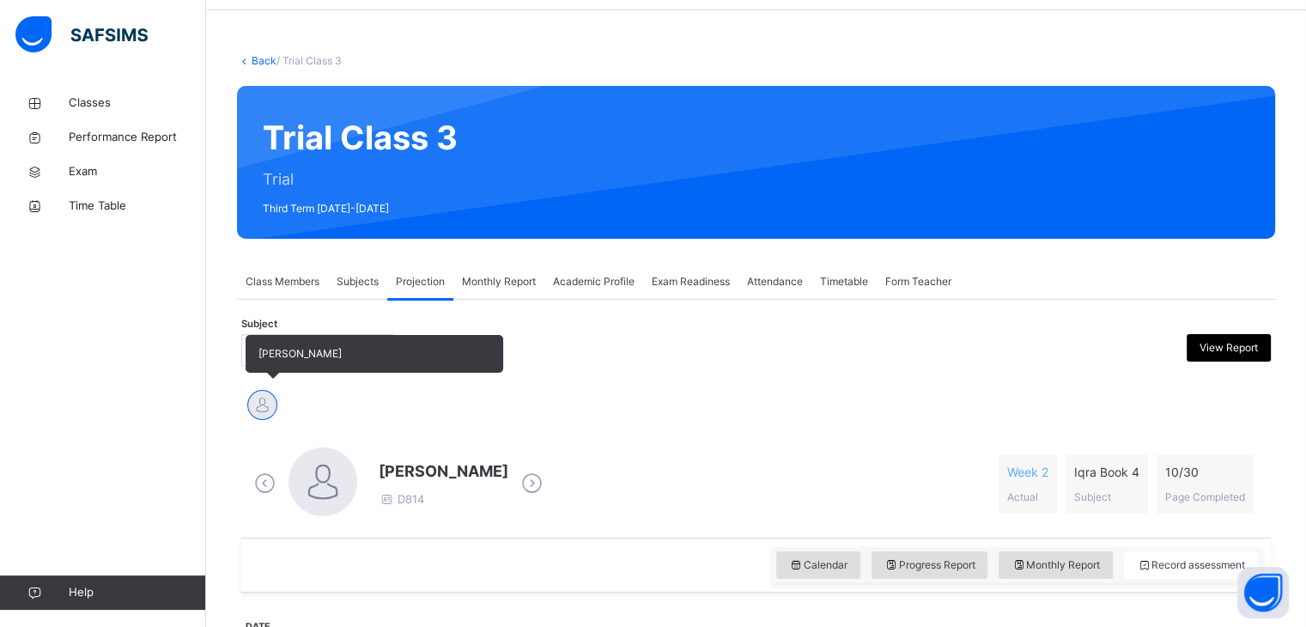
click at [258, 398] on div at bounding box center [262, 405] width 30 height 30
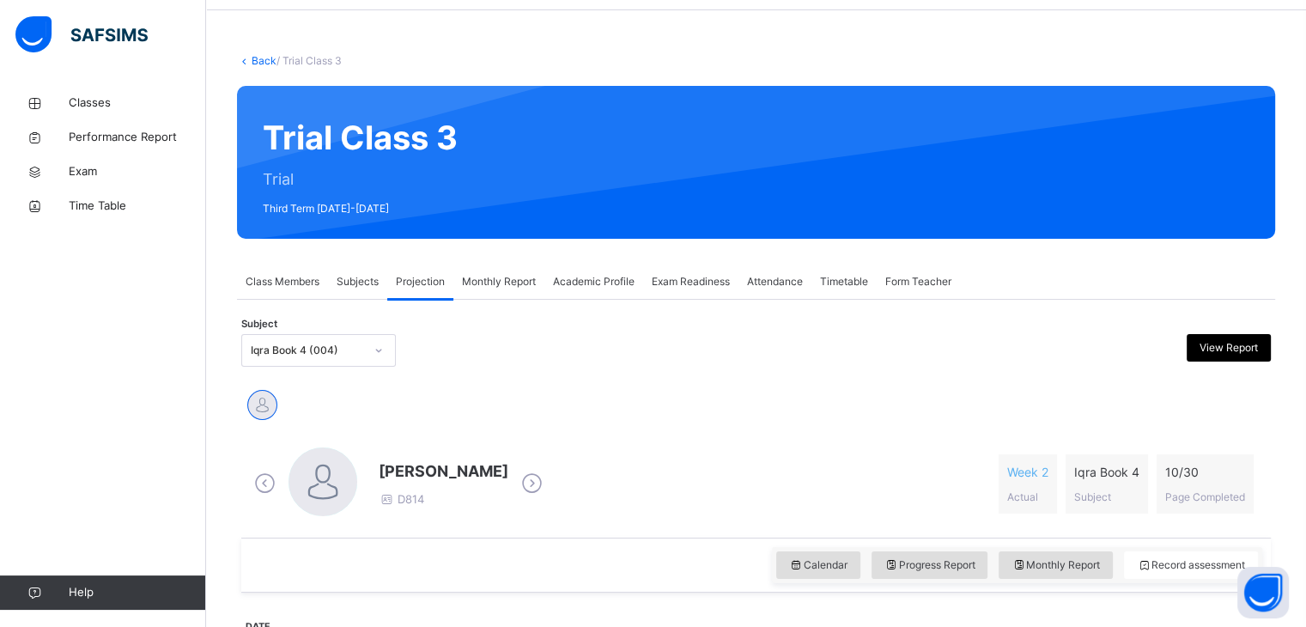
drag, startPoint x: 258, startPoint y: 398, endPoint x: 262, endPoint y: 483, distance: 84.3
click at [262, 483] on icon at bounding box center [265, 484] width 30 height 26
drag, startPoint x: 262, startPoint y: 483, endPoint x: 344, endPoint y: 490, distance: 81.9
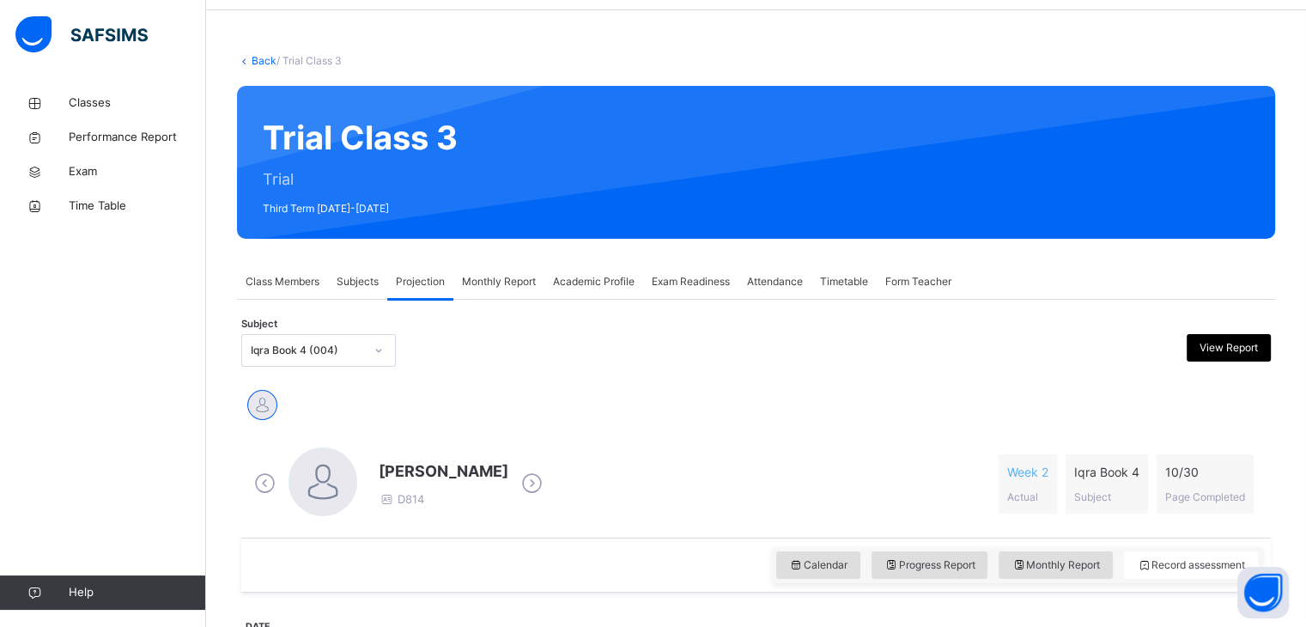
click at [344, 490] on div "[PERSON_NAME] D814" at bounding box center [398, 483] width 297 height 73
click at [543, 484] on icon at bounding box center [532, 484] width 30 height 26
drag, startPoint x: 543, startPoint y: 484, endPoint x: 776, endPoint y: 526, distance: 237.3
click at [776, 526] on div "[PERSON_NAME] D814 Week 2 Actual Iqra Book 4 Subject 10 / 30 Page Completed" at bounding box center [756, 484] width 1021 height 99
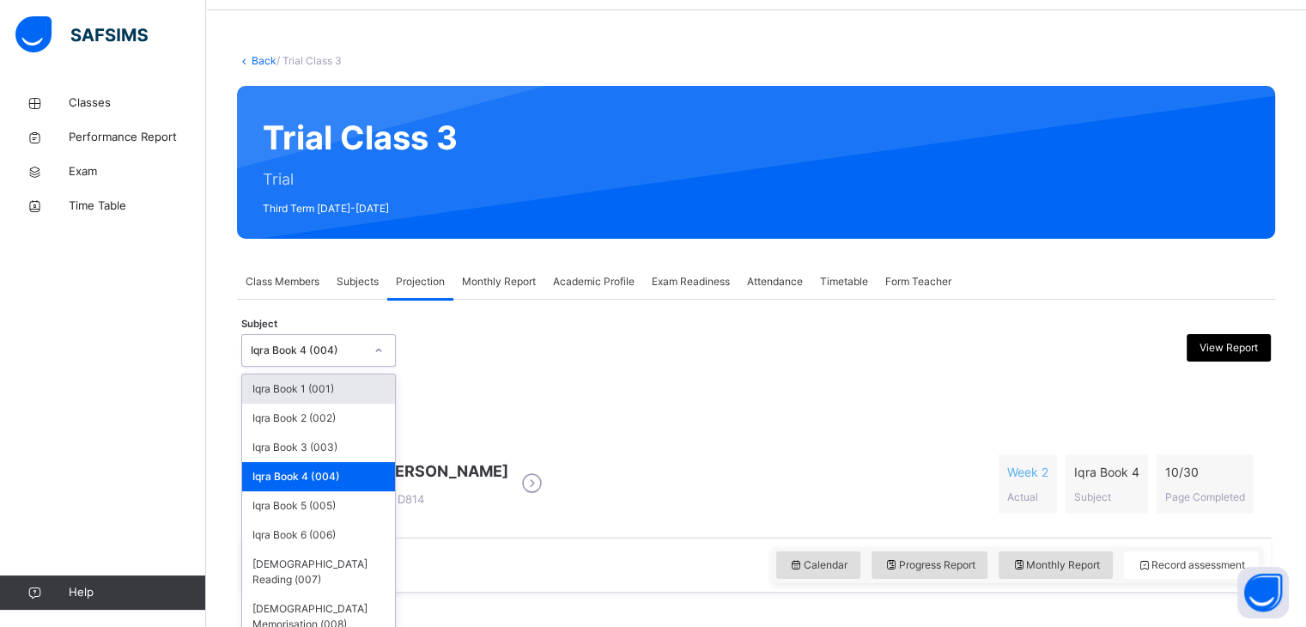
click at [326, 343] on div "Iqra Book 4 (004)" at bounding box center [307, 350] width 113 height 15
click at [313, 447] on div "Iqra Book 3 (003)" at bounding box center [318, 447] width 153 height 29
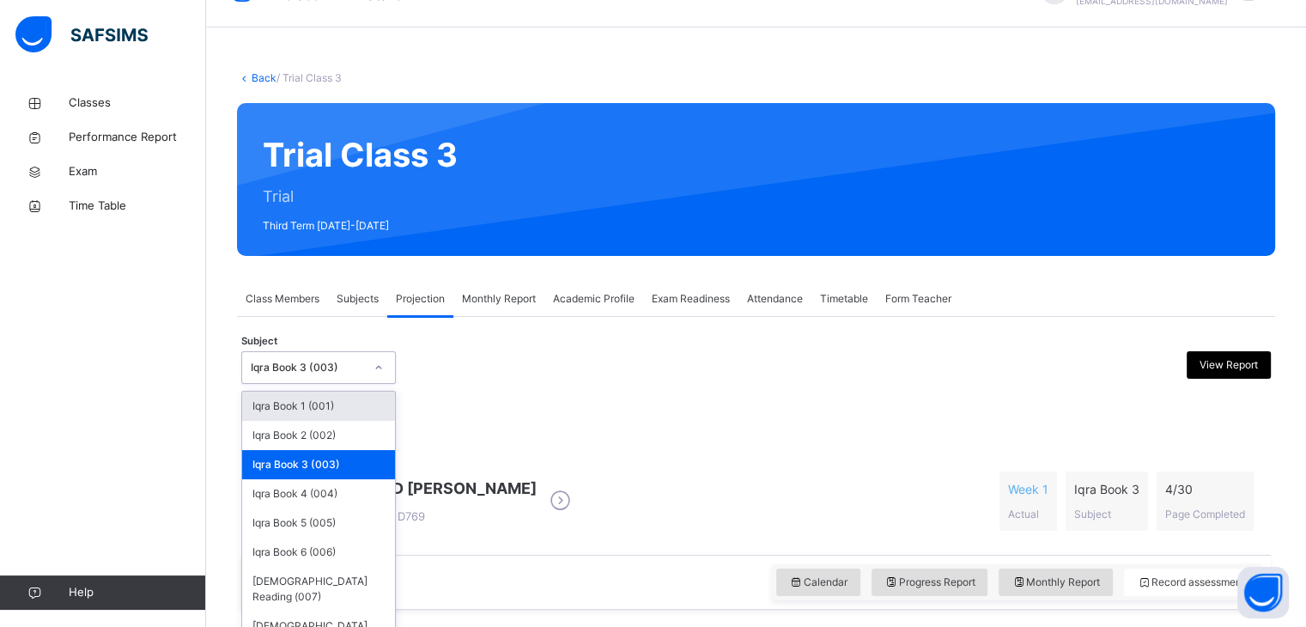
scroll to position [46, 0]
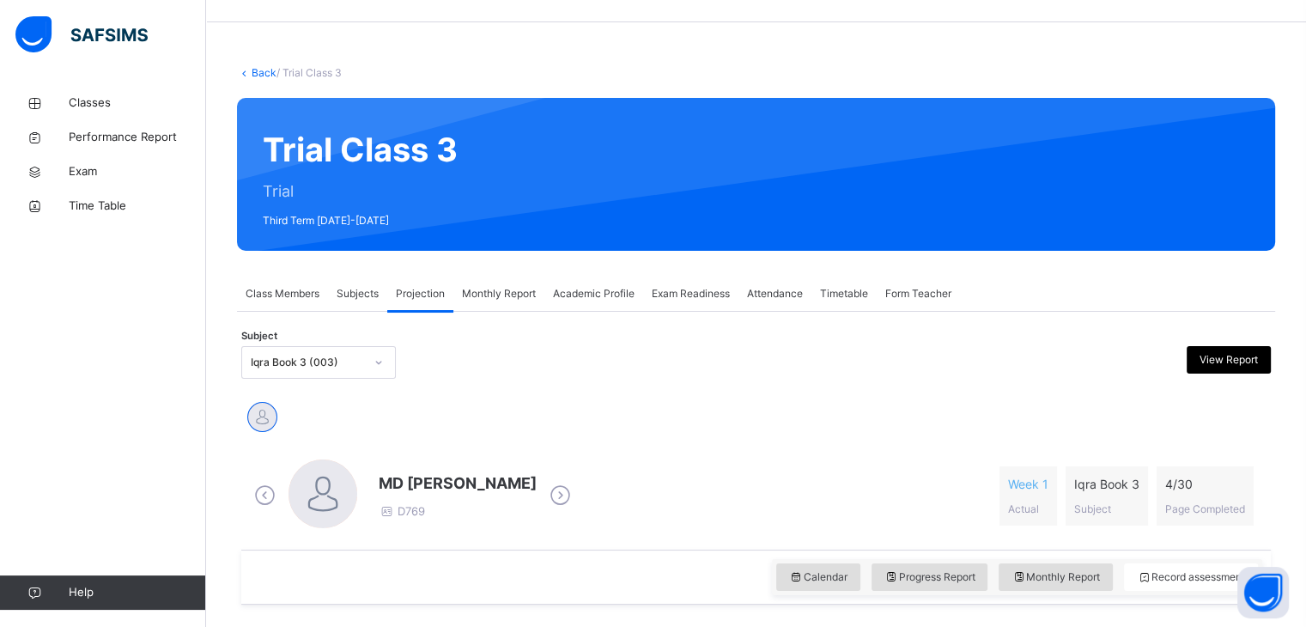
click at [673, 441] on div "MD [PERSON_NAME]" at bounding box center [756, 419] width 1030 height 46
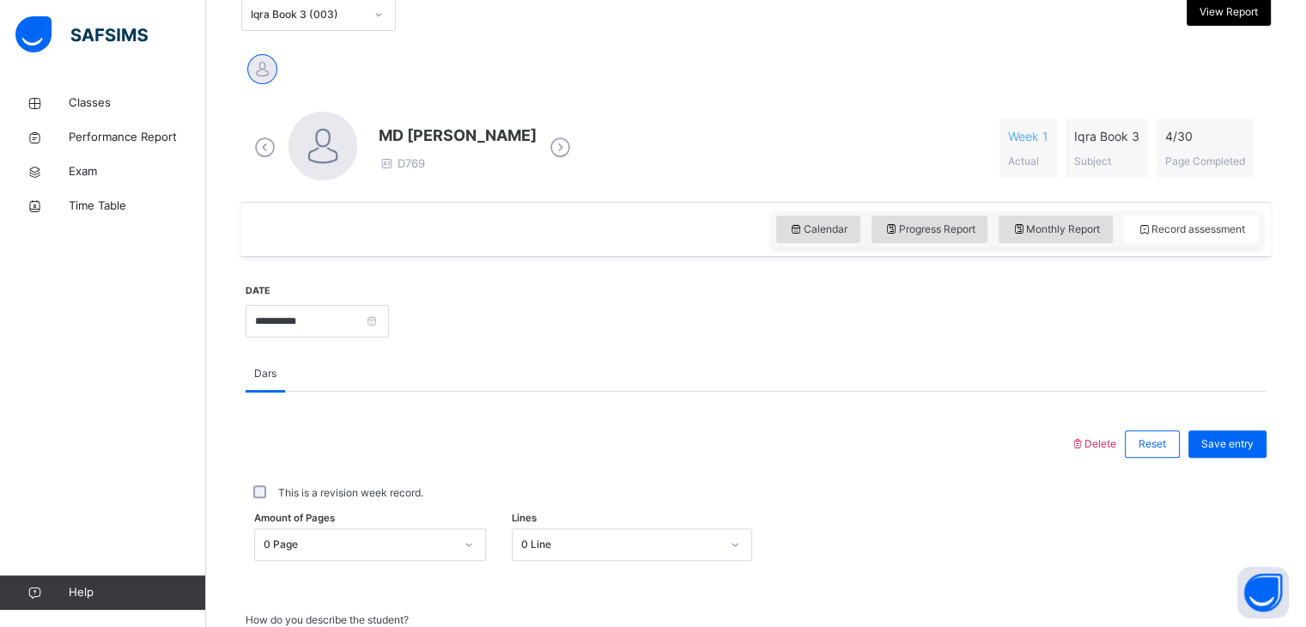
scroll to position [397, 0]
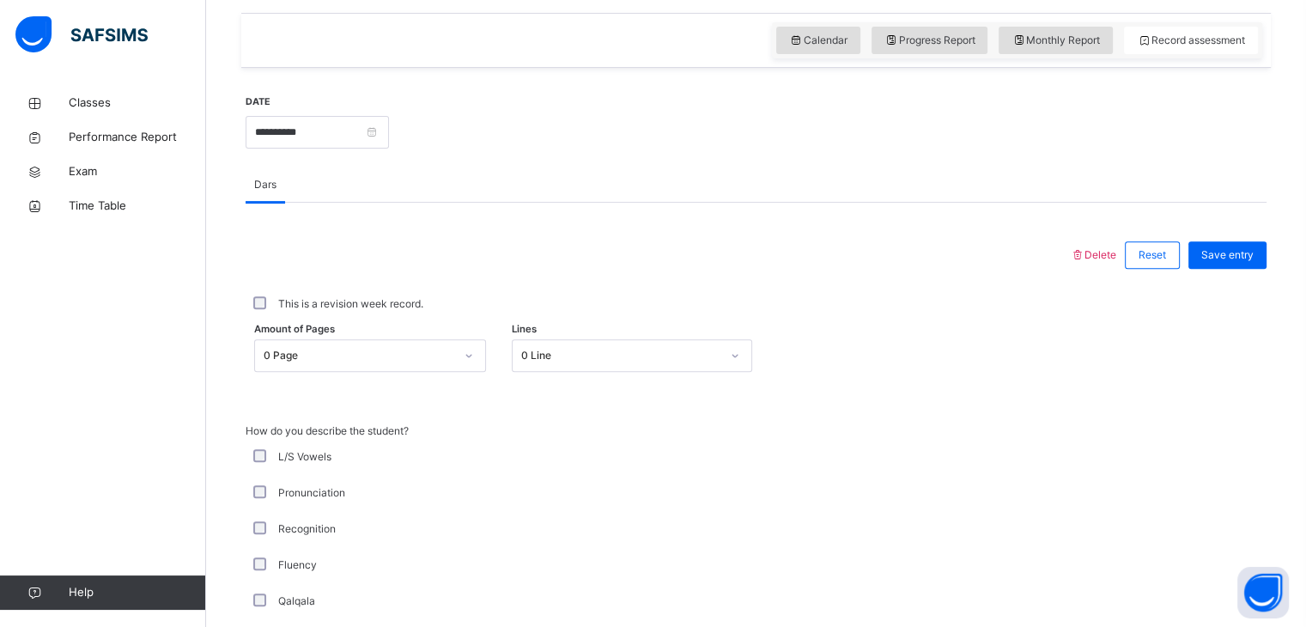
click at [435, 372] on div "0 Page" at bounding box center [370, 355] width 232 height 33
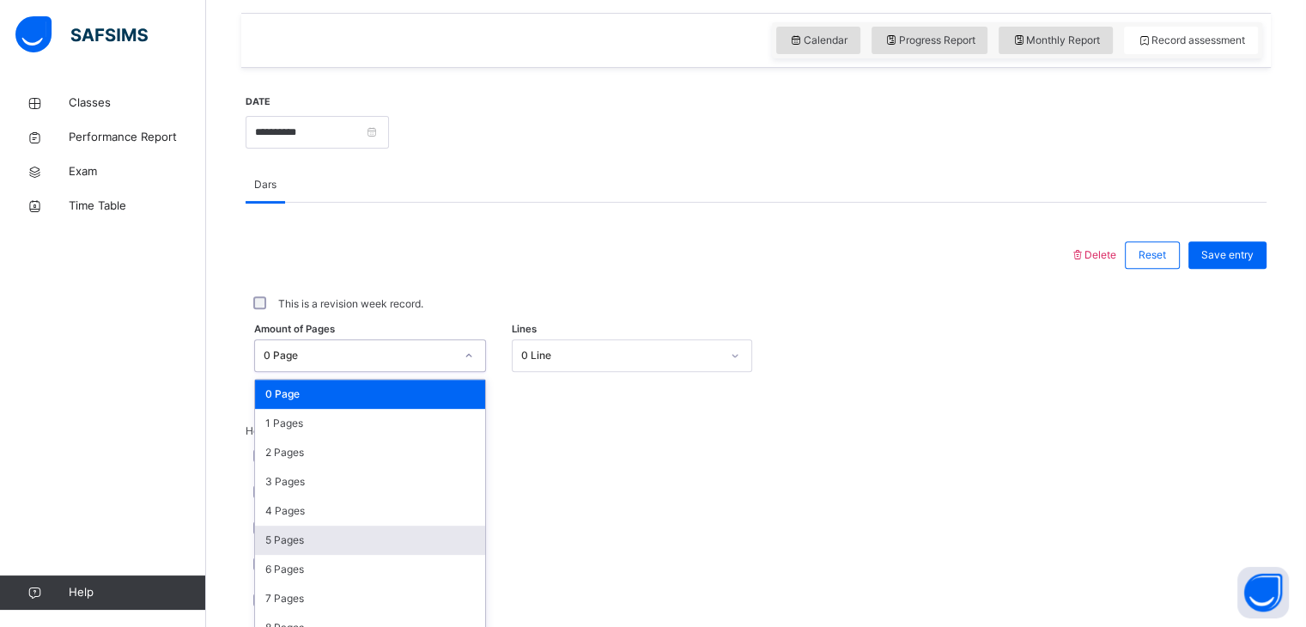
scroll to position [600, 0]
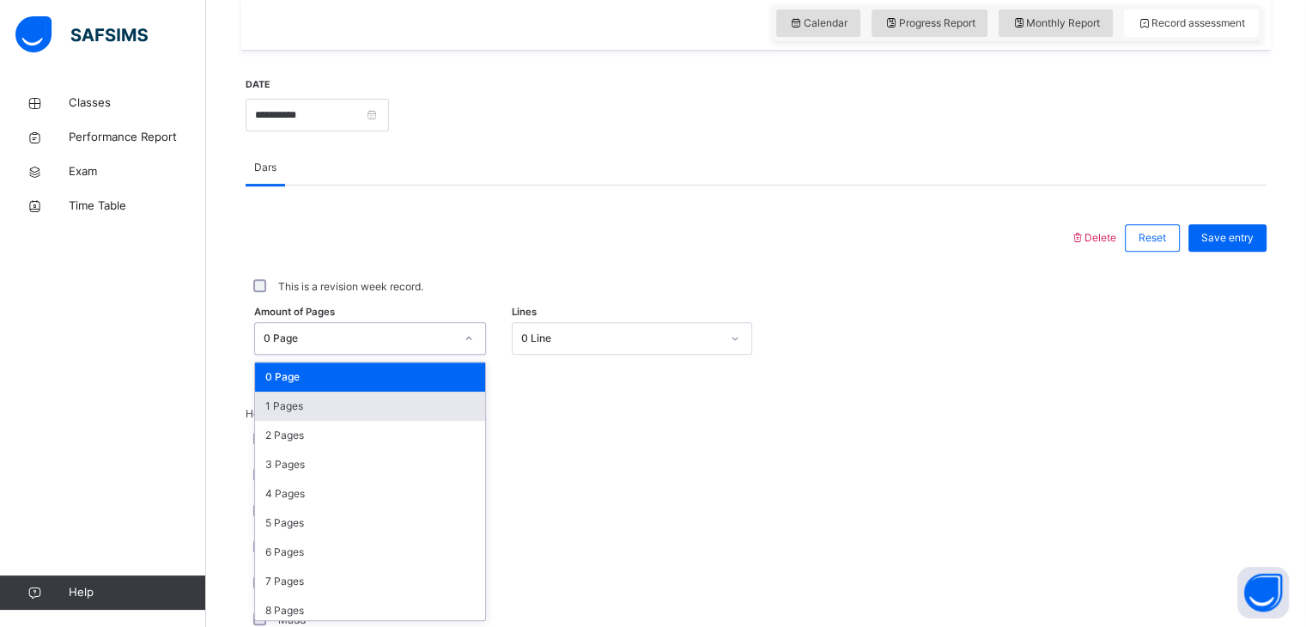
click at [385, 399] on div "1 Pages" at bounding box center [370, 406] width 230 height 29
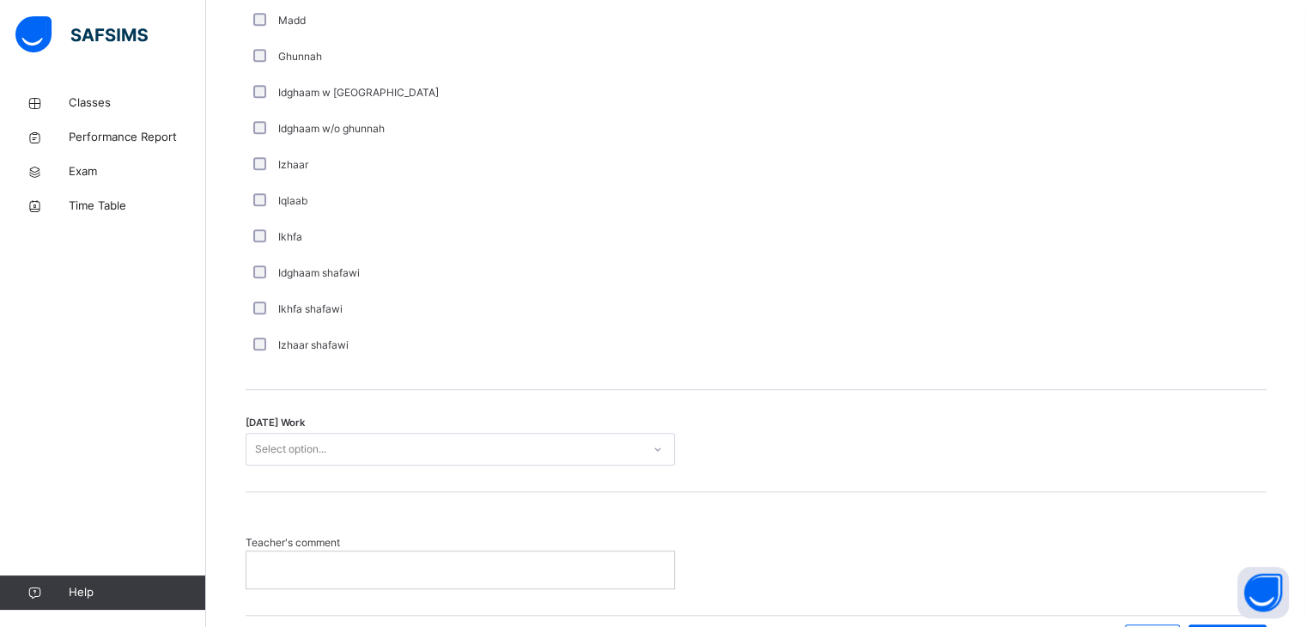
scroll to position [1198, 0]
click at [447, 452] on div "Select option..." at bounding box center [443, 451] width 395 height 27
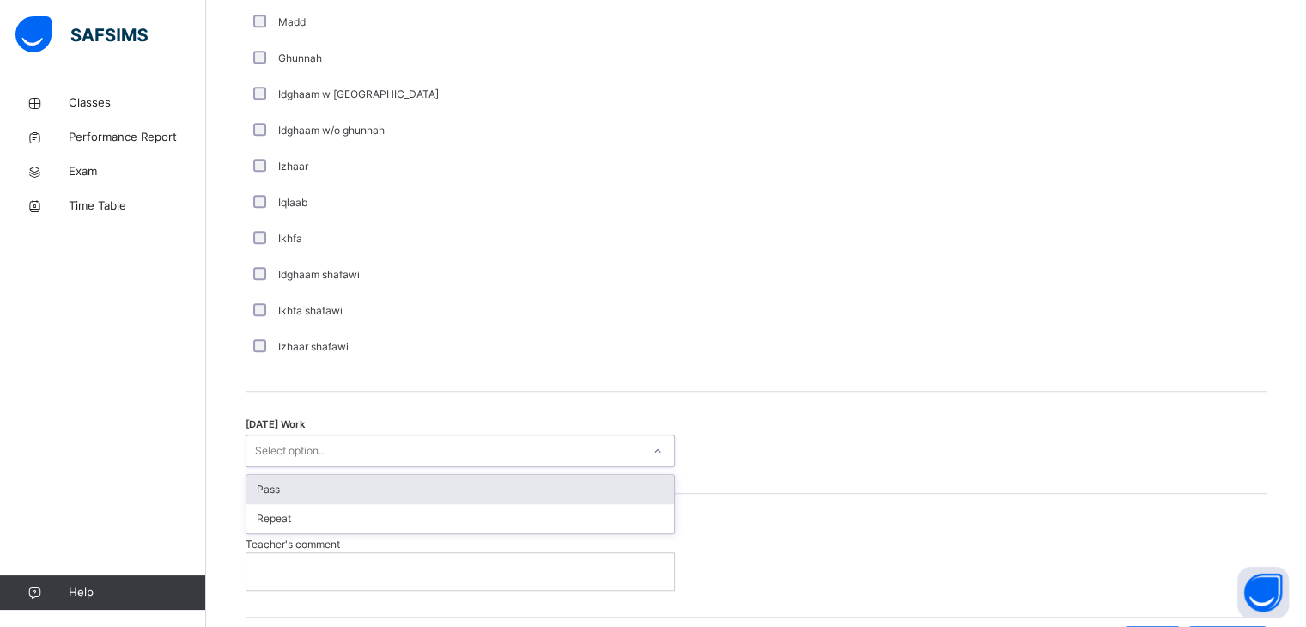
click at [450, 488] on div "Pass" at bounding box center [460, 489] width 428 height 29
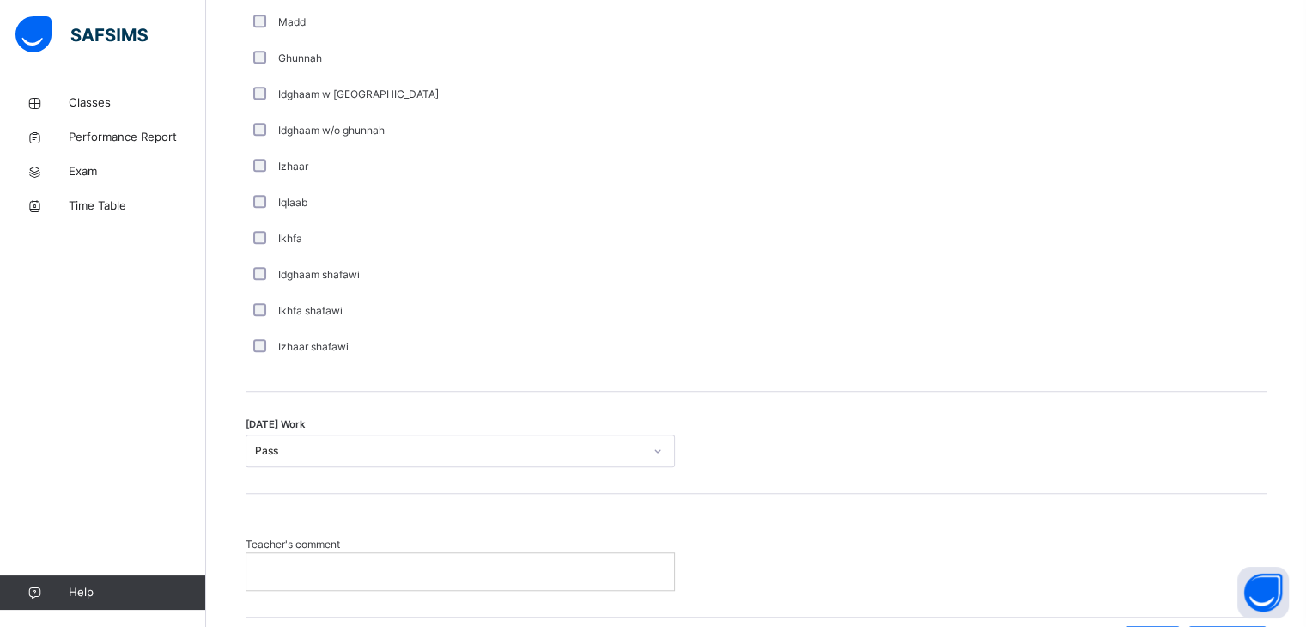
click at [392, 568] on p at bounding box center [460, 570] width 402 height 15
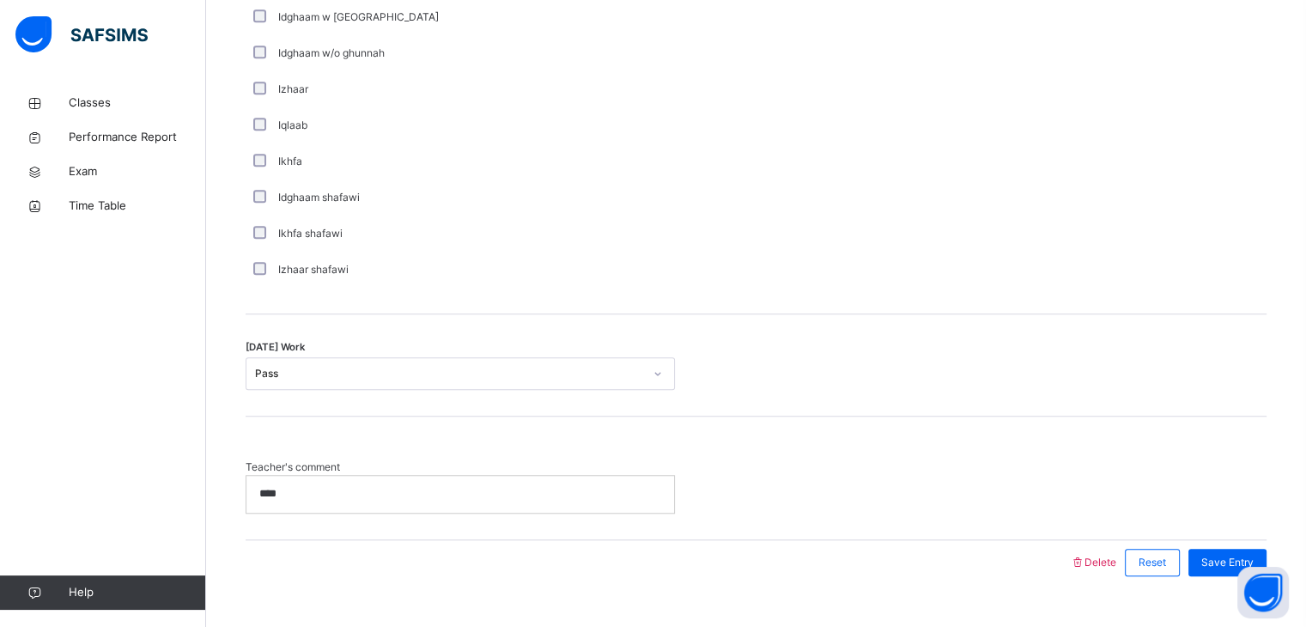
scroll to position [1288, 0]
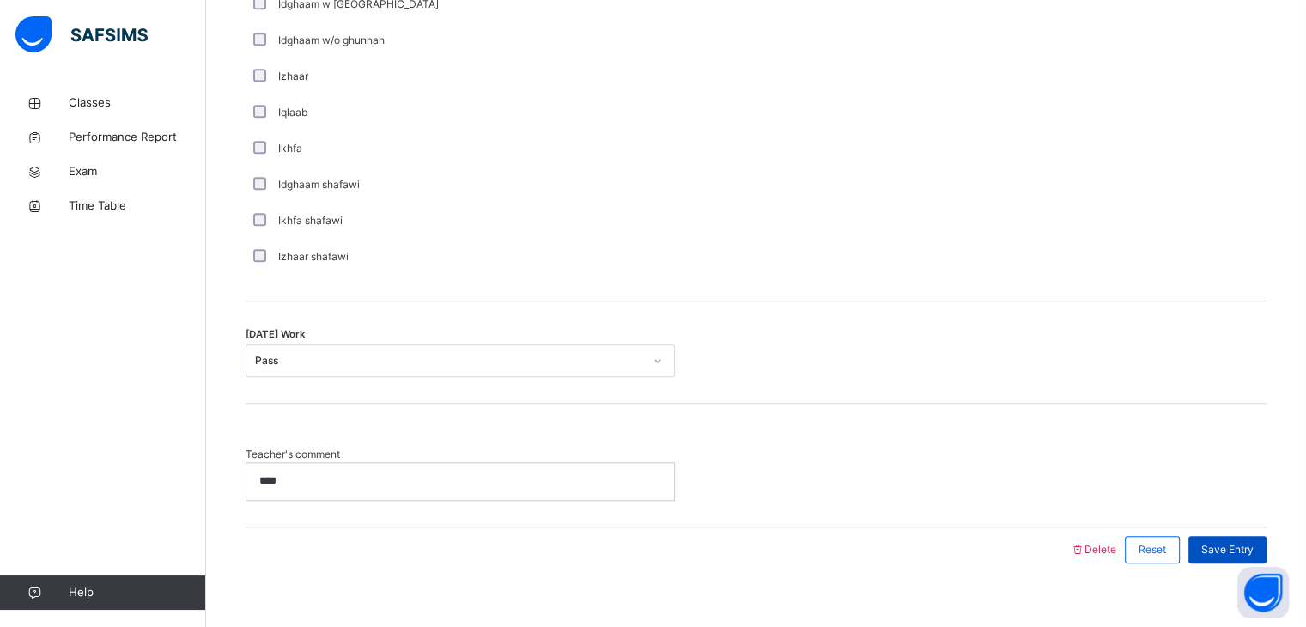
click at [1234, 556] on div "Save Entry" at bounding box center [1228, 549] width 78 height 27
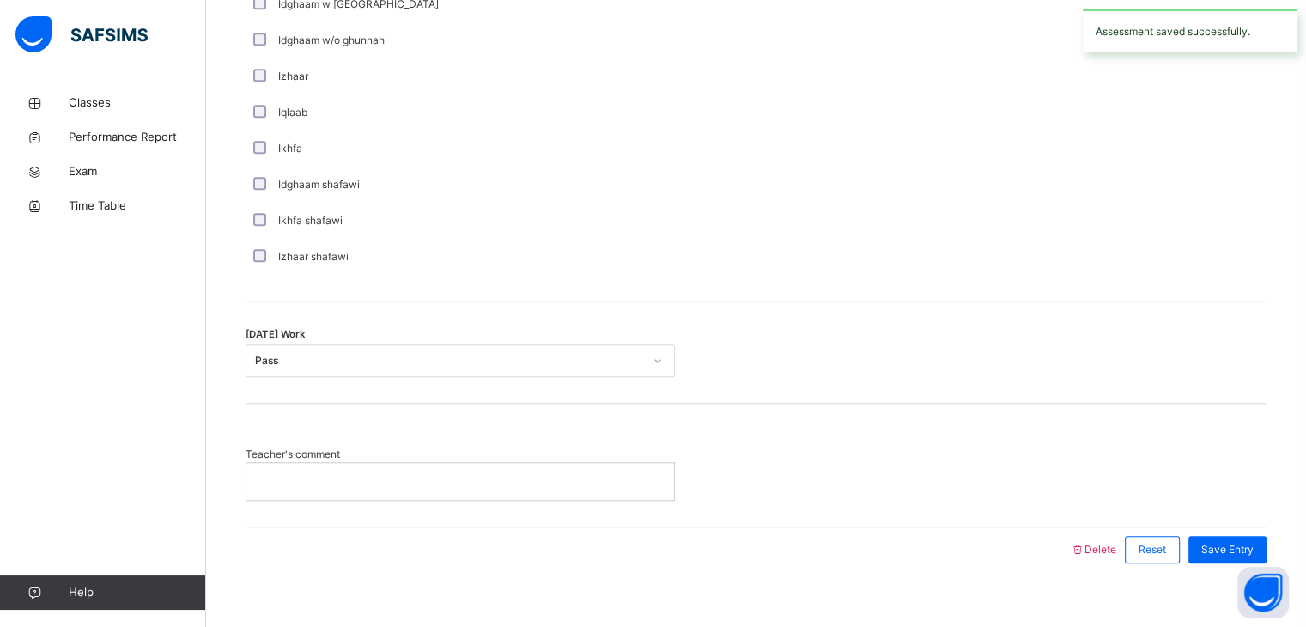
click at [544, 486] on p at bounding box center [460, 480] width 402 height 15
click at [1254, 556] on div "Save Entry" at bounding box center [1228, 549] width 78 height 27
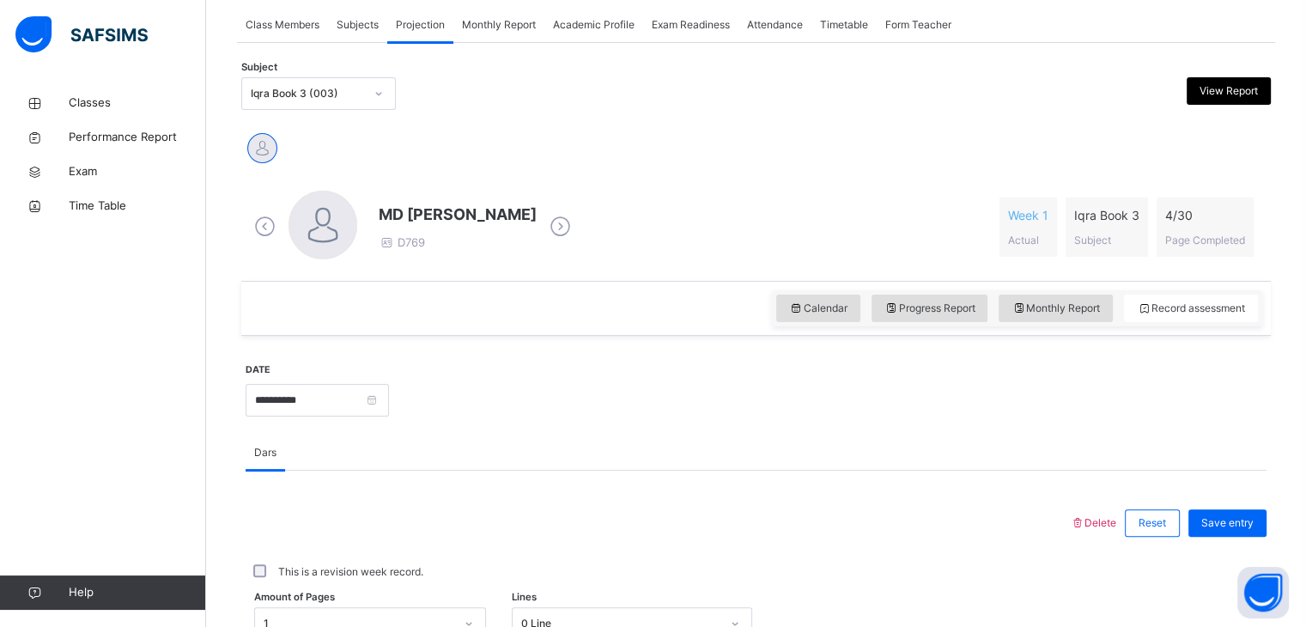
scroll to position [306, 0]
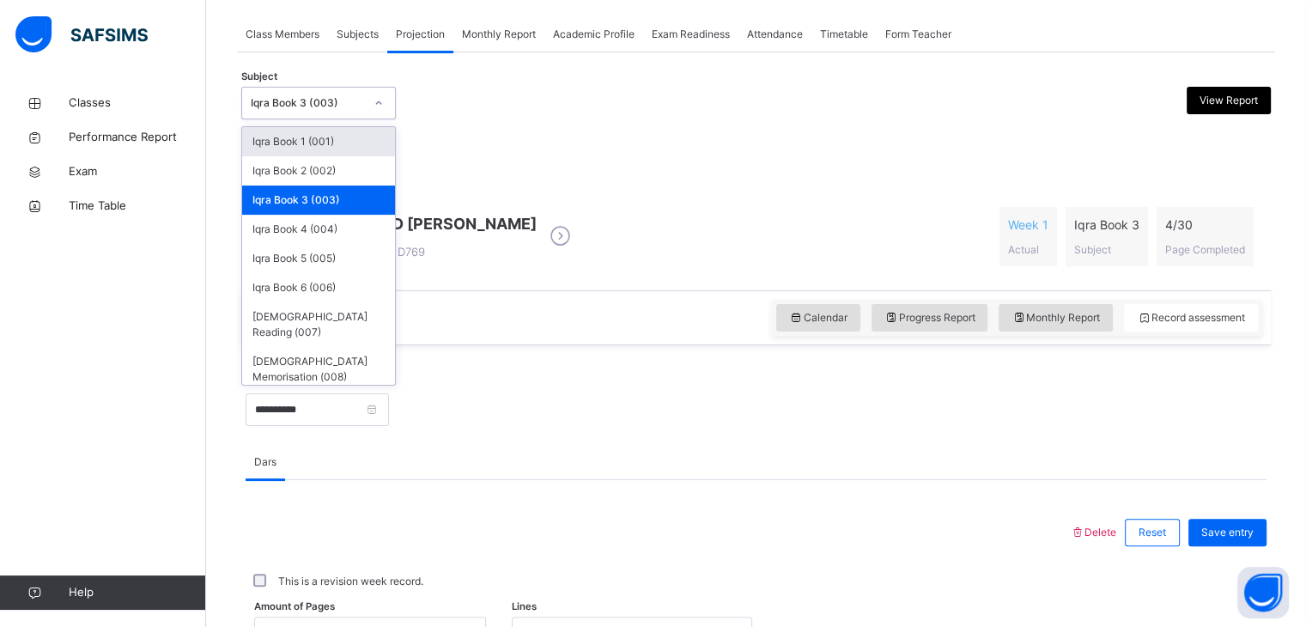
click at [319, 97] on div "Iqra Book 3 (003)" at bounding box center [307, 102] width 113 height 15
click at [335, 220] on div "Iqra Book 4 (004)" at bounding box center [318, 229] width 153 height 29
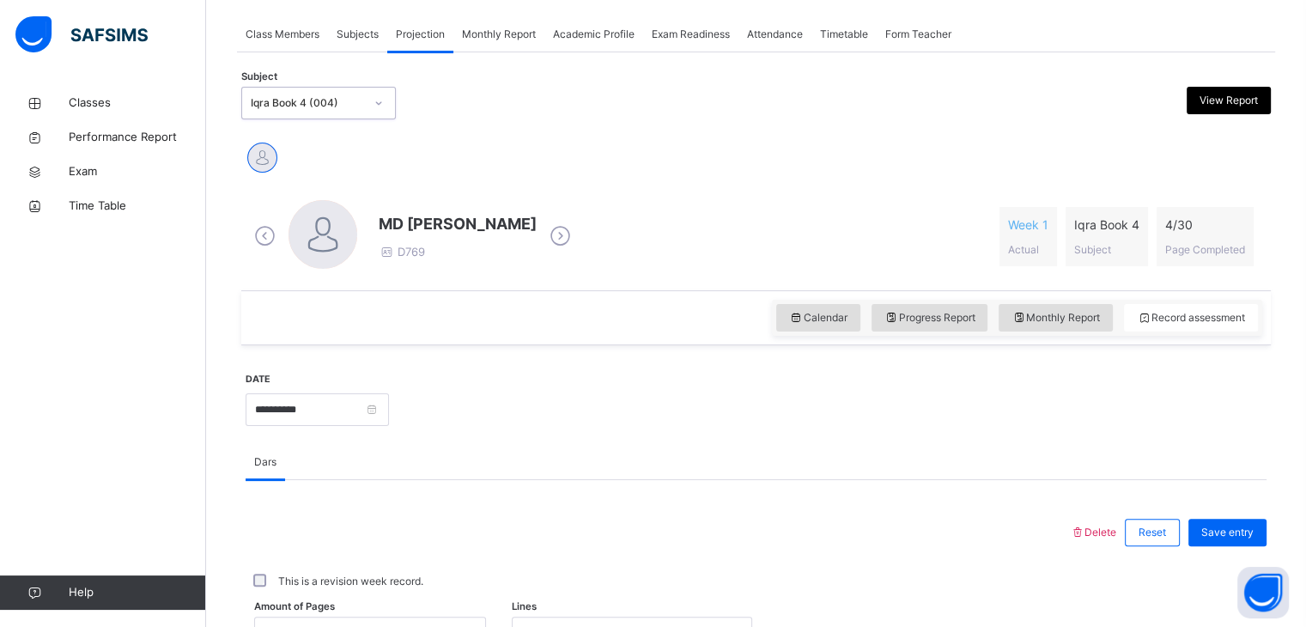
scroll to position [0, 0]
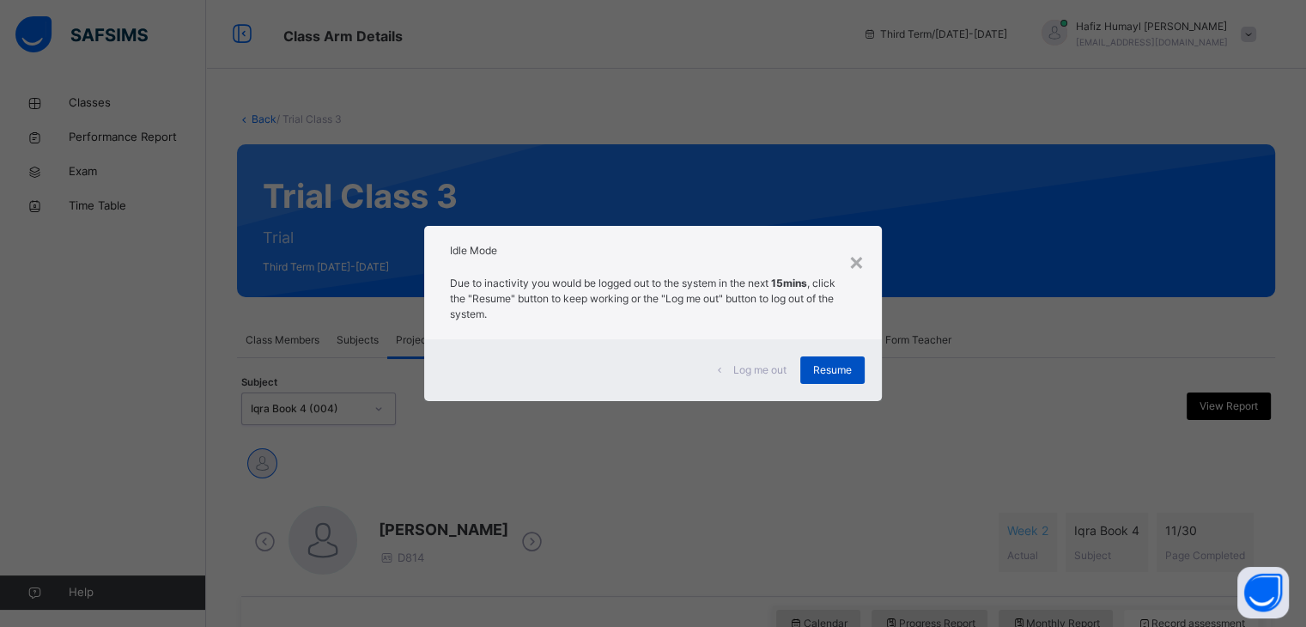
click at [821, 370] on span "Resume" at bounding box center [832, 369] width 39 height 15
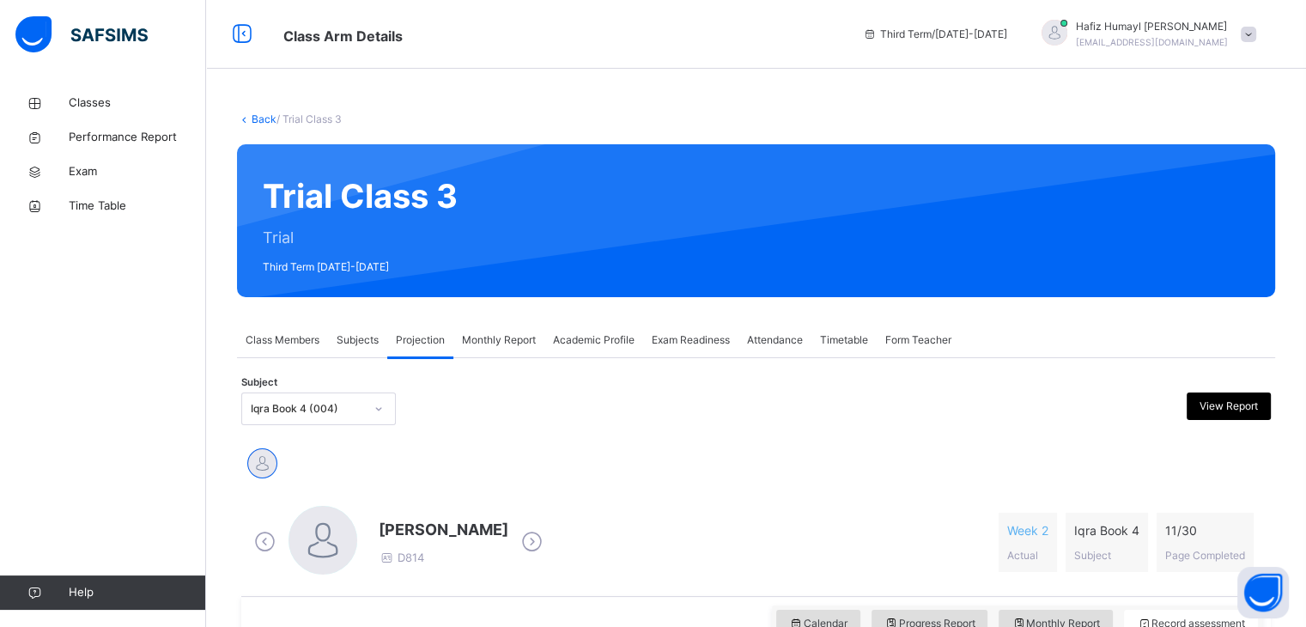
click at [544, 552] on icon at bounding box center [532, 542] width 30 height 26
click at [547, 538] on icon at bounding box center [532, 542] width 30 height 26
click at [547, 568] on div "[PERSON_NAME] D814" at bounding box center [398, 542] width 297 height 73
click at [536, 534] on icon at bounding box center [532, 542] width 30 height 26
click at [546, 550] on icon at bounding box center [532, 542] width 30 height 26
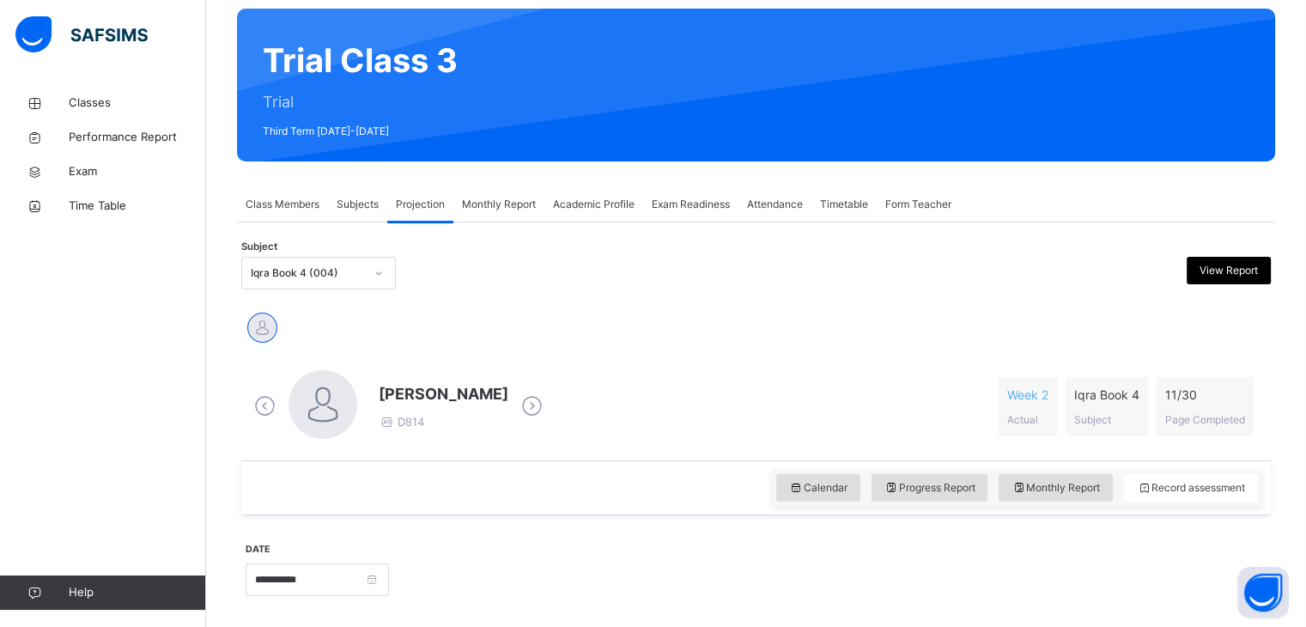
scroll to position [148, 0]
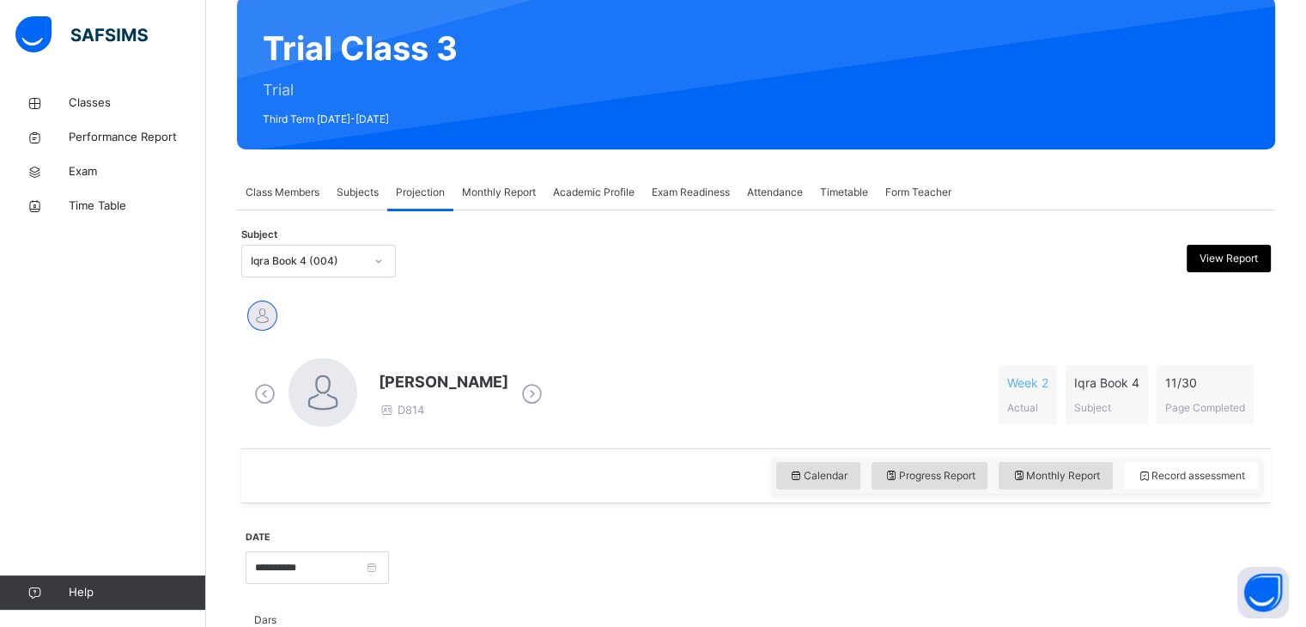
click at [251, 398] on icon at bounding box center [265, 394] width 30 height 26
click at [274, 399] on icon at bounding box center [265, 394] width 30 height 26
click at [258, 405] on icon at bounding box center [265, 394] width 30 height 26
click at [263, 405] on icon at bounding box center [265, 394] width 30 height 26
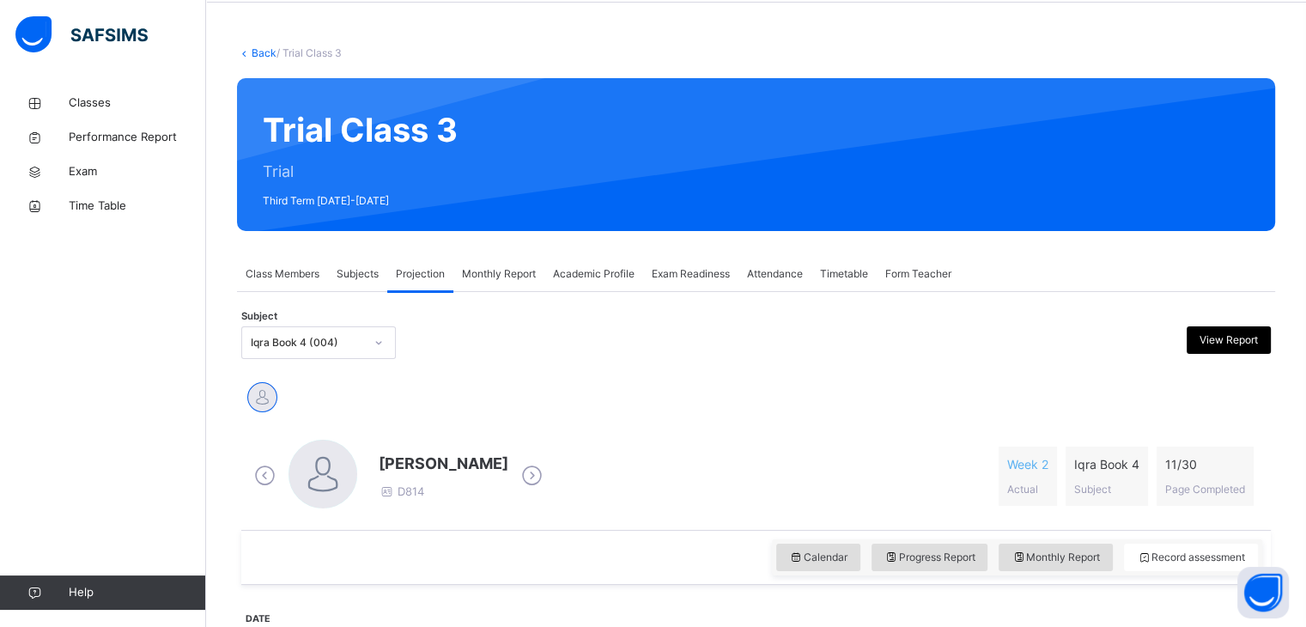
scroll to position [0, 0]
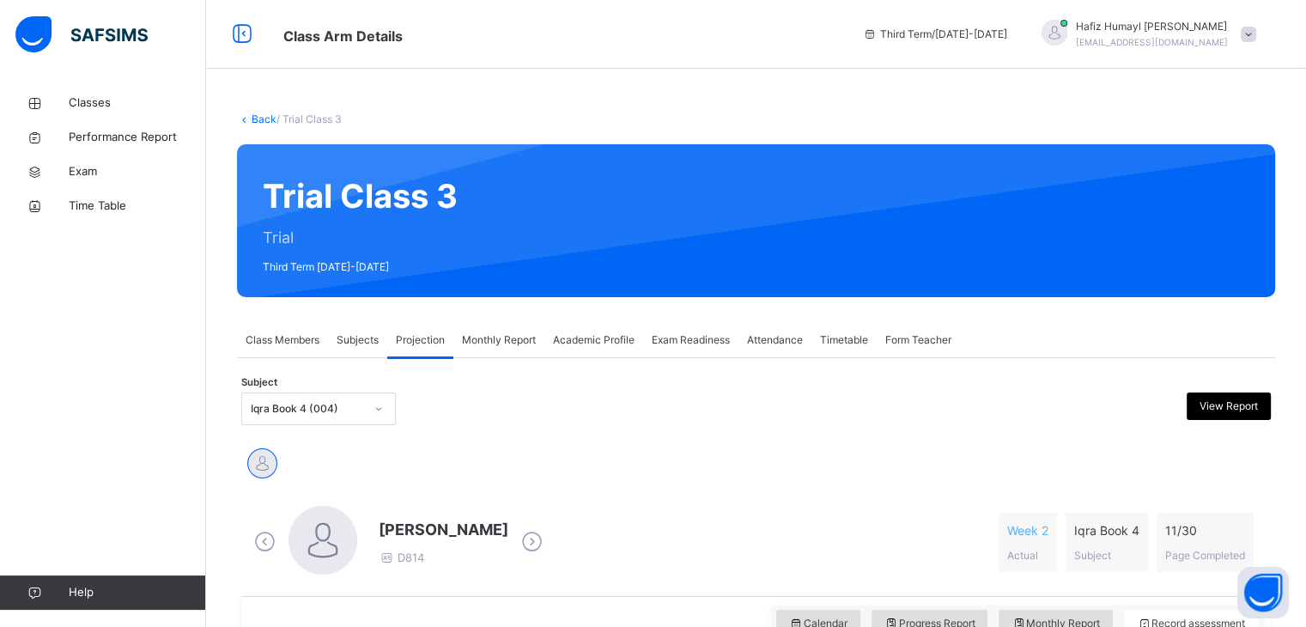
click at [361, 342] on span "Subjects" at bounding box center [358, 339] width 42 height 15
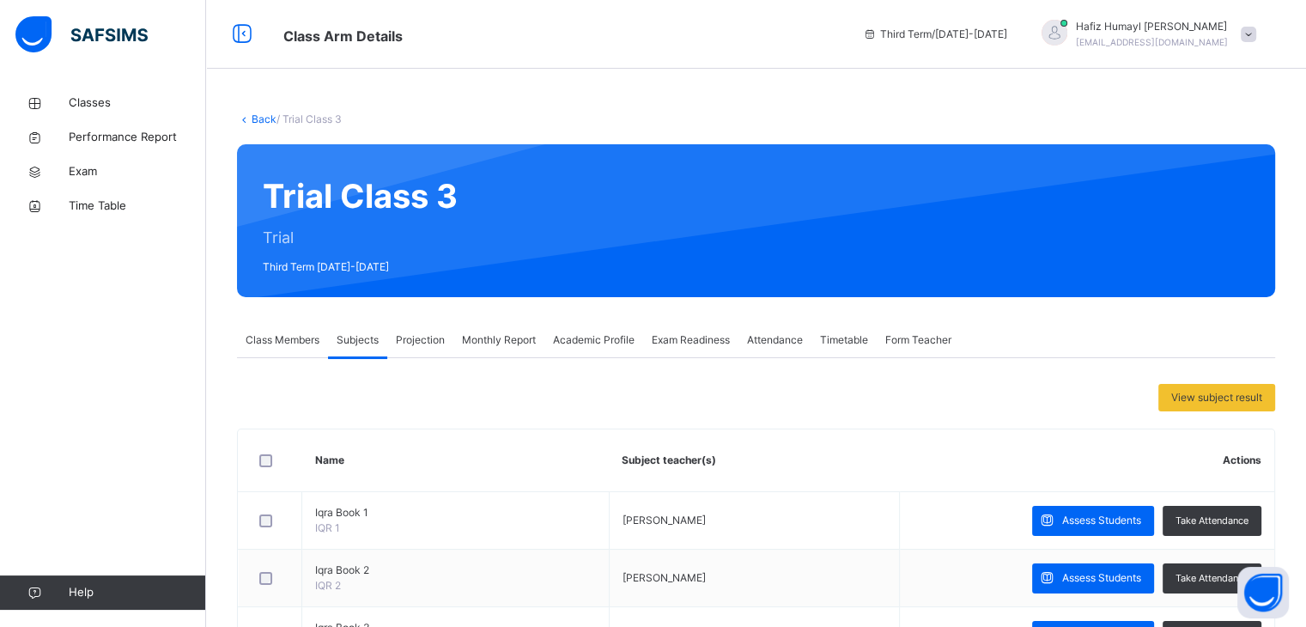
click at [404, 346] on span "Projection" at bounding box center [420, 339] width 49 height 15
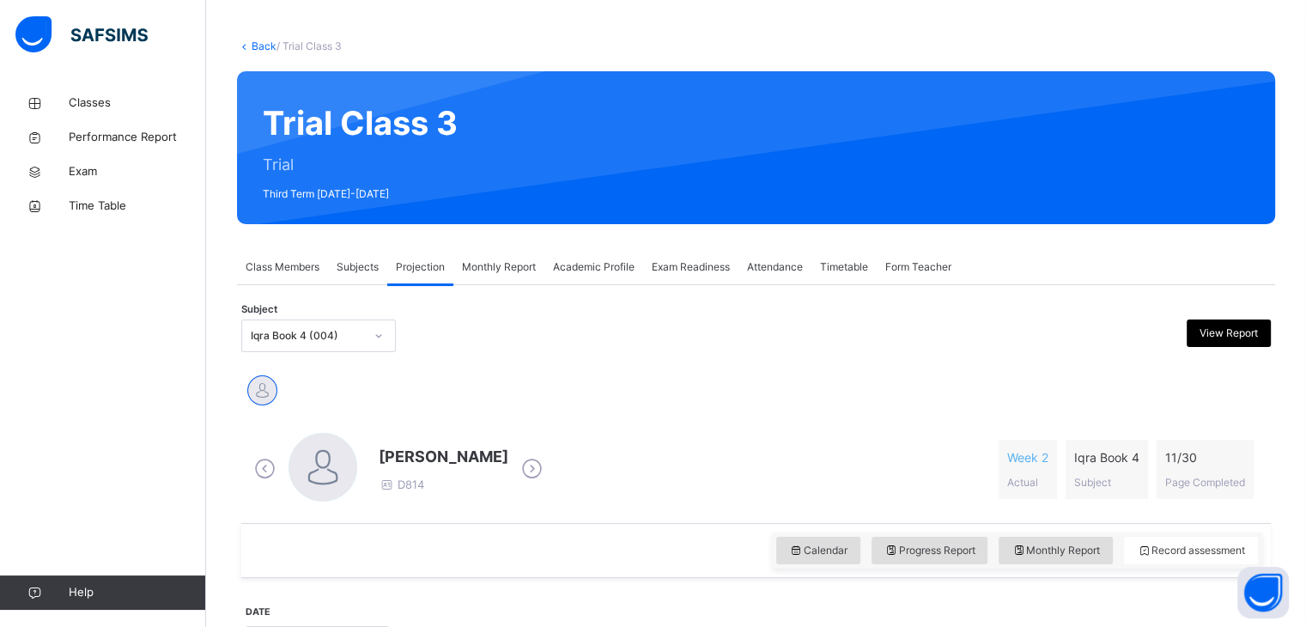
scroll to position [60, 0]
